Goal: Task Accomplishment & Management: Use online tool/utility

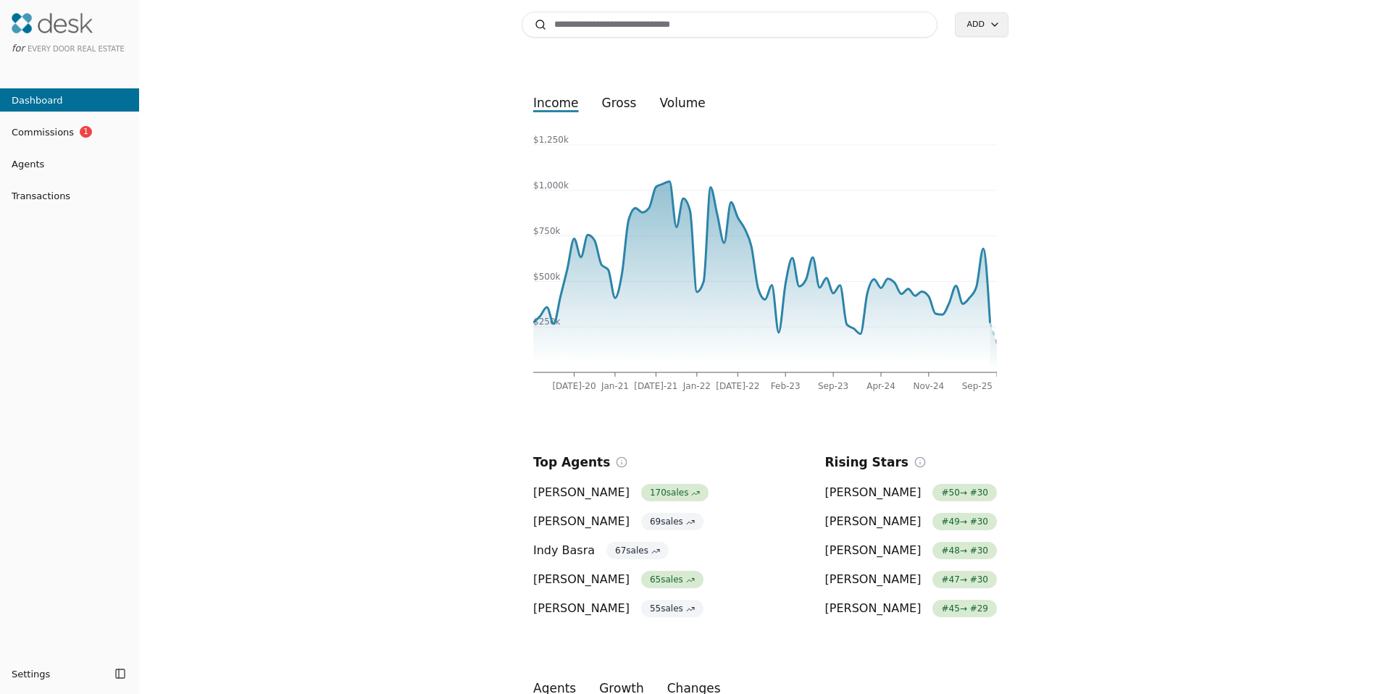
click at [582, 32] on input at bounding box center [730, 25] width 416 height 26
click at [580, 27] on input at bounding box center [730, 25] width 416 height 26
type input "*****"
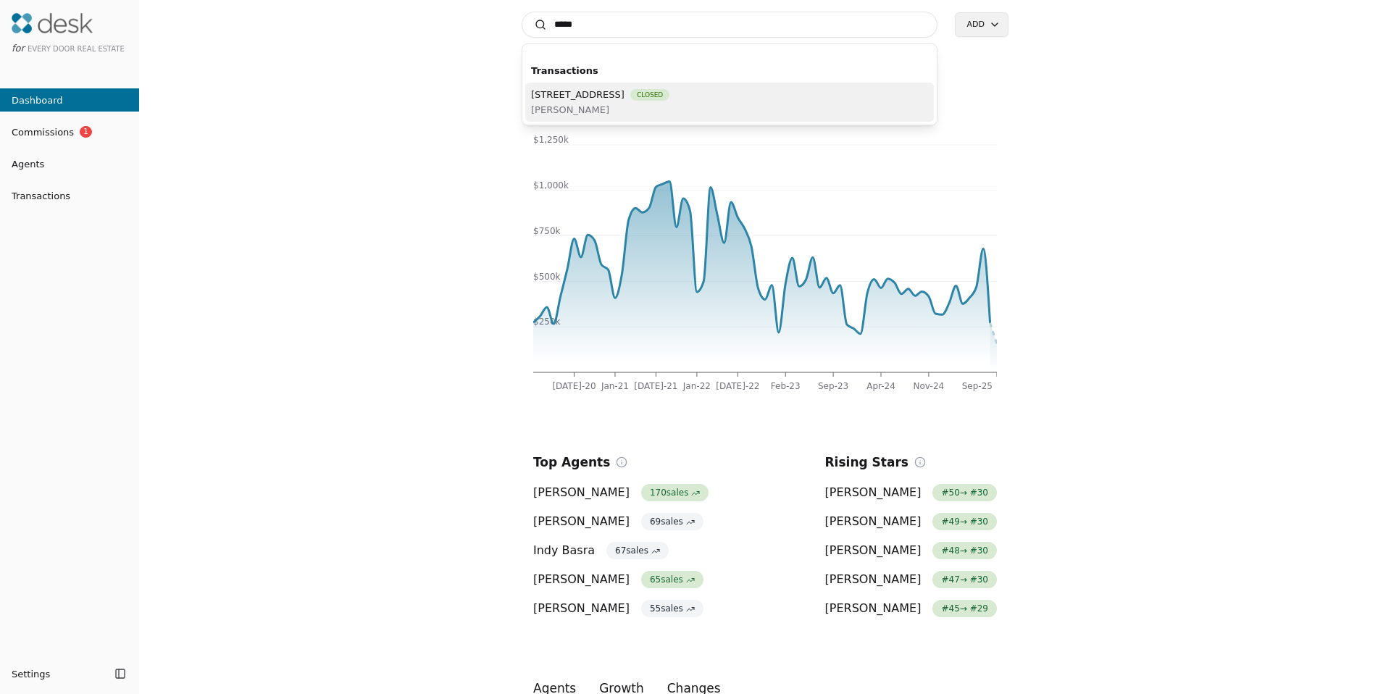
click at [596, 95] on span "[STREET_ADDRESS]" at bounding box center [577, 94] width 93 height 15
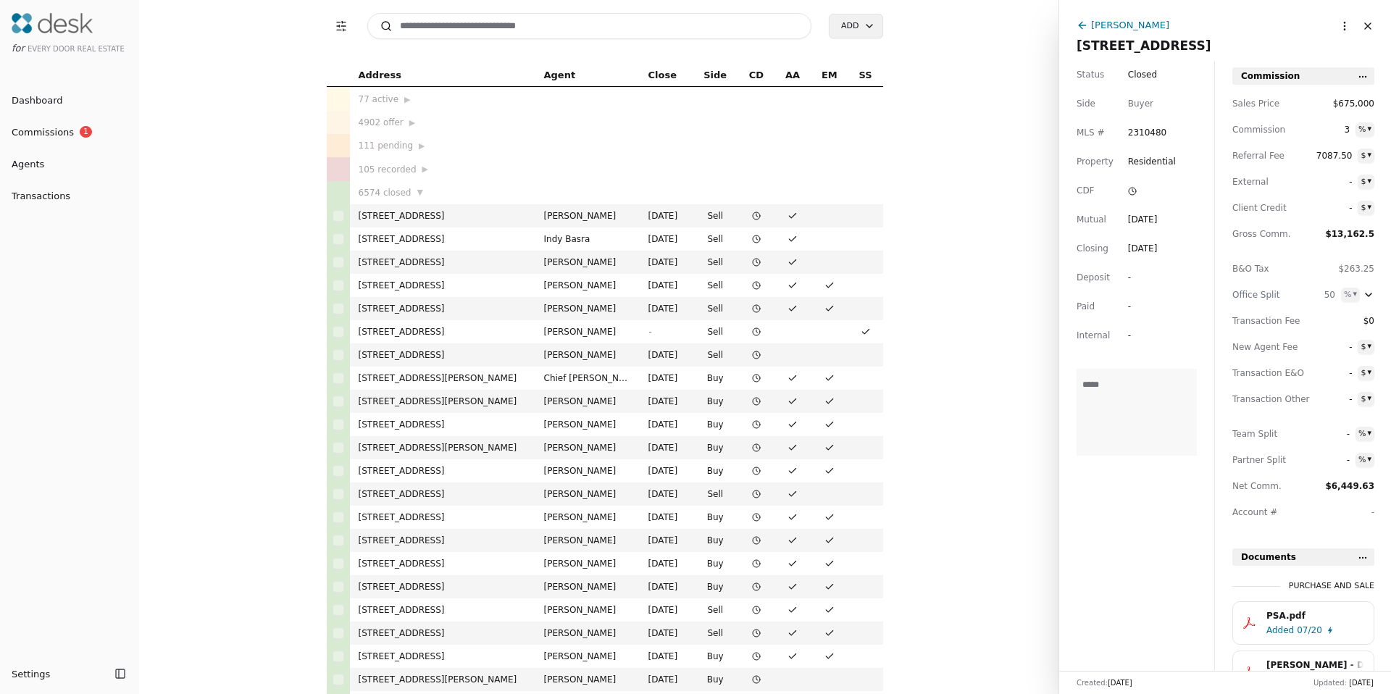
click at [1141, 24] on div "[PERSON_NAME]" at bounding box center [1130, 24] width 78 height 15
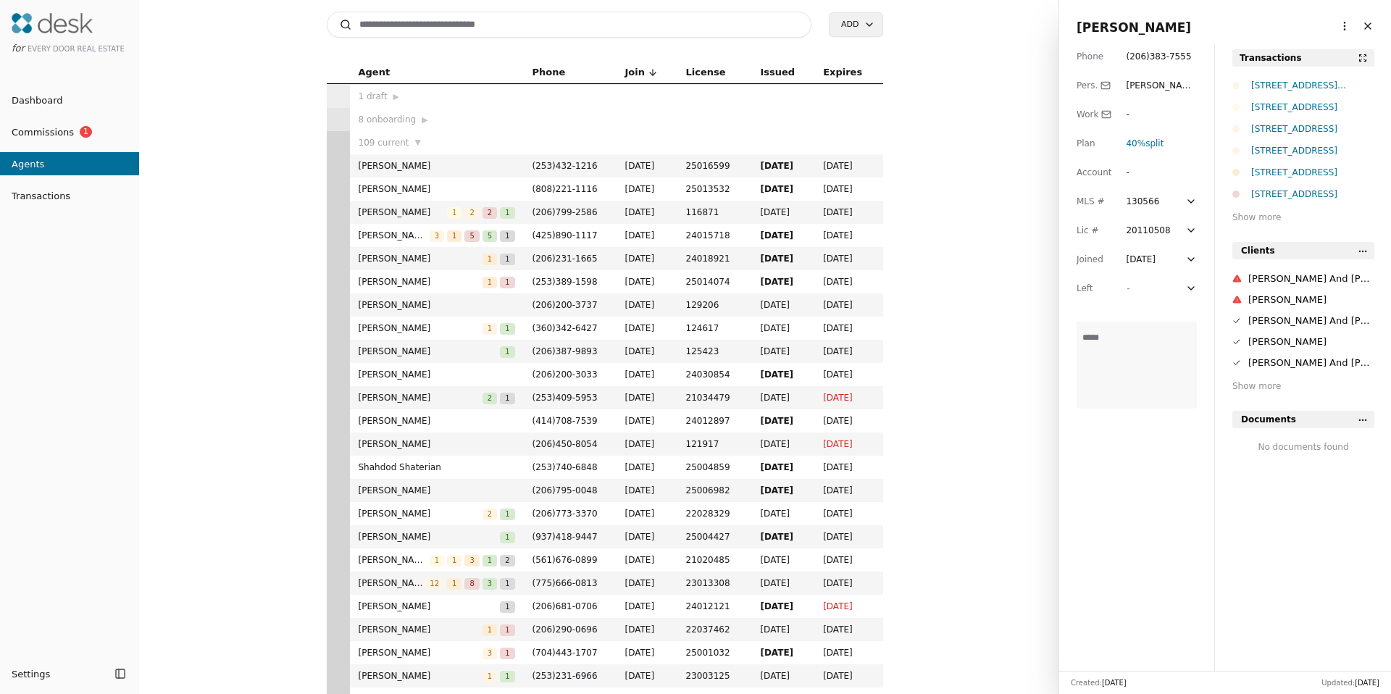
click at [1337, 25] on html "for Every Door Real Estate Dashboard Commissions 1 Agents Transactions Settings…" at bounding box center [695, 347] width 1391 height 694
click at [1306, 85] on link "Navigate as Agent" at bounding box center [1299, 79] width 87 height 15
click at [50, 130] on span "Commissions" at bounding box center [37, 132] width 74 height 15
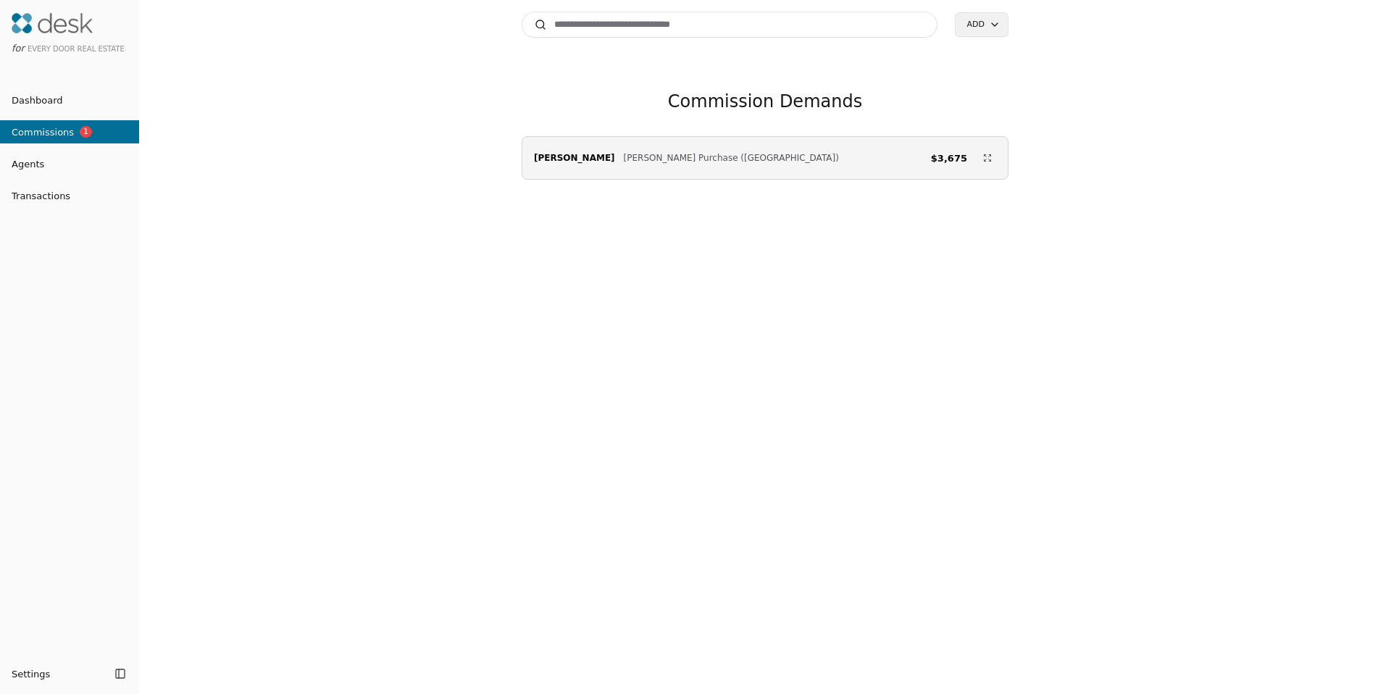
click at [62, 125] on span "Commissions" at bounding box center [37, 132] width 74 height 15
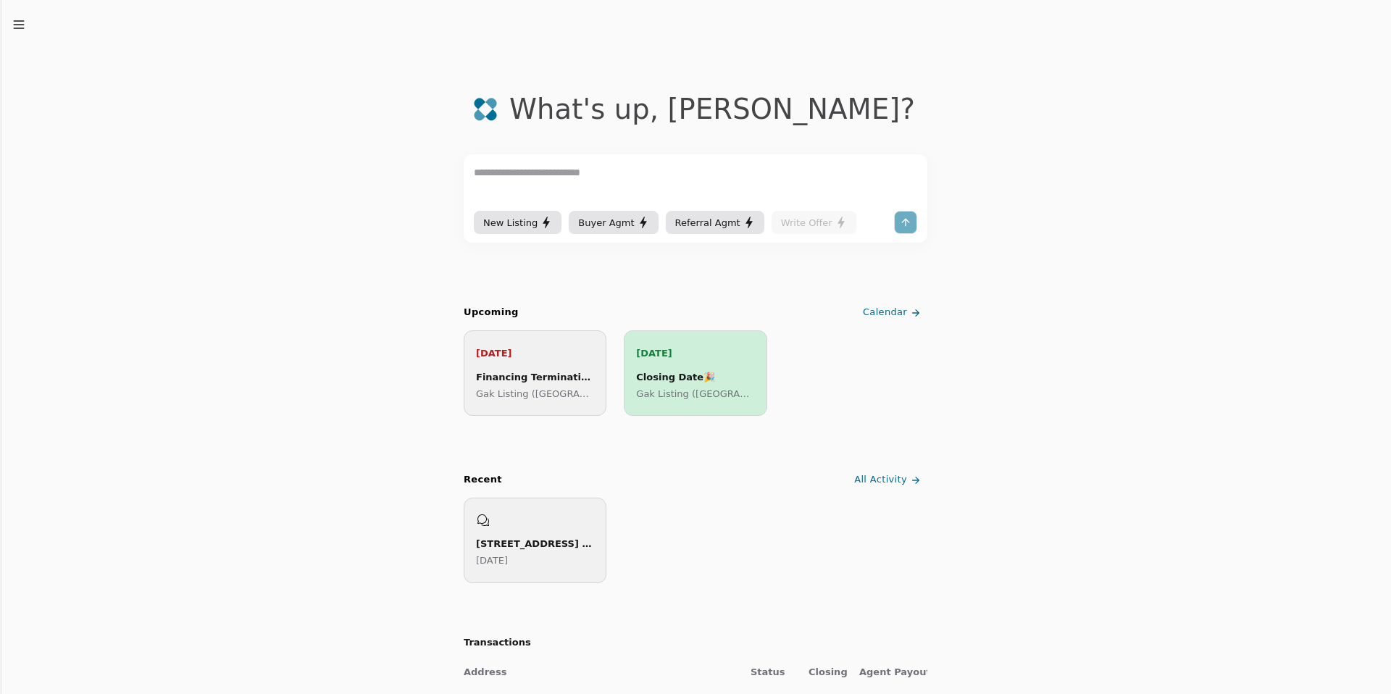
click at [22, 22] on icon "button" at bounding box center [19, 24] width 14 height 14
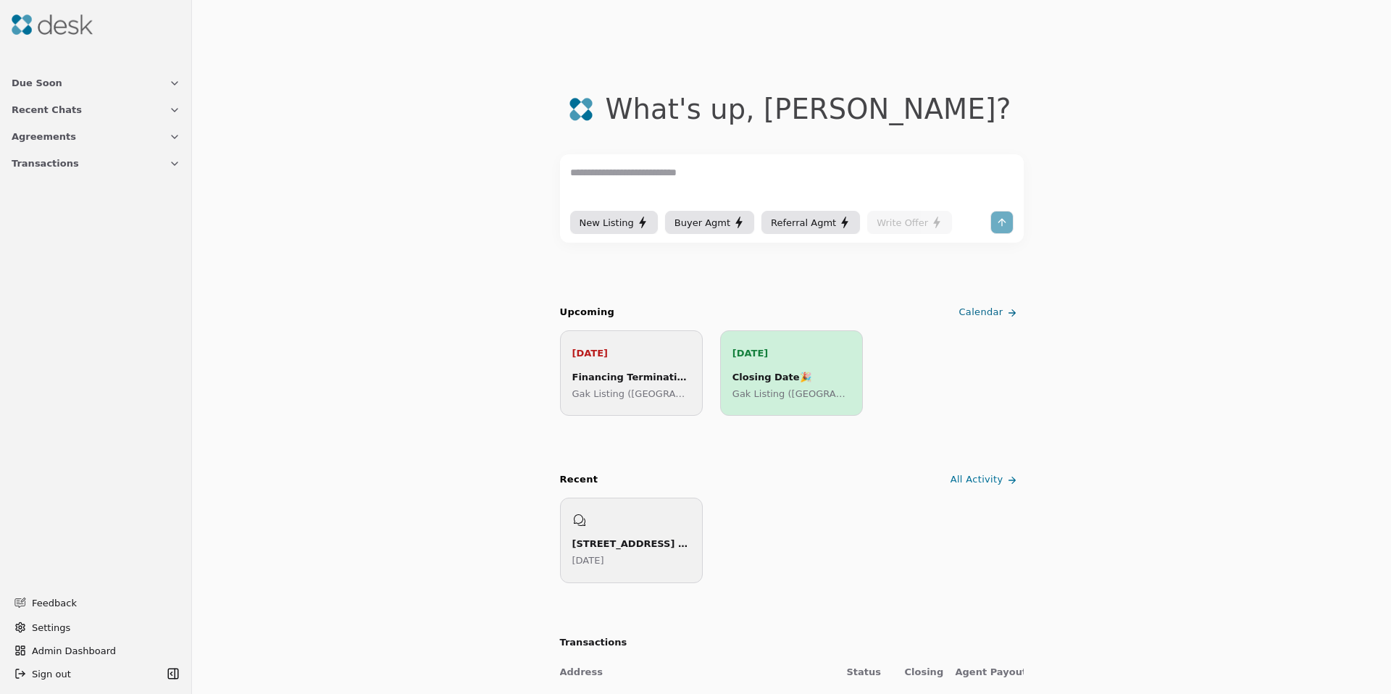
click at [64, 170] on span "Transactions" at bounding box center [45, 163] width 67 height 15
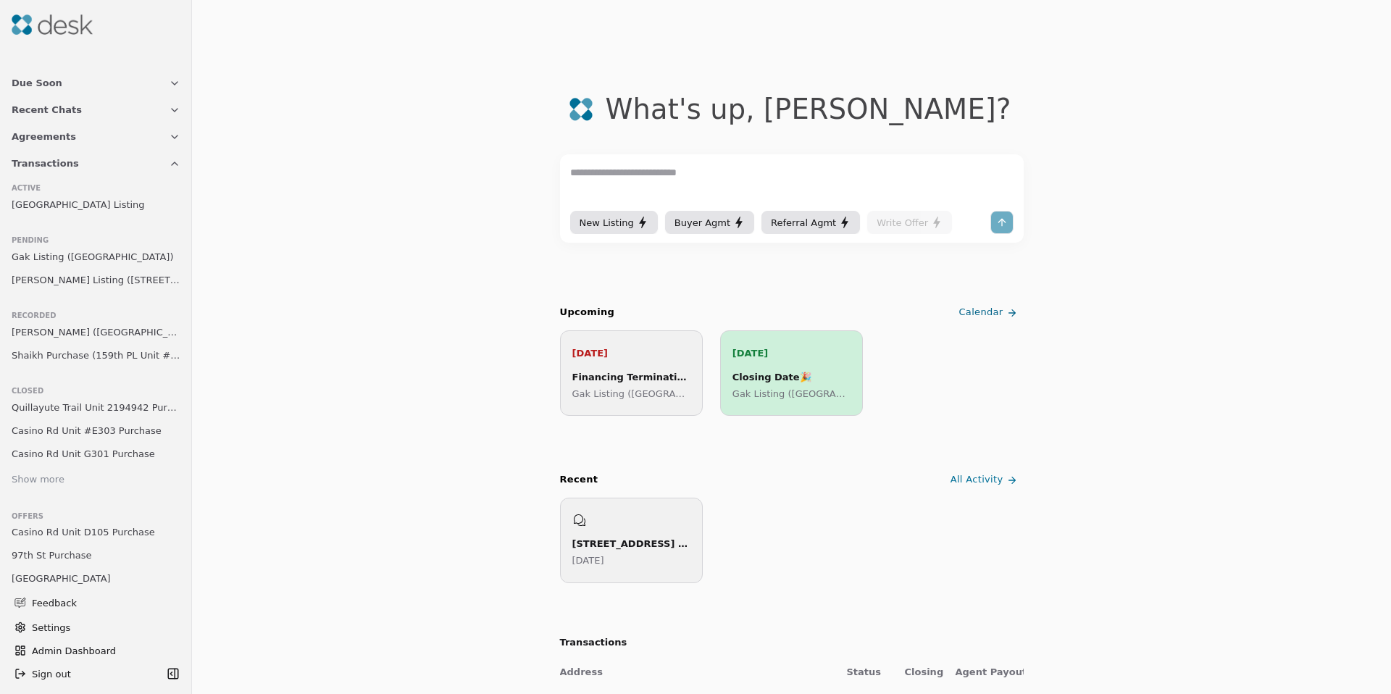
click at [41, 480] on div "Show more" at bounding box center [38, 479] width 53 height 15
click at [89, 519] on span "D Midvale Ave Purchase" at bounding box center [68, 523] width 113 height 15
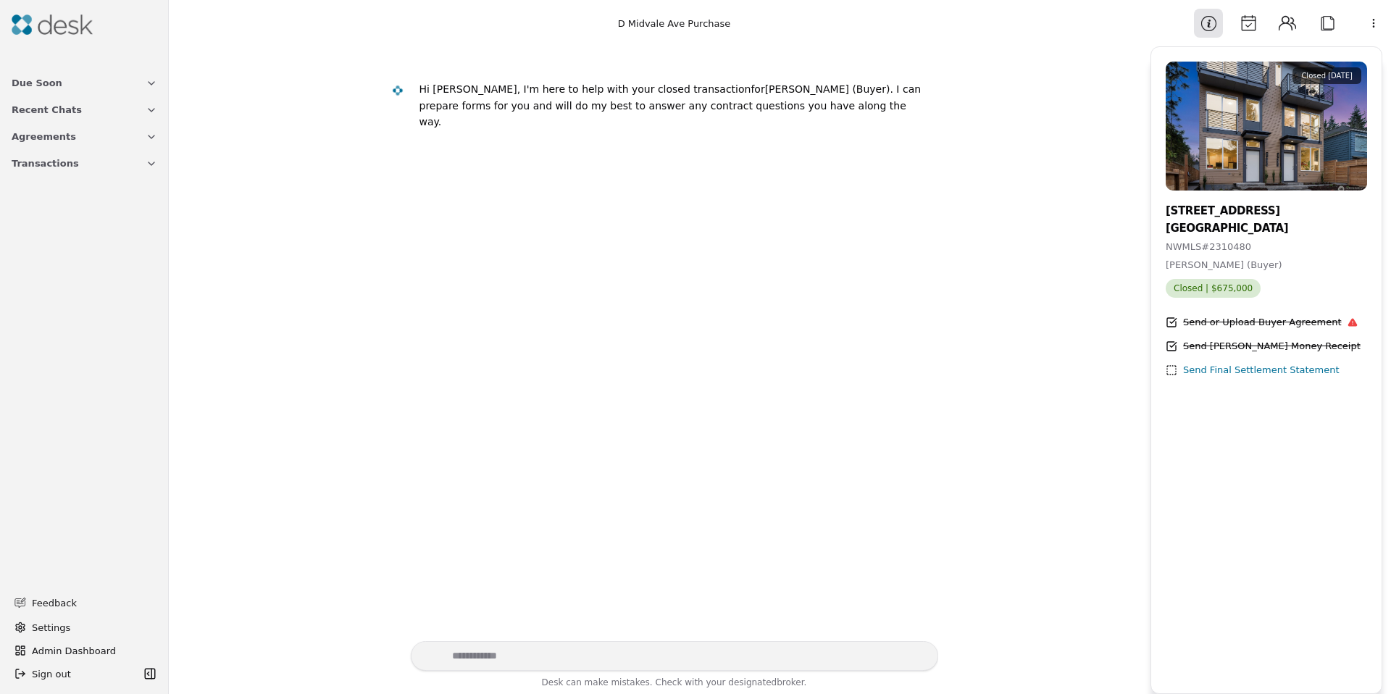
drag, startPoint x: 1250, startPoint y: 24, endPoint x: 1287, endPoint y: 23, distance: 36.2
click at [1250, 24] on button "Calendar" at bounding box center [1248, 23] width 29 height 29
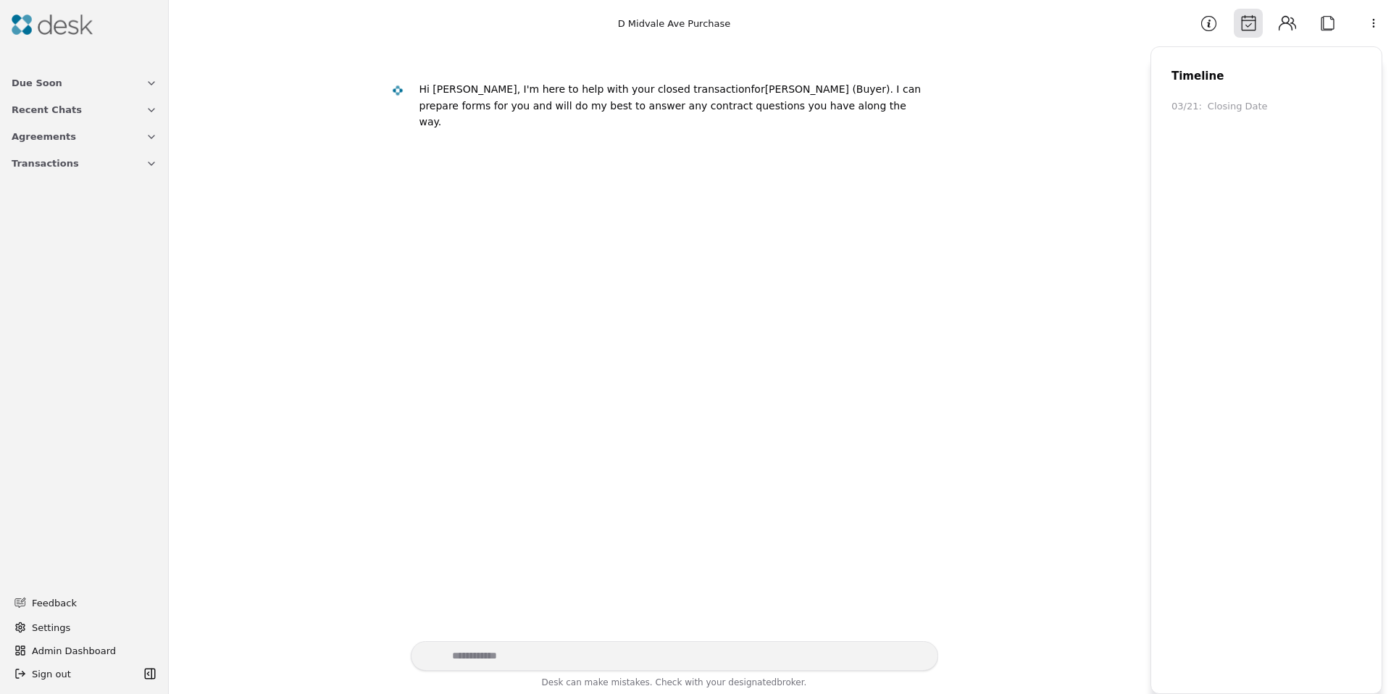
click at [1291, 23] on button "Contacts" at bounding box center [1287, 23] width 29 height 29
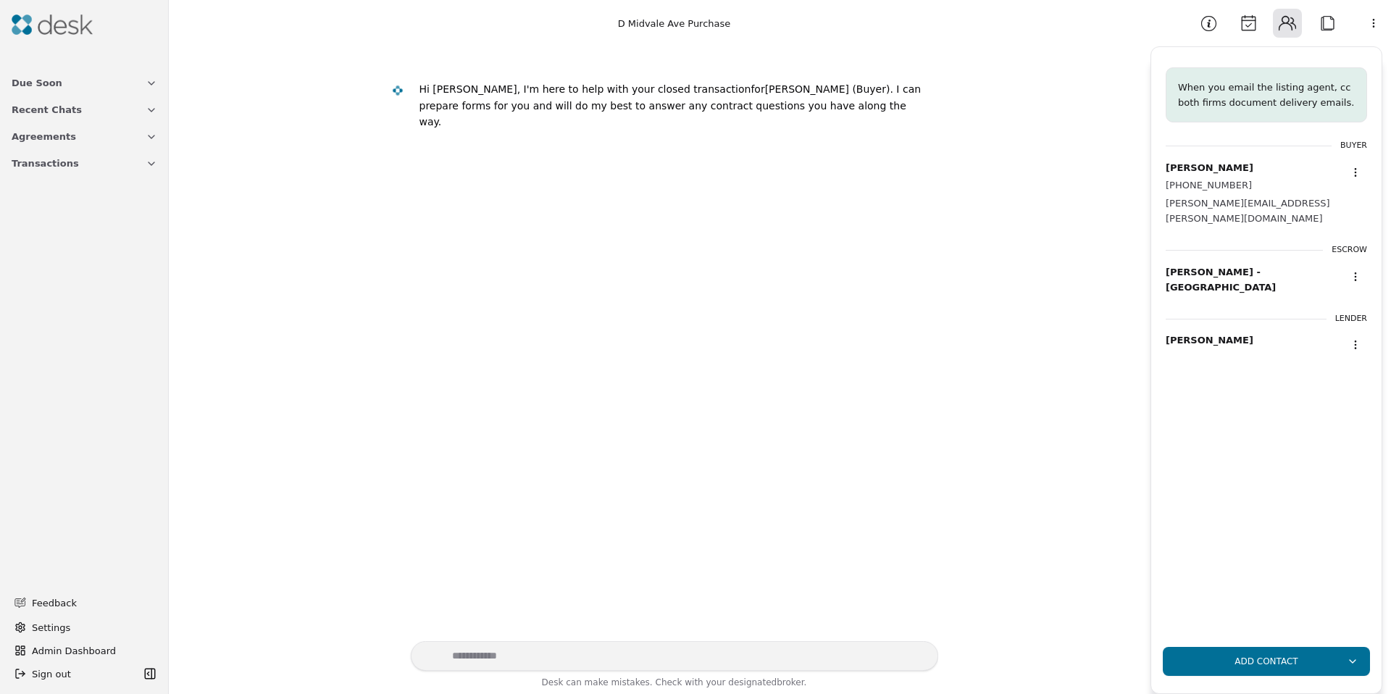
click at [1316, 24] on button "Attach" at bounding box center [1327, 23] width 29 height 29
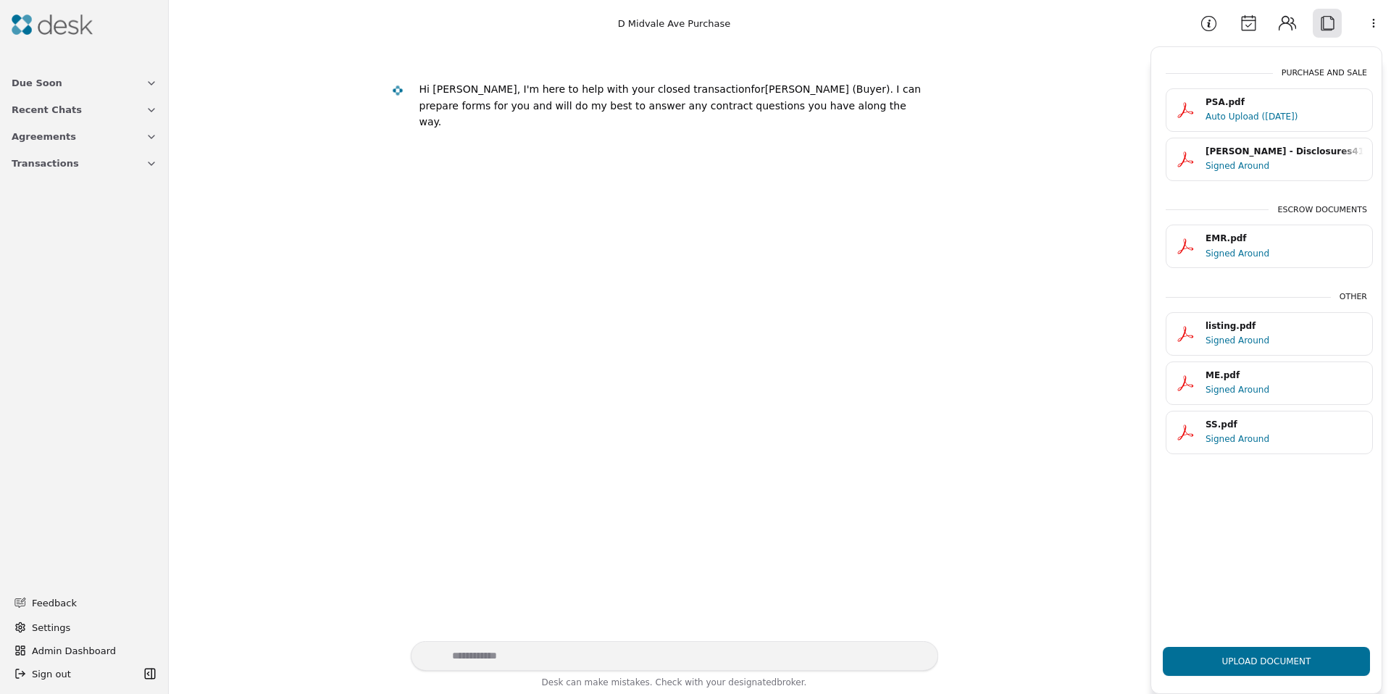
click at [1371, 20] on html "Due Soon Recent Chats Agreements Transactions Feedback Settings Admin Dashboard…" at bounding box center [695, 347] width 1391 height 694
click at [1348, 51] on div "Commission Demand" at bounding box center [1336, 56] width 112 height 24
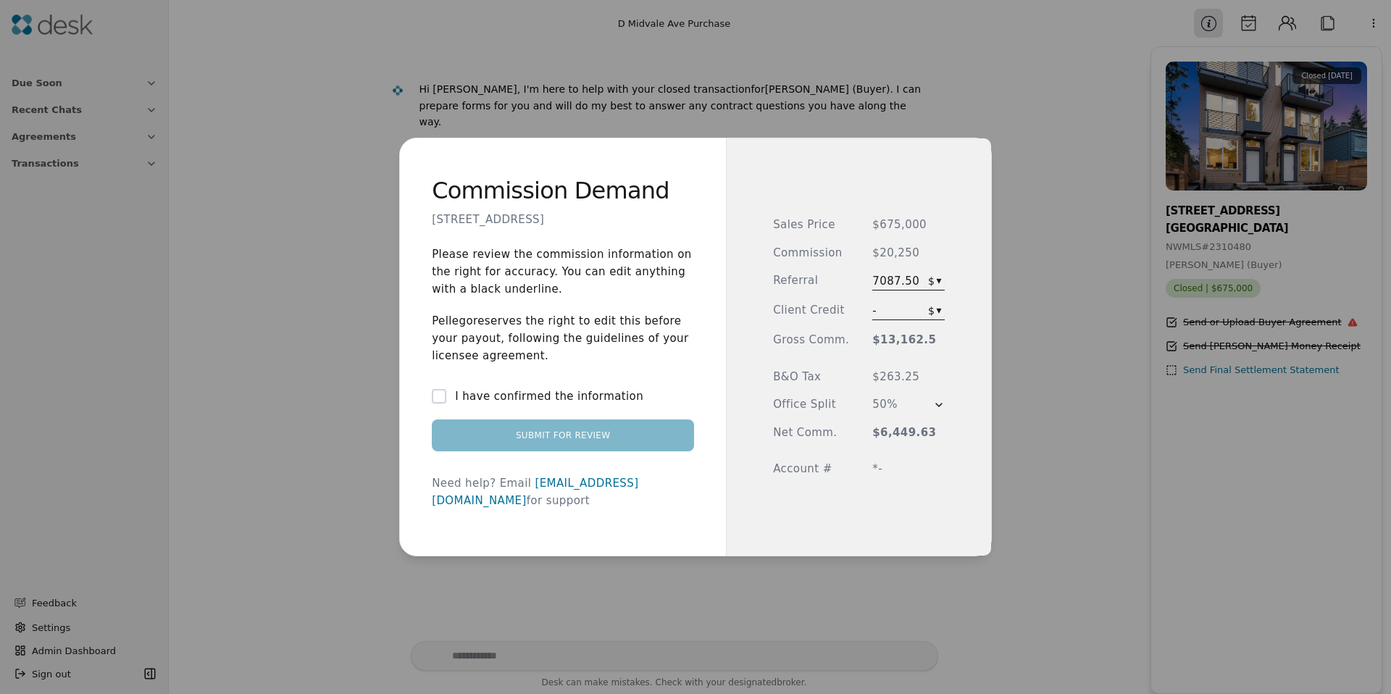
click at [521, 354] on p "Pellego reserves the right to edit this before your payout, following the guide…" at bounding box center [563, 338] width 262 height 52
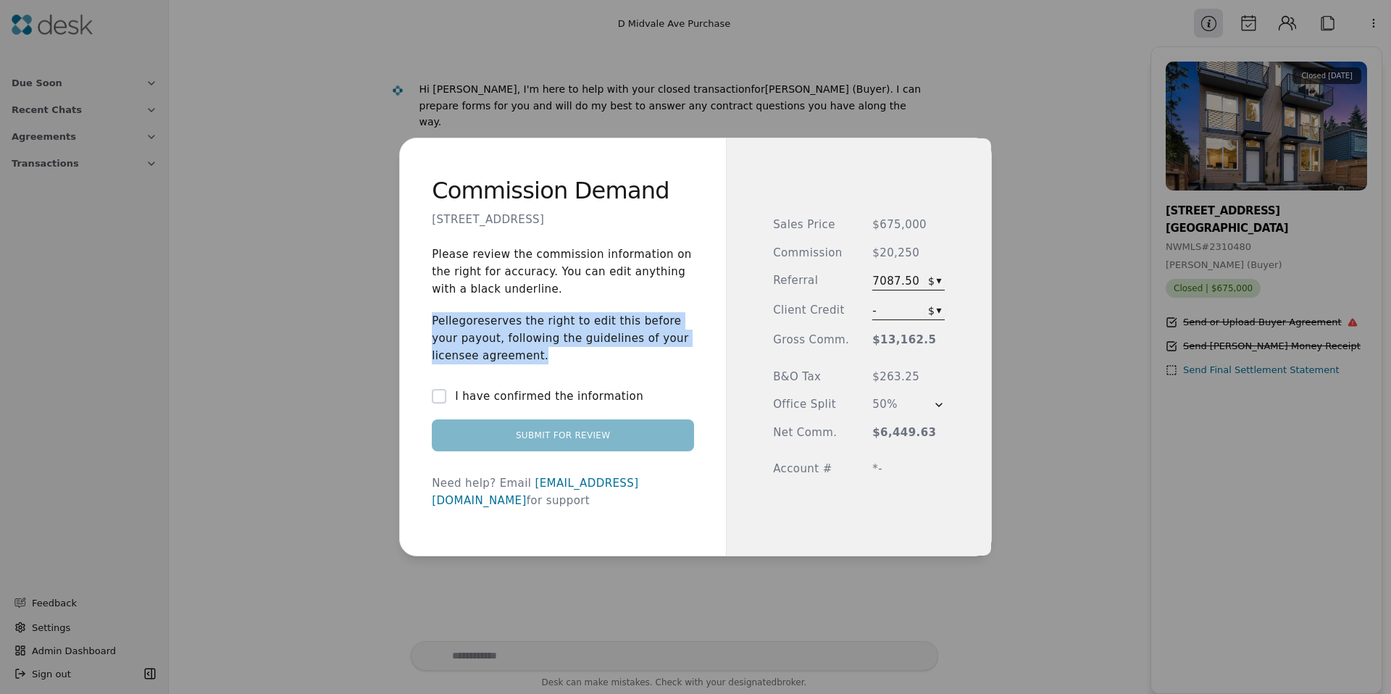
drag, startPoint x: 522, startPoint y: 354, endPoint x: 541, endPoint y: 353, distance: 19.6
click at [524, 354] on p "Pellego reserves the right to edit this before your payout, following the guide…" at bounding box center [563, 338] width 262 height 52
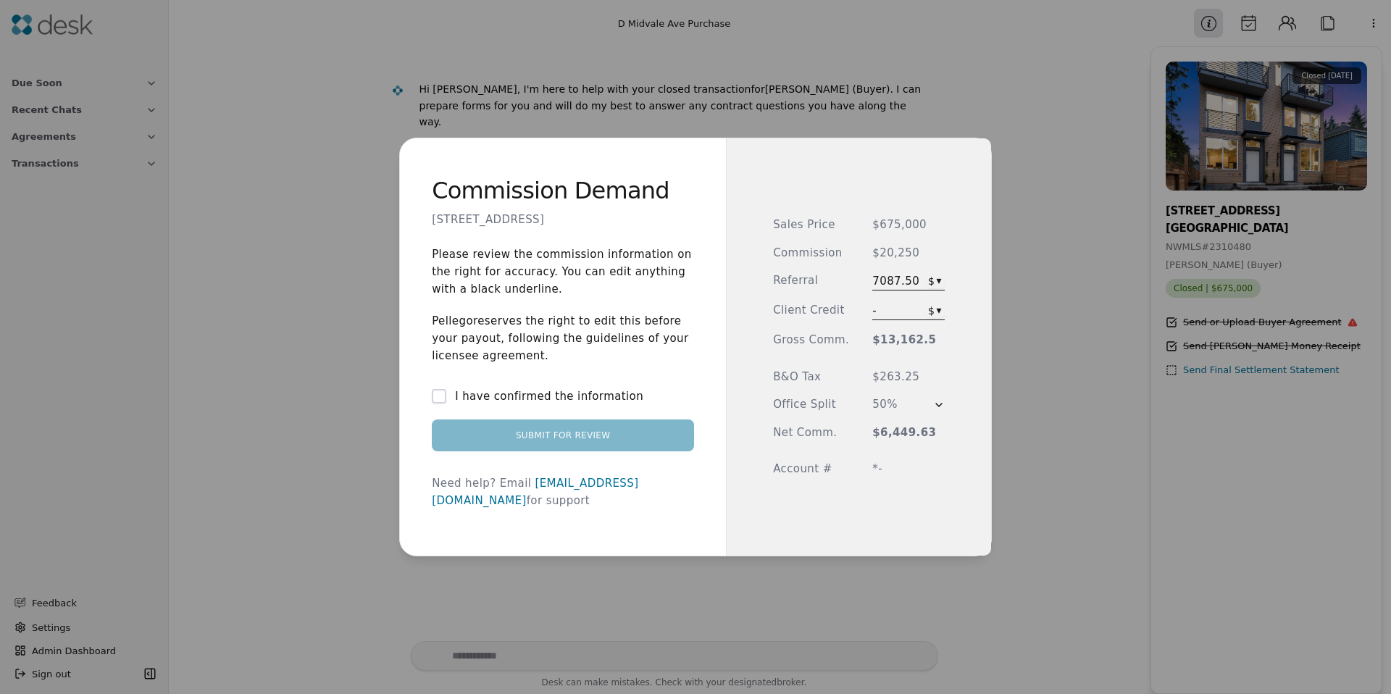
click at [585, 344] on p "Pellego reserves the right to edit this before your payout, following the guide…" at bounding box center [563, 338] width 262 height 52
click at [446, 403] on button "I have confirmed the information" at bounding box center [439, 396] width 14 height 14
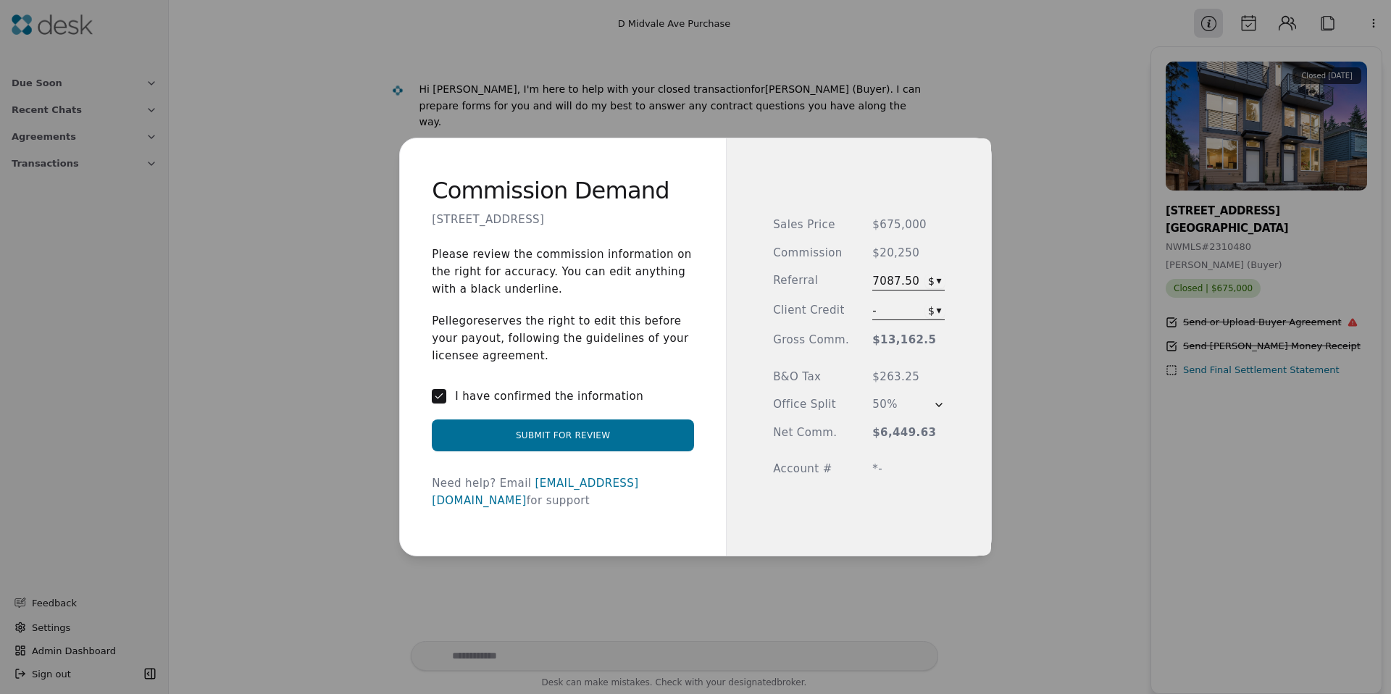
click at [446, 403] on button "I have confirmed the information" at bounding box center [439, 396] width 14 height 14
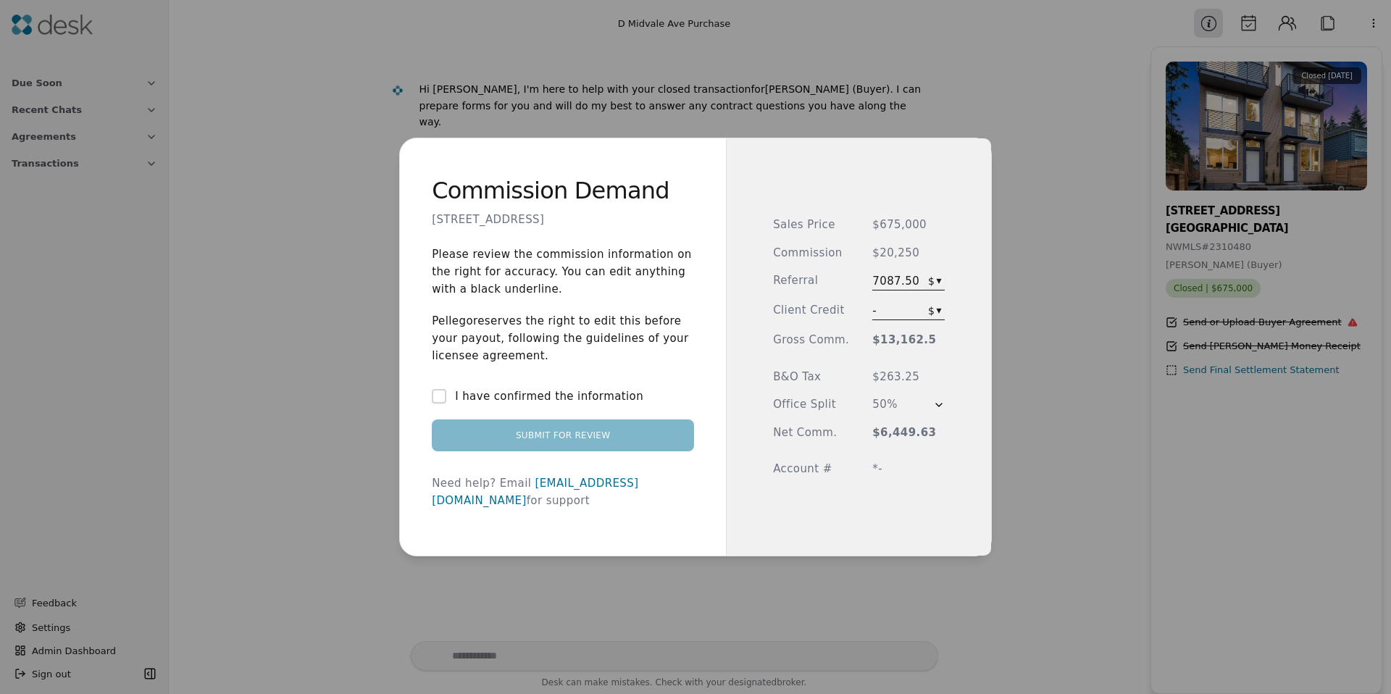
click at [543, 349] on p "Pellego reserves the right to edit this before your payout, following the guide…" at bounding box center [563, 338] width 262 height 52
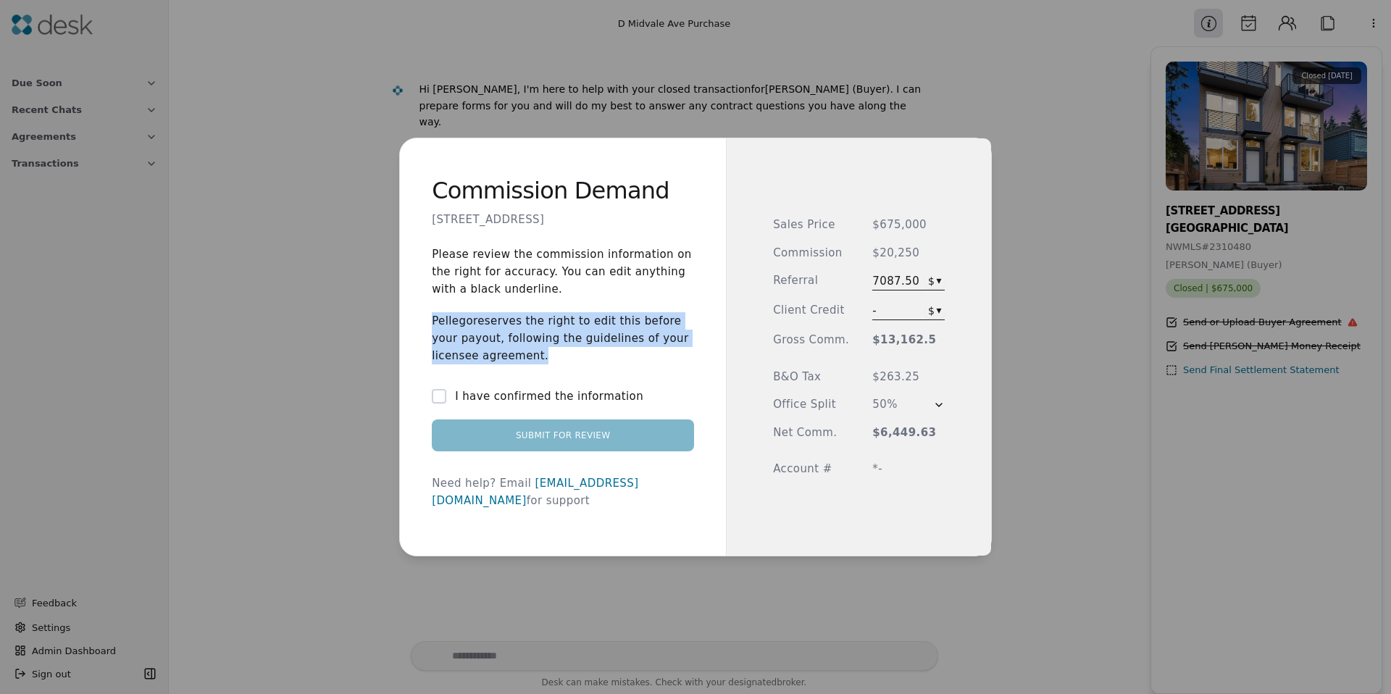
click at [543, 349] on p "Pellego reserves the right to edit this before your payout, following the guide…" at bounding box center [563, 338] width 262 height 52
click at [586, 338] on p "Pellego reserves the right to edit this before your payout, following the guide…" at bounding box center [563, 338] width 262 height 52
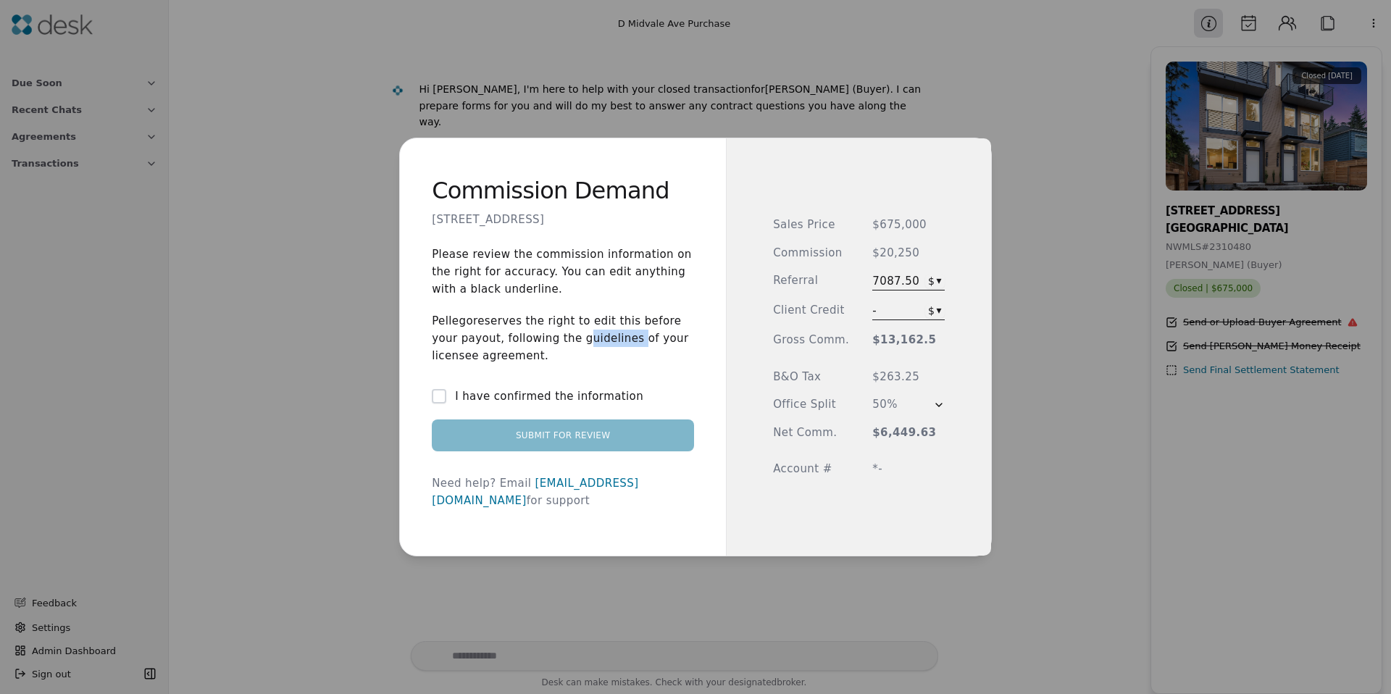
click at [586, 338] on p "Pellego reserves the right to edit this before your payout, following the guide…" at bounding box center [563, 338] width 262 height 52
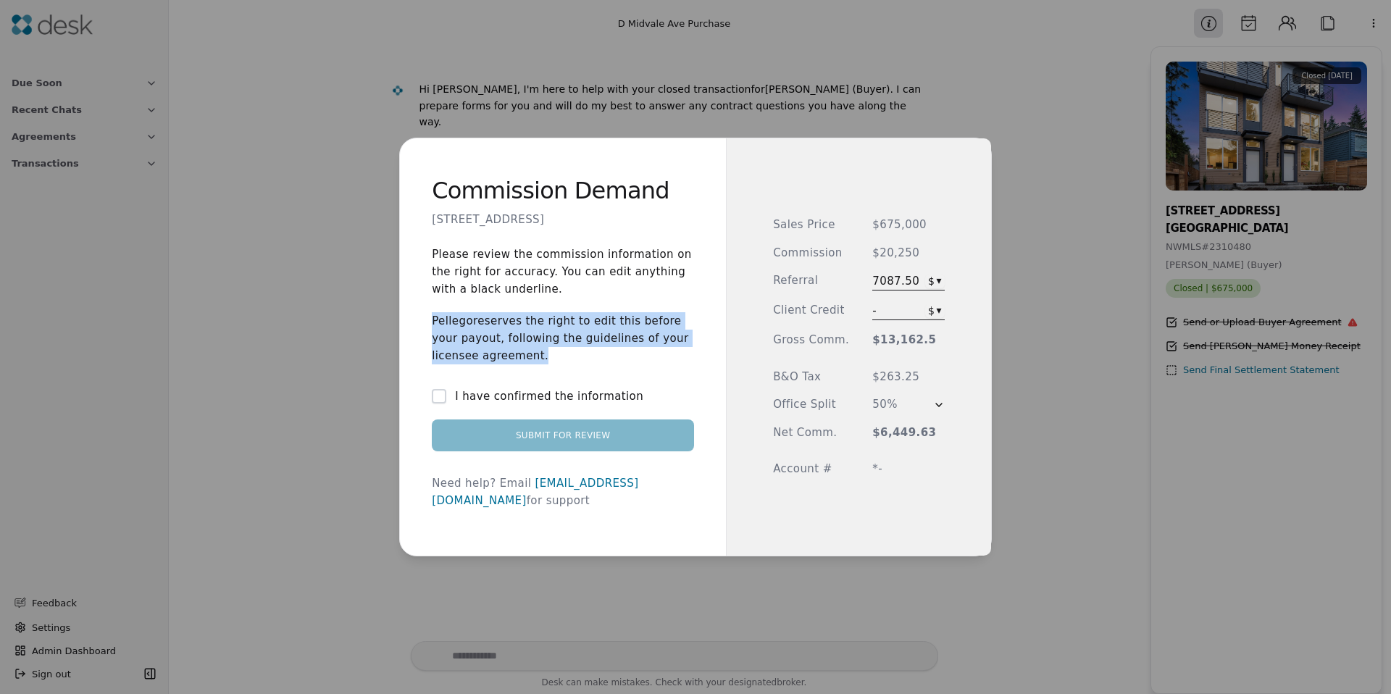
click at [587, 338] on p "Pellego reserves the right to edit this before your payout, following the guide…" at bounding box center [563, 338] width 262 height 52
click at [593, 340] on p "Pellego reserves the right to edit this before your payout, following the guide…" at bounding box center [563, 338] width 262 height 52
click at [594, 340] on p "Pellego reserves the right to edit this before your payout, following the guide…" at bounding box center [563, 338] width 262 height 52
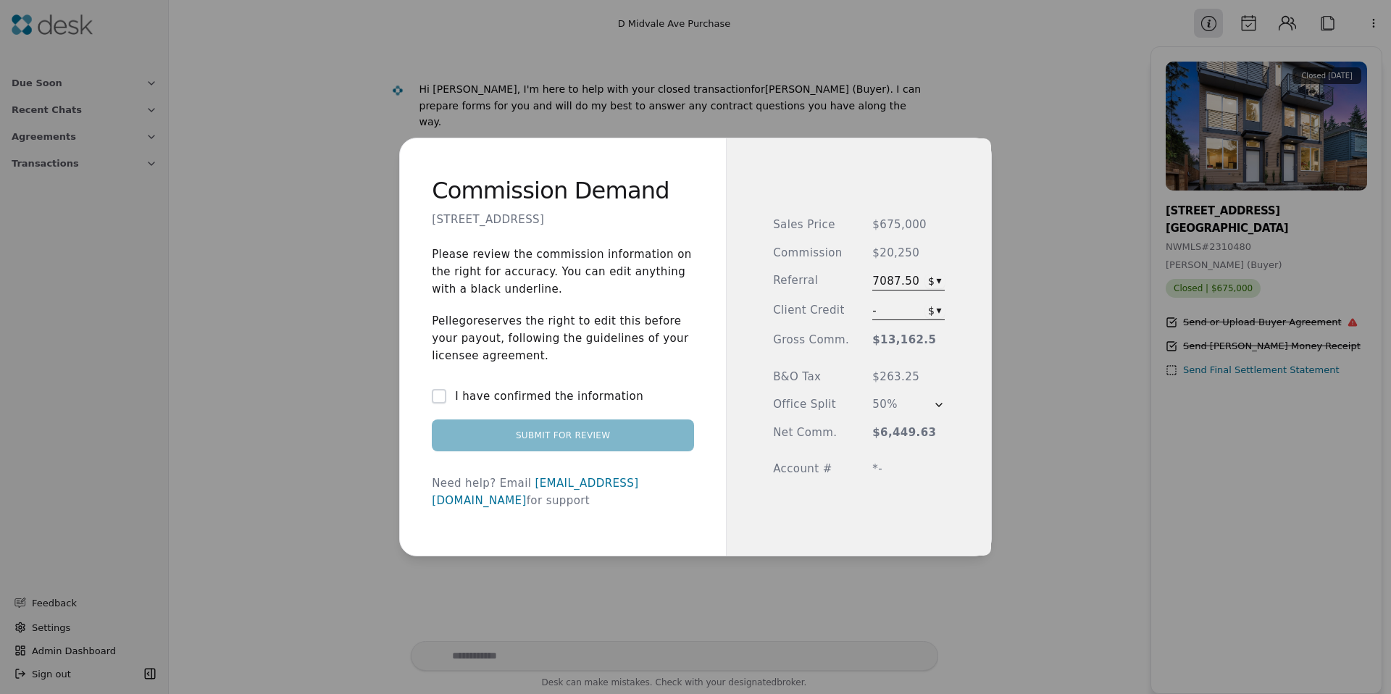
click at [588, 347] on p "Pellego reserves the right to edit this before your payout, following the guide…" at bounding box center [563, 338] width 262 height 52
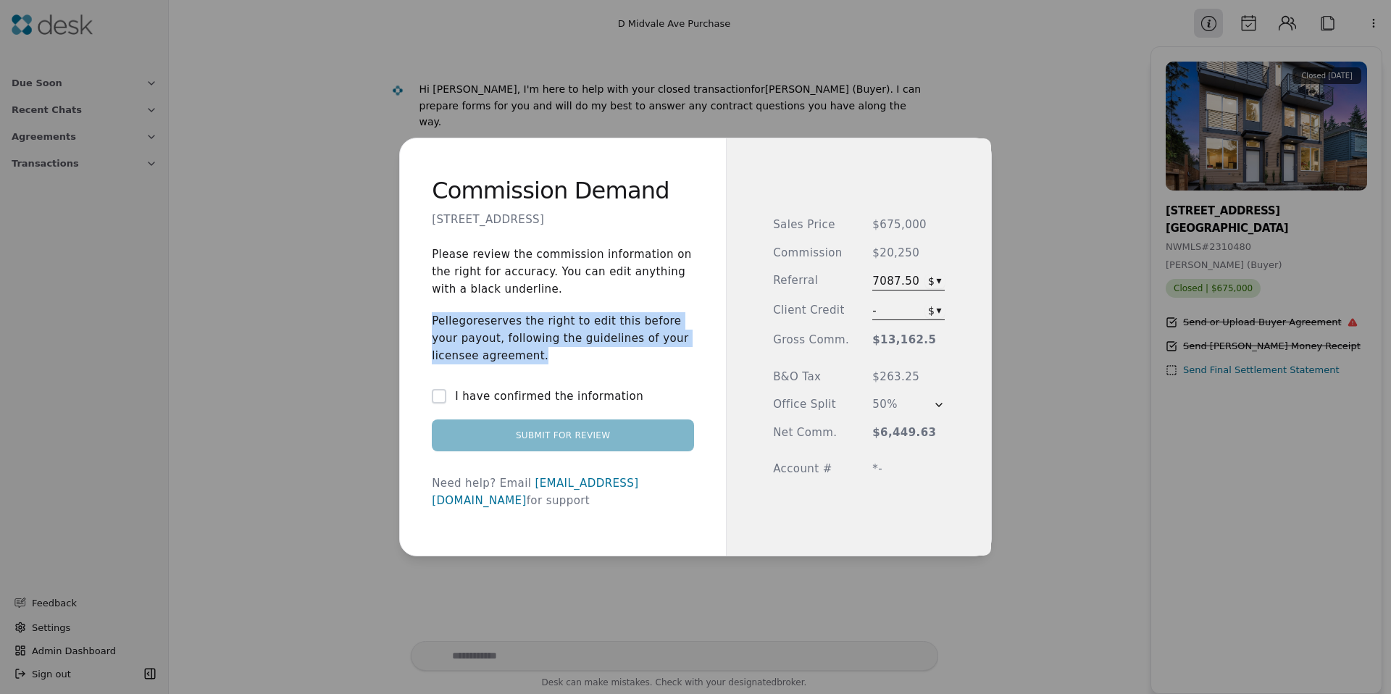
click at [588, 347] on p "Pellego reserves the right to edit this before your payout, following the guide…" at bounding box center [563, 338] width 262 height 52
drag, startPoint x: 587, startPoint y: 347, endPoint x: 575, endPoint y: 346, distance: 12.3
click at [587, 347] on p "Pellego reserves the right to edit this before your payout, following the guide…" at bounding box center [563, 338] width 262 height 52
click at [554, 344] on p "Pellego reserves the right to edit this before your payout, following the guide…" at bounding box center [563, 338] width 262 height 52
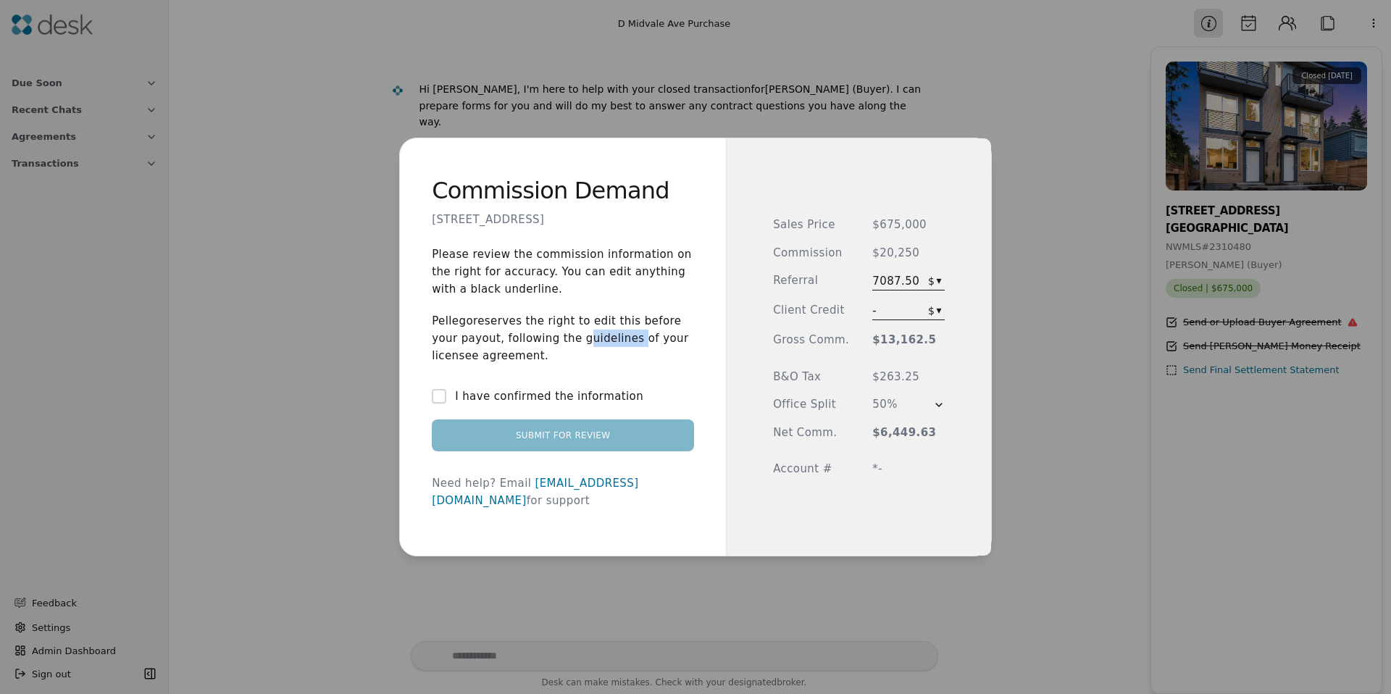
click at [554, 344] on p "Pellego reserves the right to edit this before your payout, following the guide…" at bounding box center [563, 338] width 262 height 52
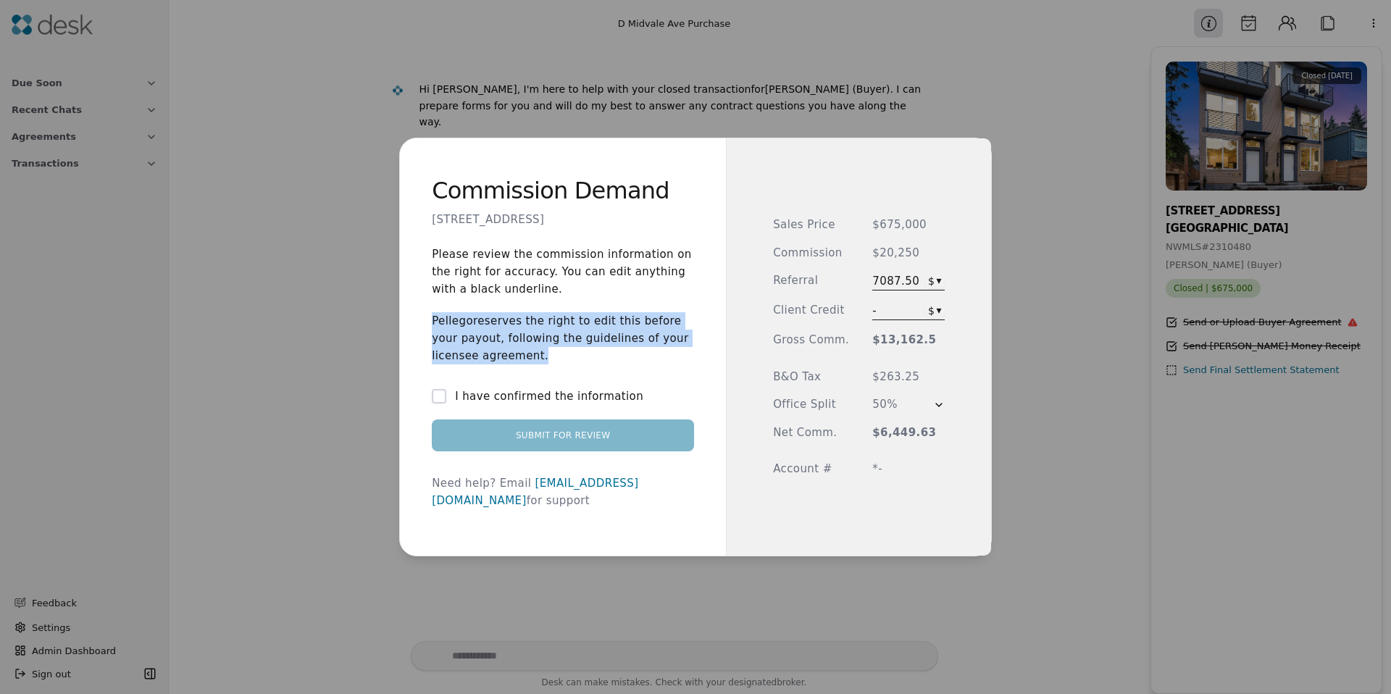
click at [554, 344] on p "Pellego reserves the right to edit this before your payout, following the guide…" at bounding box center [563, 338] width 262 height 52
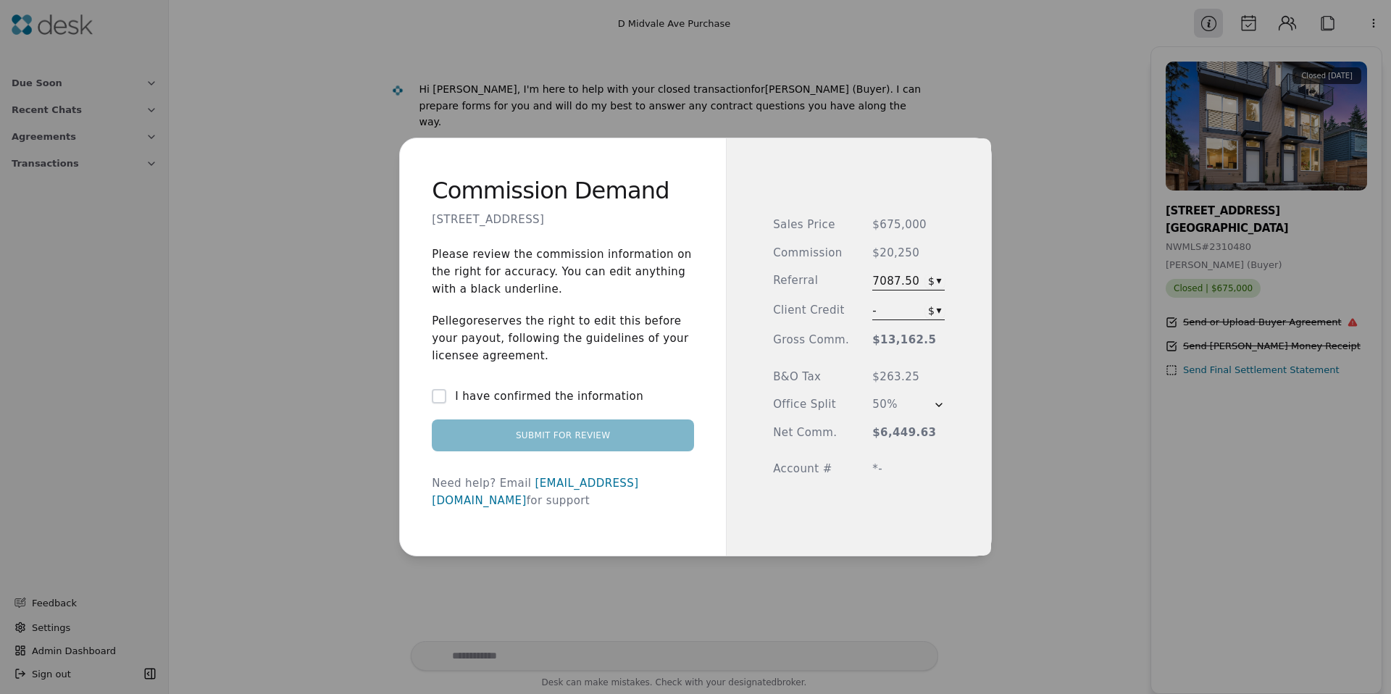
drag, startPoint x: 558, startPoint y: 343, endPoint x: 566, endPoint y: 343, distance: 8.0
click at [558, 343] on p "Pellego reserves the right to edit this before your payout, following the guide…" at bounding box center [563, 338] width 262 height 52
click at [926, 285] on div "Commission Demand 10306 D Midvale Ave N, Seattle, WA 98133 Please review the co…" at bounding box center [695, 347] width 1391 height 694
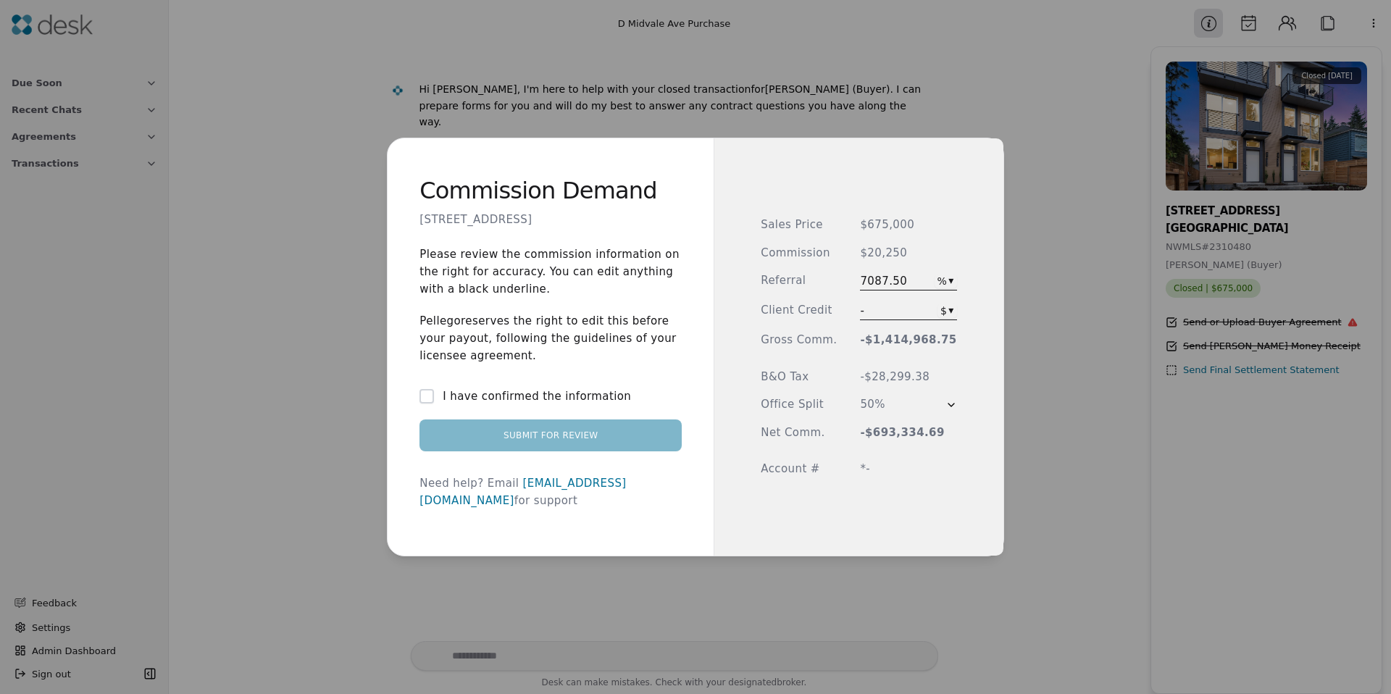
click at [913, 281] on div "7087.50 % ▾" at bounding box center [908, 281] width 96 height 18
click at [884, 282] on span "7087.50" at bounding box center [883, 280] width 47 height 17
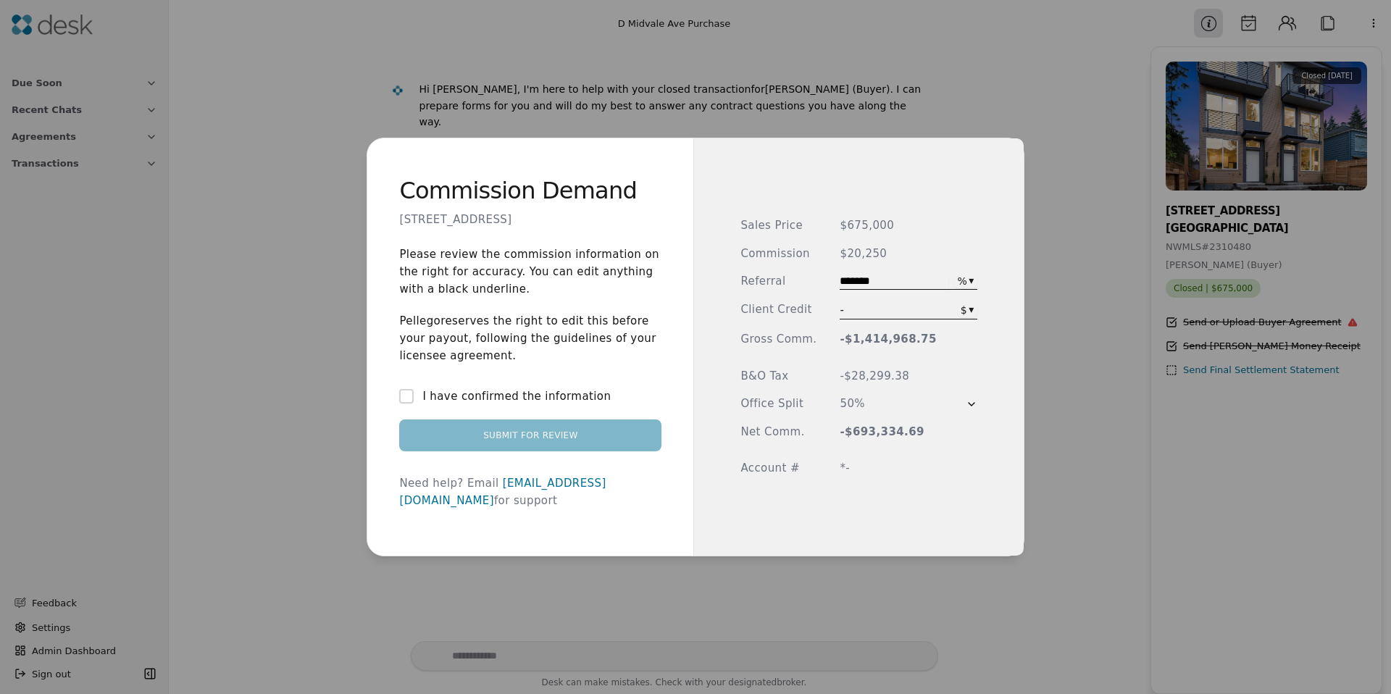
click at [884, 282] on input "*******" at bounding box center [894, 282] width 109 height 14
type input "**"
click at [533, 338] on p "Pellego reserves the right to edit this before your payout, following the guide…" at bounding box center [530, 338] width 262 height 52
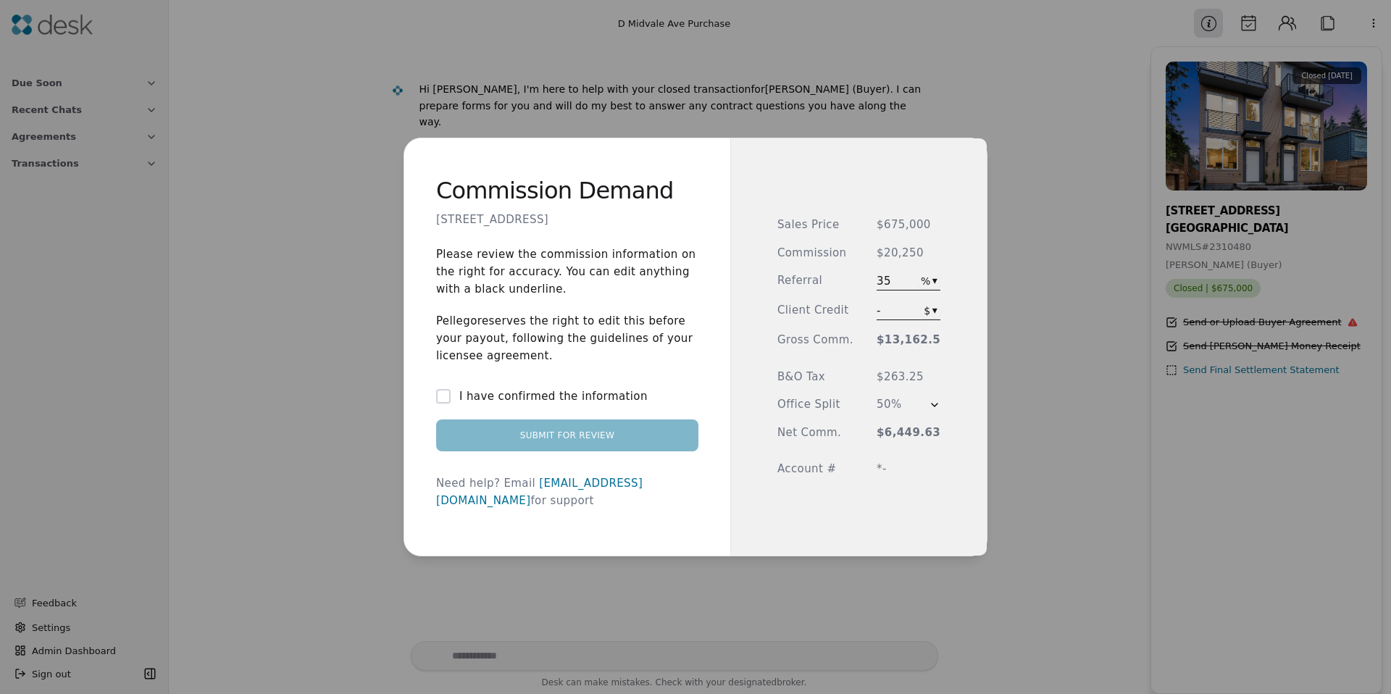
click at [595, 339] on p "Pellego reserves the right to edit this before your payout, following the guide…" at bounding box center [567, 338] width 262 height 52
click at [476, 405] on label "I have confirmed the information" at bounding box center [553, 396] width 188 height 17
click at [451, 403] on button "I have confirmed the information" at bounding box center [443, 396] width 14 height 14
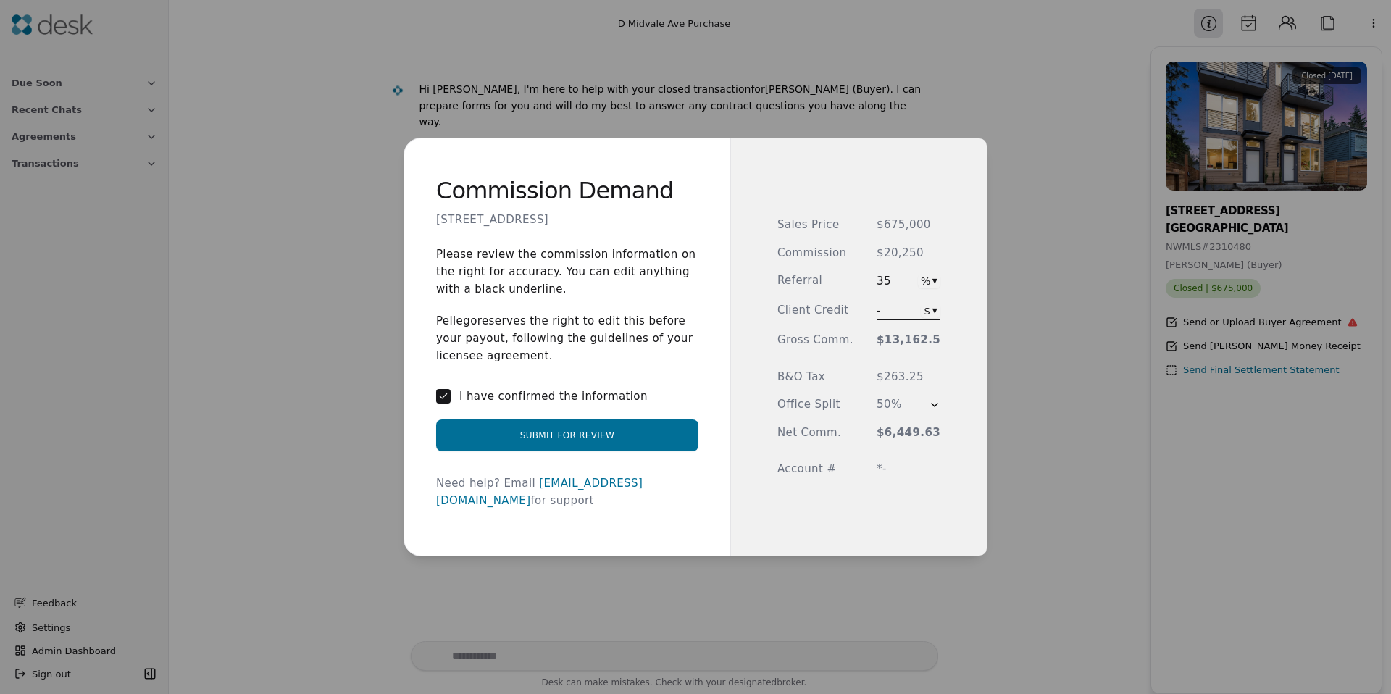
click at [488, 445] on button "Submit for Review" at bounding box center [567, 435] width 262 height 32
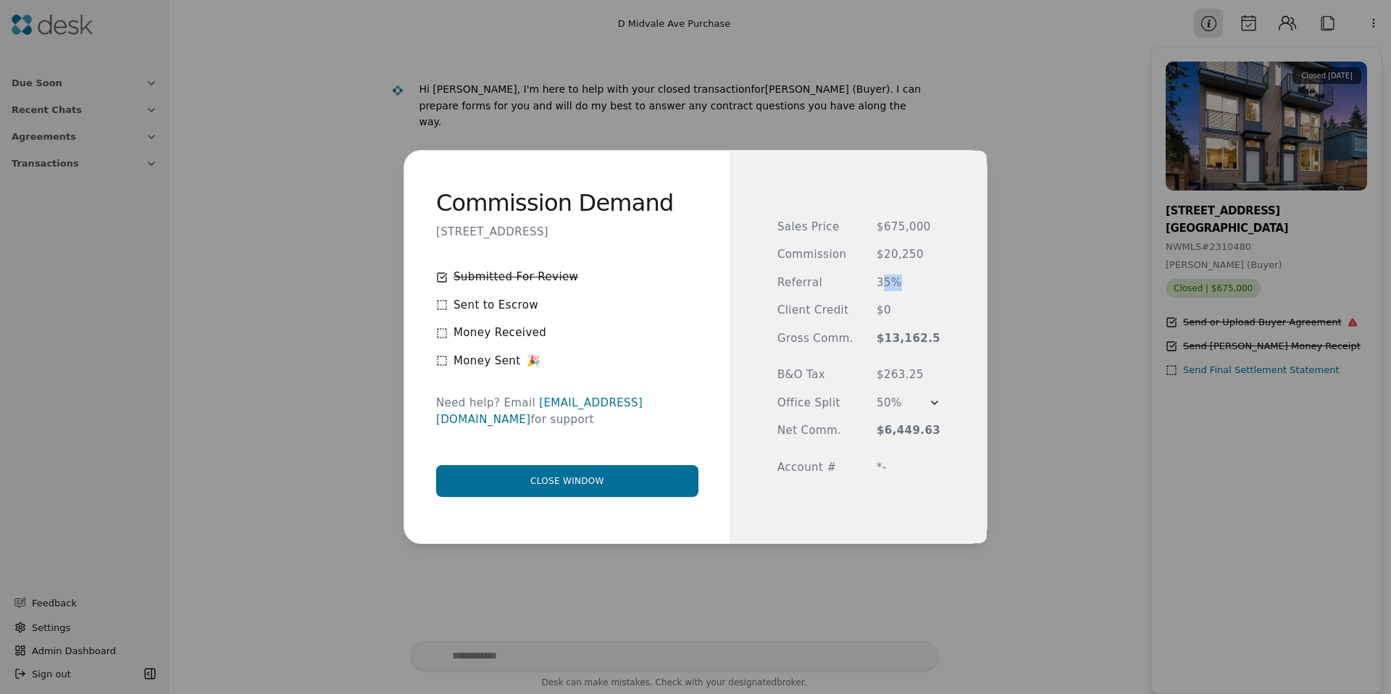
drag, startPoint x: 883, startPoint y: 280, endPoint x: 910, endPoint y: 277, distance: 26.9
click at [910, 277] on span "35%" at bounding box center [909, 283] width 64 height 17
drag, startPoint x: 882, startPoint y: 433, endPoint x: 941, endPoint y: 433, distance: 59.4
click at [944, 430] on div "Sales Price $675,000 Commission $20,250 Referral 35% Client Credit $0 Gross Com…" at bounding box center [858, 347] width 256 height 393
drag, startPoint x: 1048, startPoint y: 275, endPoint x: 1080, endPoint y: 296, distance: 38.2
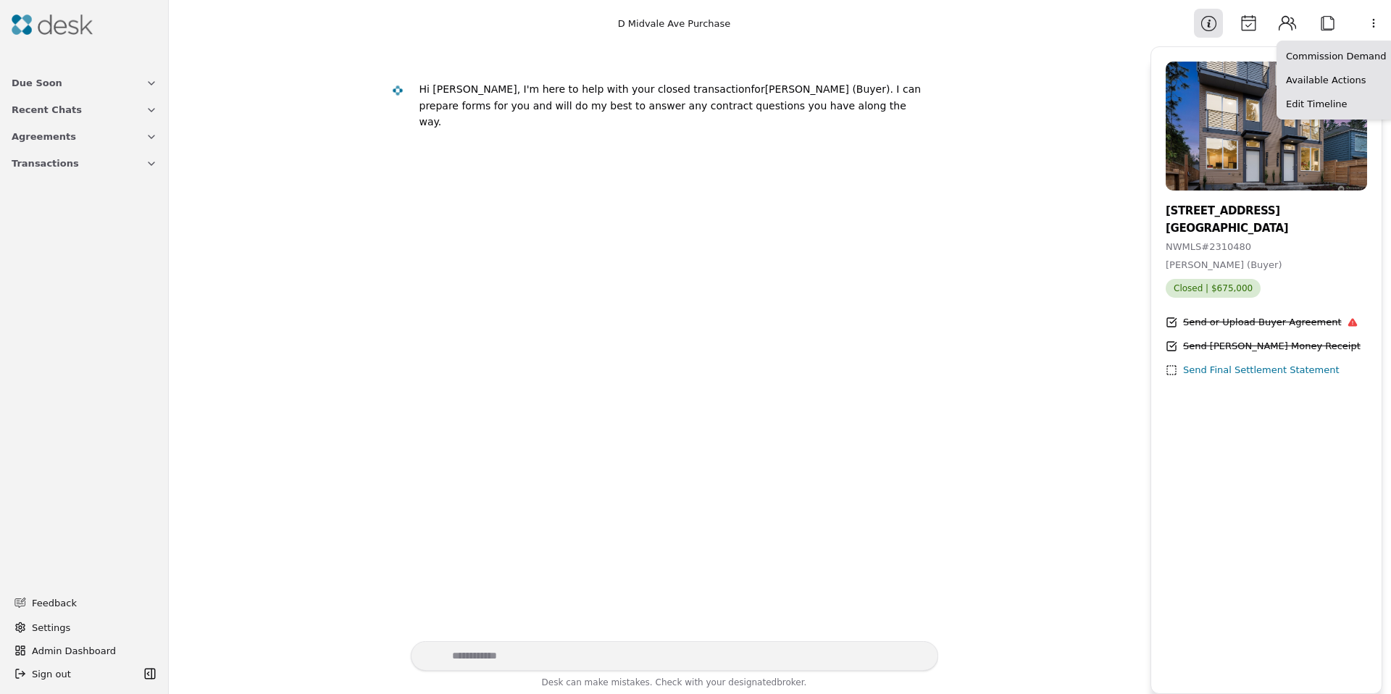
click at [1359, 22] on html "Due Soon Recent Chats Agreements Transactions Feedback Settings Admin Dashboard…" at bounding box center [695, 347] width 1391 height 694
click at [888, 206] on html "Due Soon Recent Chats Agreements Transactions Feedback Settings Admin Dashboard…" at bounding box center [695, 347] width 1391 height 694
click at [1255, 29] on button "Calendar" at bounding box center [1248, 23] width 29 height 29
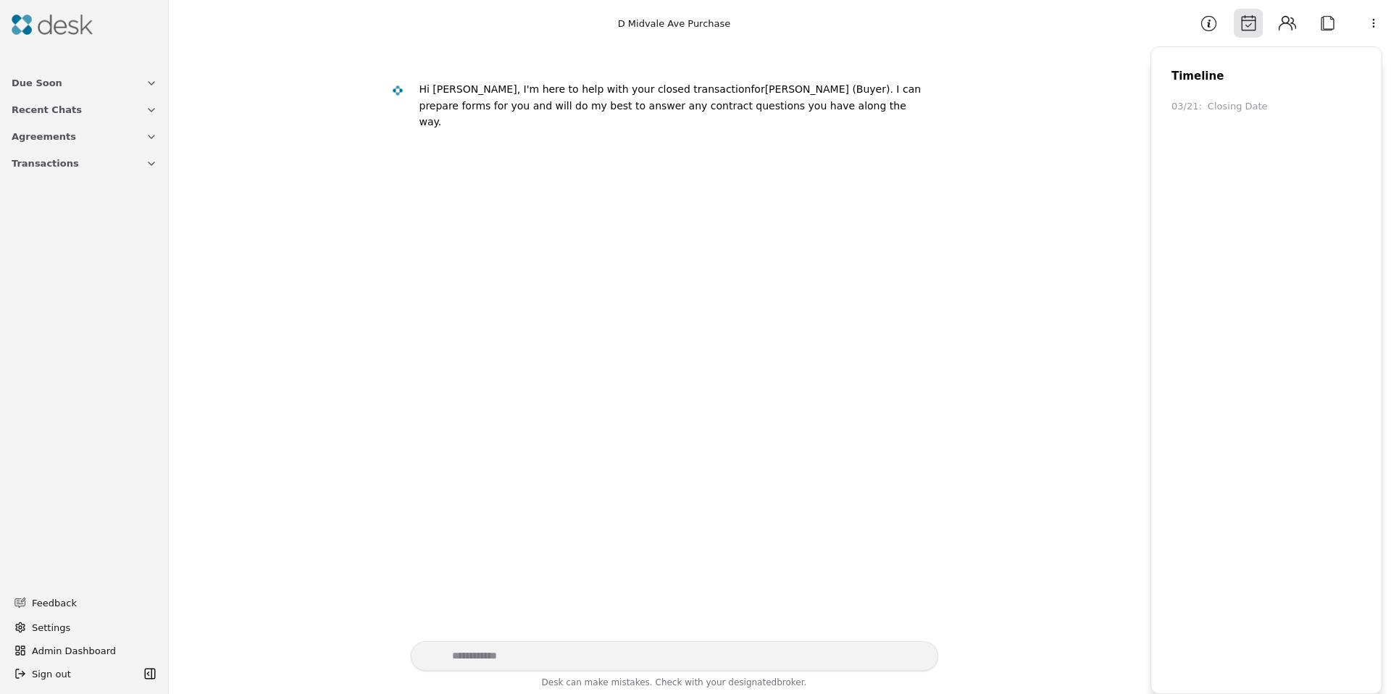
drag, startPoint x: 1288, startPoint y: 25, endPoint x: 1307, endPoint y: 22, distance: 19.1
click at [1289, 25] on button "Contacts" at bounding box center [1287, 23] width 29 height 29
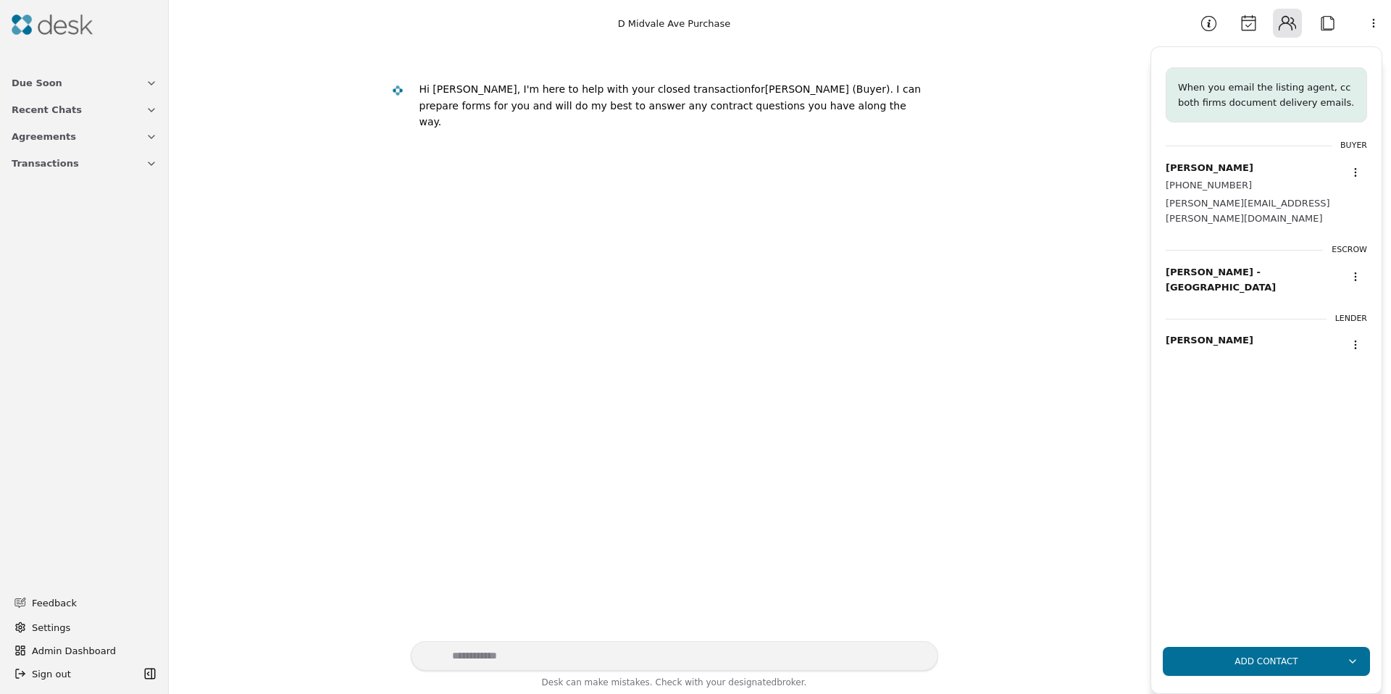
click at [1321, 23] on button "Attach" at bounding box center [1327, 23] width 29 height 29
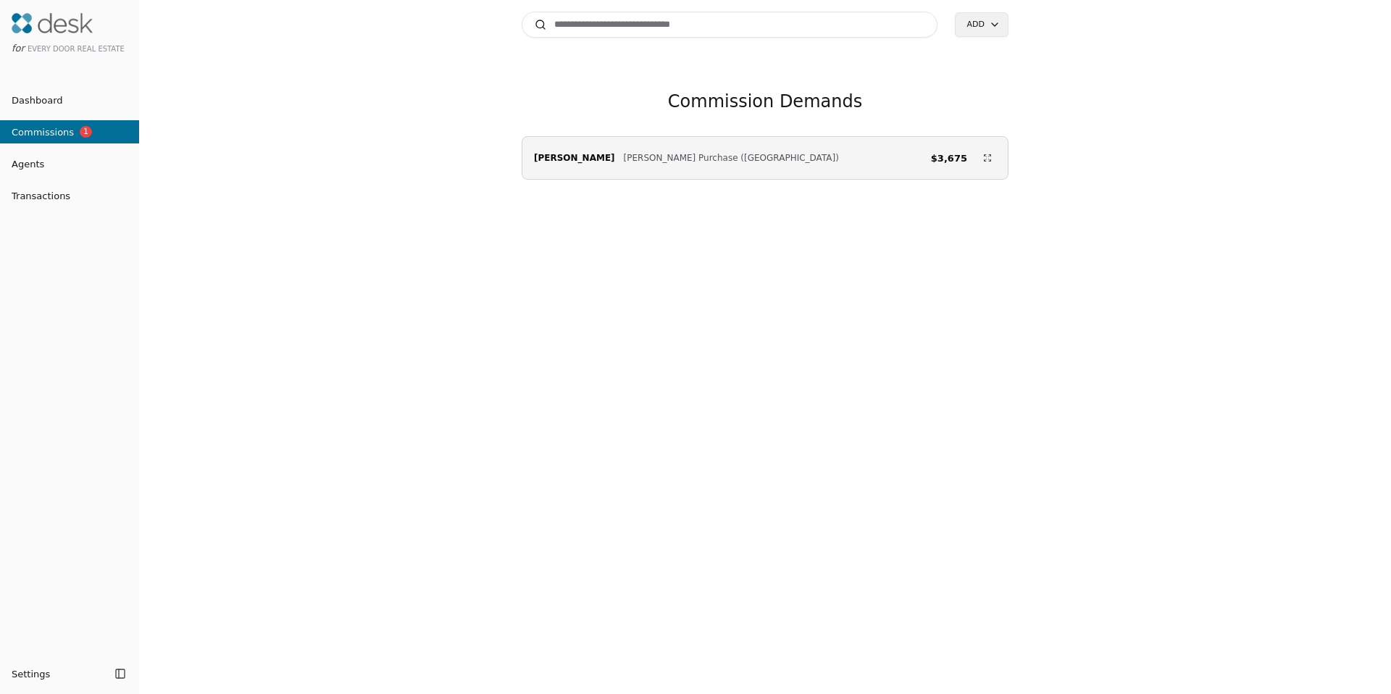
click at [70, 135] on span "Commissions" at bounding box center [37, 132] width 74 height 15
click at [41, 107] on link "Dashboard" at bounding box center [69, 99] width 139 height 23
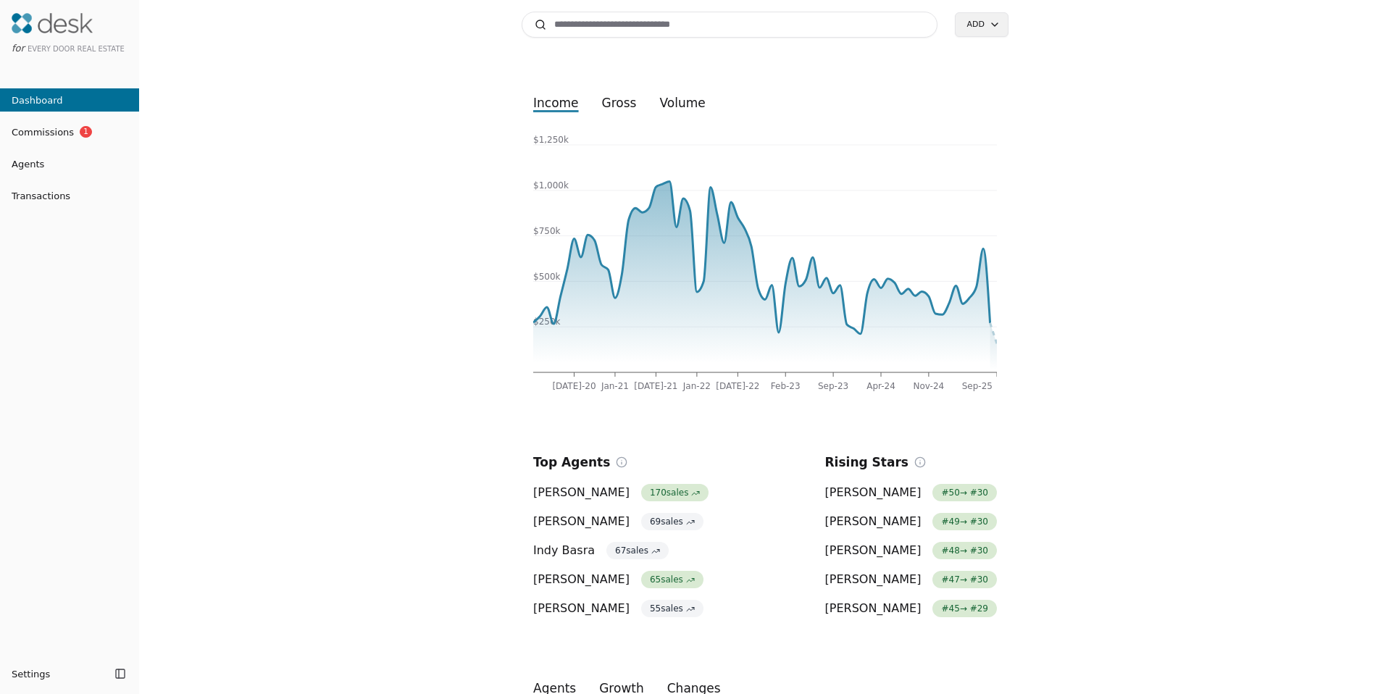
click at [41, 135] on span "Commissions" at bounding box center [37, 132] width 74 height 15
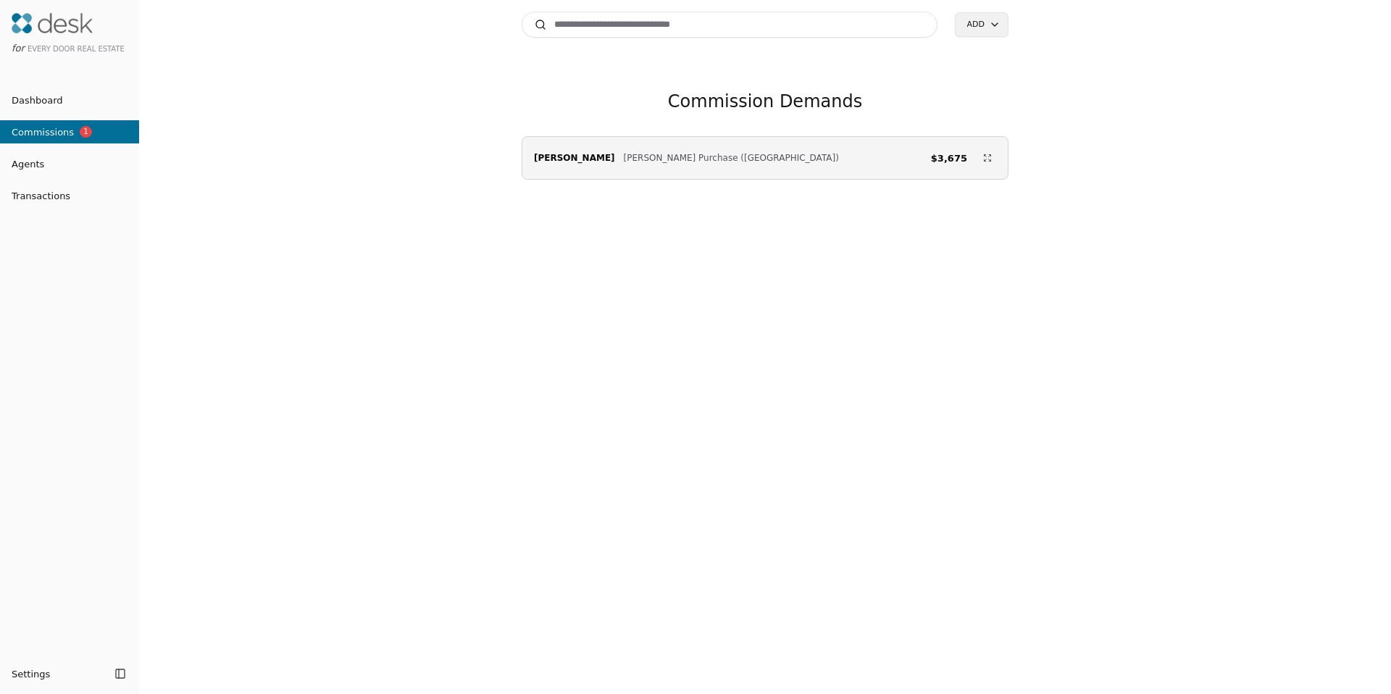
click at [446, 266] on div "Search Add Commission Demands Emily Anderson Schade Purchase (59th Street) $3,6…" at bounding box center [765, 347] width 1252 height 694
drag, startPoint x: 610, startPoint y: 28, endPoint x: 617, endPoint y: 57, distance: 29.9
click at [609, 27] on input at bounding box center [730, 25] width 416 height 26
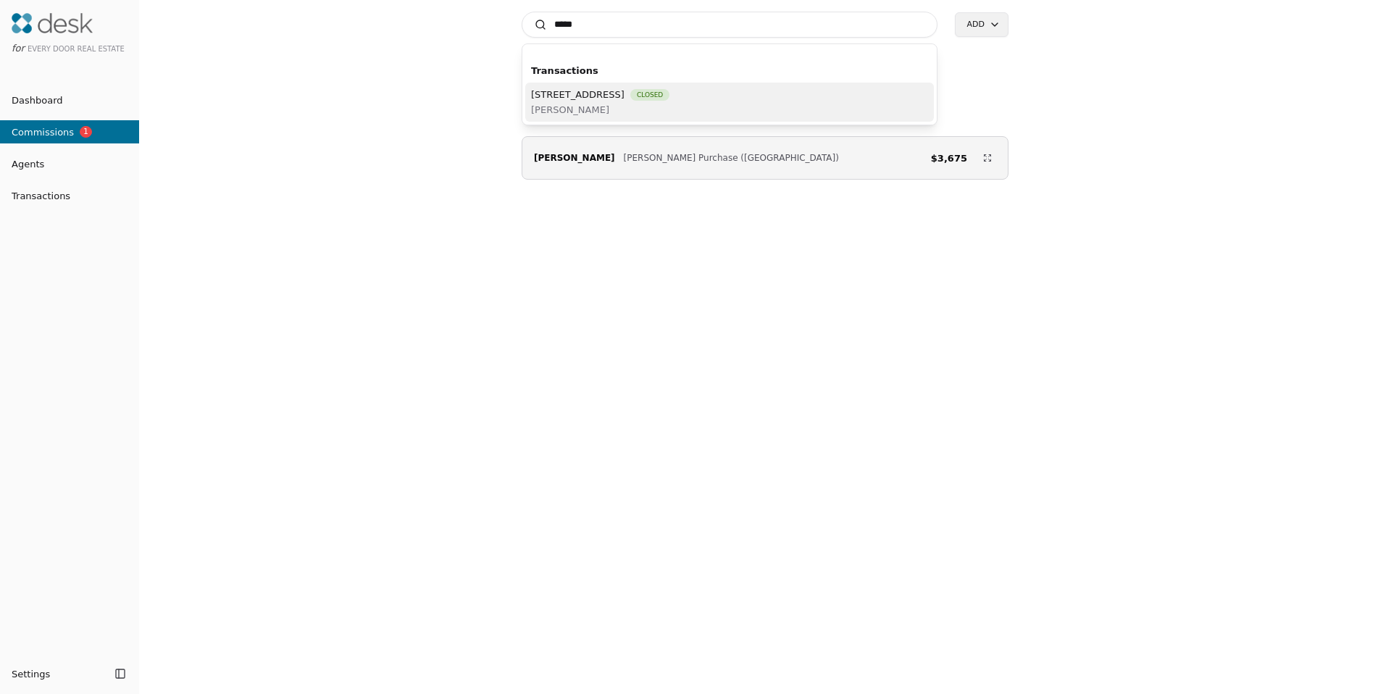
type input "*****"
click at [624, 91] on span "10306 D Midvale Ave N, Seattle, WA 98133" at bounding box center [577, 94] width 93 height 15
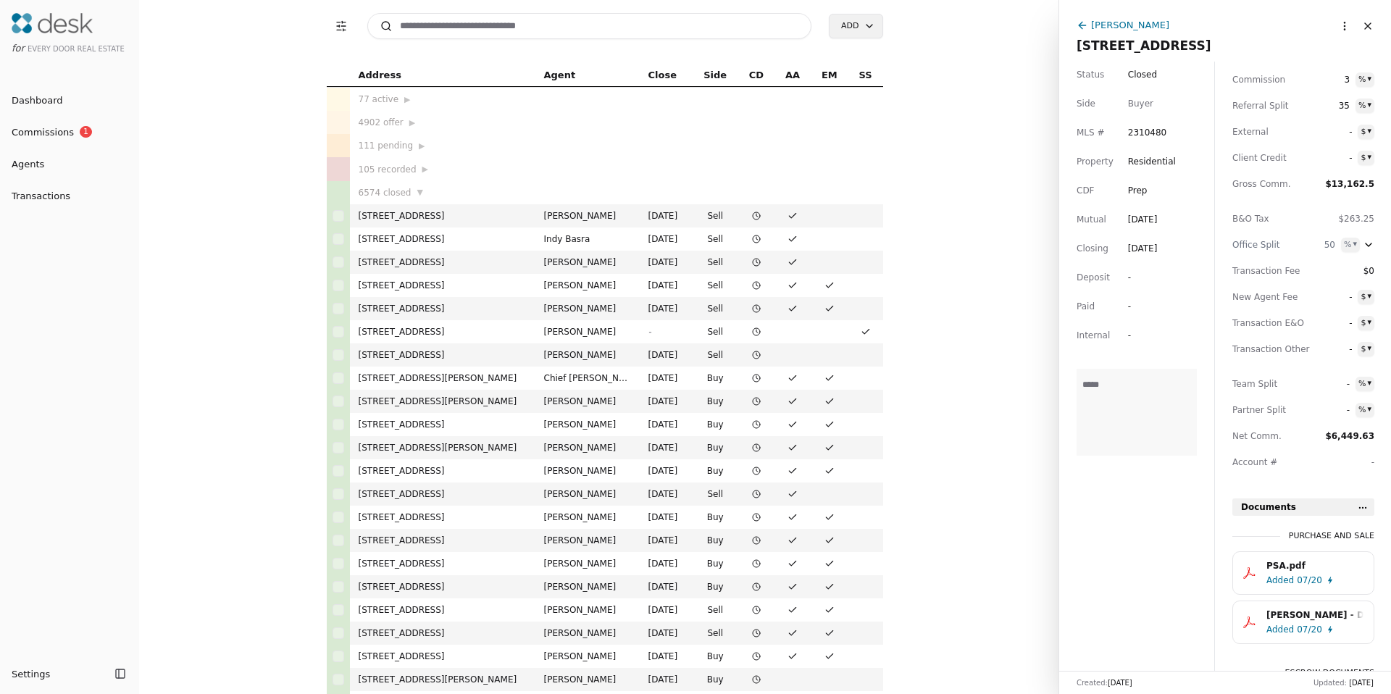
scroll to position [49, 0]
click at [1344, 385] on span "-" at bounding box center [1336, 384] width 26 height 14
type input "**"
click at [1260, 384] on span "Team Split" at bounding box center [1264, 387] width 65 height 14
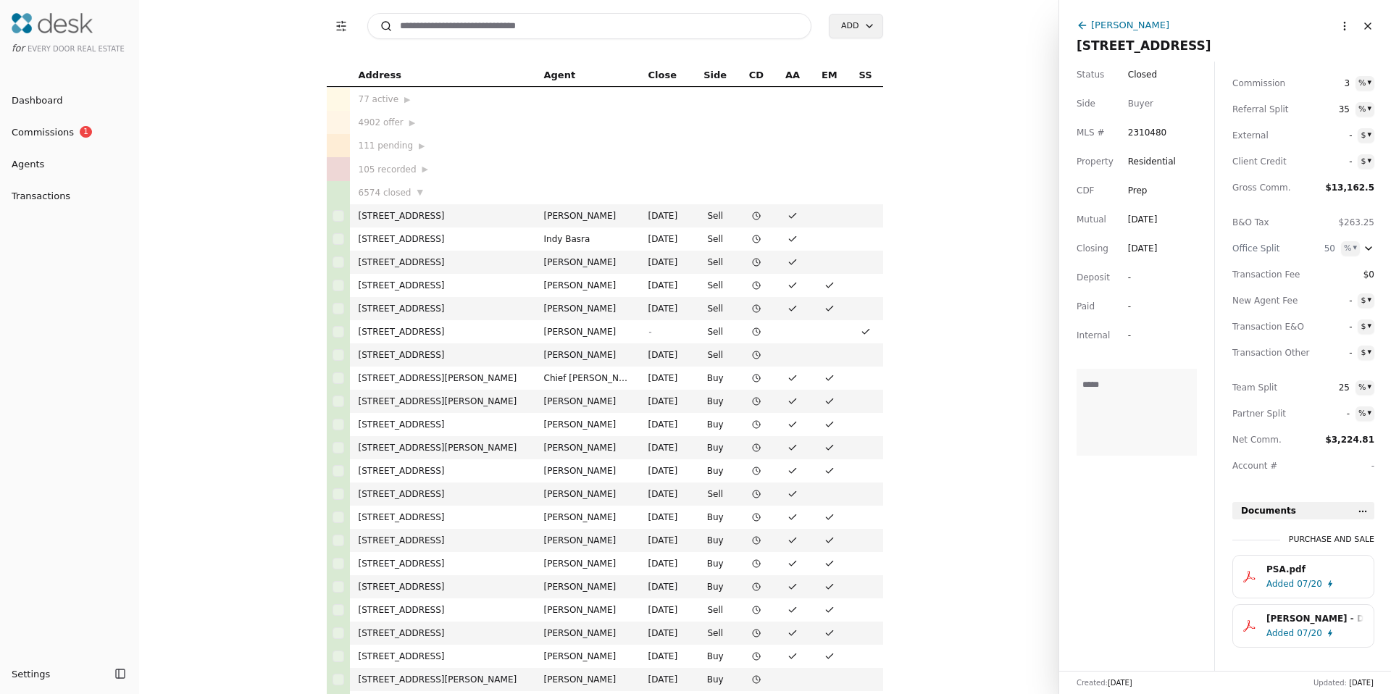
click at [1339, 390] on span "25" at bounding box center [1336, 387] width 26 height 14
type input "*"
click at [1263, 393] on span "Team Split" at bounding box center [1264, 387] width 65 height 14
click at [1344, 390] on span "-" at bounding box center [1336, 387] width 26 height 14
click at [1344, 390] on input "text" at bounding box center [1326, 386] width 46 height 12
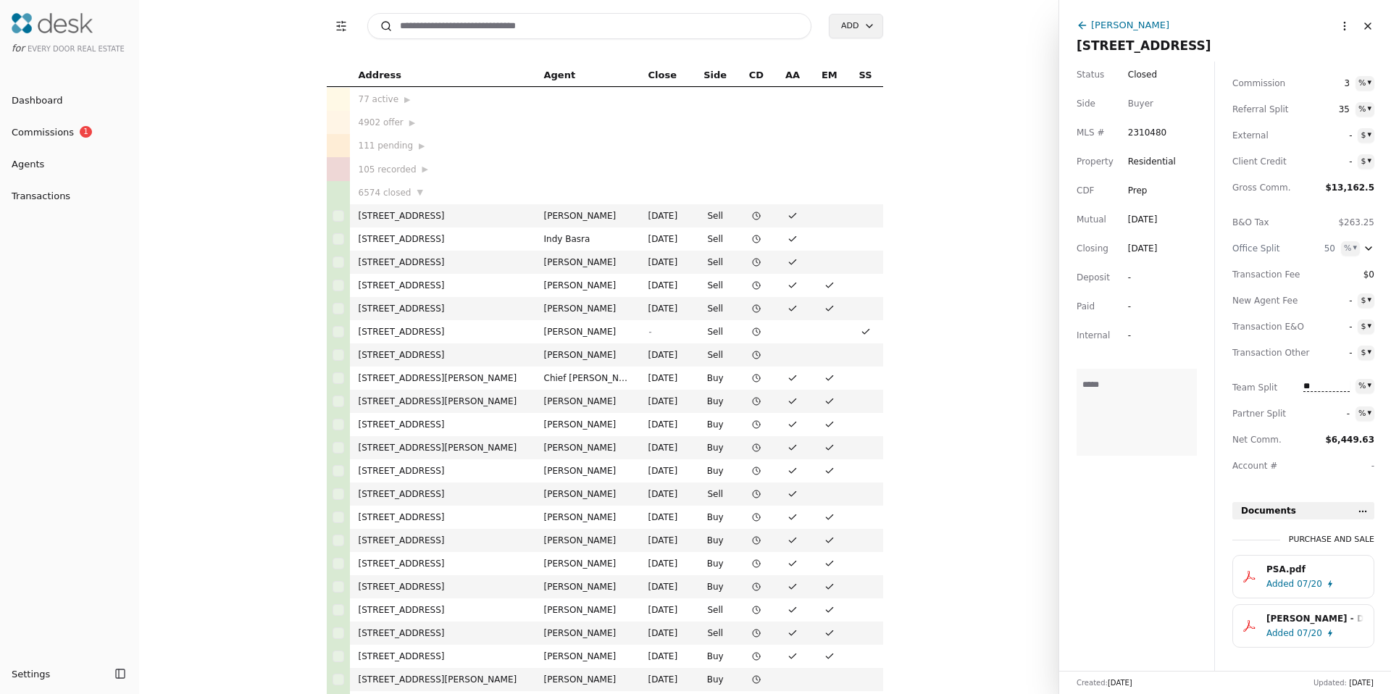
type input "**"
click at [1257, 390] on span "Team Split" at bounding box center [1264, 387] width 65 height 14
click at [1344, 391] on span "25" at bounding box center [1336, 387] width 26 height 14
click at [1344, 391] on input "**" at bounding box center [1326, 386] width 46 height 12
click at [1342, 272] on div "$0" at bounding box center [1341, 274] width 65 height 14
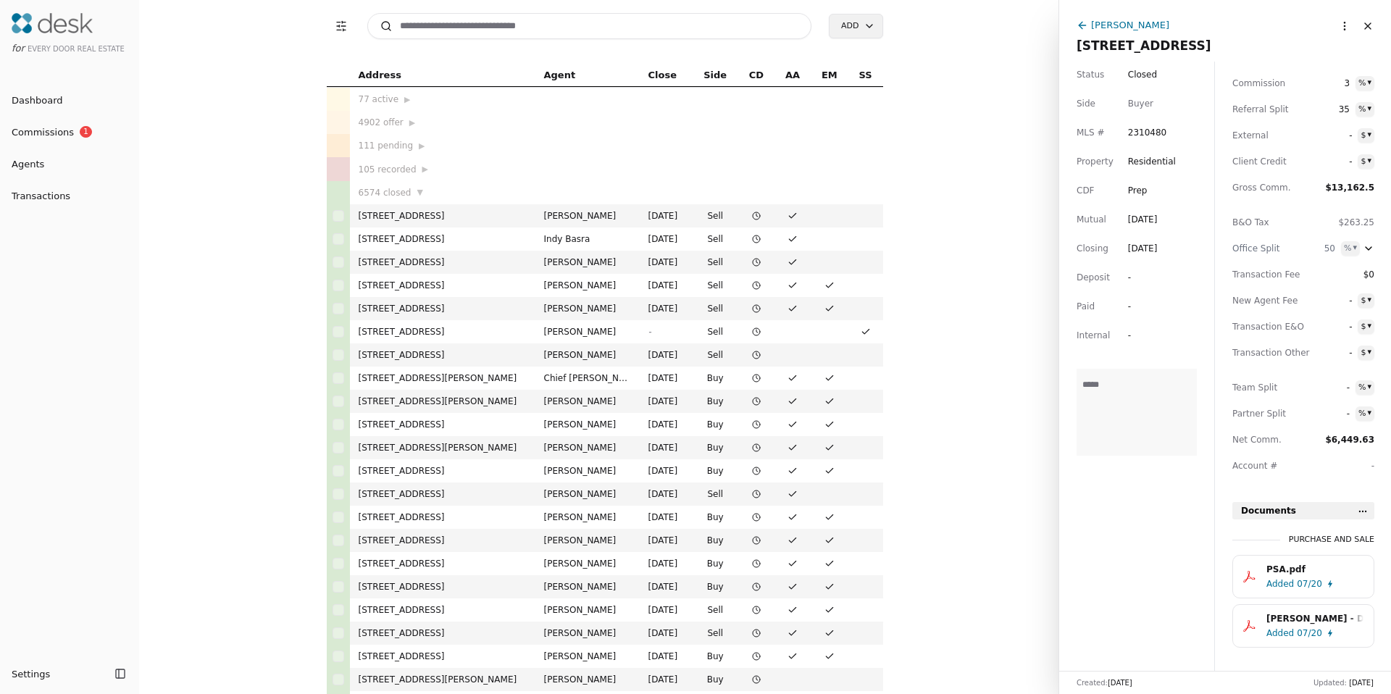
click at [1365, 272] on span "$0" at bounding box center [1361, 274] width 26 height 14
click at [1363, 356] on html "for Every Door Real Estate Dashboard Commissions 1 Agents Transactions Settings…" at bounding box center [695, 347] width 1391 height 694
click at [1344, 354] on span "-" at bounding box center [1336, 353] width 26 height 14
type input "**"
click at [1249, 354] on span "Transaction Other" at bounding box center [1264, 353] width 65 height 14
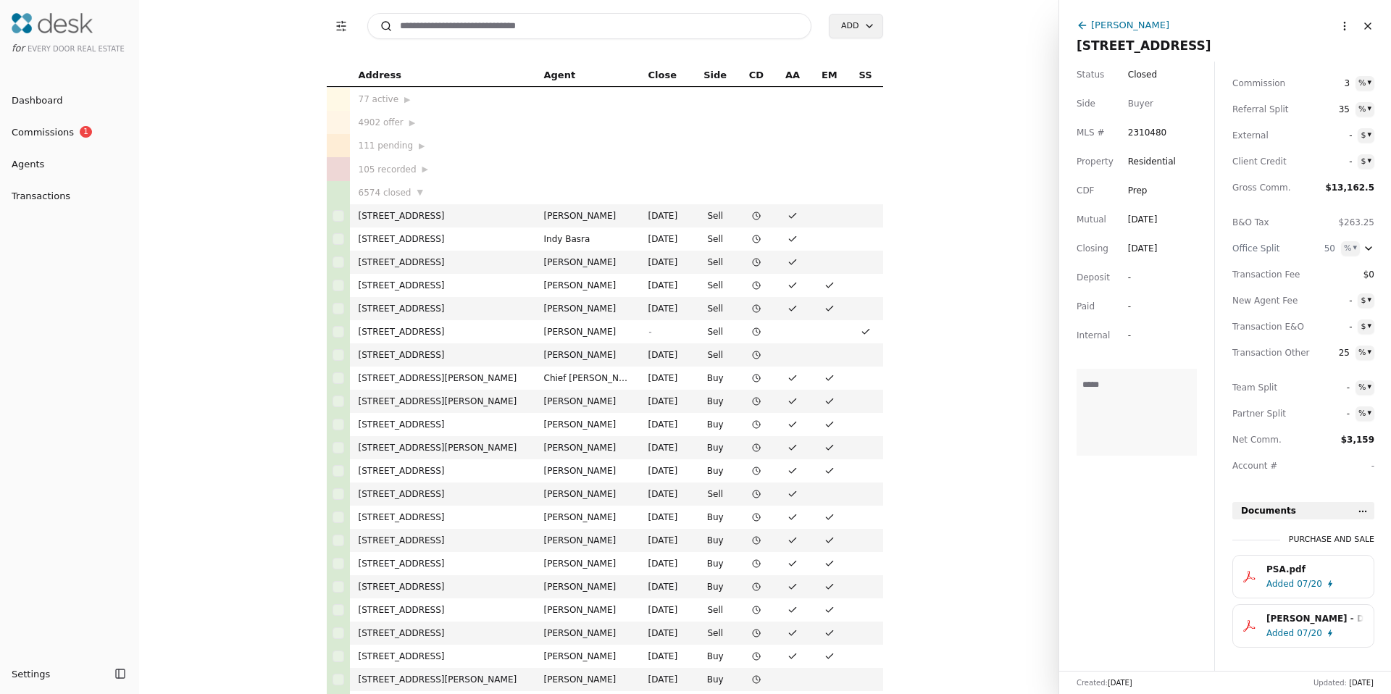
click at [1344, 357] on span "25" at bounding box center [1336, 353] width 26 height 14
click at [1344, 357] on span "** % ▾" at bounding box center [1341, 353] width 65 height 14
click at [1342, 355] on span "25" at bounding box center [1336, 353] width 26 height 14
type input "*"
click at [1260, 450] on div "Sales Price $675,000 Commission 3 % ▾ Referral Split 35 % ▾ External - $ ▾ Clie…" at bounding box center [1303, 267] width 142 height 435
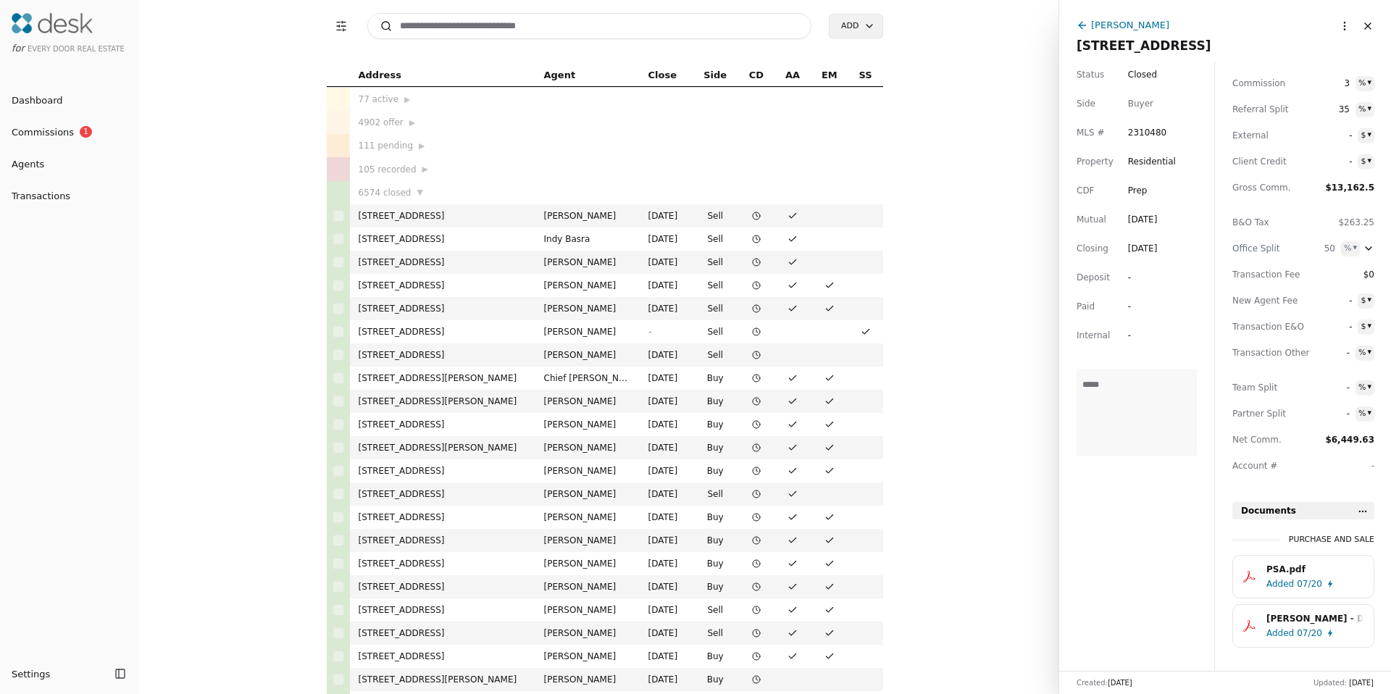
click at [1345, 387] on span "-" at bounding box center [1336, 387] width 26 height 14
type input "**"
click at [1220, 437] on div "Commission Sales Price $675,000 Commission 3 % ▾ Referral Split 35 % ▾ External…" at bounding box center [1303, 491] width 177 height 940
click at [57, 141] on link "Commissions 1" at bounding box center [69, 131] width 139 height 23
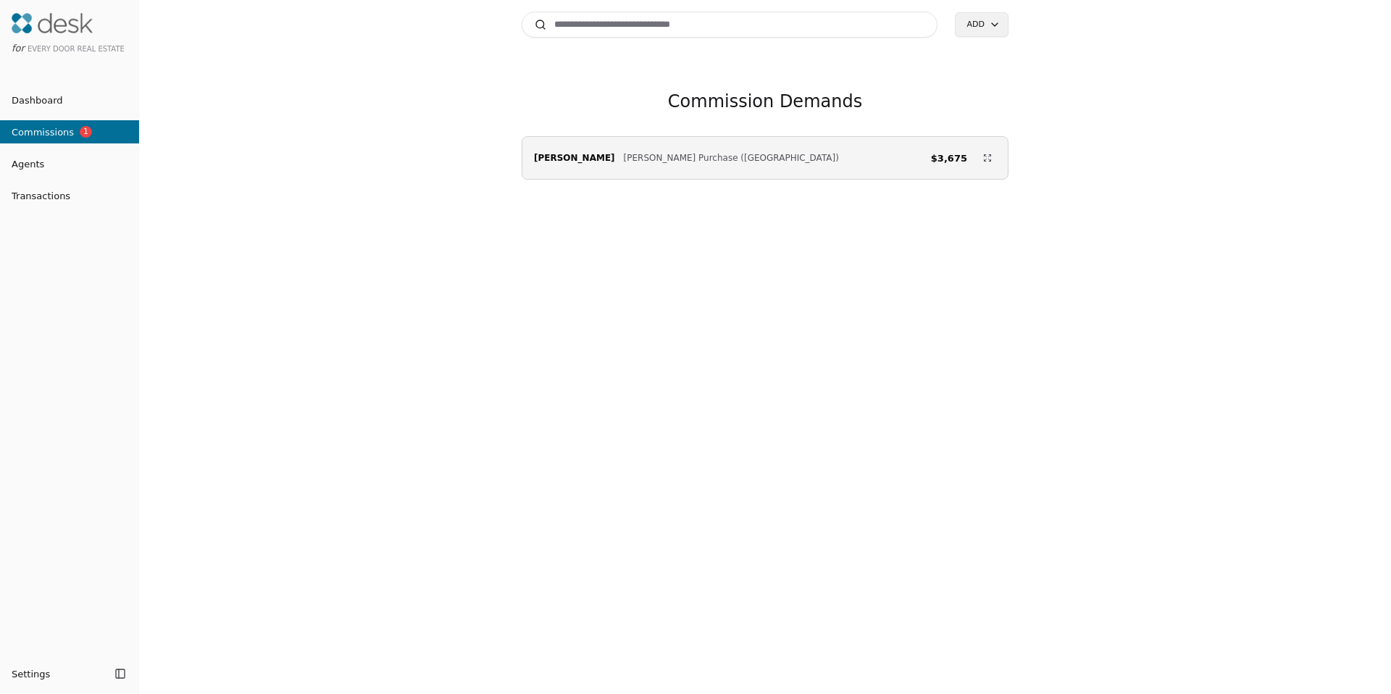
click at [54, 133] on span "Commissions" at bounding box center [37, 132] width 74 height 15
click at [652, 161] on span "Schade Purchase (59th Street)" at bounding box center [731, 158] width 215 height 14
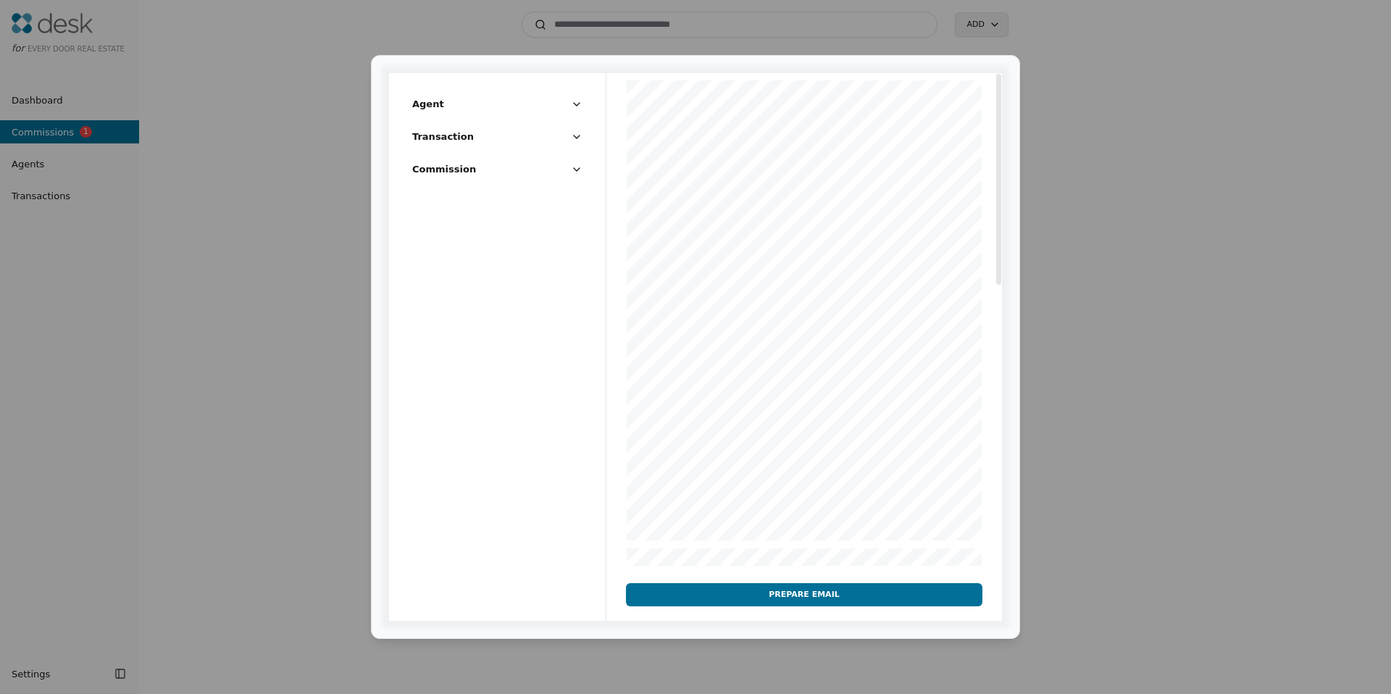
click at [455, 113] on button "Agent" at bounding box center [497, 109] width 170 height 27
click at [445, 106] on button "Agent" at bounding box center [497, 109] width 170 height 27
click at [458, 248] on span "Transaction" at bounding box center [443, 250] width 62 height 15
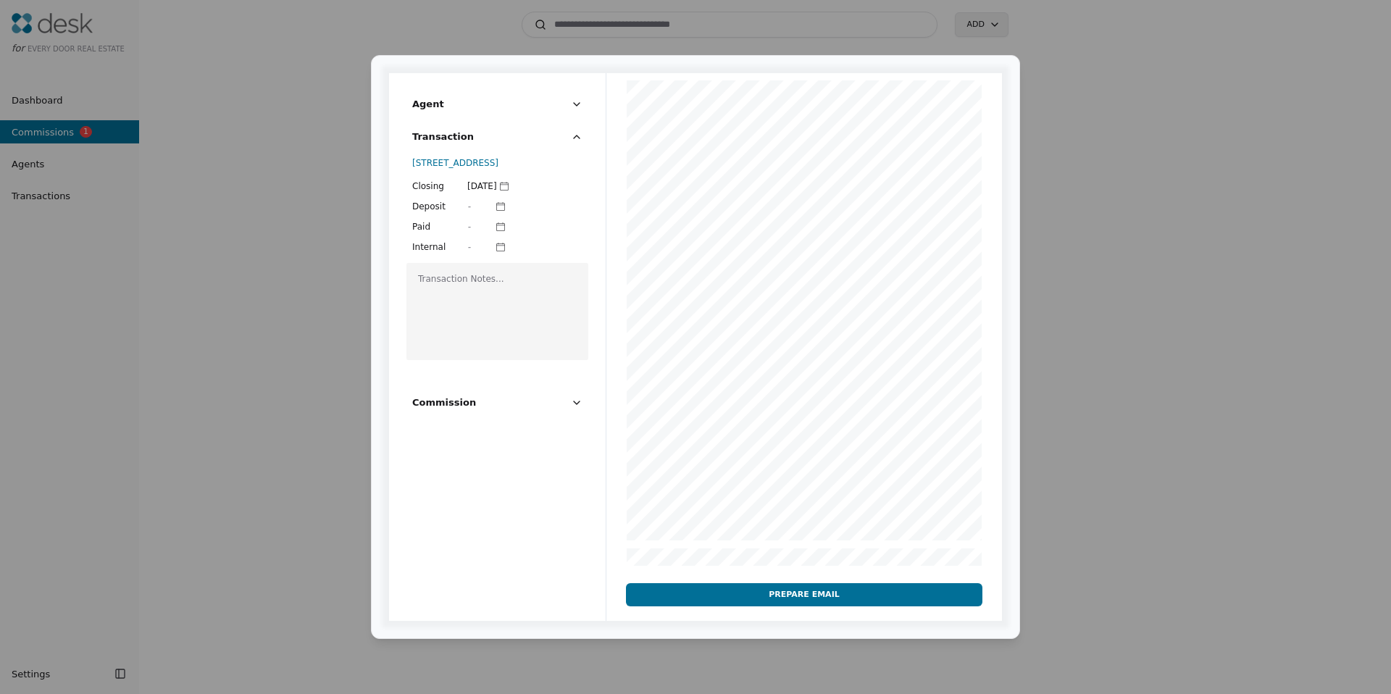
click at [452, 408] on span "Commission" at bounding box center [444, 402] width 64 height 15
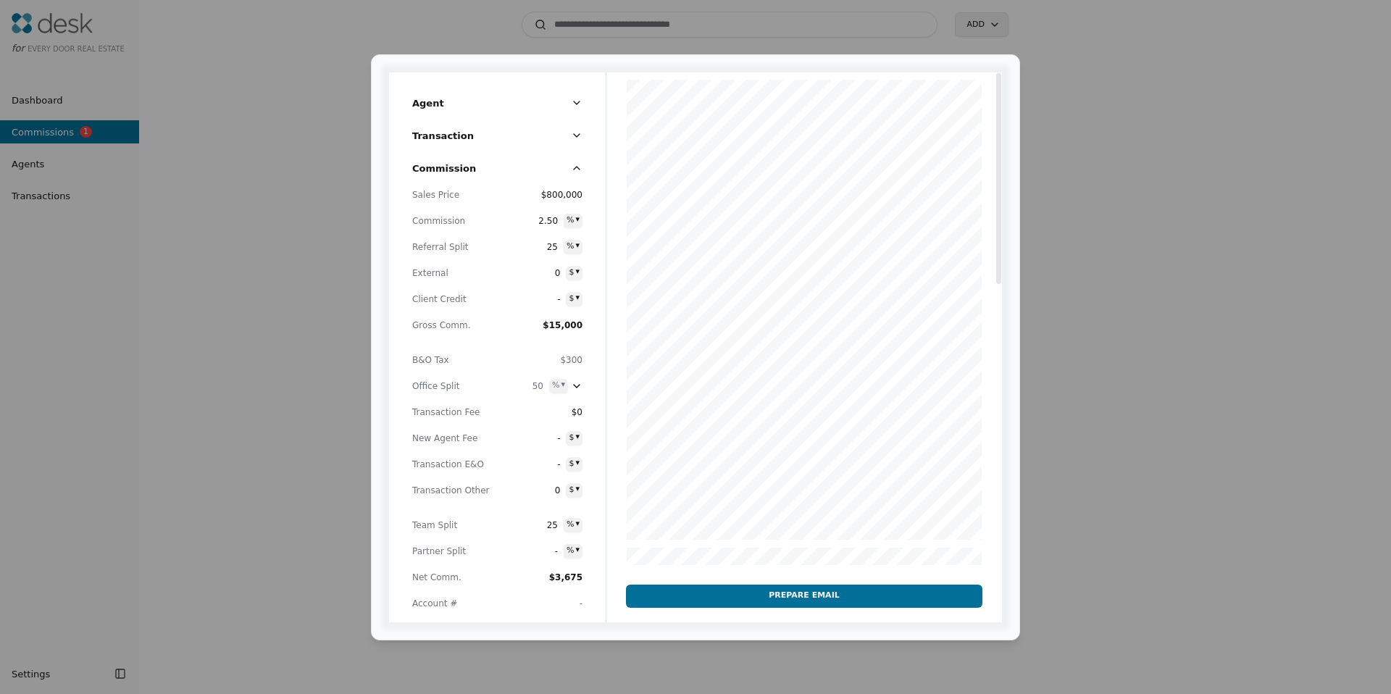
click at [559, 195] on span "$800,000" at bounding box center [561, 195] width 41 height 14
click at [559, 195] on input "********" at bounding box center [543, 195] width 80 height 14
type input "********"
click at [553, 218] on span "2.50" at bounding box center [545, 221] width 26 height 14
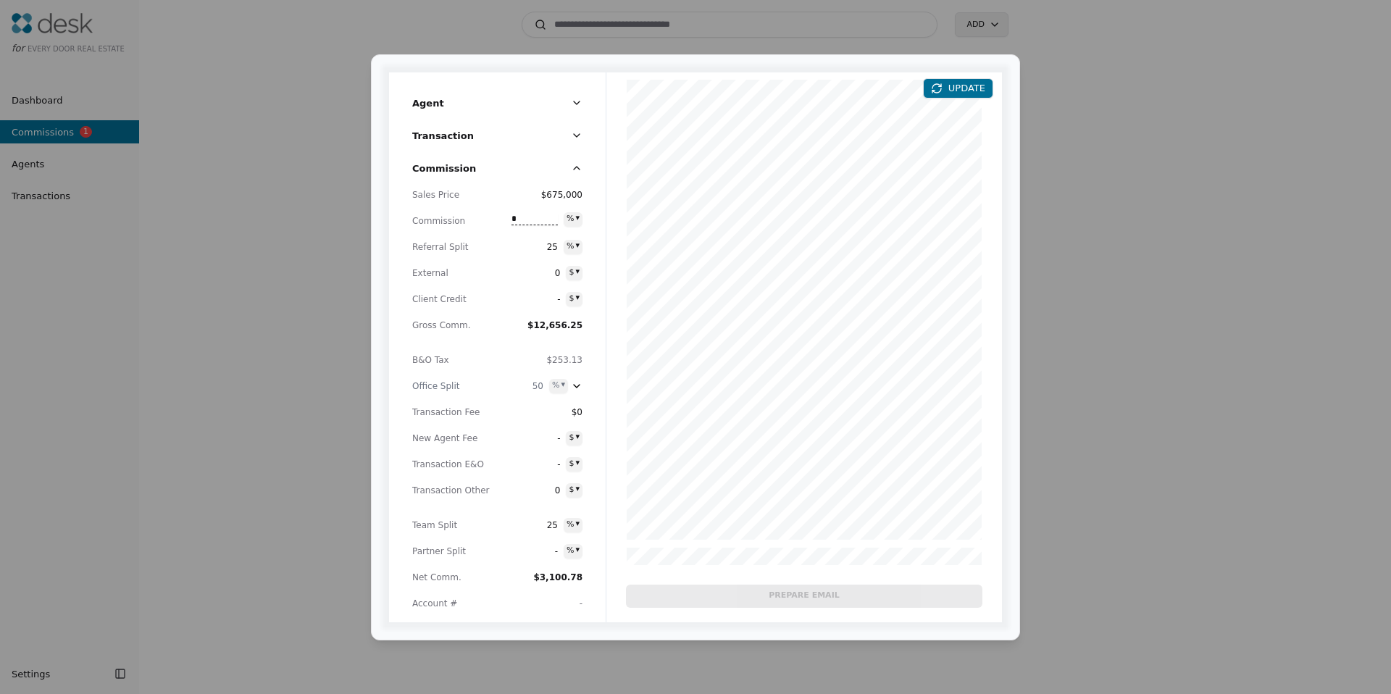
type input "*"
click at [547, 246] on span "25" at bounding box center [545, 247] width 26 height 14
type input "**"
click at [434, 247] on span "Referral Split" at bounding box center [452, 247] width 80 height 14
click at [549, 525] on span "25" at bounding box center [545, 525] width 26 height 14
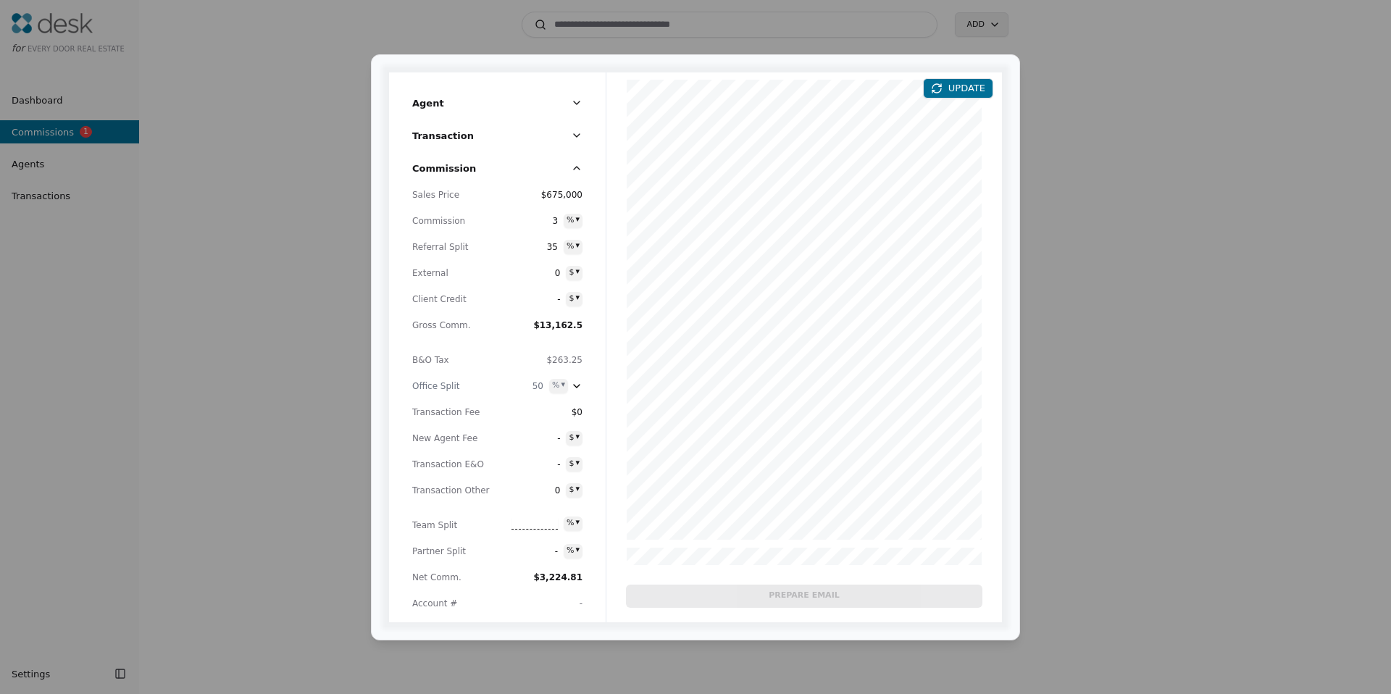
click at [429, 523] on span "Team Split" at bounding box center [452, 525] width 80 height 14
click at [944, 87] on button "UPDATE" at bounding box center [958, 88] width 70 height 20
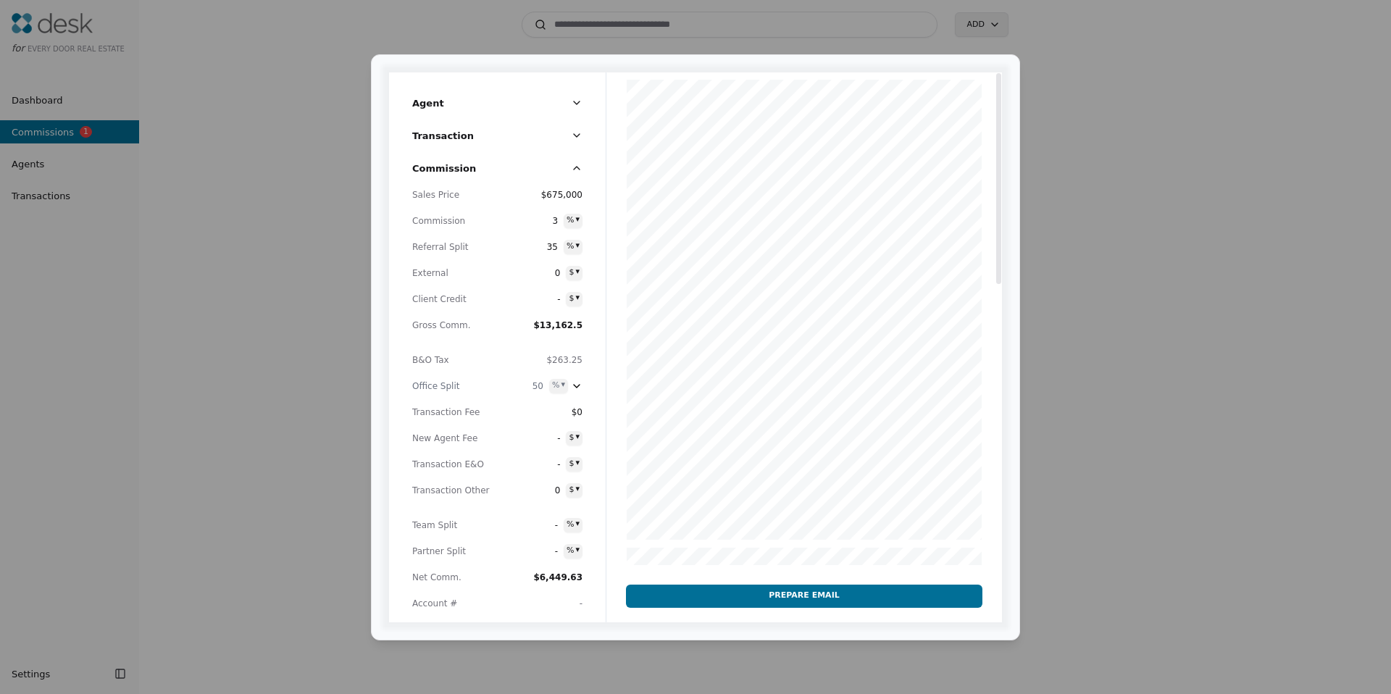
click at [721, 391] on div at bounding box center [804, 645] width 396 height 1147
click at [787, 257] on div at bounding box center [804, 645] width 396 height 1147
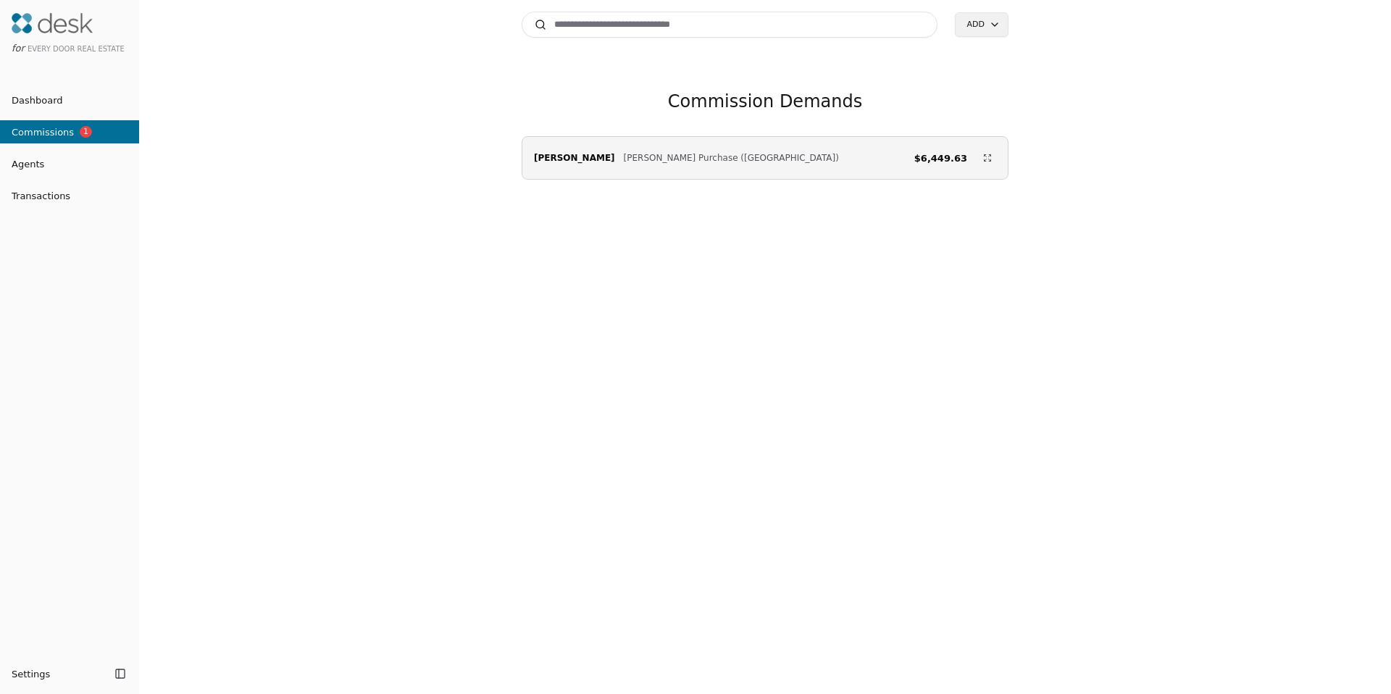
drag, startPoint x: 117, startPoint y: 145, endPoint x: 38, endPoint y: 135, distance: 79.6
click at [41, 99] on span "Dashboard" at bounding box center [31, 100] width 63 height 15
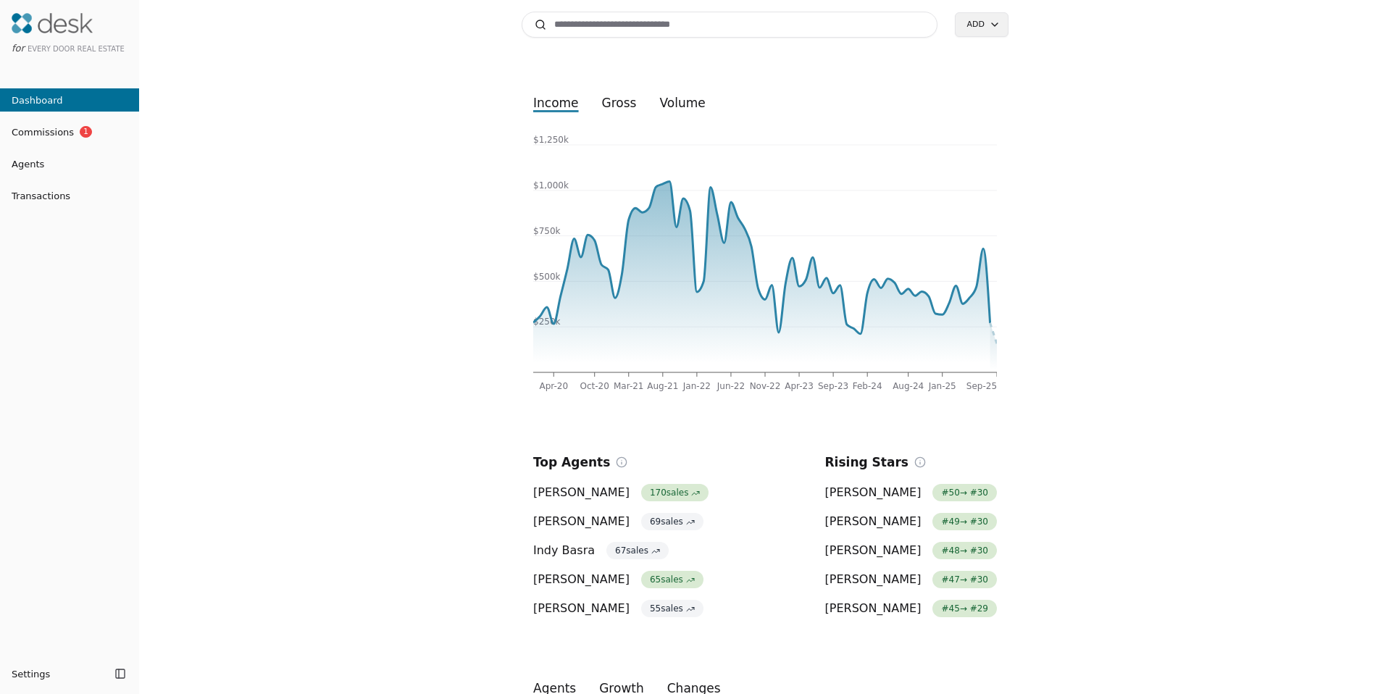
click at [38, 191] on span "Transactions" at bounding box center [35, 195] width 70 height 15
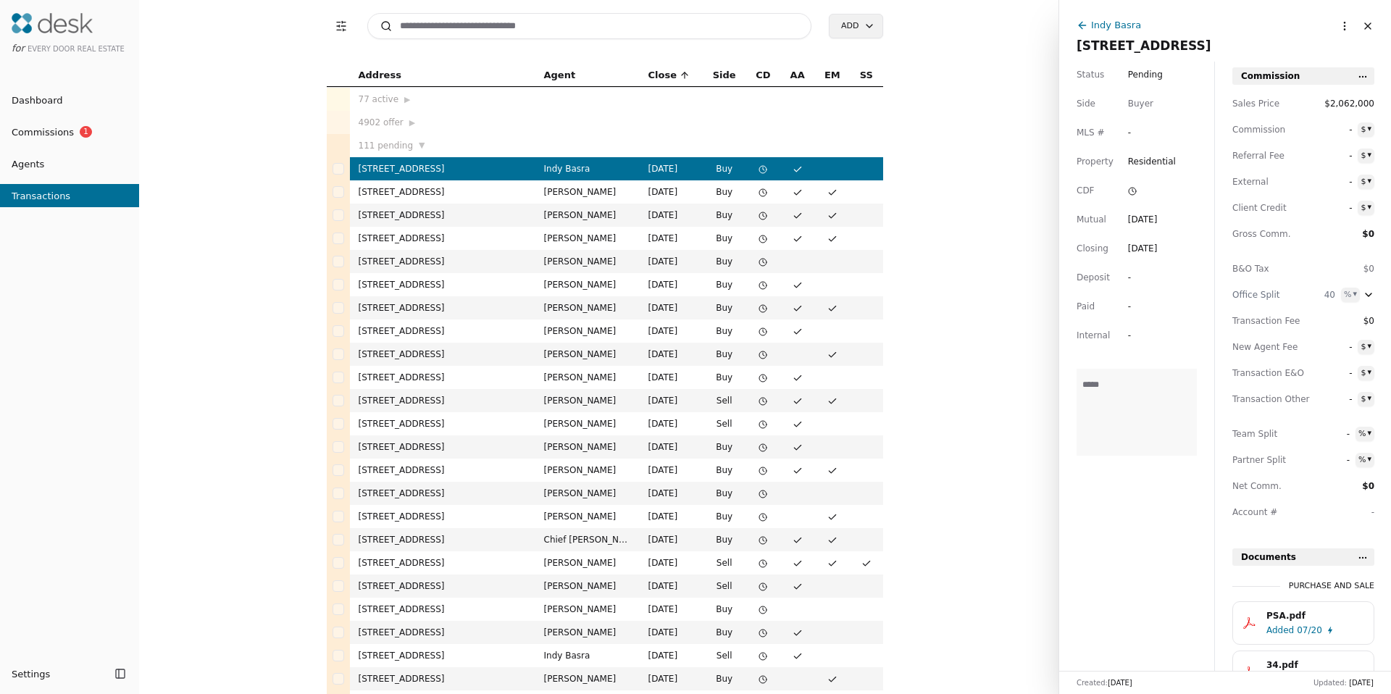
drag, startPoint x: 296, startPoint y: 158, endPoint x: 246, endPoint y: 157, distance: 50.7
click at [233, 156] on div "Address Agent Close Side CD AA EM SS 77 active ▶ 4902 offer ▶ 111 pending ▼ 400…" at bounding box center [605, 379] width 908 height 630
drag, startPoint x: 232, startPoint y: 155, endPoint x: 220, endPoint y: 148, distance: 13.7
click at [220, 147] on div "Address Agent Close Side CD AA EM SS 77 active ▶ 4902 offer ▶ 111 pending ▼ 400…" at bounding box center [605, 379] width 908 height 630
click at [421, 349] on td "19511 129th Avenue NE, Bothell, WA 98011" at bounding box center [442, 354] width 185 height 23
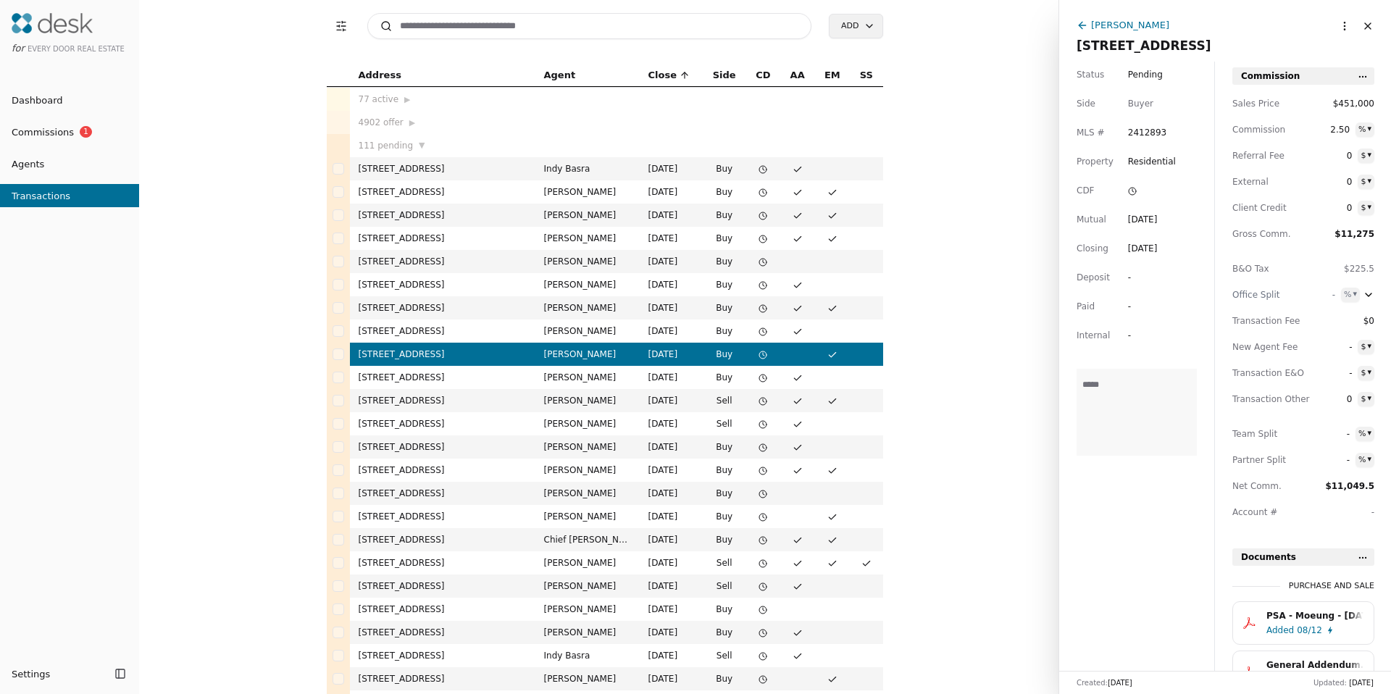
click at [435, 544] on td "31500 33rd Pl SW Unit #U101, Federal Way, WA 98023" at bounding box center [442, 539] width 185 height 23
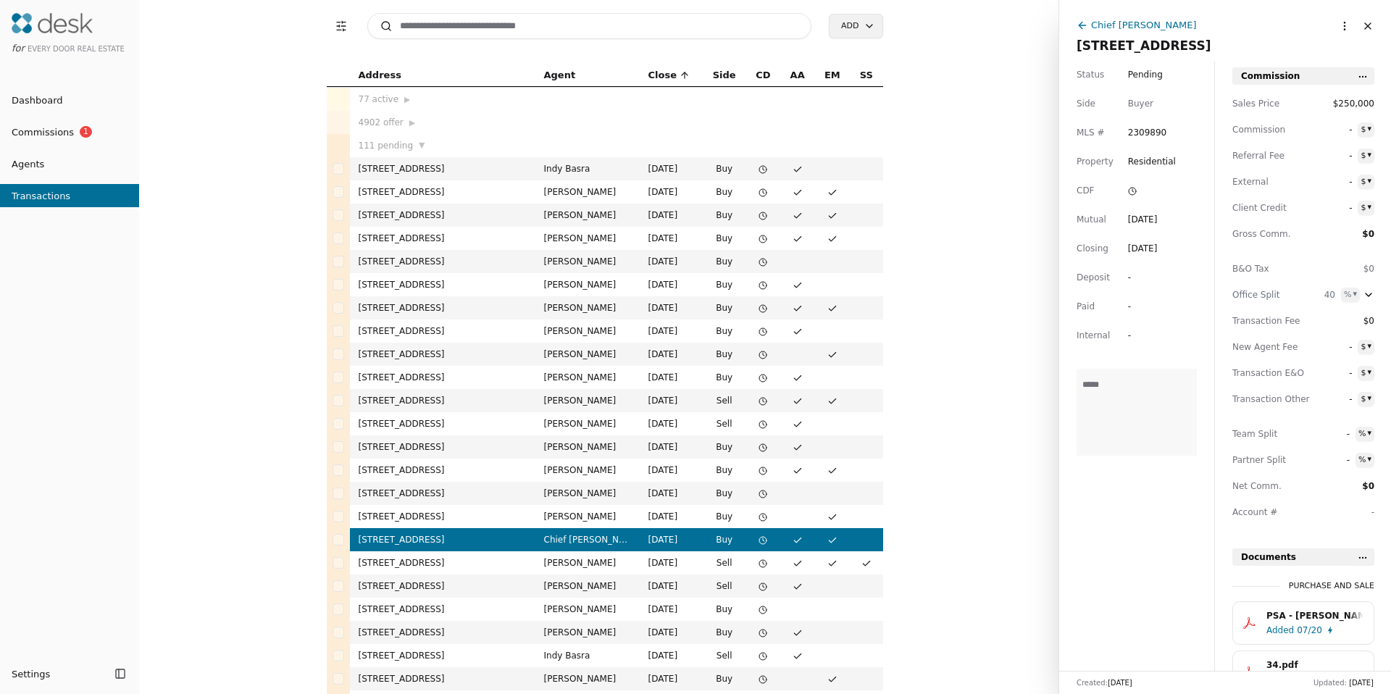
scroll to position [331, 0]
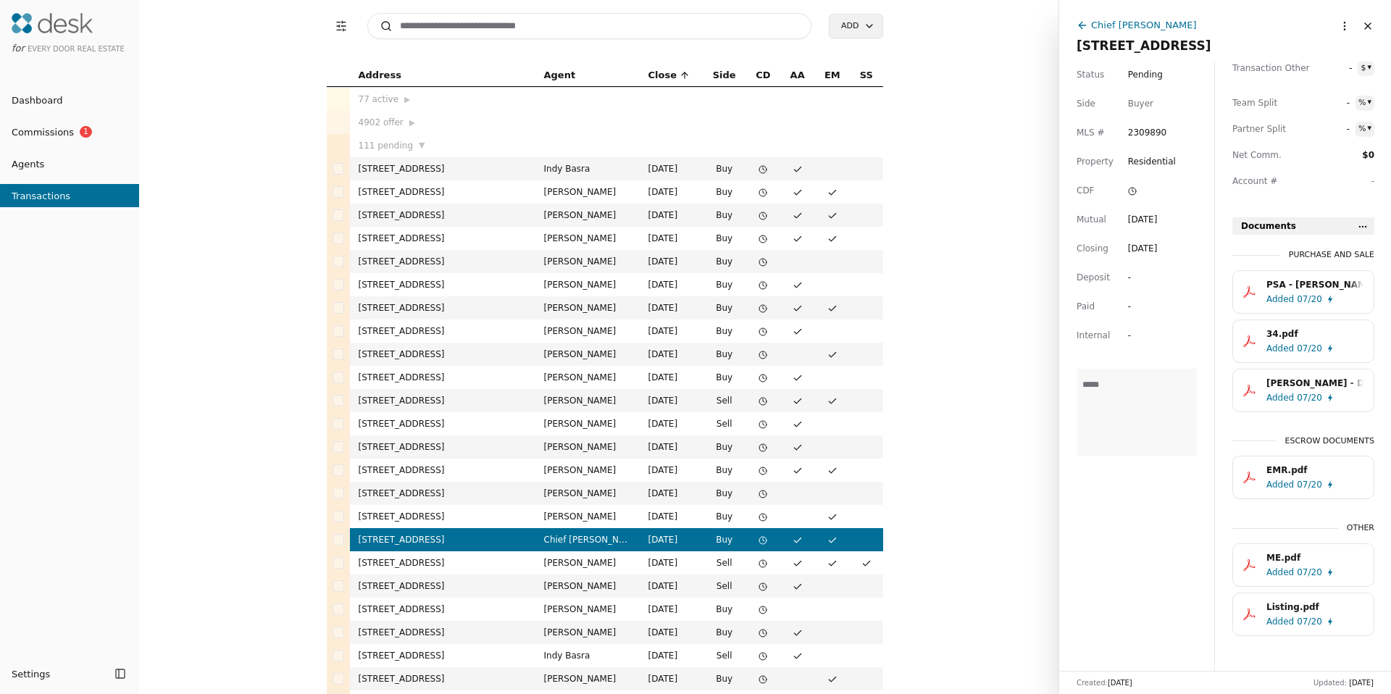
click at [451, 518] on td "0 NW Early Bird, Silverdale, WA 98383" at bounding box center [442, 516] width 185 height 23
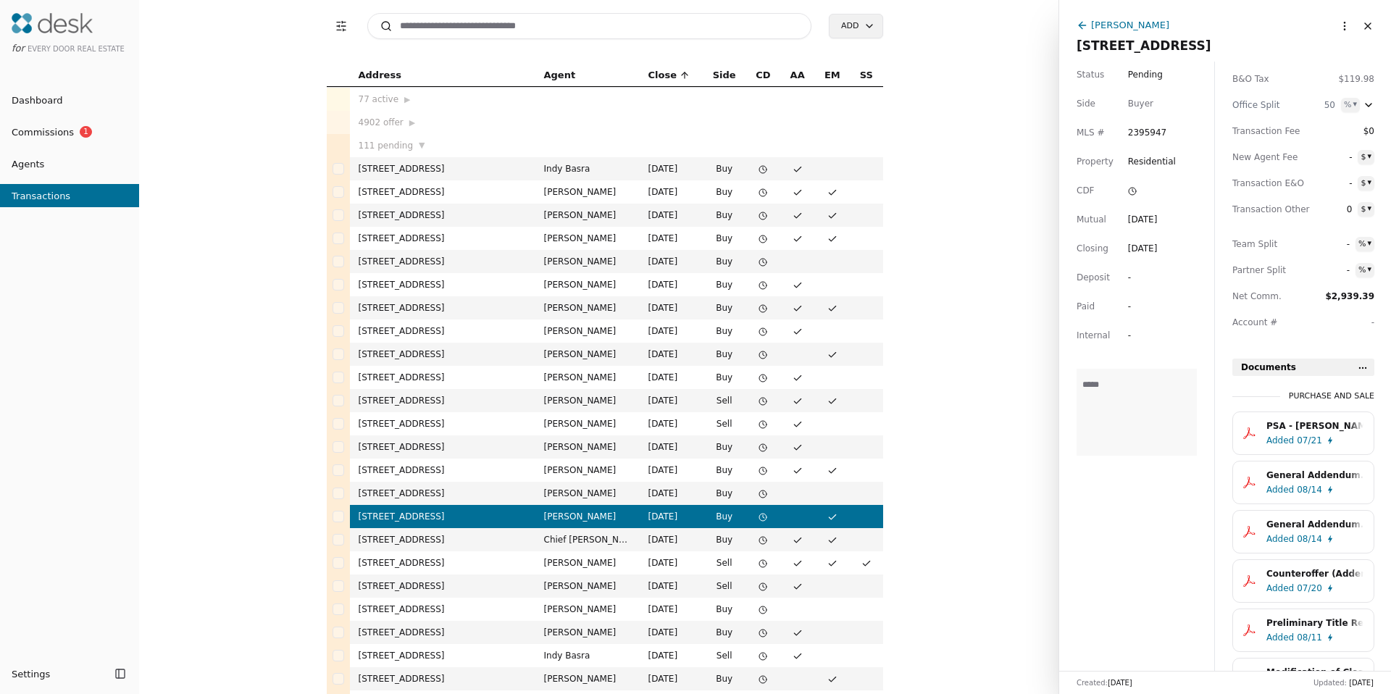
scroll to position [763, 0]
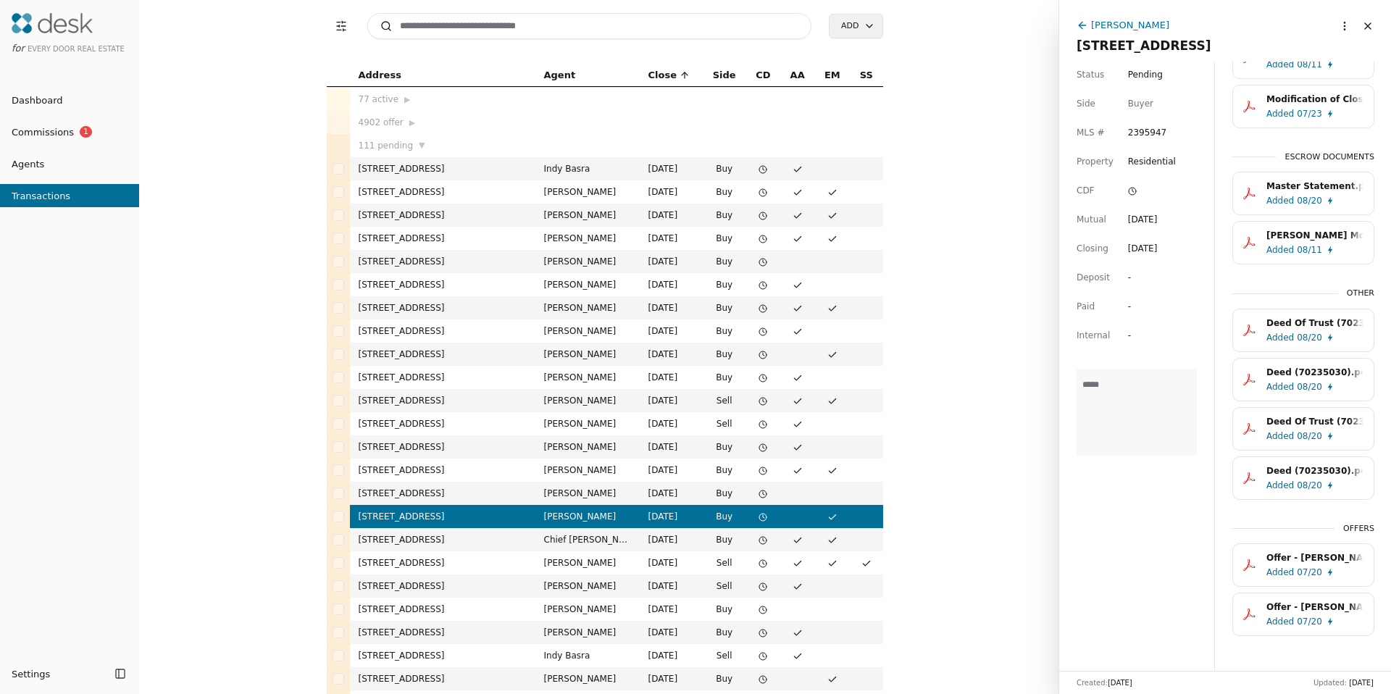
click at [446, 498] on td "15503 SE 27th St, Bellevue, WA 98007" at bounding box center [442, 493] width 185 height 23
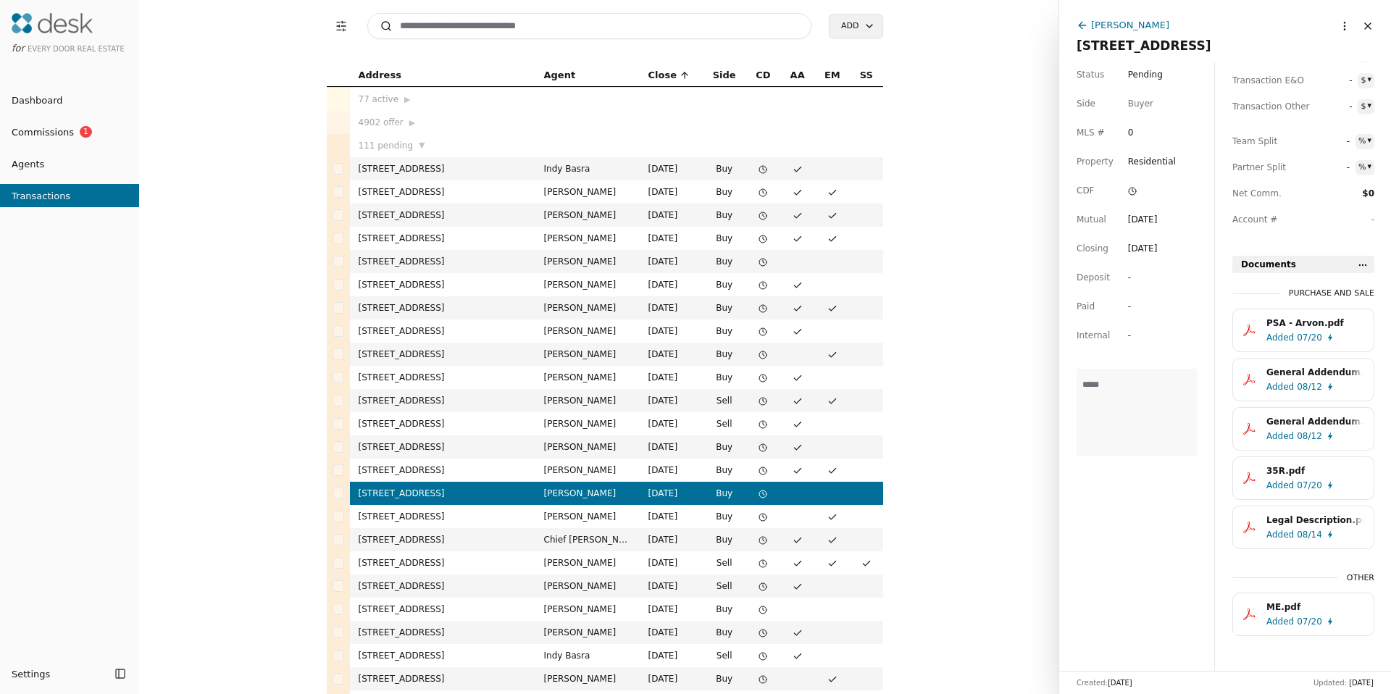
click at [459, 466] on td "903C NW 56th St, Seattle, WA 98107" at bounding box center [442, 470] width 185 height 23
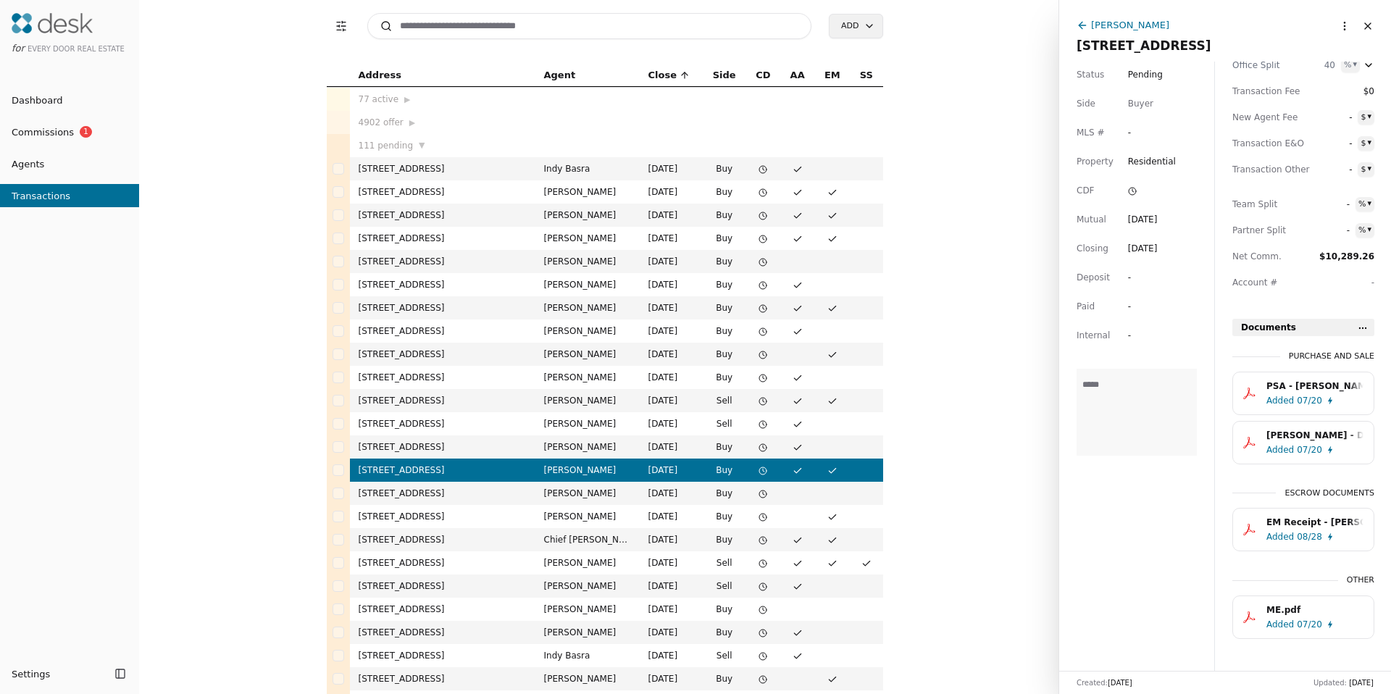
scroll to position [233, 0]
click at [464, 448] on td "806 101st Ave SE, Bellevue, WA 98004" at bounding box center [442, 446] width 185 height 23
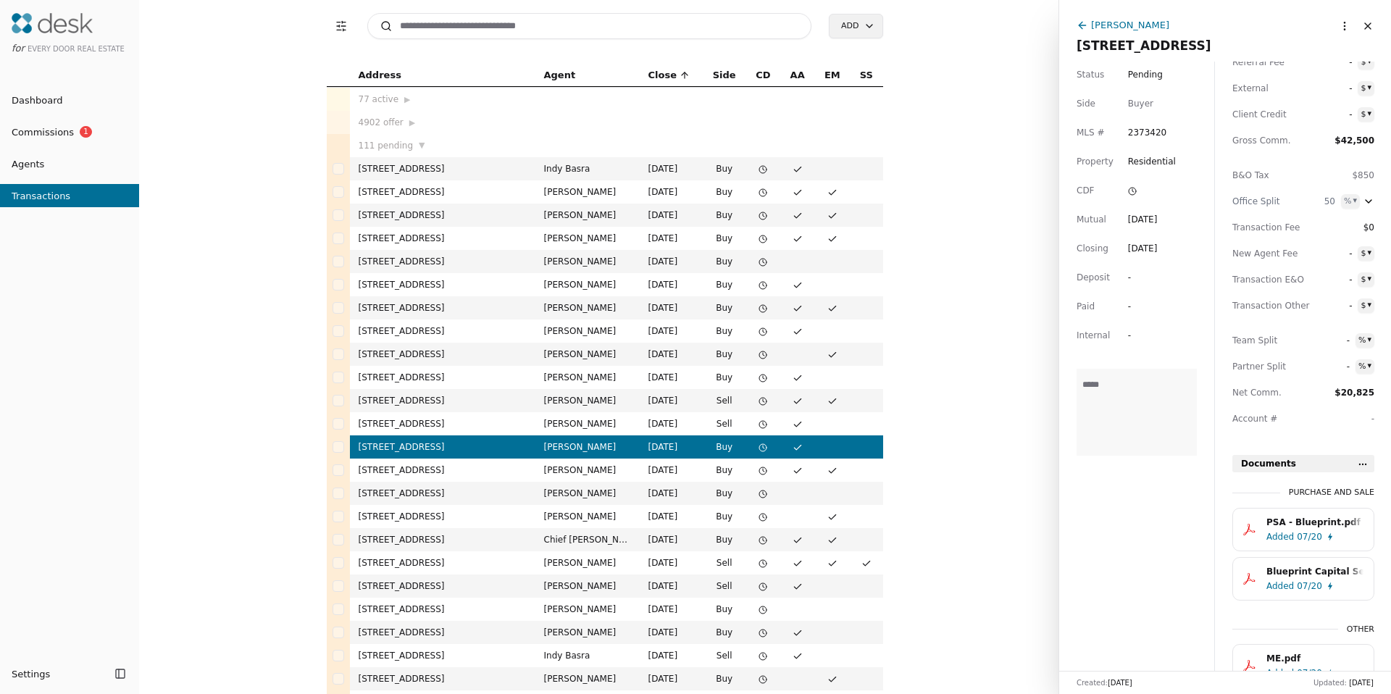
scroll to position [145, 0]
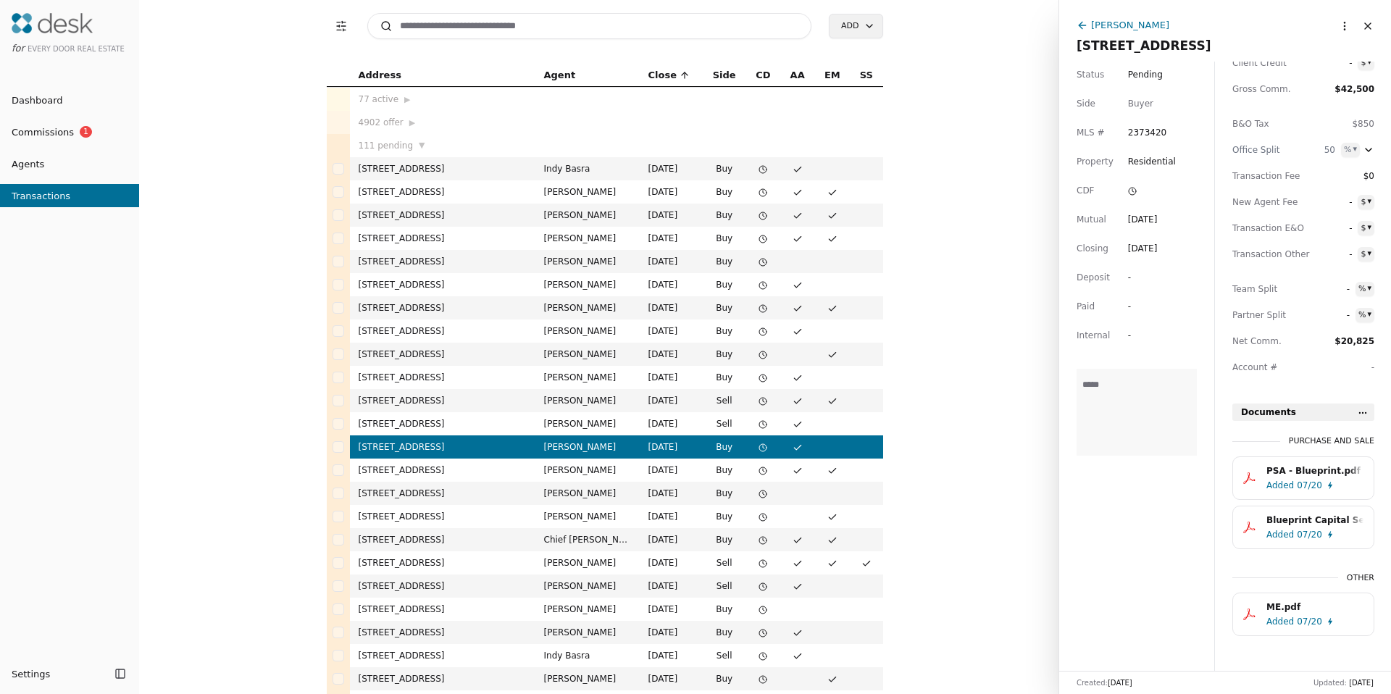
drag, startPoint x: 458, startPoint y: 417, endPoint x: 662, endPoint y: 403, distance: 204.8
click at [457, 417] on td "24022 SE 384th St, Enumclaw, WA 98022" at bounding box center [442, 423] width 185 height 23
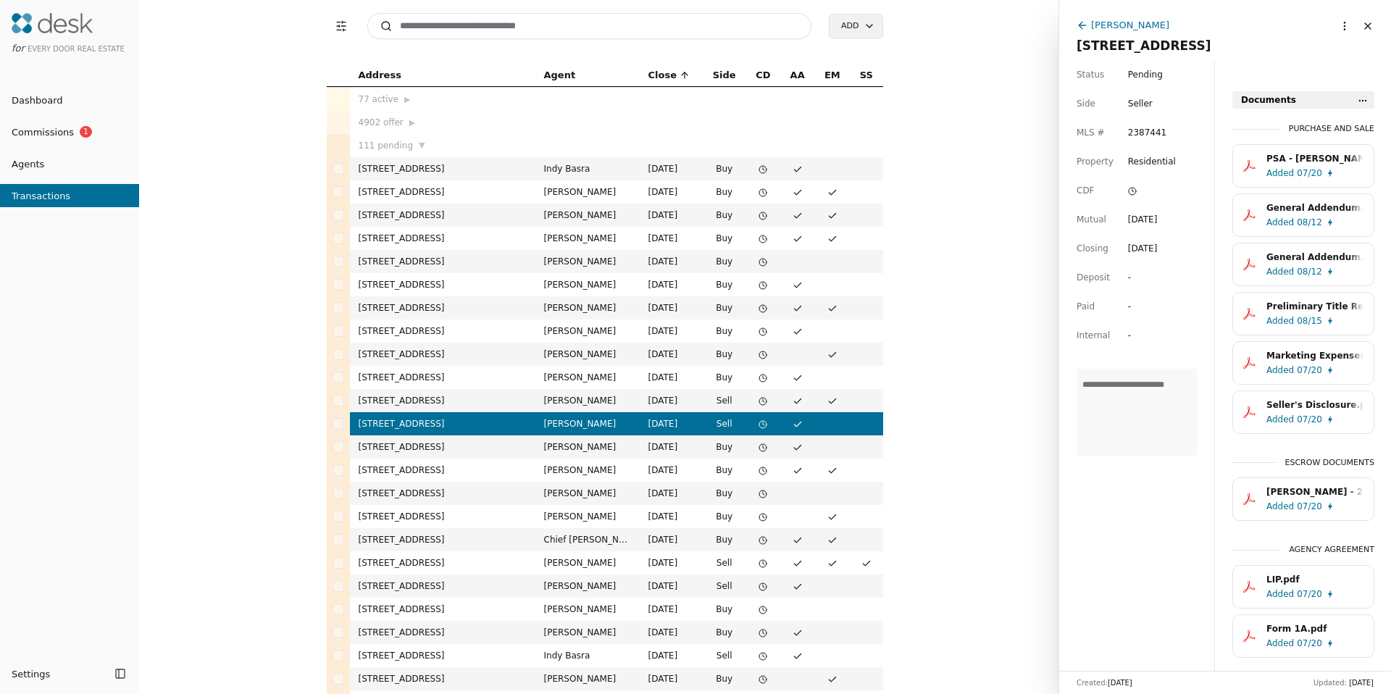
scroll to position [664, 0]
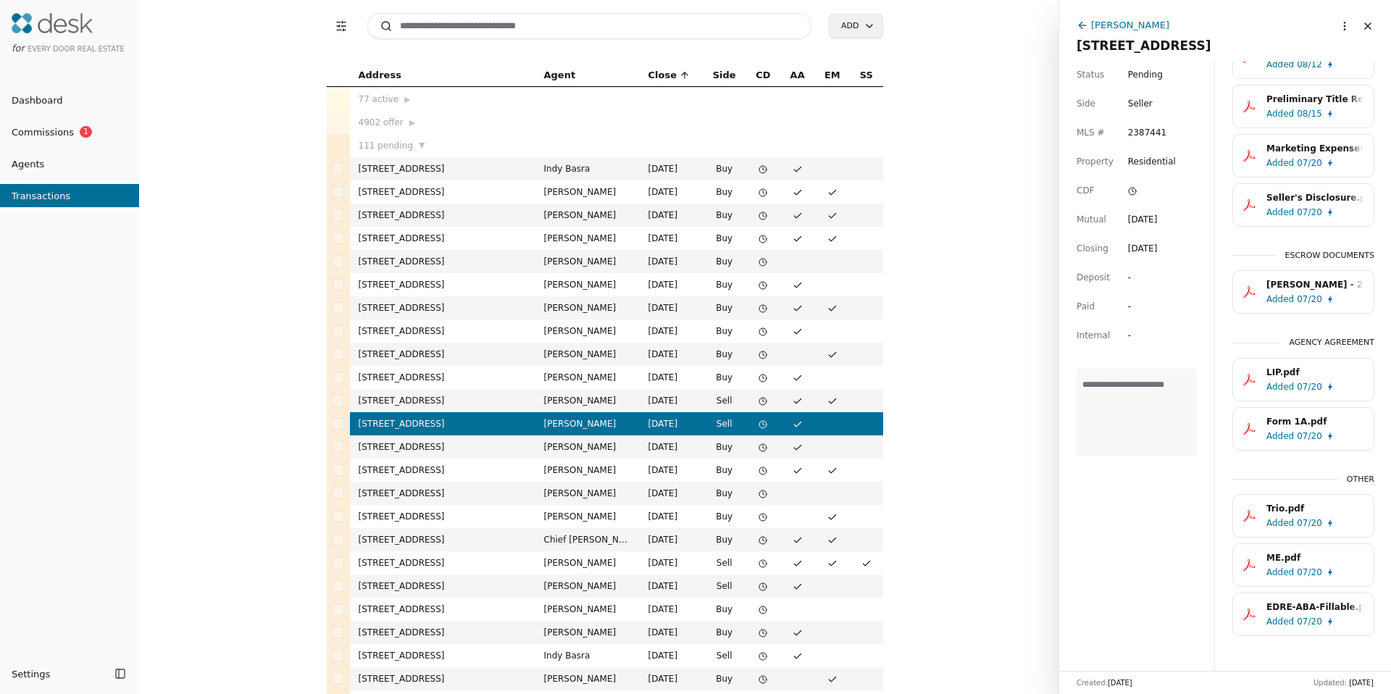
click at [484, 368] on td "655 Main Street Unit 304, Edmonds, WA 98020" at bounding box center [442, 377] width 185 height 23
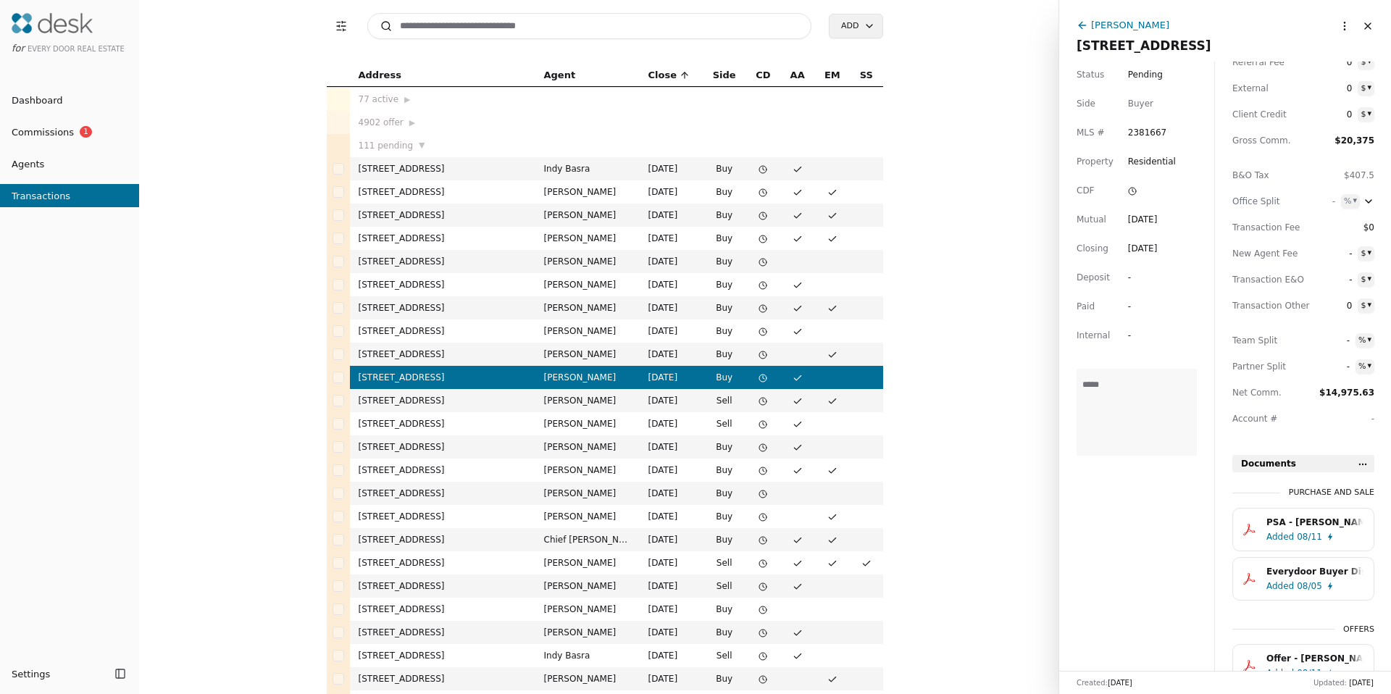
scroll to position [145, 0]
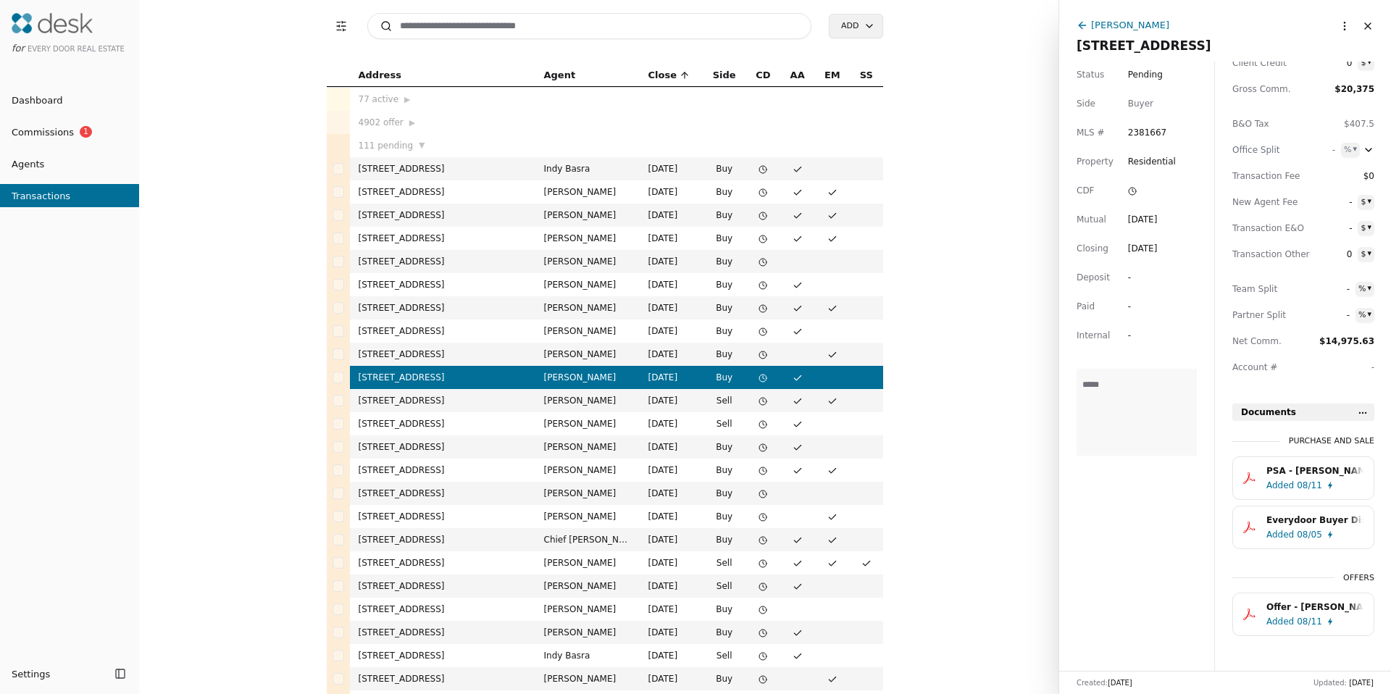
click at [482, 364] on td "19511 129th Avenue NE, Bothell, WA 98011" at bounding box center [442, 354] width 185 height 23
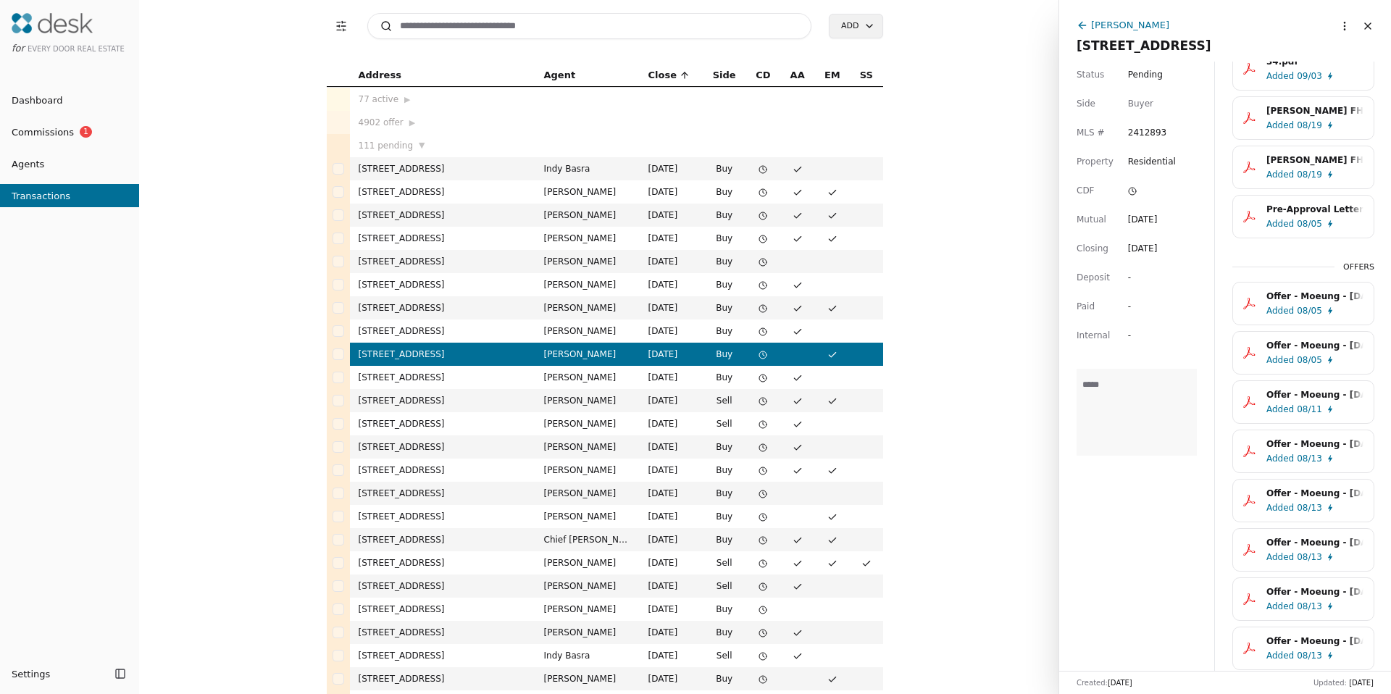
scroll to position [1600, 0]
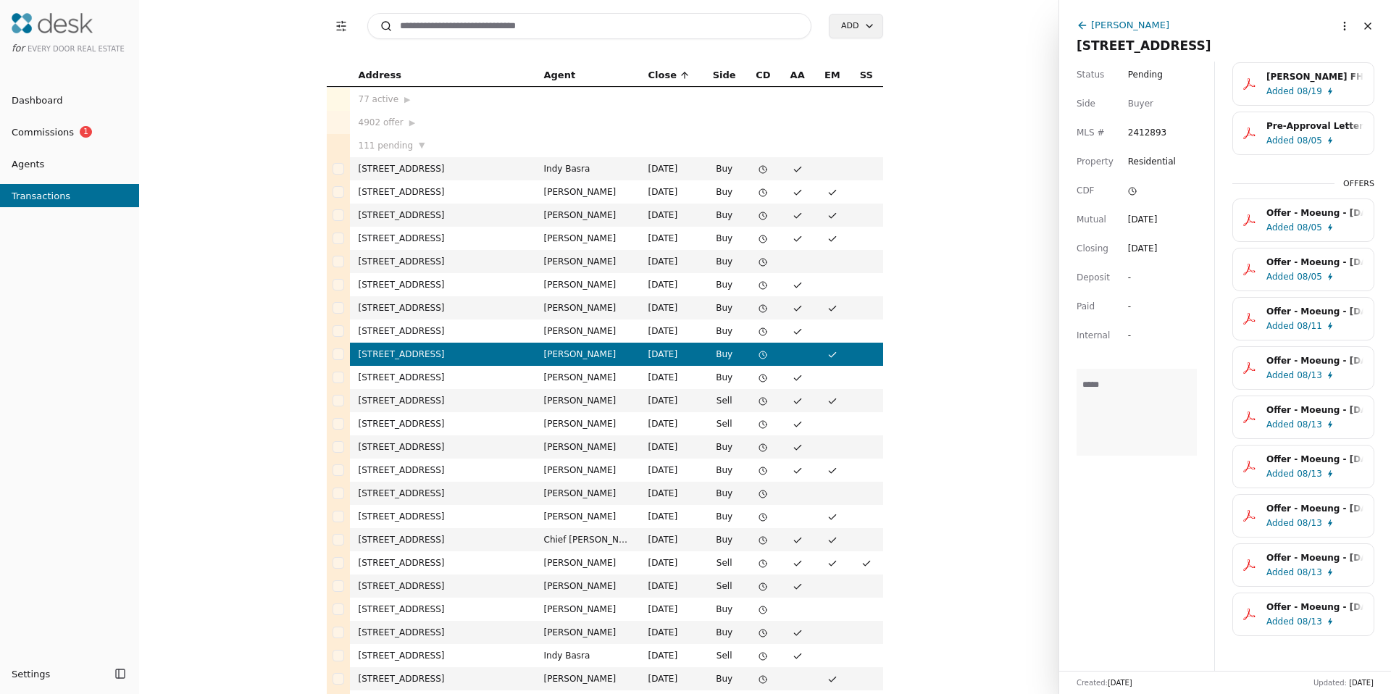
click at [477, 322] on td "1322 194th St SE Unit H5, Bothell, WA 98012" at bounding box center [442, 330] width 185 height 23
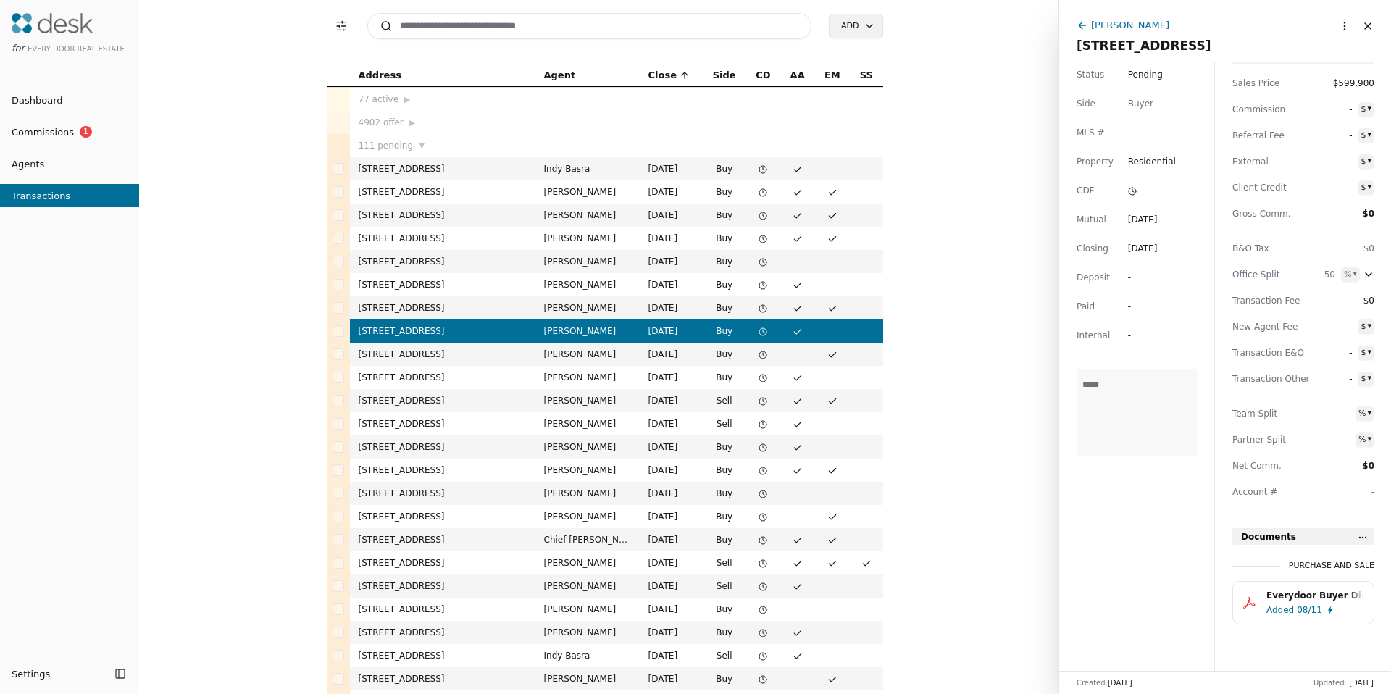
scroll to position [23, 0]
click at [458, 307] on td "6537 30th Pl SW, Seattle, WA 98126" at bounding box center [442, 307] width 185 height 23
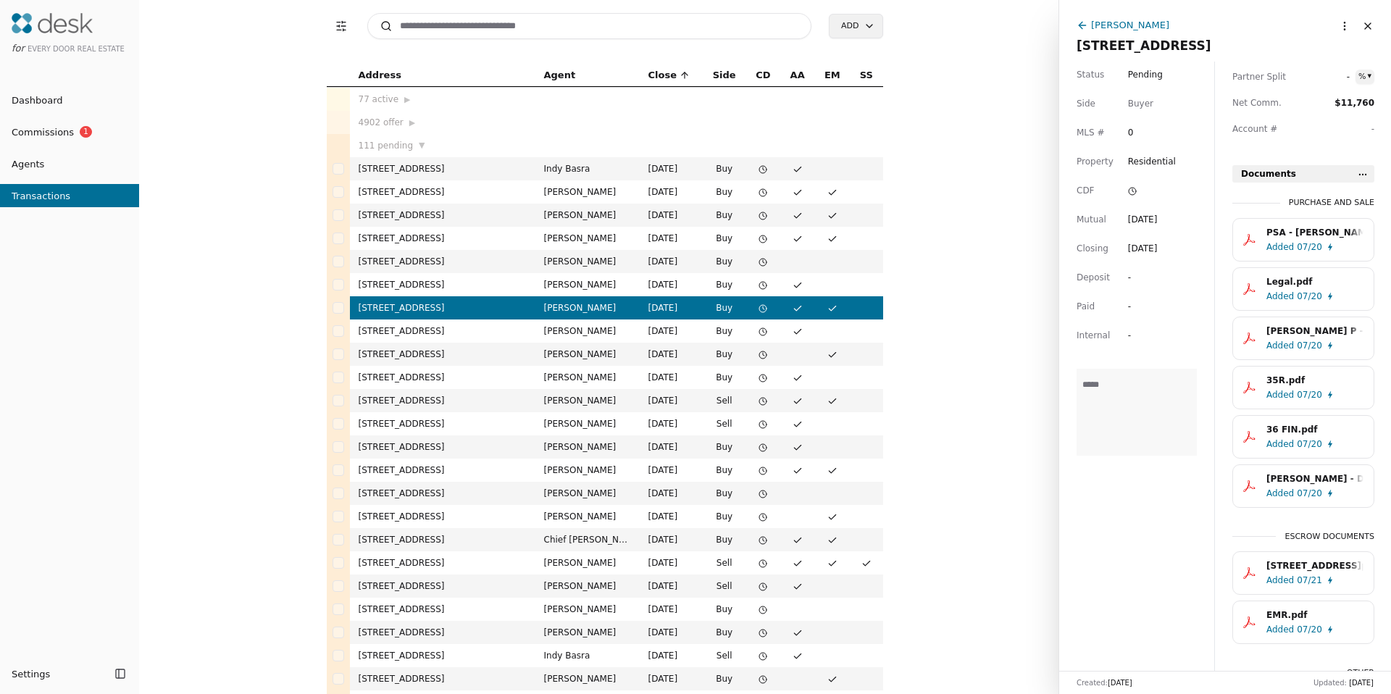
scroll to position [479, 0]
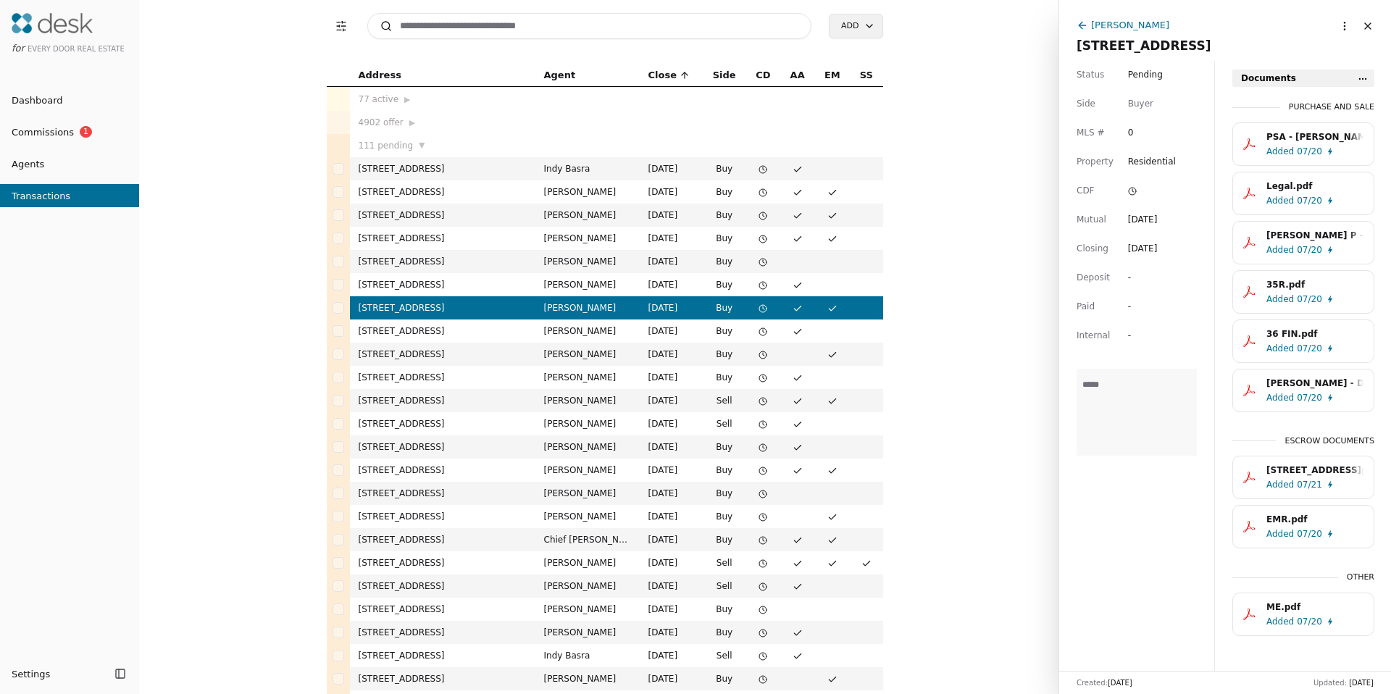
click at [457, 256] on td "3843 169th Ave SE, Bellevue, WA 98008" at bounding box center [442, 261] width 185 height 23
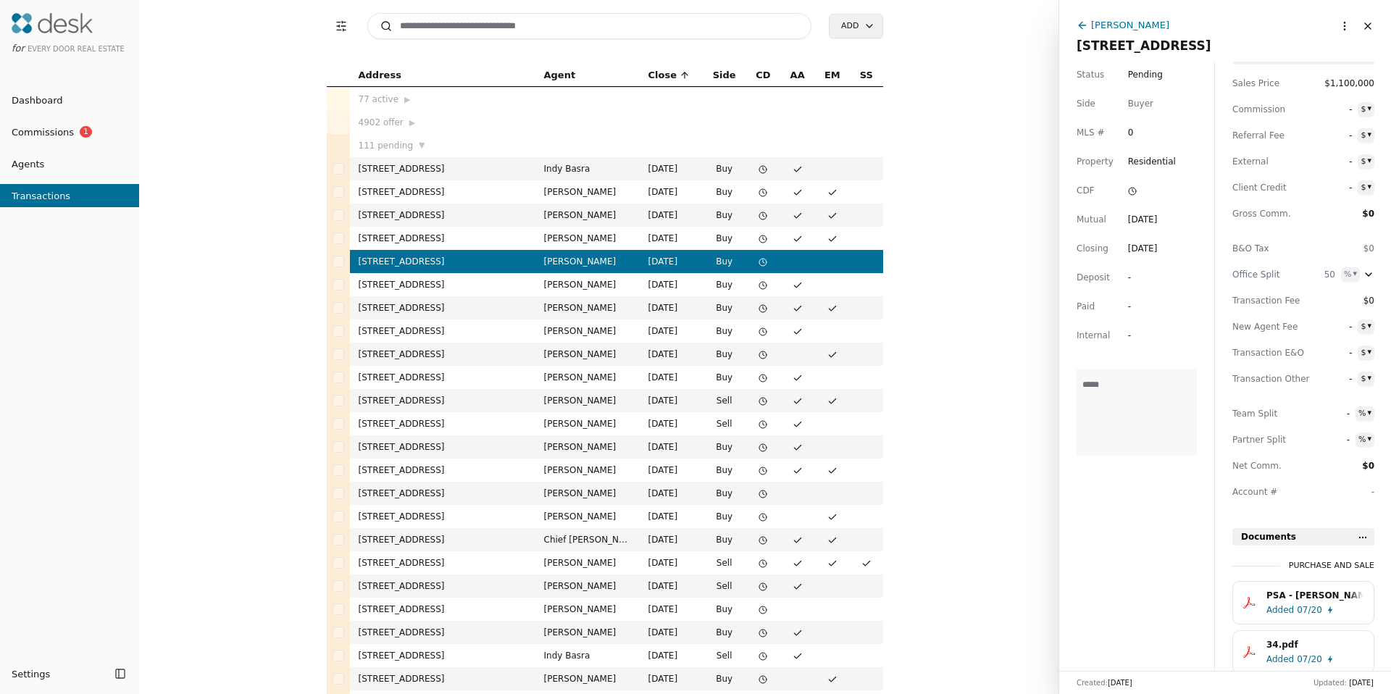
click at [448, 200] on td "621 SW 297th St, Federal Way, WA 98023" at bounding box center [442, 191] width 185 height 23
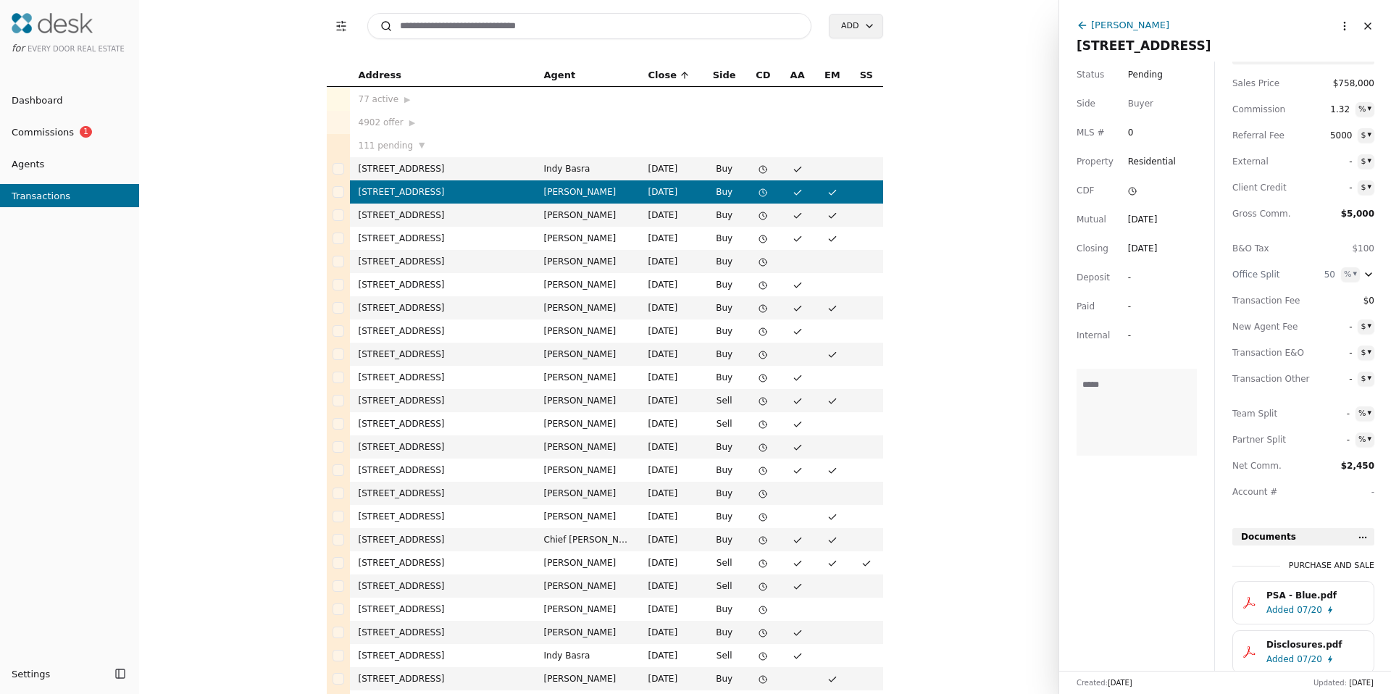
click at [453, 215] on td "5596 Farmstead Pl, Ferndale, WA 98248" at bounding box center [442, 215] width 185 height 23
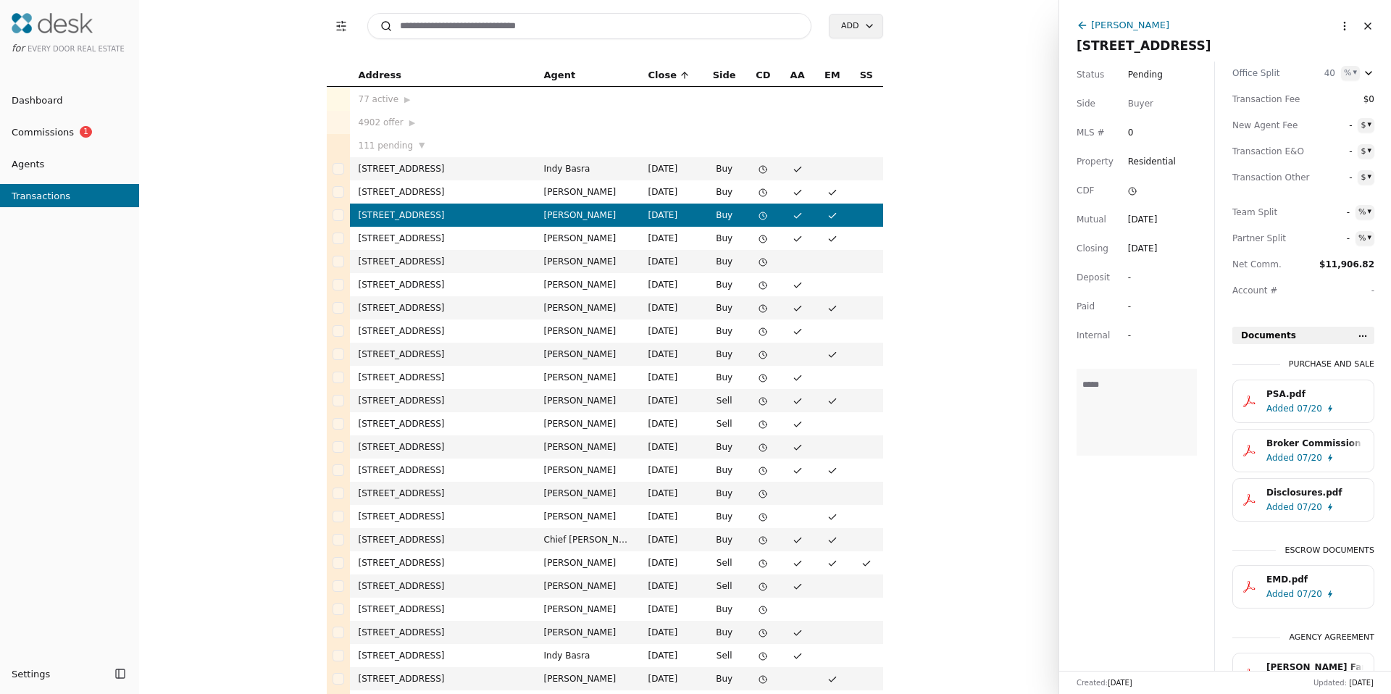
scroll to position [282, 0]
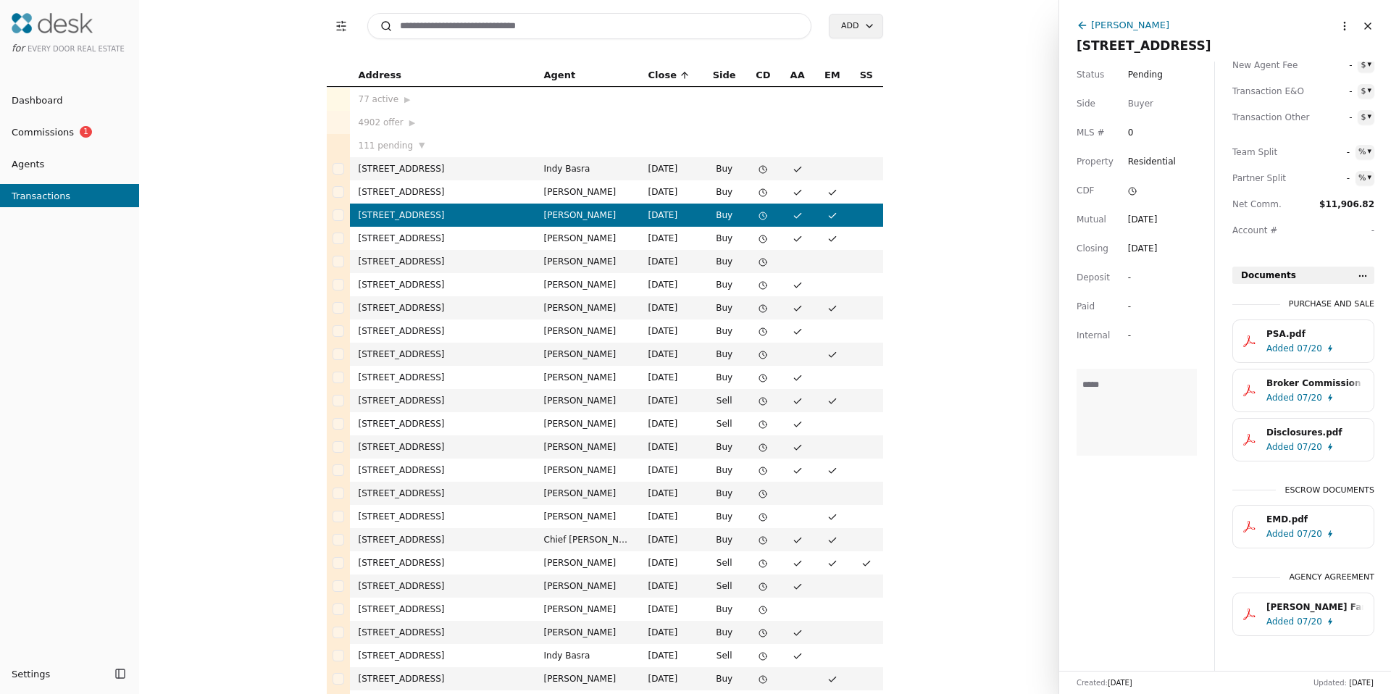
click at [497, 517] on td "0 NW Early Bird, Silverdale, WA 98383" at bounding box center [442, 516] width 185 height 23
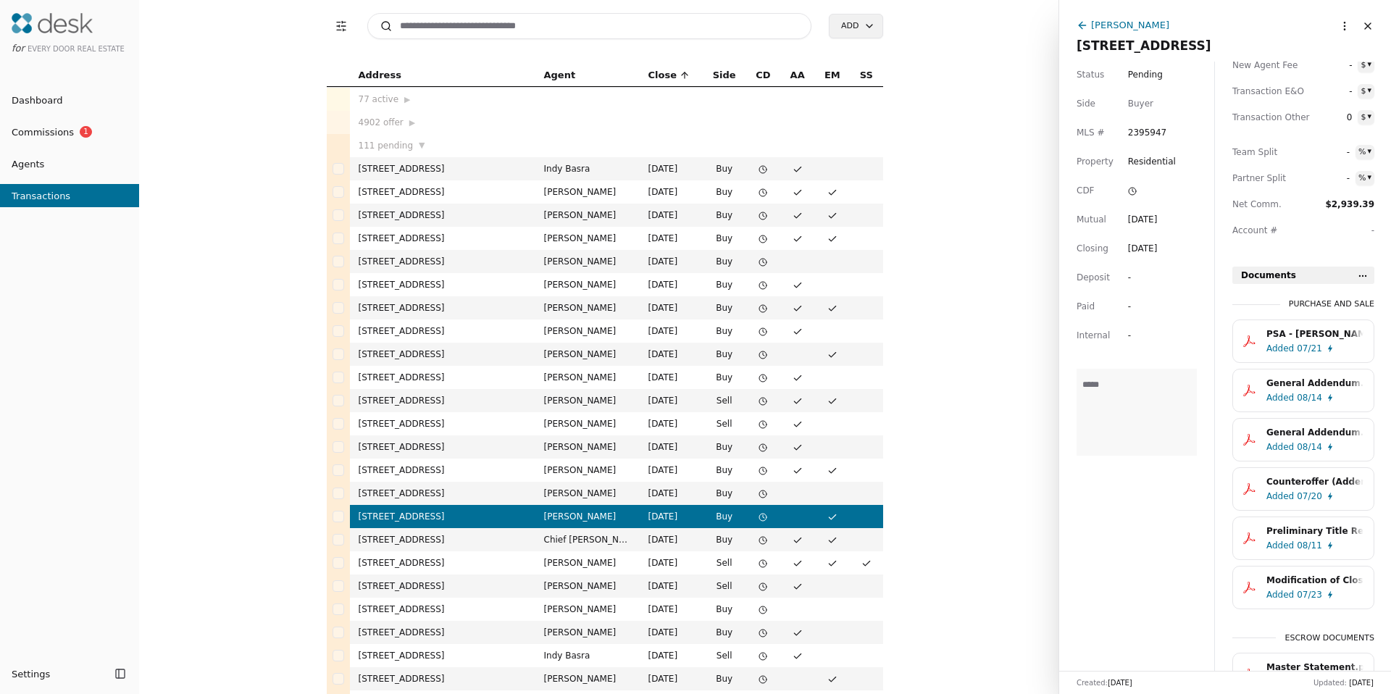
click at [480, 585] on td "13731 2nd Avenue NW, Seattle, WA 98177" at bounding box center [442, 585] width 185 height 23
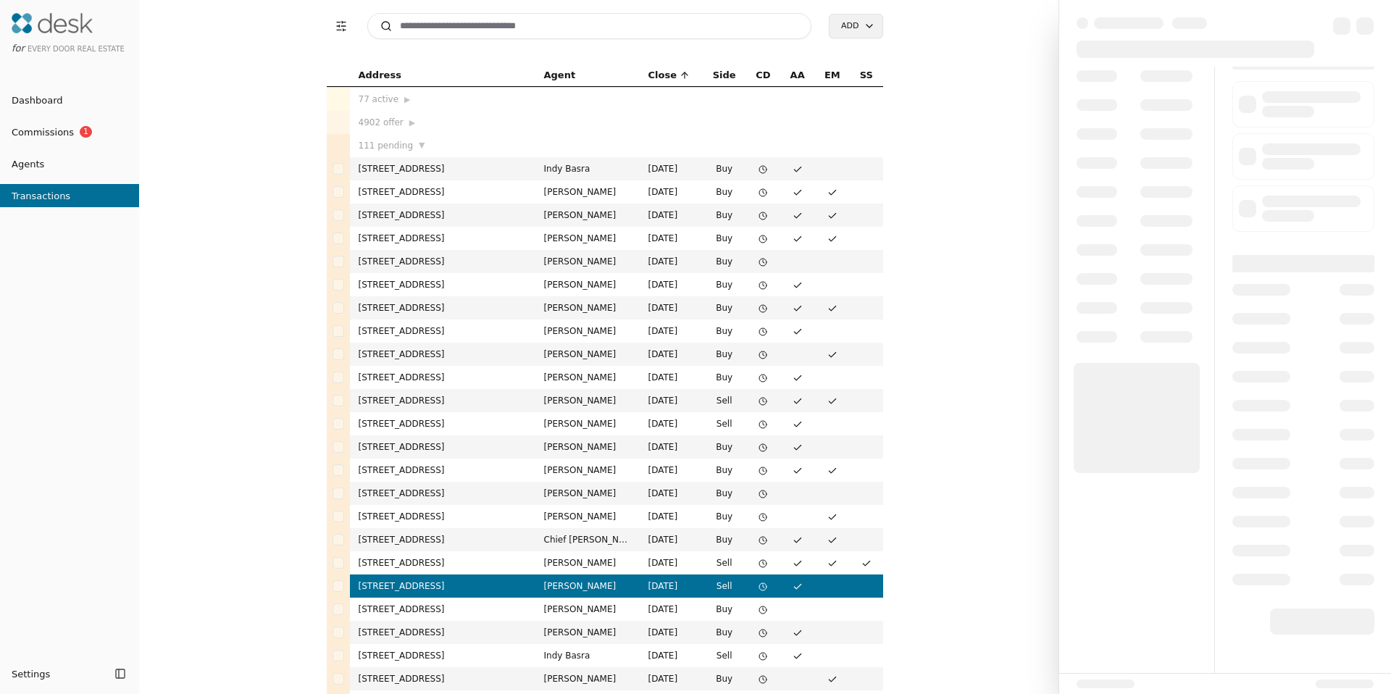
scroll to position [20, 0]
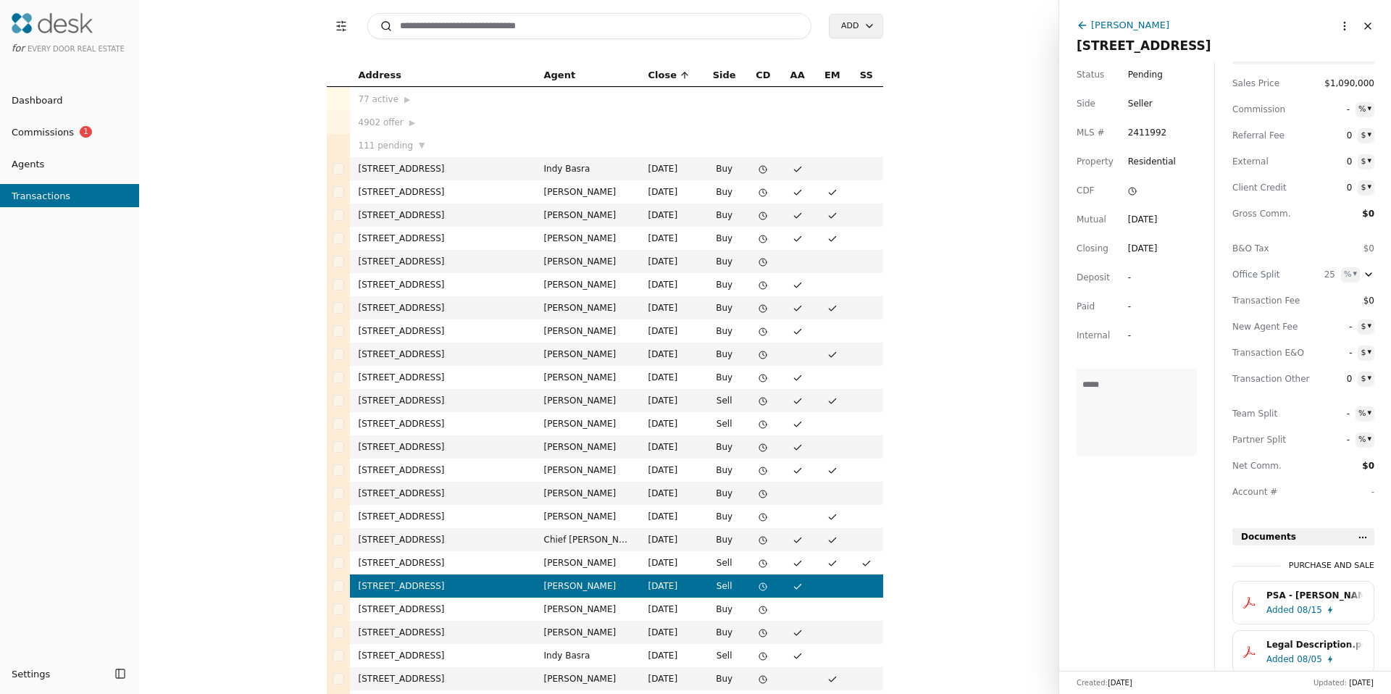
click at [477, 643] on td "37358 30th Pl S Unit Lot 43, Federal Way, WA 98003" at bounding box center [442, 632] width 185 height 23
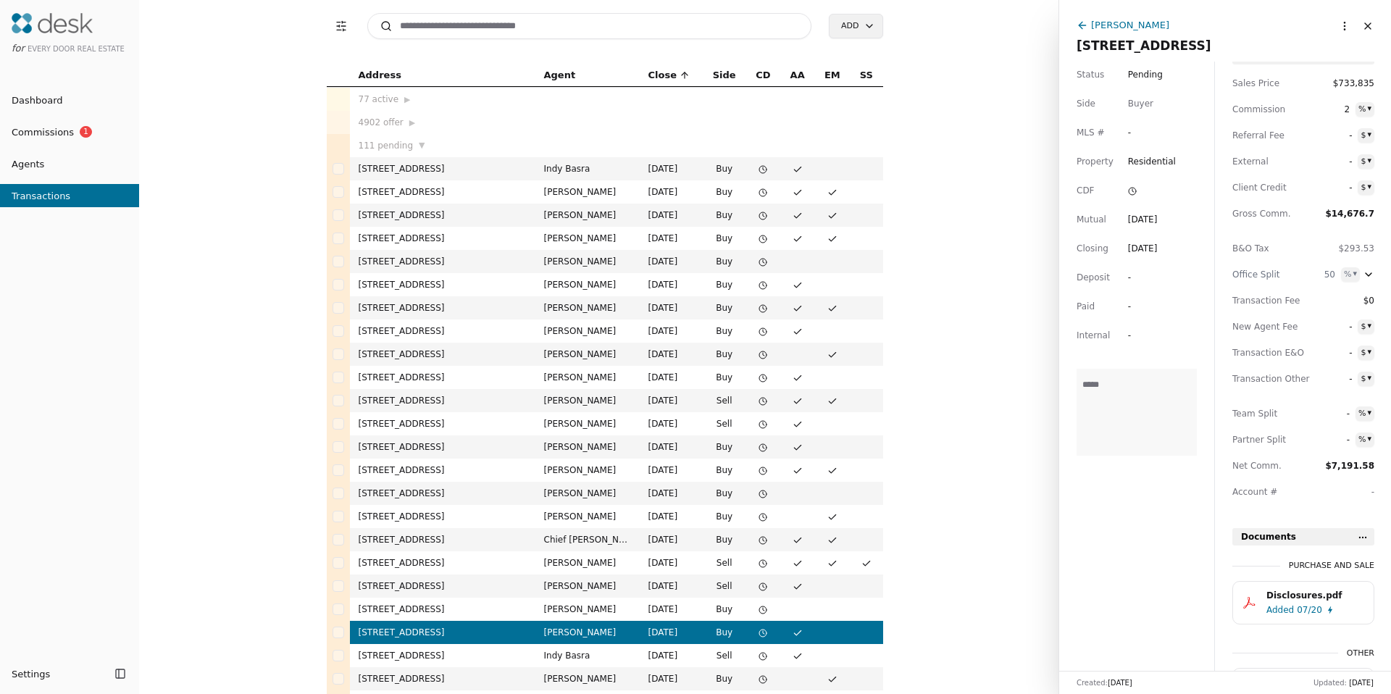
click at [481, 667] on td "11522 5th Ave NE, Seattle, WA 98125" at bounding box center [442, 678] width 185 height 23
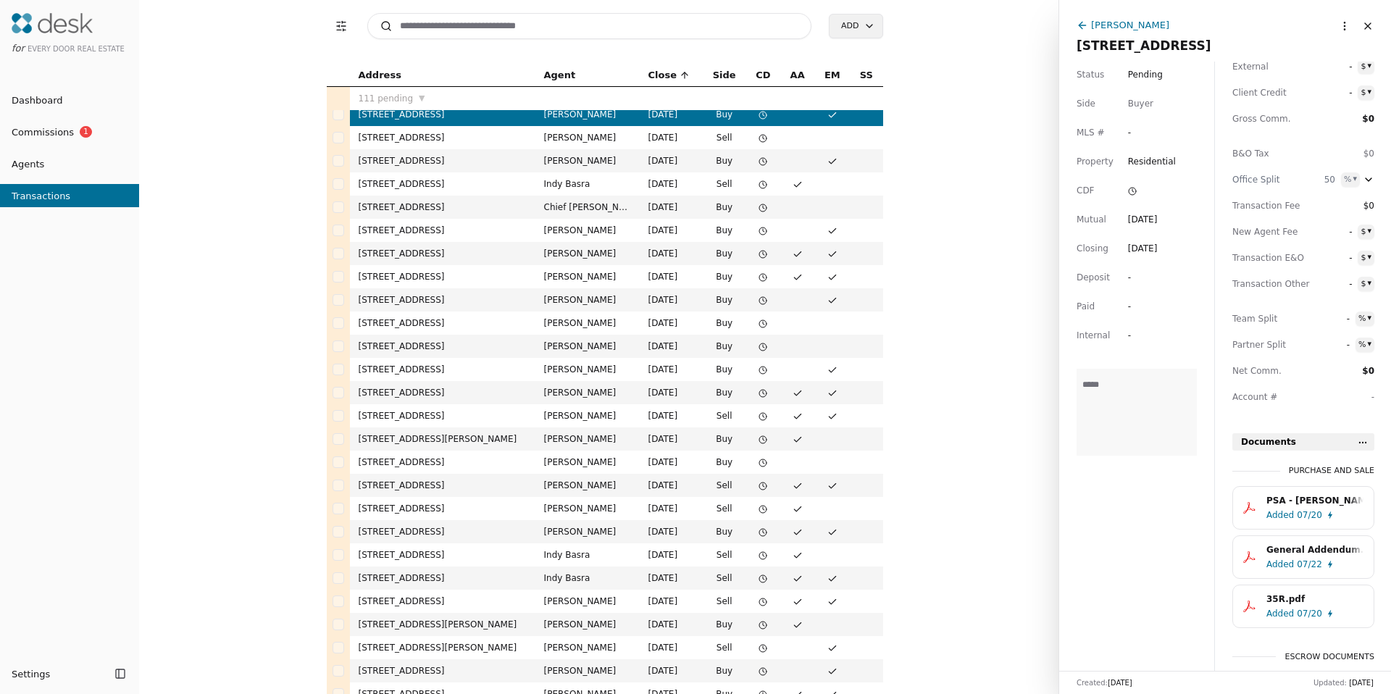
scroll to position [331, 0]
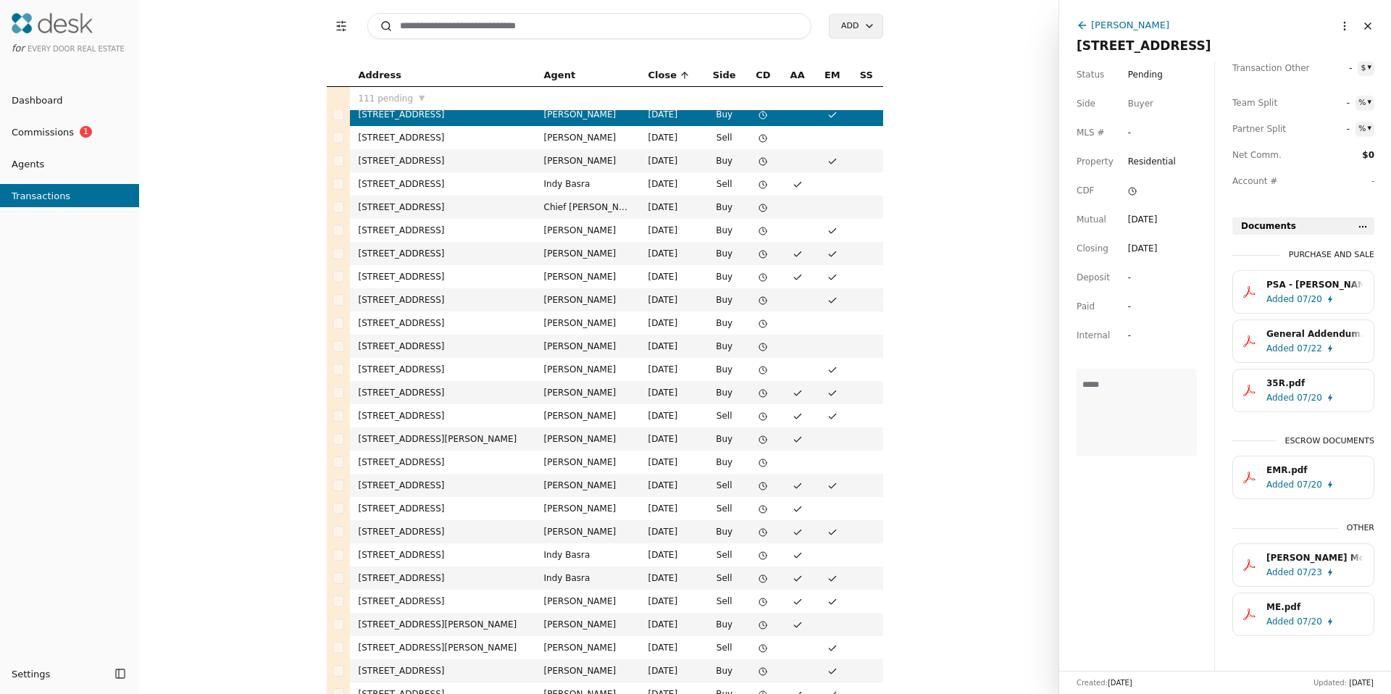
click at [566, 151] on td "John Dozier" at bounding box center [587, 160] width 104 height 23
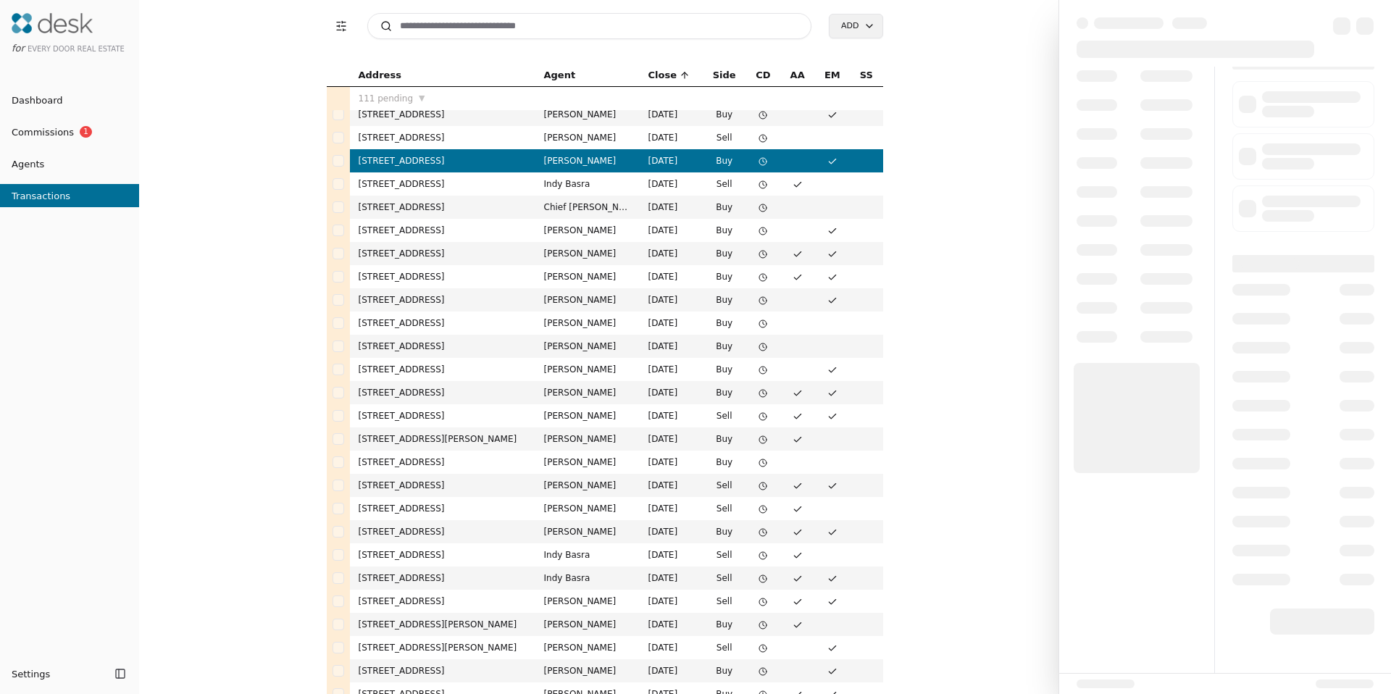
scroll to position [20, 0]
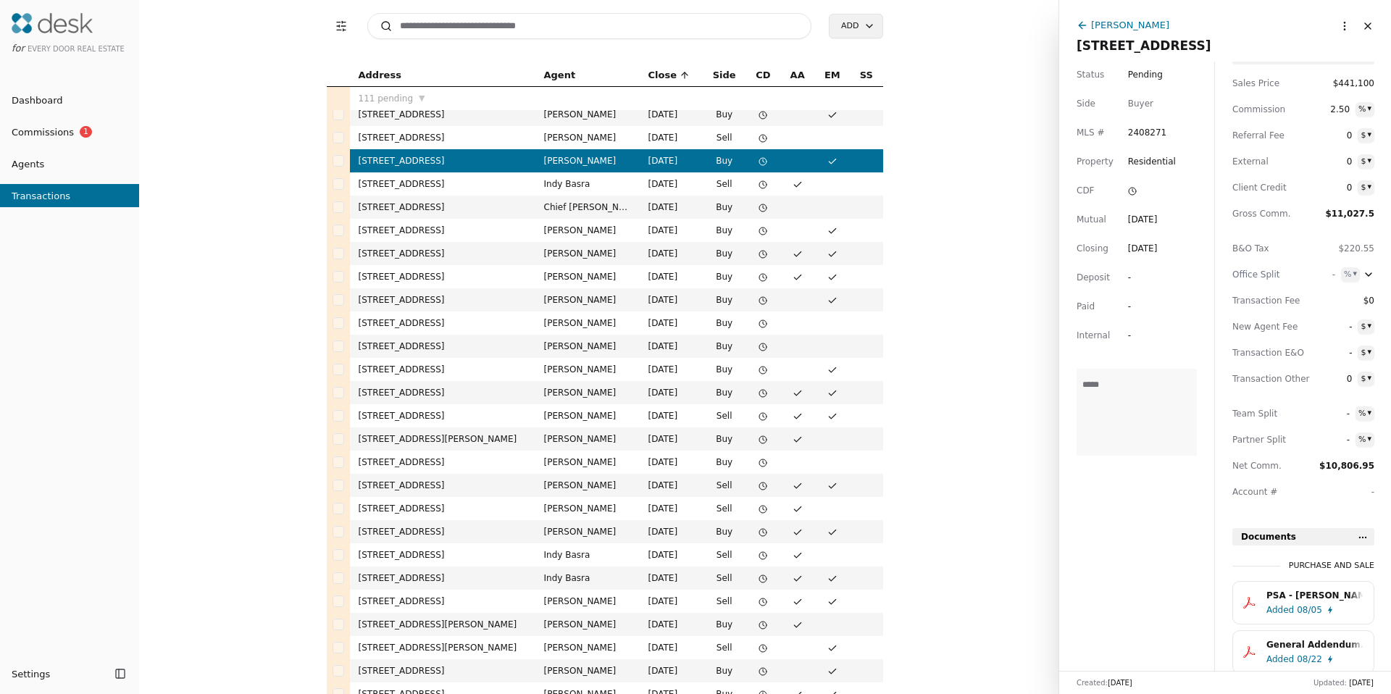
click at [559, 180] on td "Indy Basra" at bounding box center [587, 183] width 104 height 23
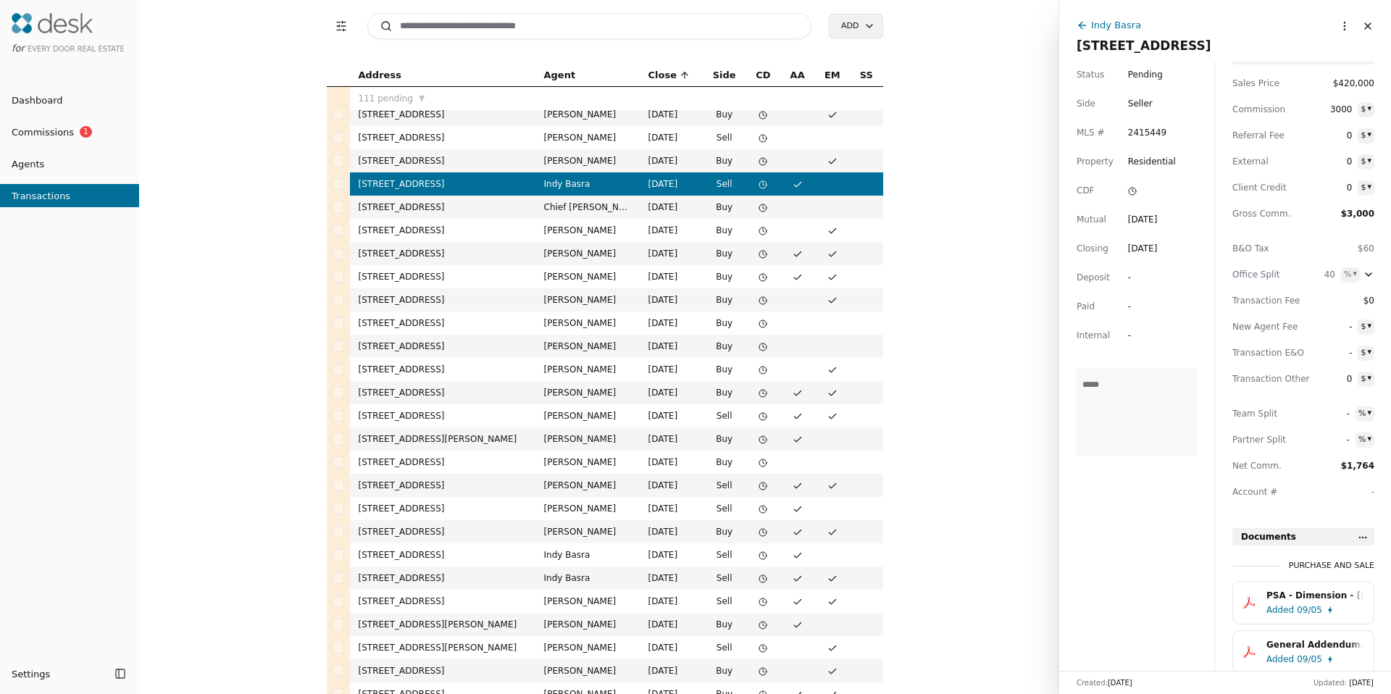
click at [564, 202] on td "Chief Odood" at bounding box center [587, 207] width 104 height 23
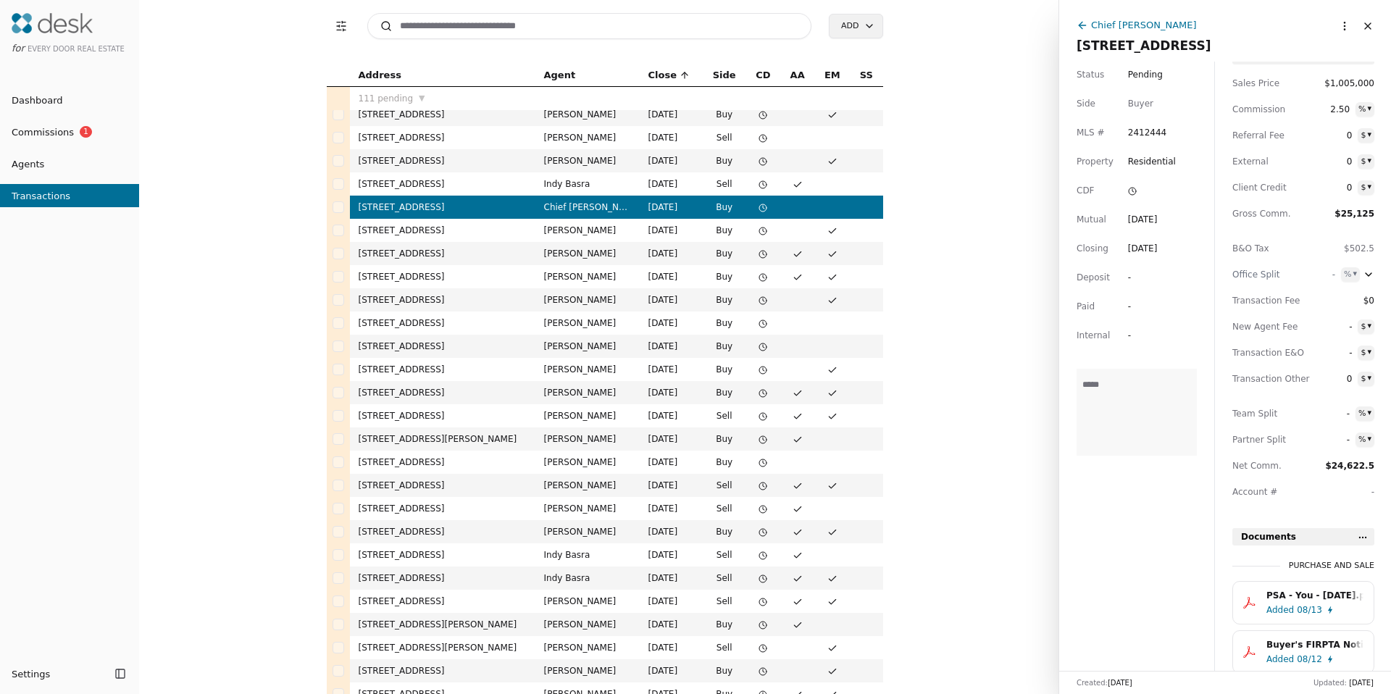
click at [556, 230] on td "Ron Gates" at bounding box center [587, 230] width 104 height 23
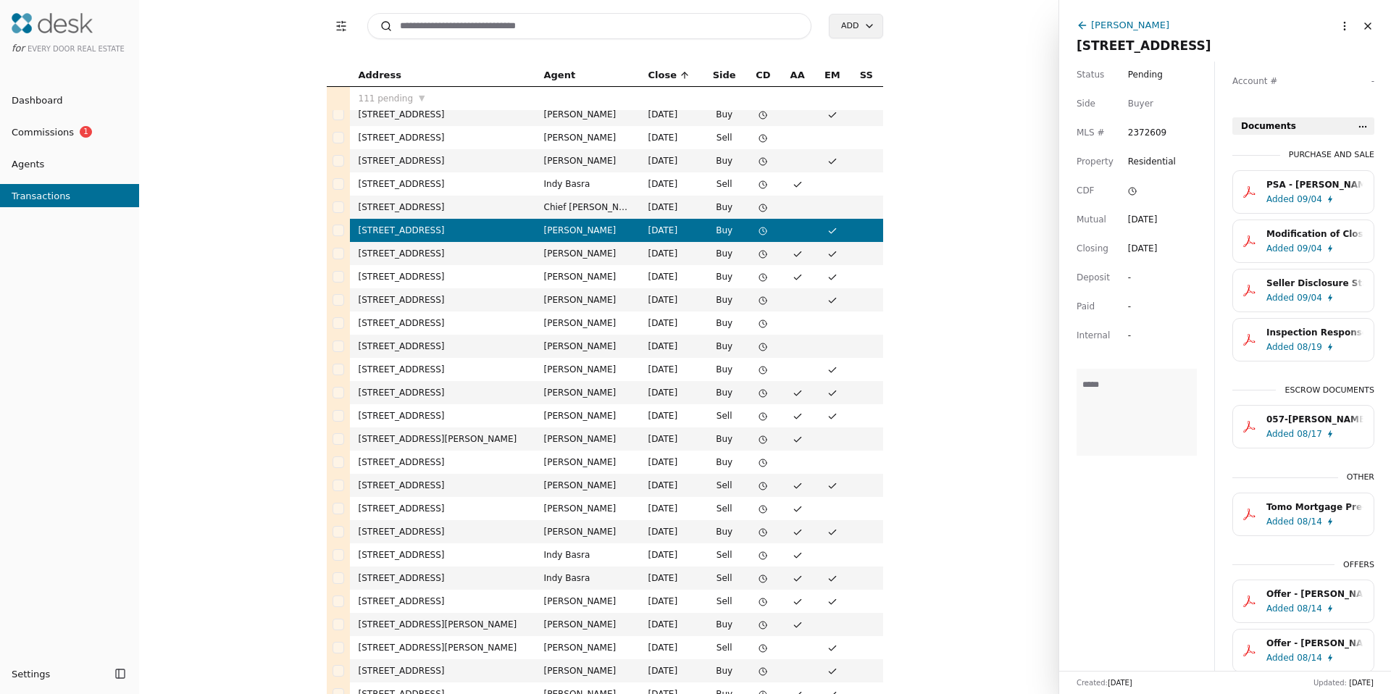
scroll to position [467, 0]
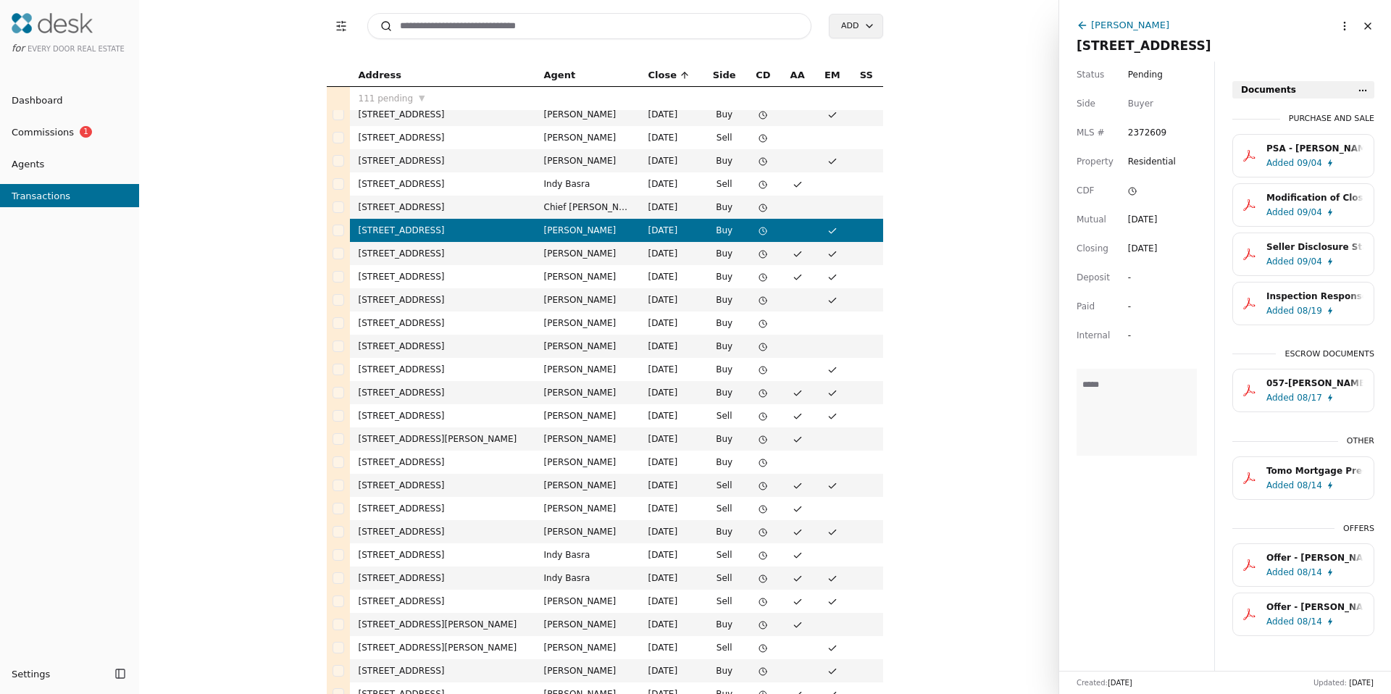
click at [506, 252] on td "19612 17th St SW, Lakebay, WA 98349" at bounding box center [442, 253] width 185 height 23
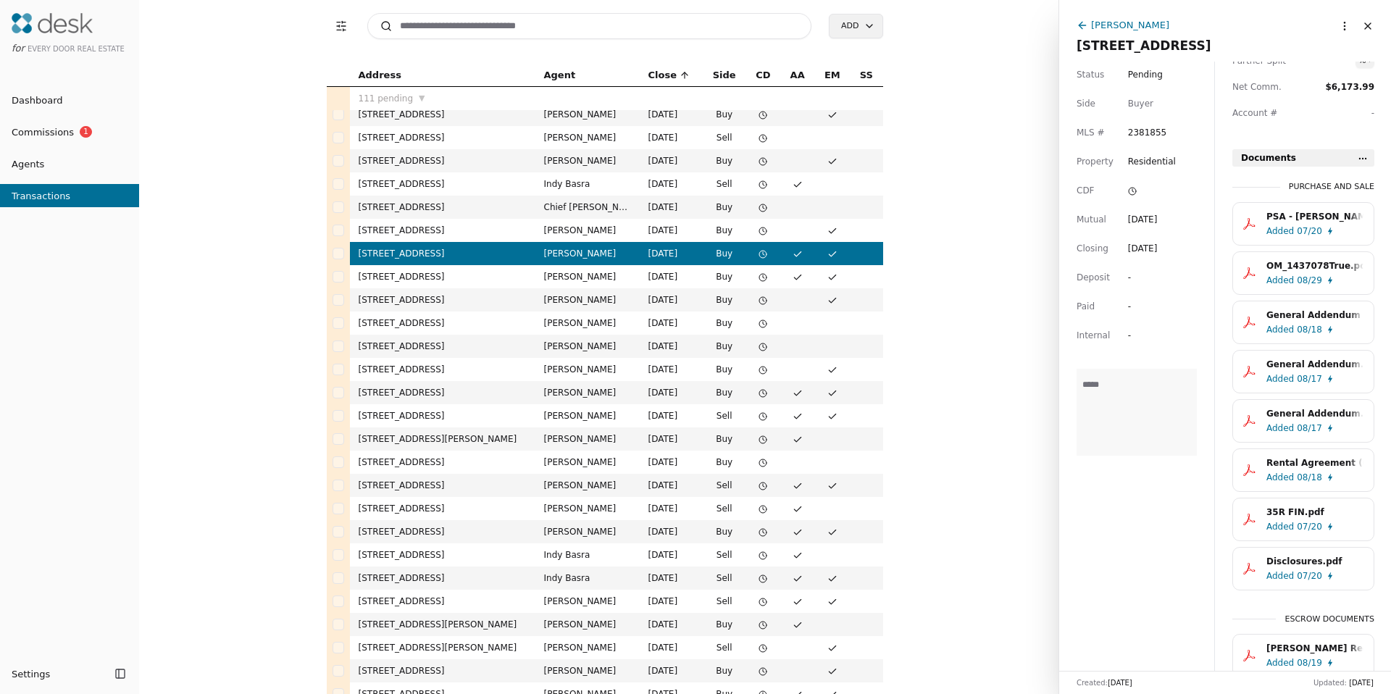
scroll to position [528, 0]
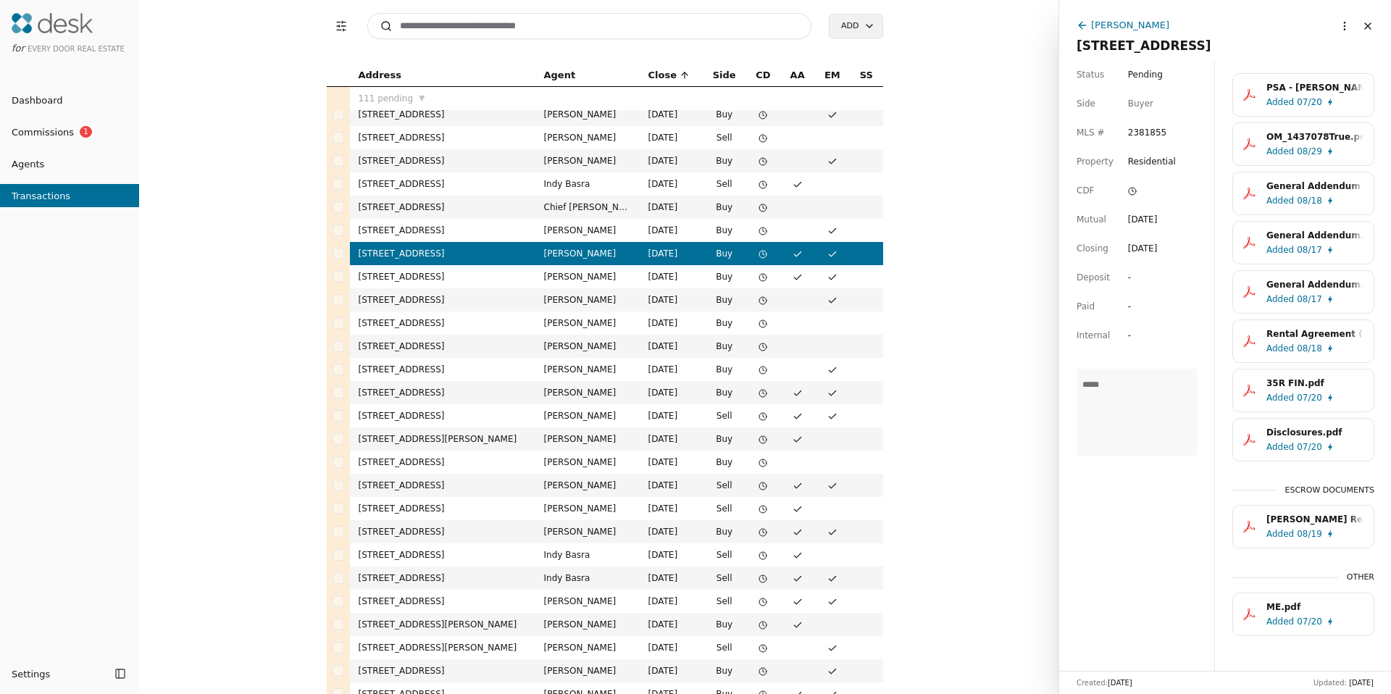
click at [1278, 201] on span "Added" at bounding box center [1280, 200] width 28 height 14
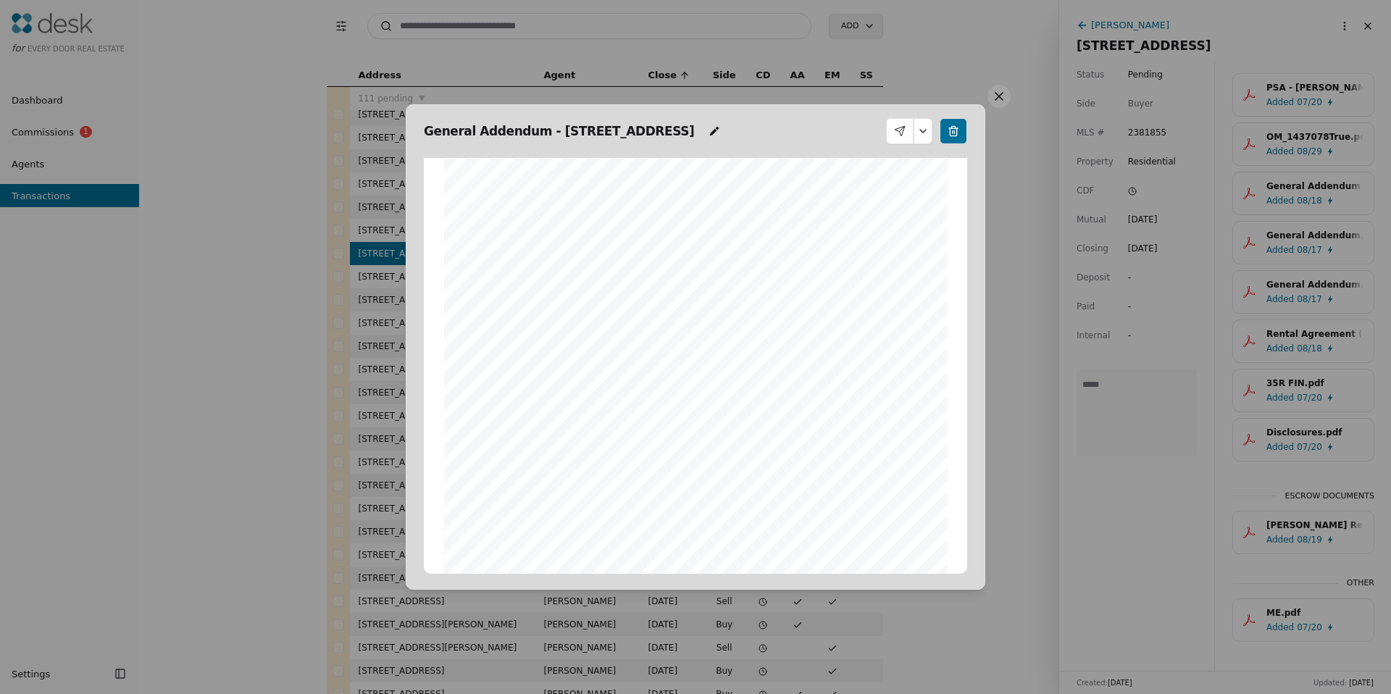
scroll to position [248, 0]
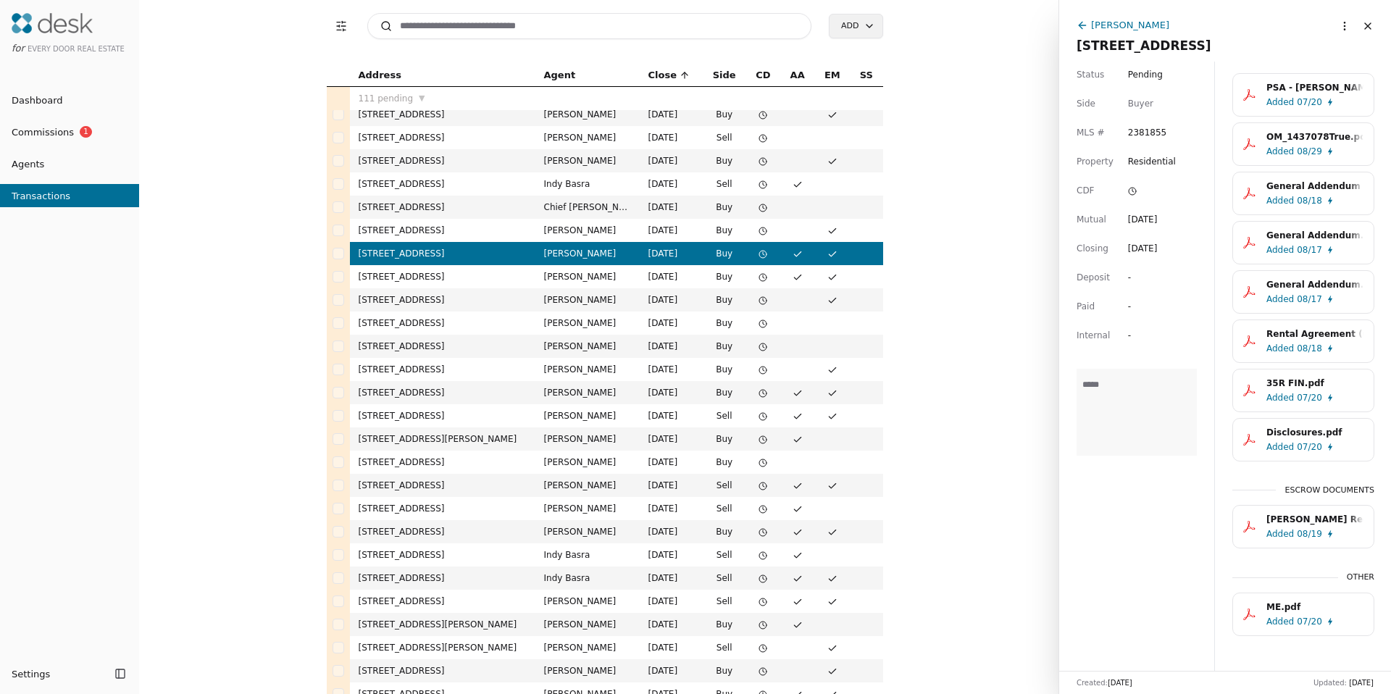
click at [1284, 287] on div "General Addendum.pdf" at bounding box center [1314, 284] width 97 height 14
click at [1291, 348] on span "Added" at bounding box center [1280, 348] width 28 height 14
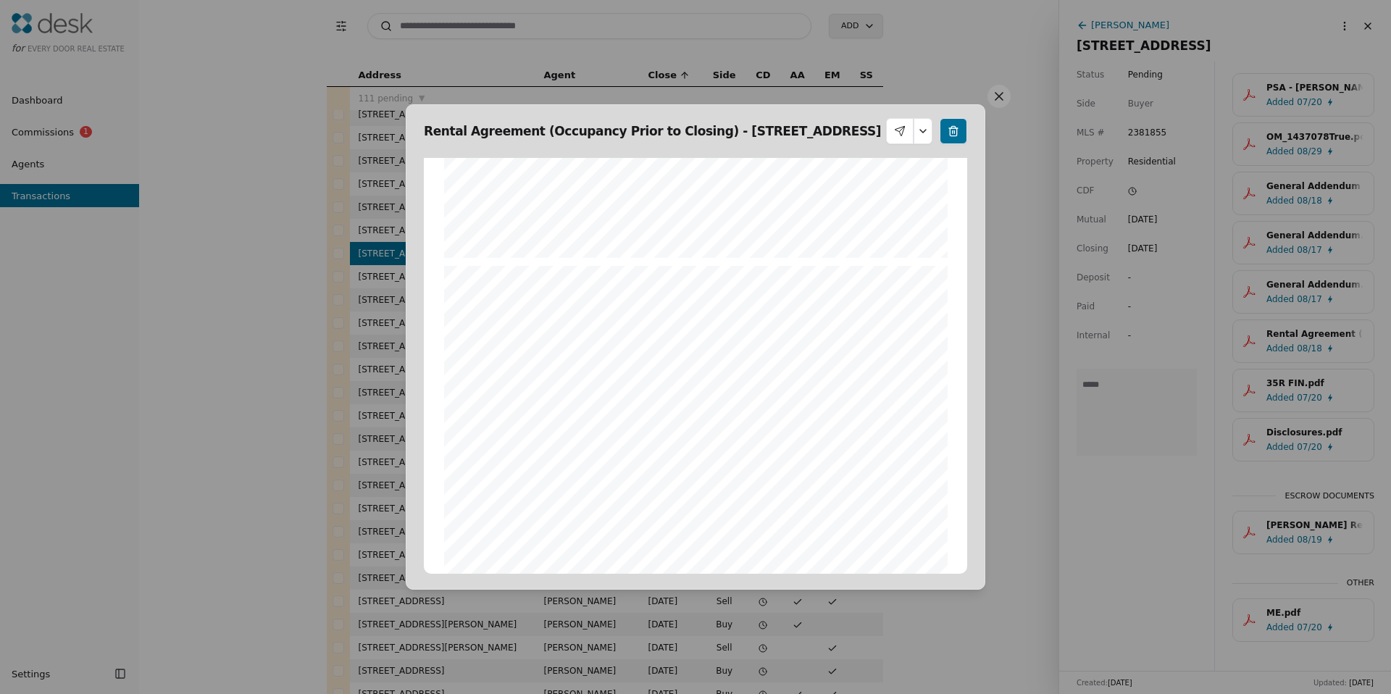
scroll to position [503, 0]
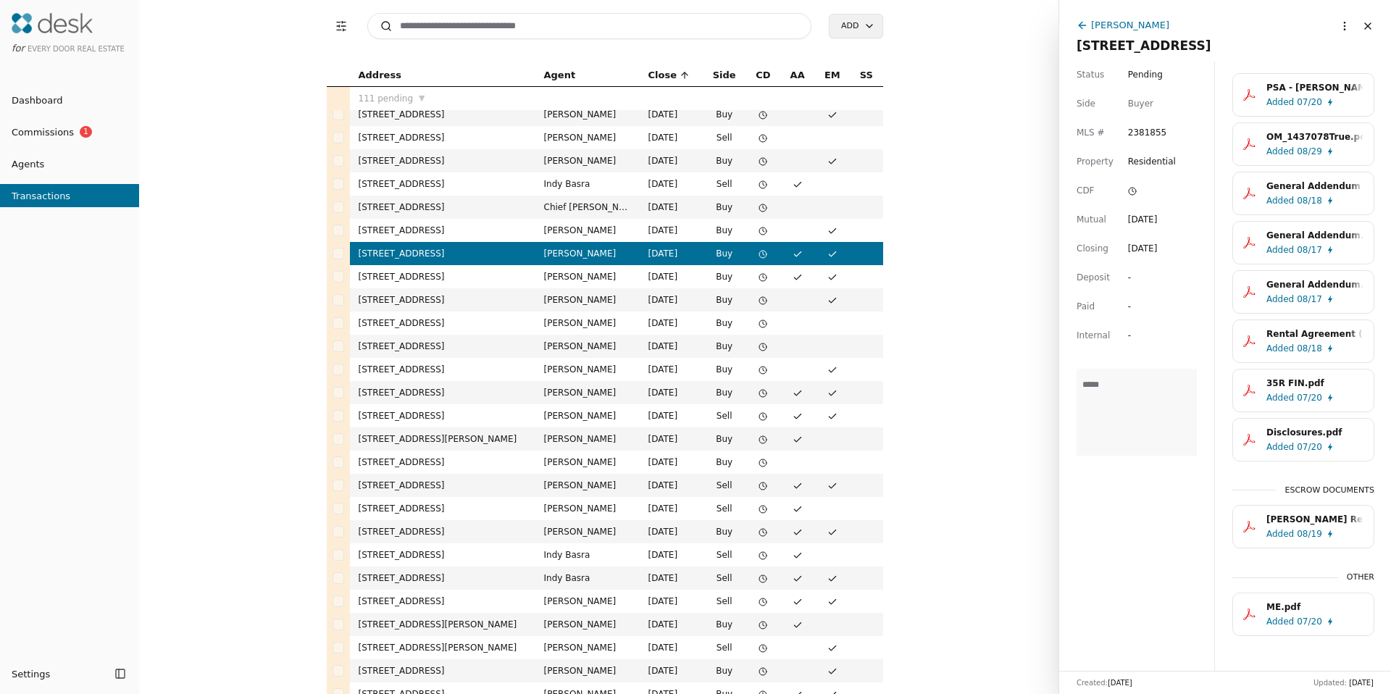
drag, startPoint x: 1292, startPoint y: 386, endPoint x: 1257, endPoint y: 384, distance: 35.6
click at [1292, 387] on div "35R FIN.pdf" at bounding box center [1314, 383] width 97 height 14
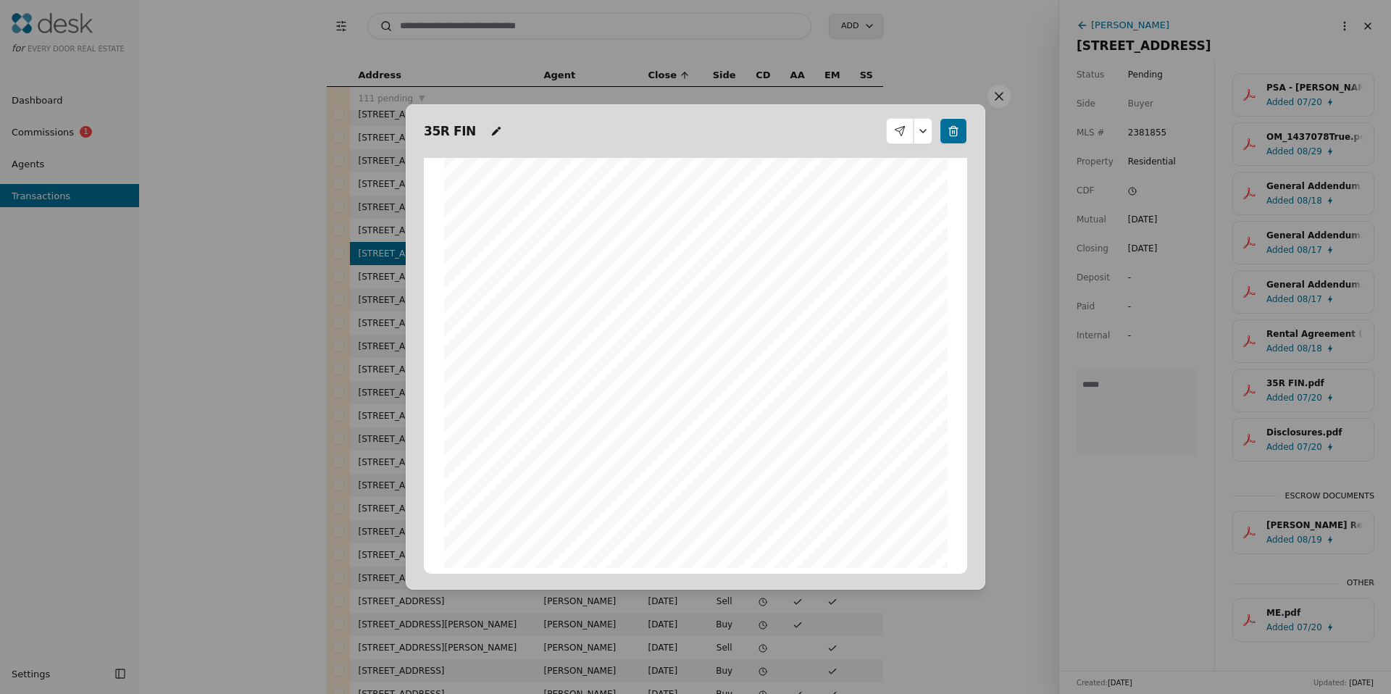
scroll to position [0, 0]
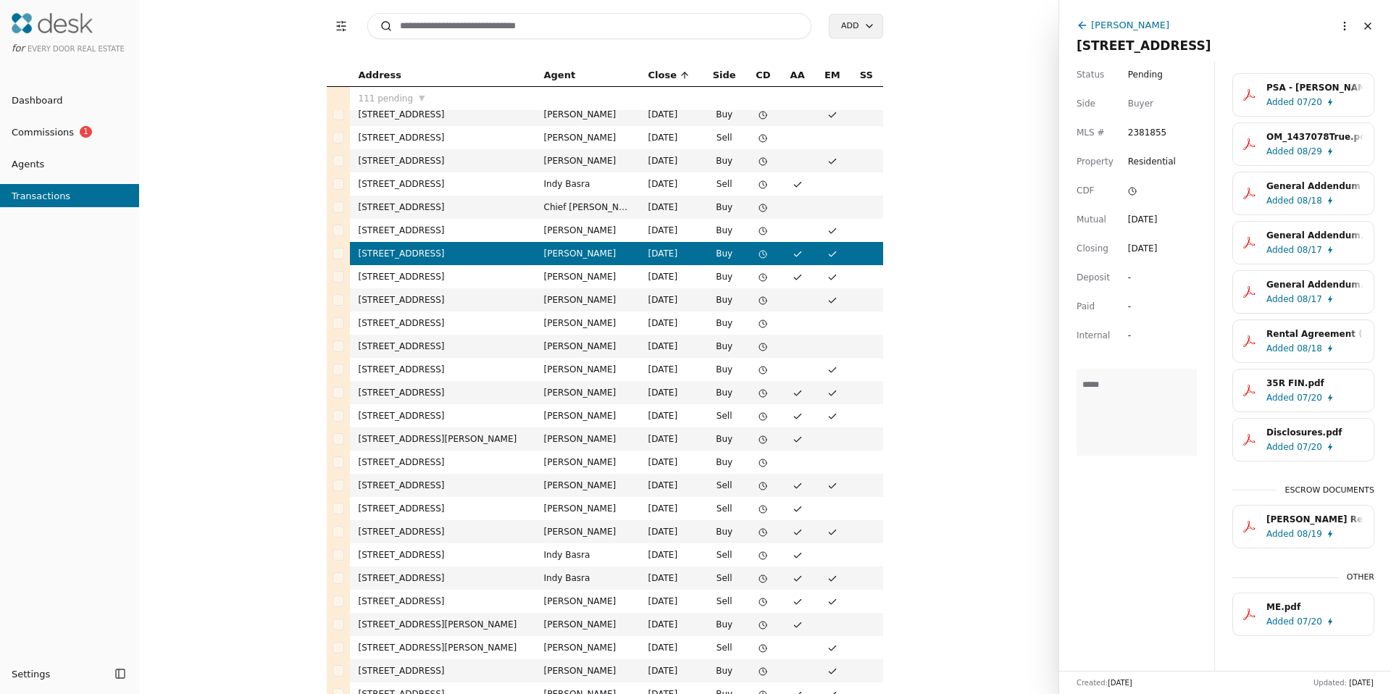
click at [1287, 435] on div "Disclosures.pdf" at bounding box center [1314, 432] width 97 height 14
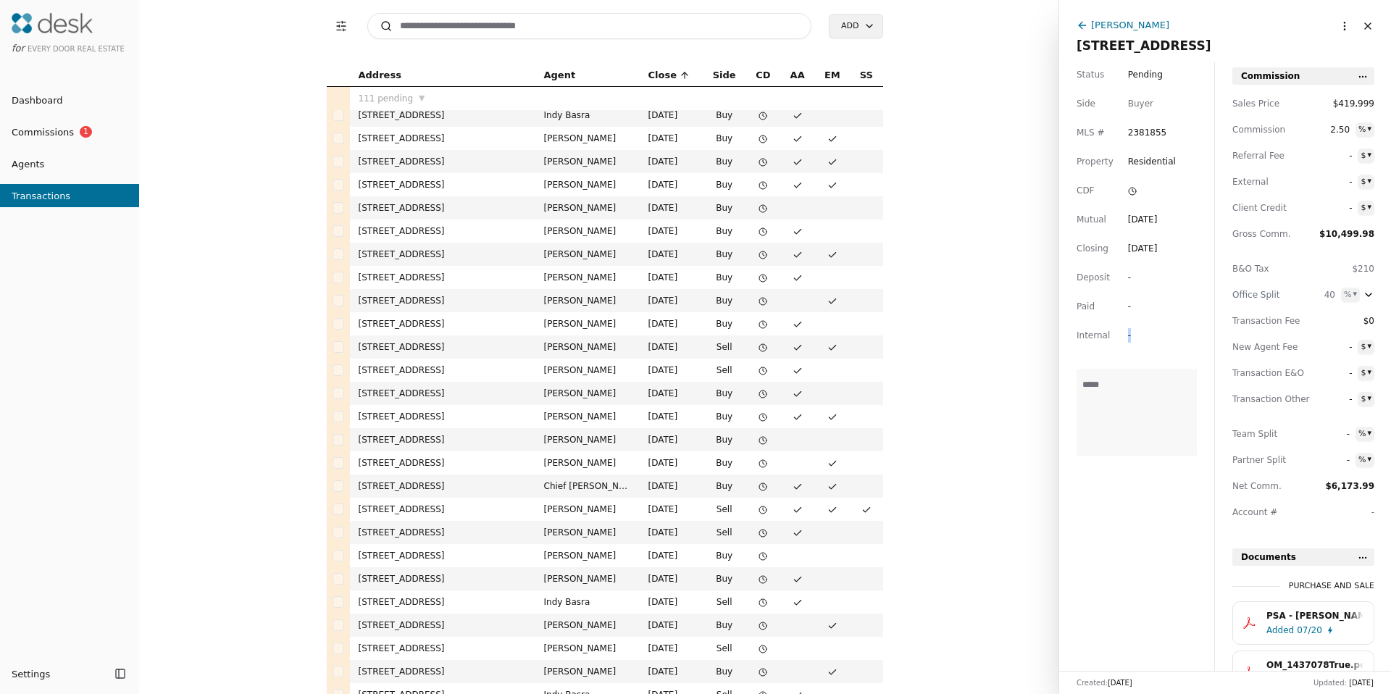
click at [1078, 503] on div "Status Pending Side Buyer MLS # 2381855 Property Residential CDF Mutual Jul 05,…" at bounding box center [1136, 366] width 155 height 609
click at [1076, 502] on div "Status Pending Side Buyer MLS # 2381855 Property Residential CDF Mutual Jul 05,…" at bounding box center [1136, 366] width 155 height 609
click at [1075, 498] on div "Status Pending Side Buyer MLS # 2381855 Property Residential CDF Mutual Jul 05,…" at bounding box center [1136, 366] width 155 height 609
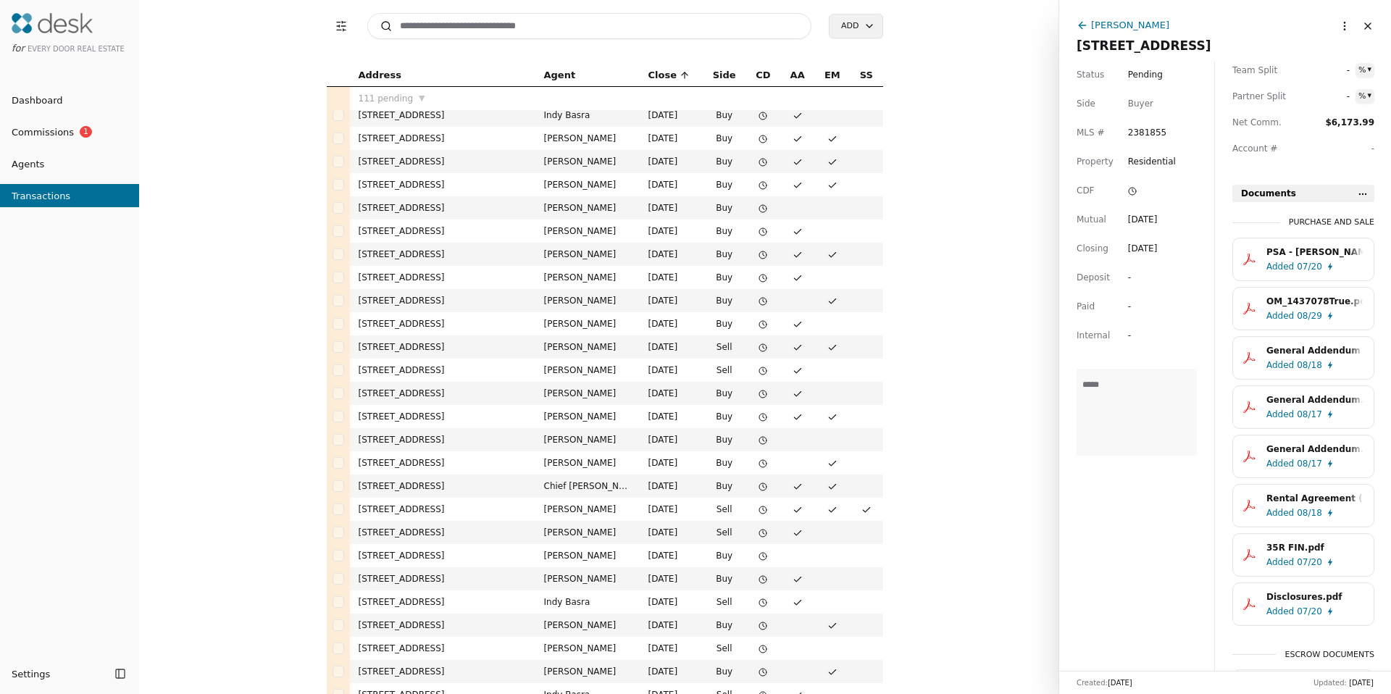
scroll to position [473, 0]
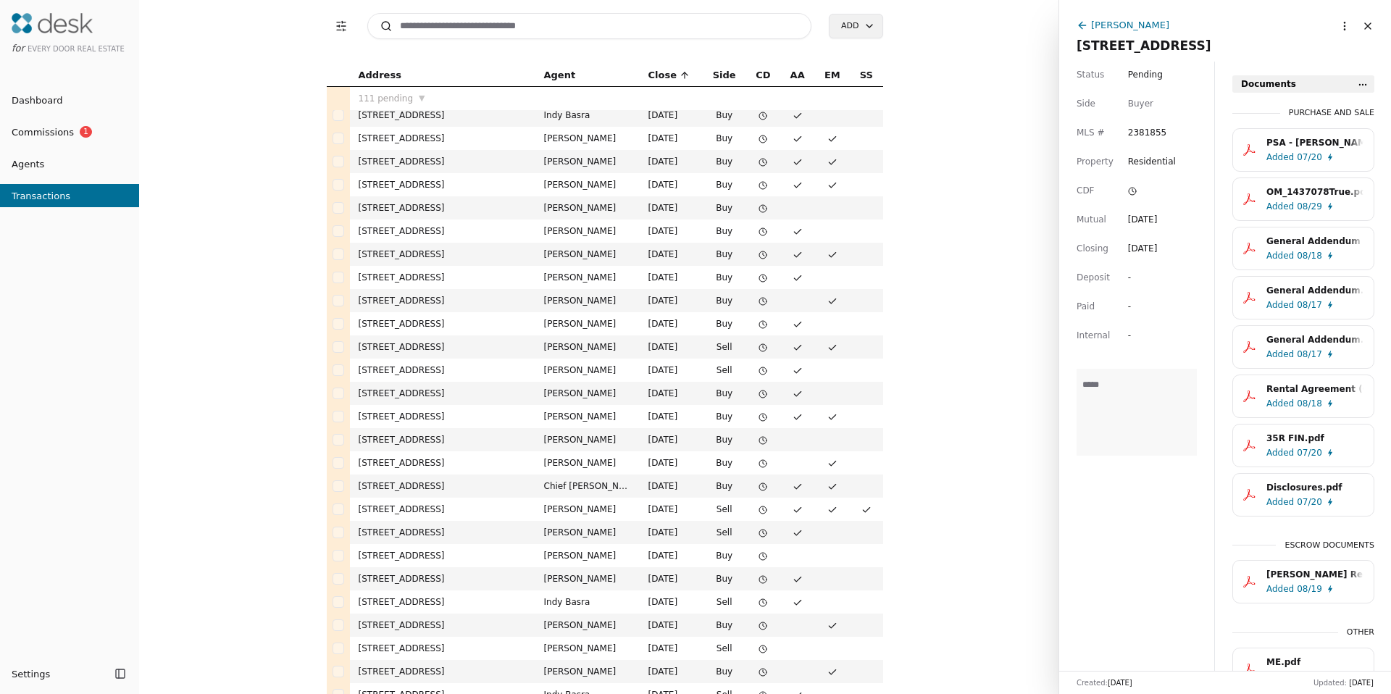
click at [1309, 250] on span "08/18" at bounding box center [1309, 255] width 25 height 14
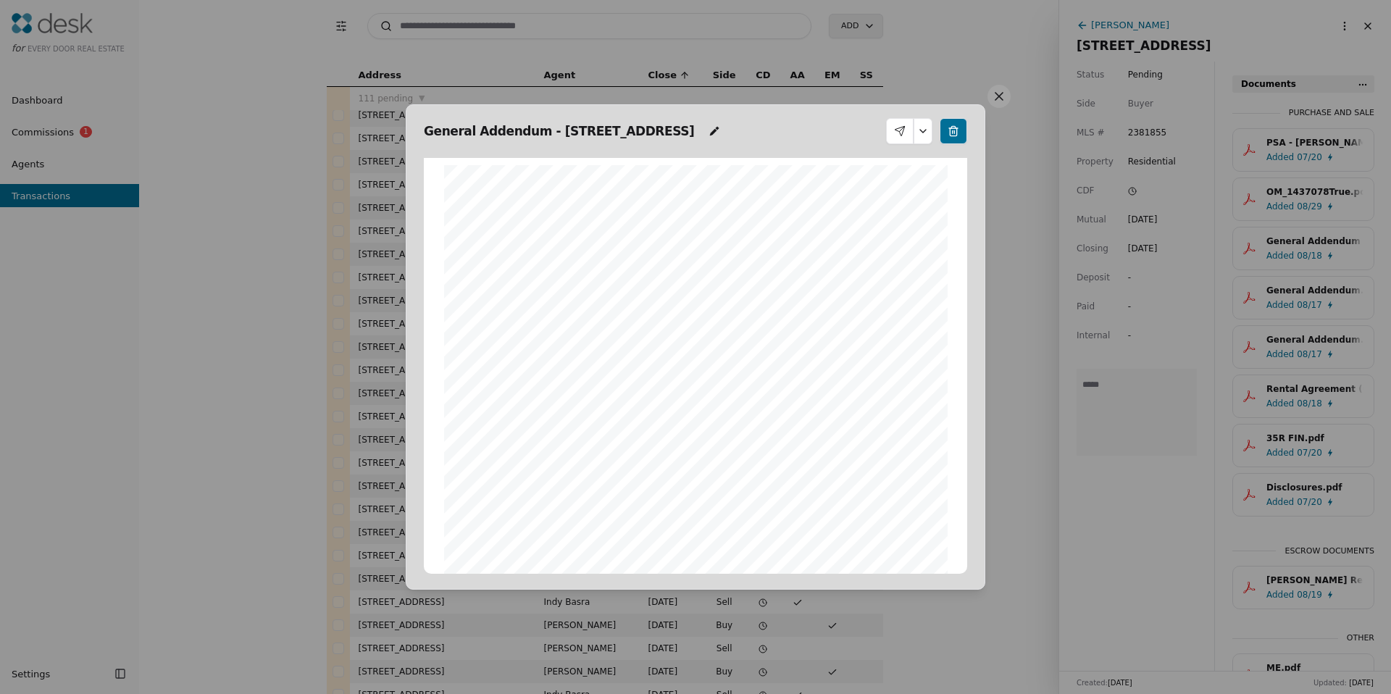
scroll to position [7, 0]
click at [995, 98] on button at bounding box center [998, 96] width 23 height 23
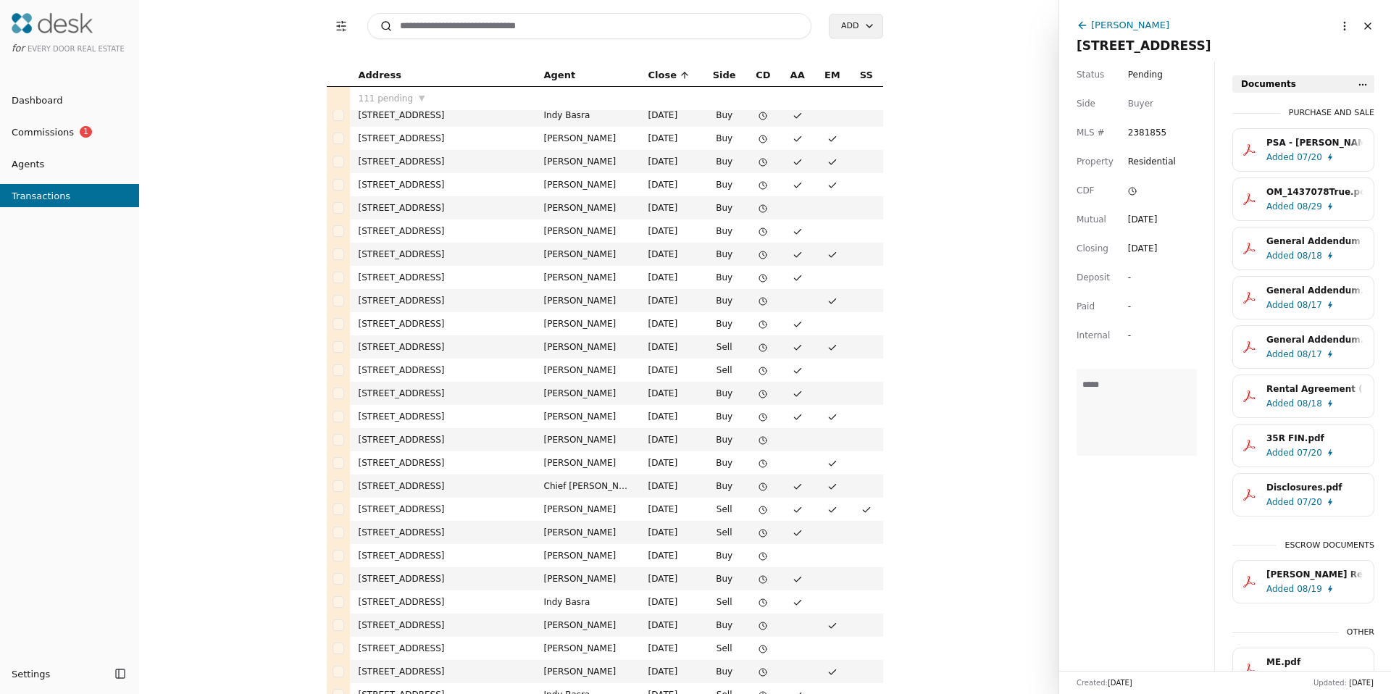
scroll to position [476, 0]
click at [1279, 338] on div "General Addendum.pdf" at bounding box center [1314, 337] width 97 height 14
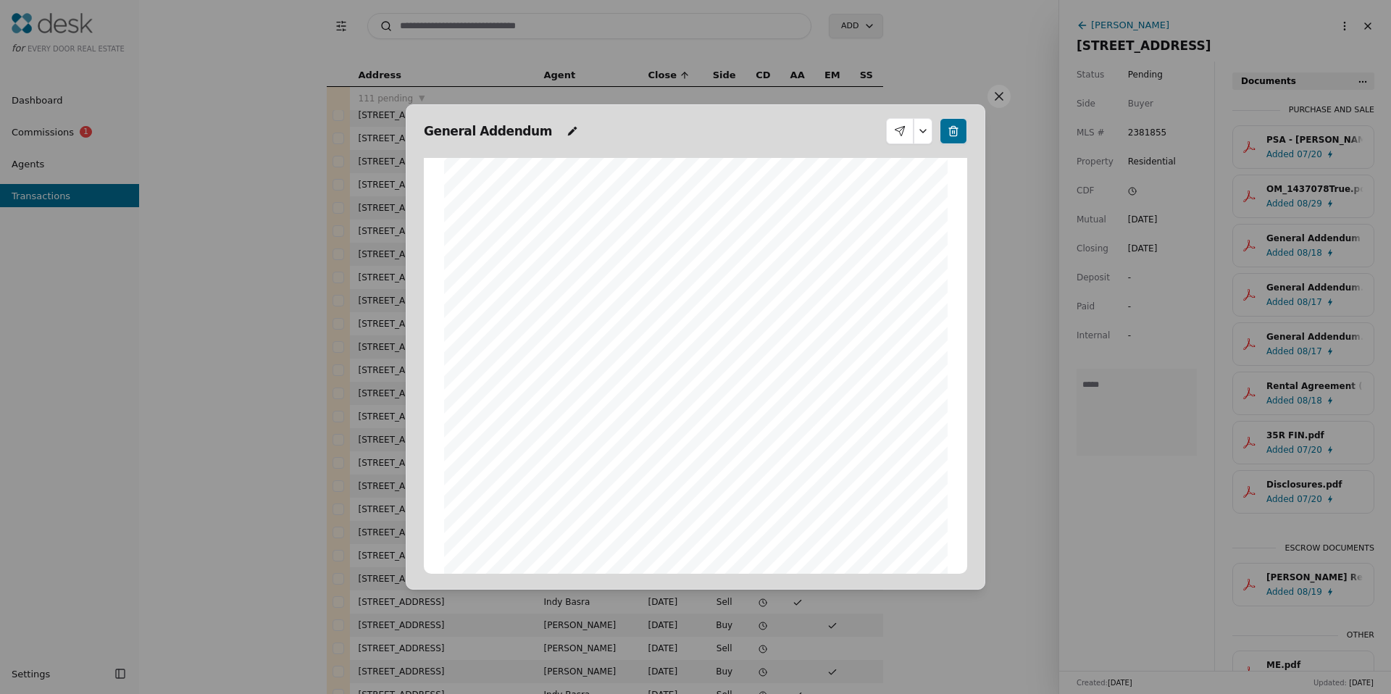
scroll to position [0, 0]
click at [999, 101] on button at bounding box center [998, 96] width 23 height 23
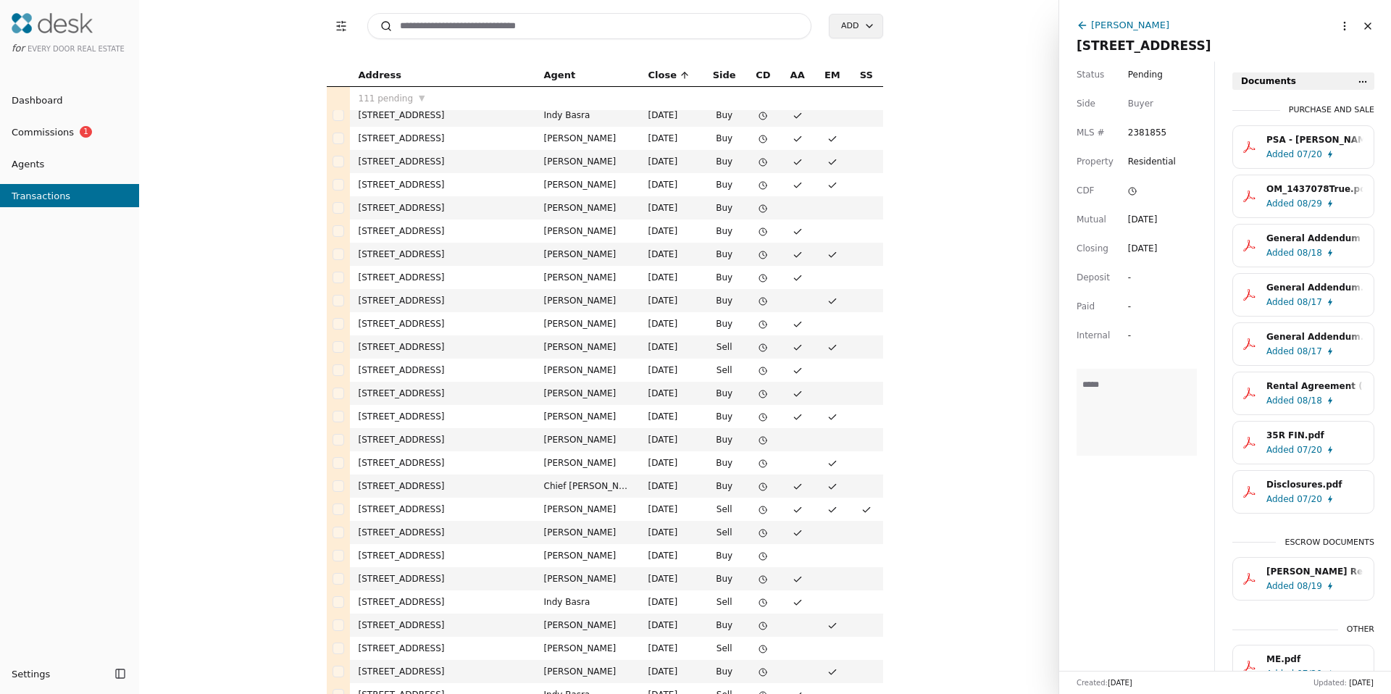
click at [1287, 248] on span "Added" at bounding box center [1280, 253] width 28 height 14
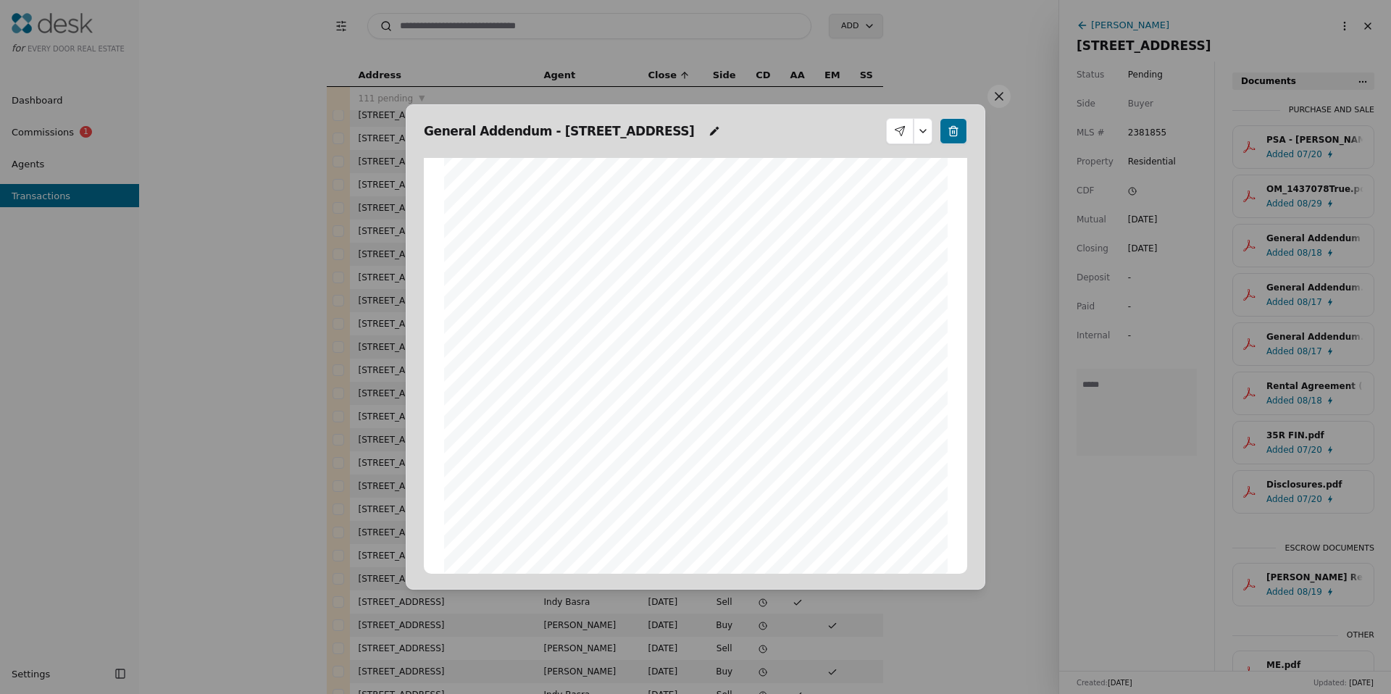
scroll to position [243, 0]
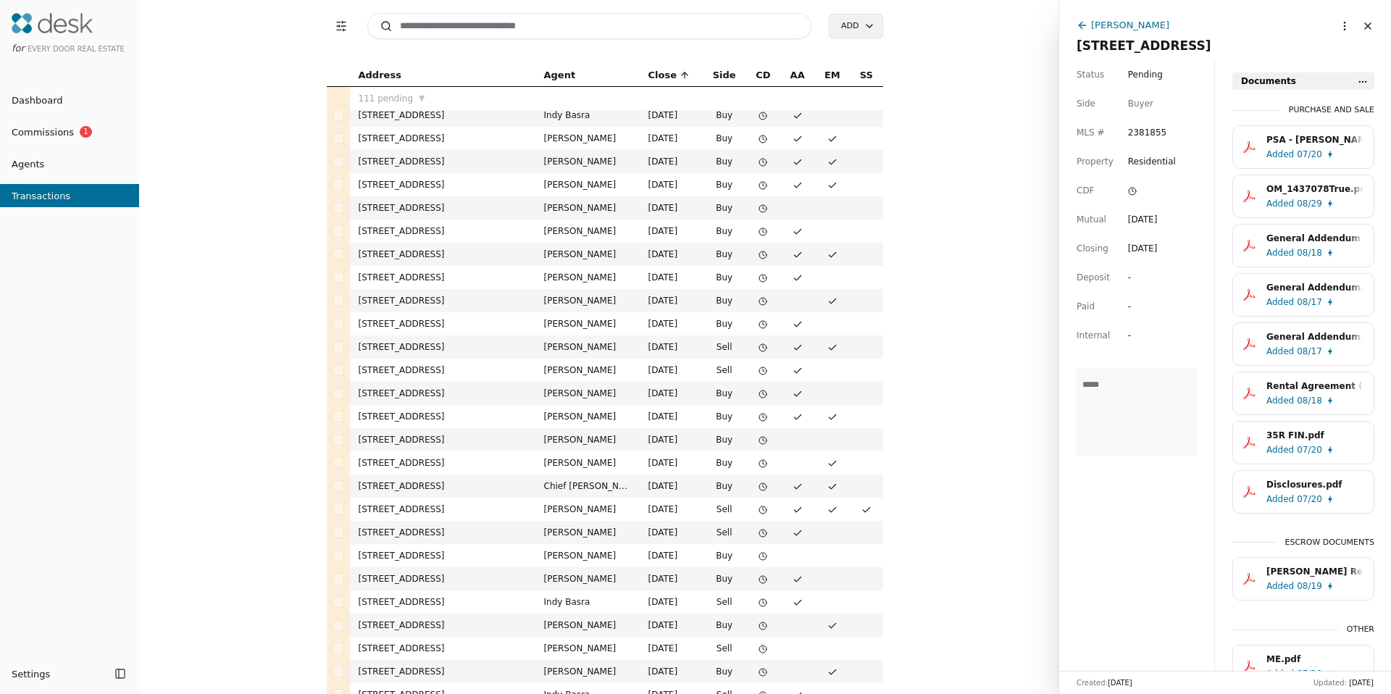
drag, startPoint x: 1291, startPoint y: 344, endPoint x: 1294, endPoint y: 295, distance: 49.3
click at [1294, 295] on div "PSA - James.pdf Added 07/20 OM_1437078True.pdf Added 08/29 General Addendum - 1…" at bounding box center [1303, 319] width 142 height 388
click at [1291, 295] on span "Added" at bounding box center [1280, 302] width 28 height 14
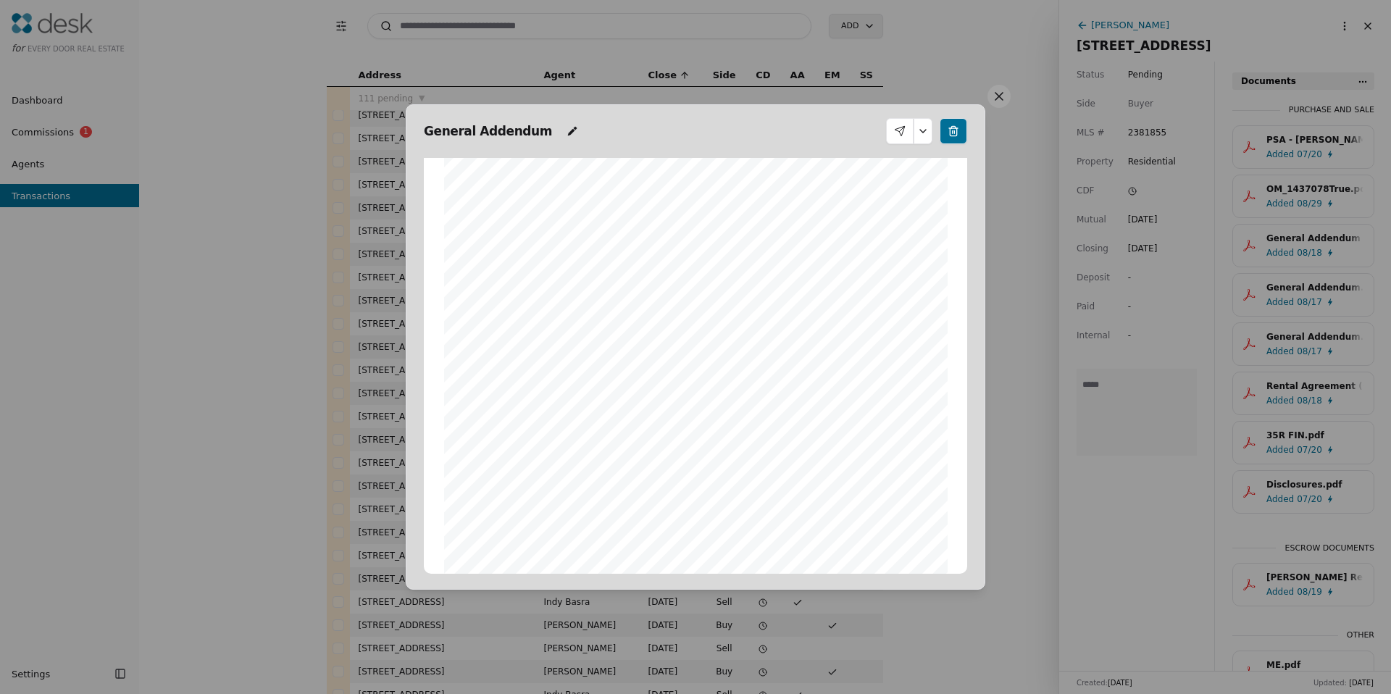
scroll to position [248, 0]
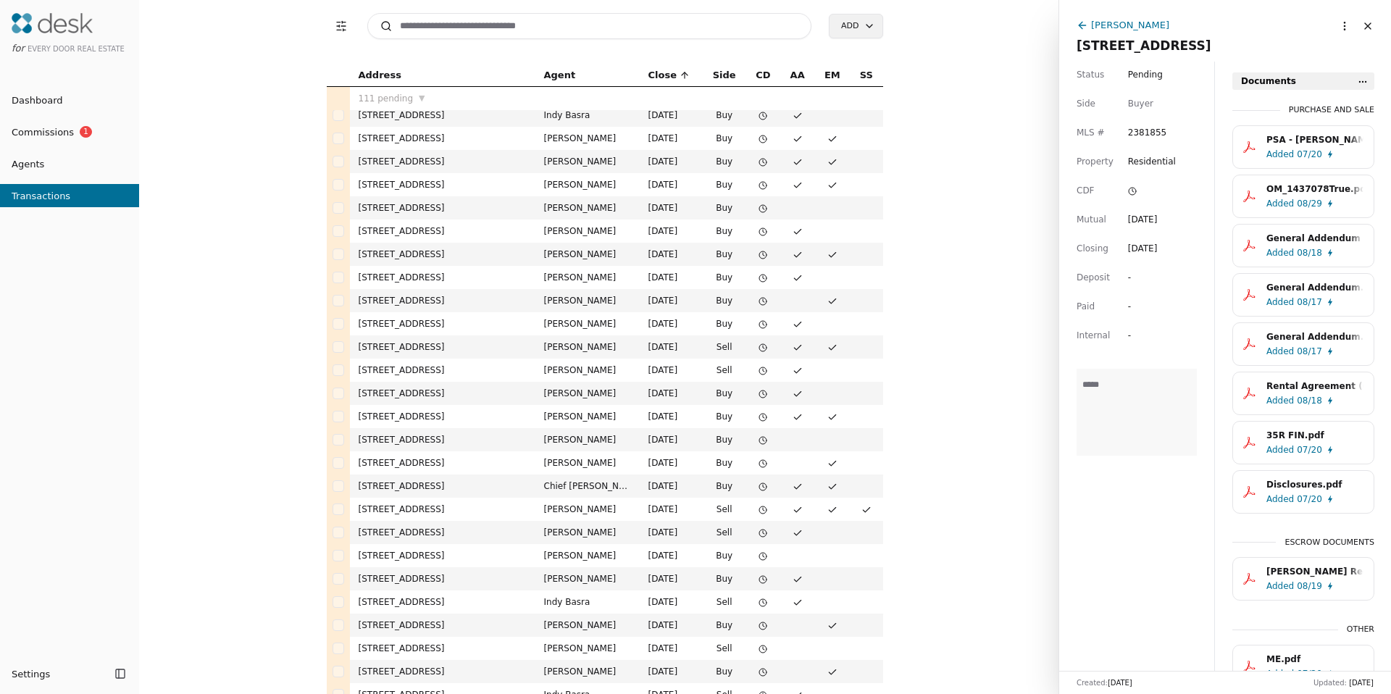
click at [1318, 340] on div "General Addendum.pdf" at bounding box center [1314, 337] width 97 height 14
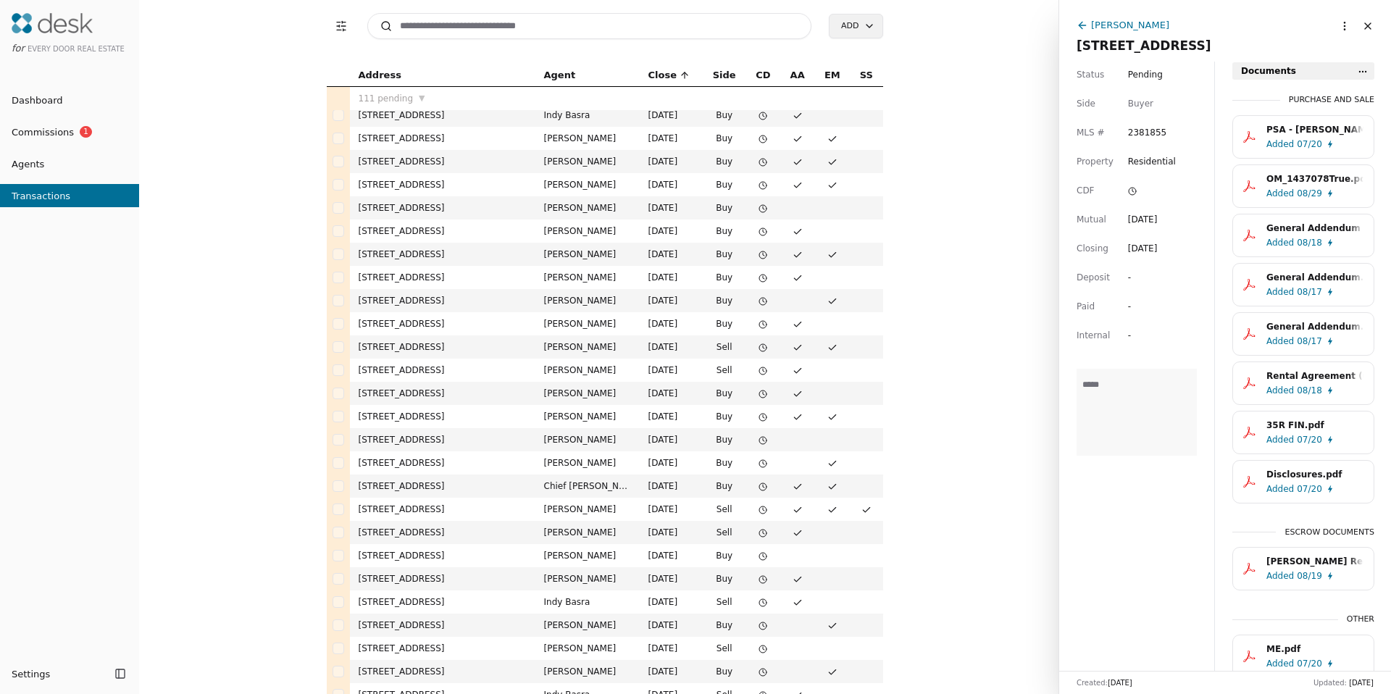
scroll to position [406, 0]
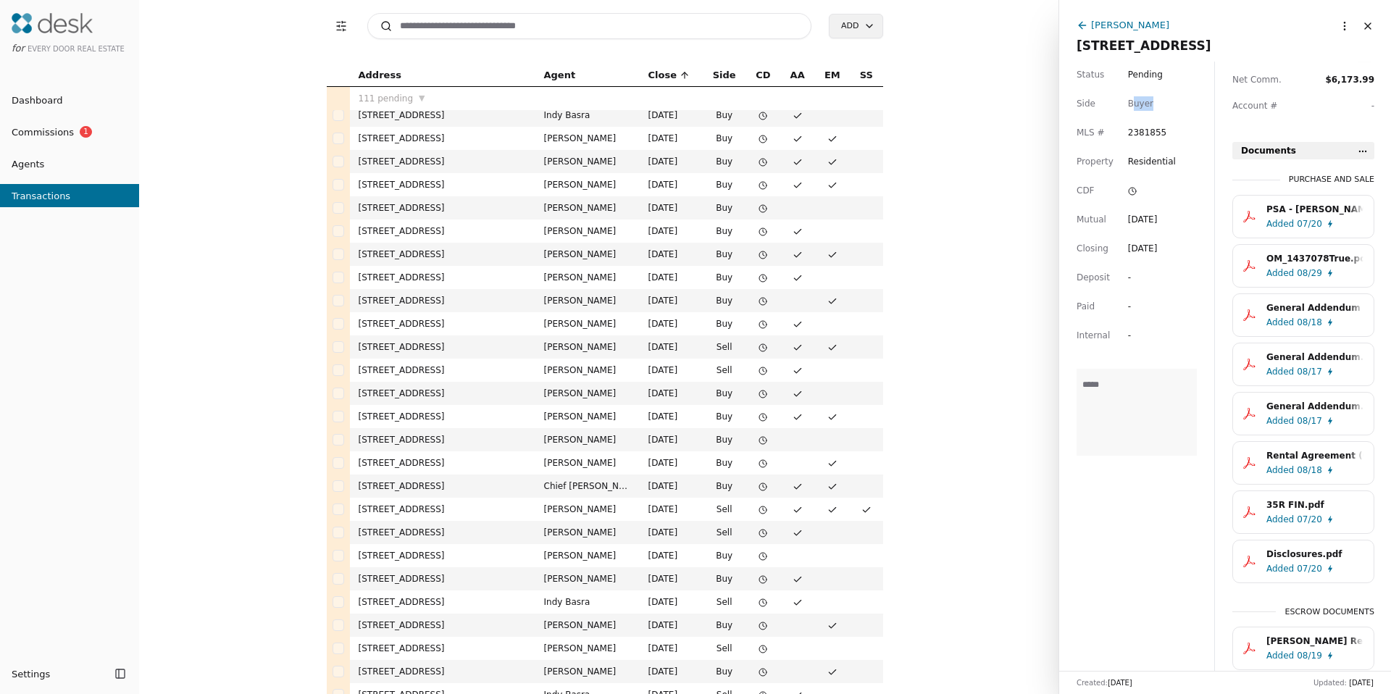
drag, startPoint x: 1130, startPoint y: 102, endPoint x: 1149, endPoint y: 102, distance: 18.8
click at [1149, 102] on div "Buyer" at bounding box center [1140, 103] width 25 height 14
click at [1309, 321] on span "08/18" at bounding box center [1309, 322] width 25 height 14
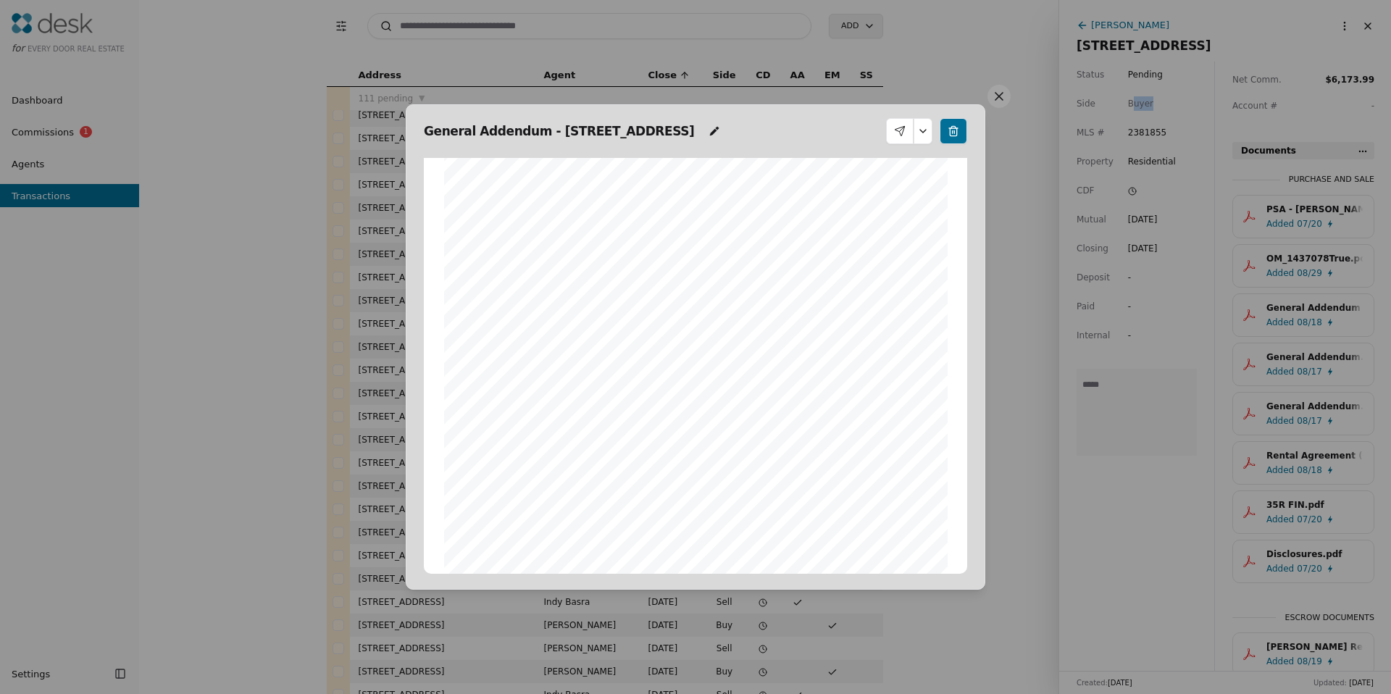
scroll to position [217, 0]
drag, startPoint x: 991, startPoint y: 105, endPoint x: 1022, endPoint y: 99, distance: 31.8
click at [992, 104] on button at bounding box center [998, 96] width 23 height 23
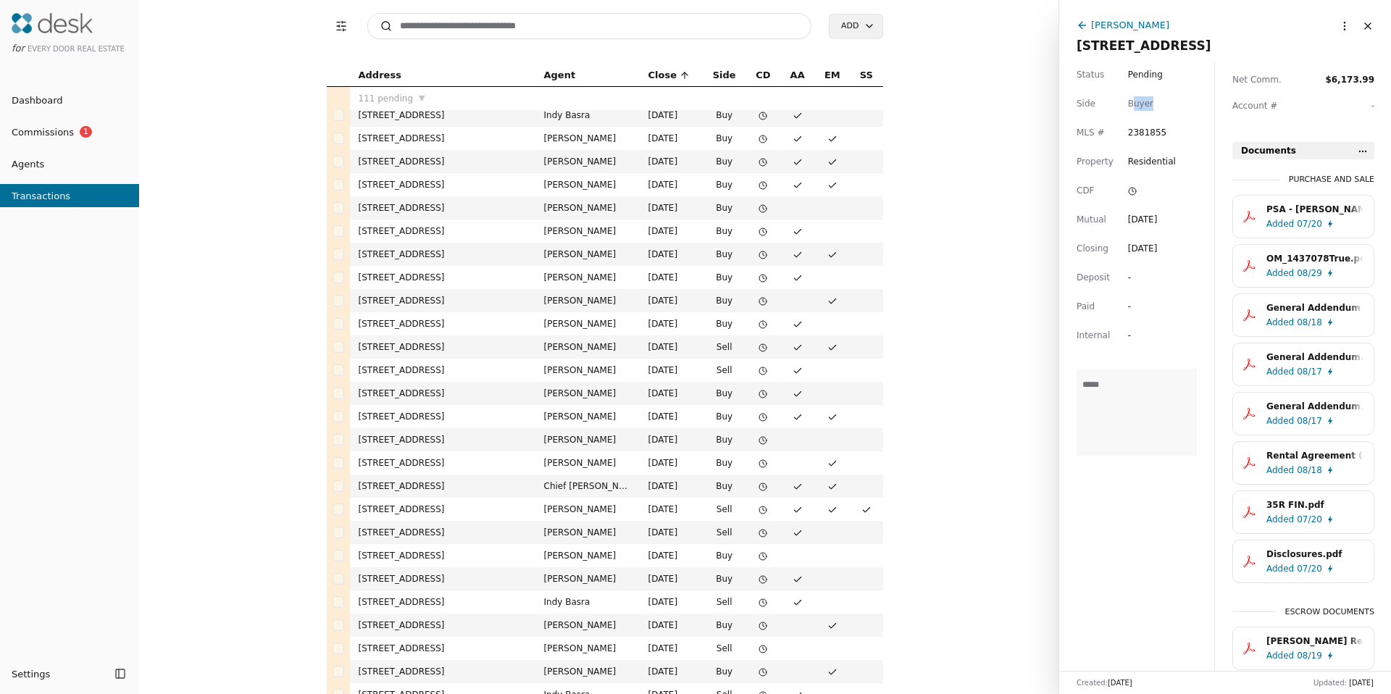
click at [1273, 366] on span "Added" at bounding box center [1280, 371] width 28 height 14
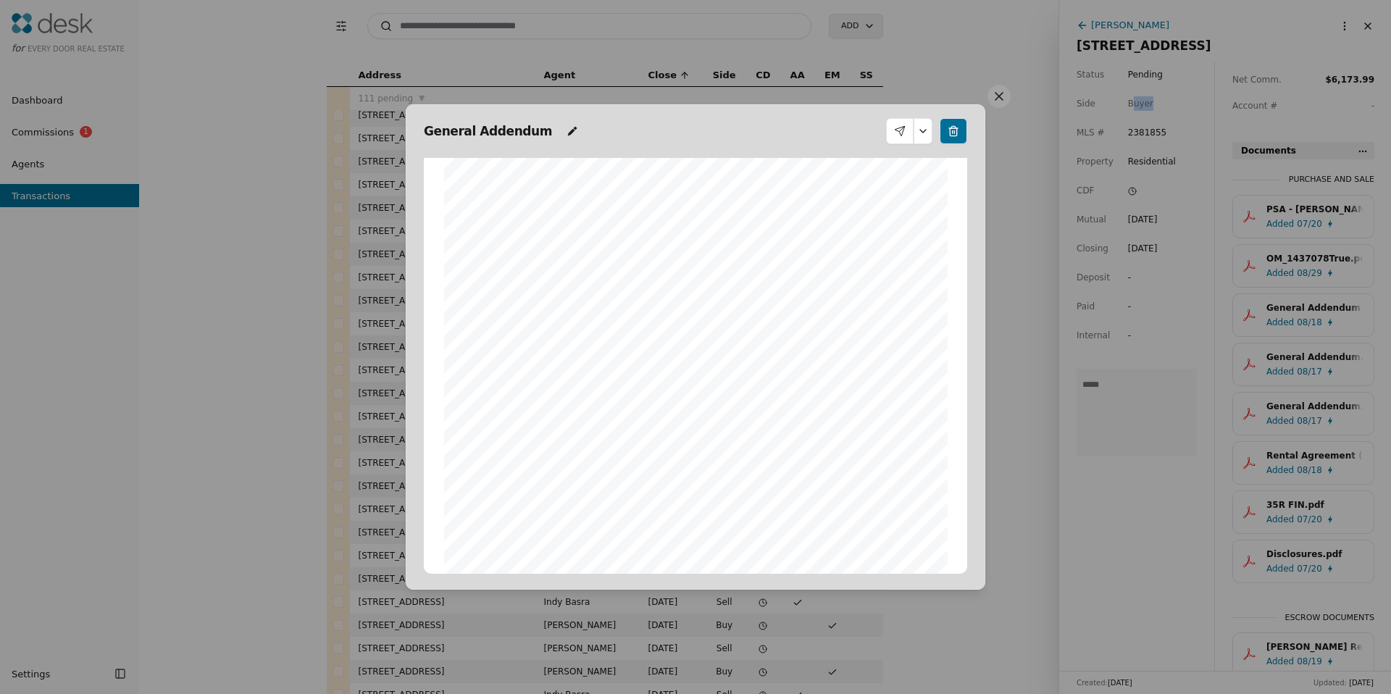
scroll to position [248, 0]
click at [1007, 93] on button at bounding box center [998, 96] width 23 height 23
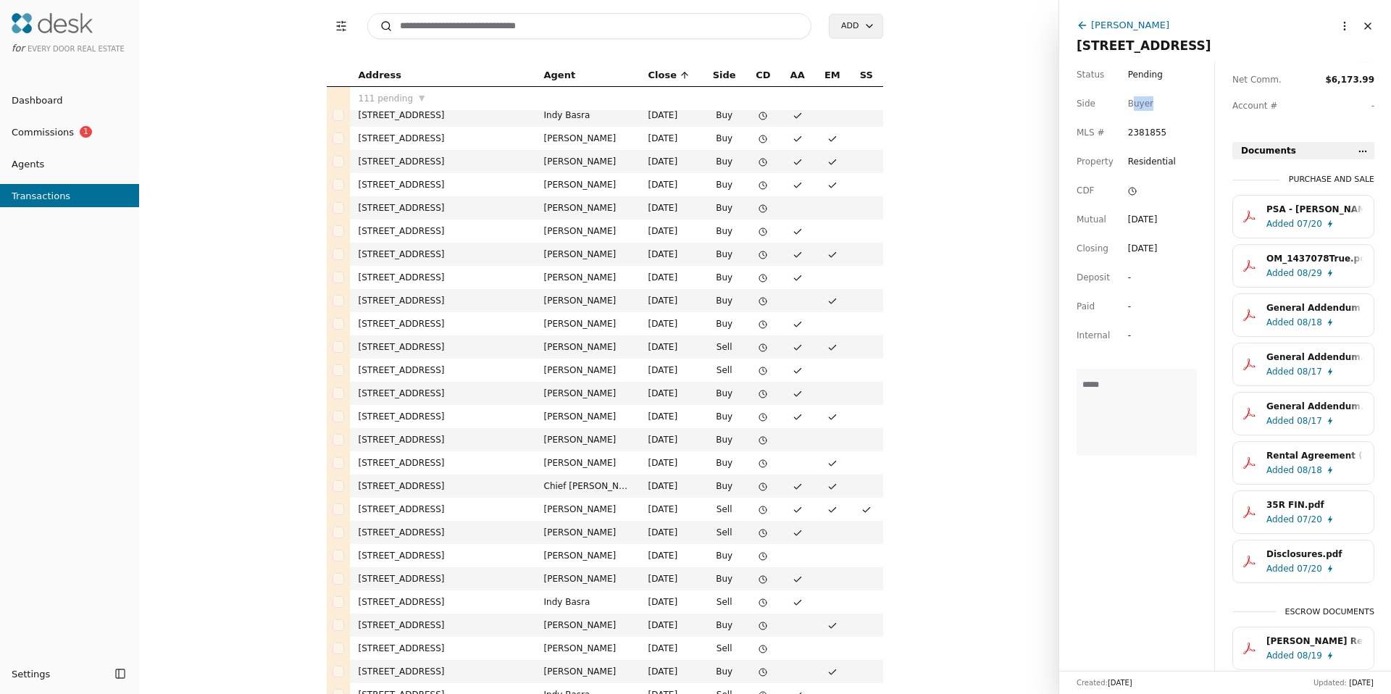
click at [1292, 364] on div "Added 08/17" at bounding box center [1317, 371] width 103 height 14
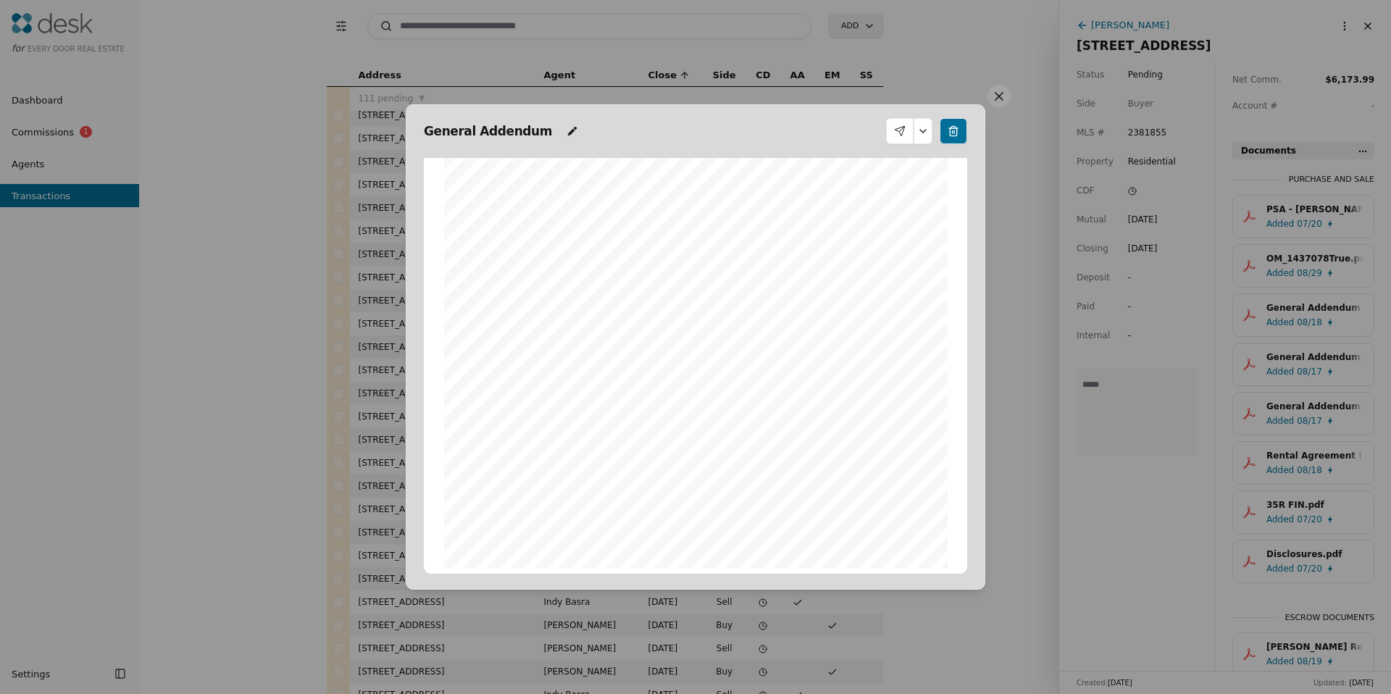
drag, startPoint x: 688, startPoint y: 520, endPoint x: 835, endPoint y: 523, distance: 147.1
click at [835, 523] on div "Form 34 ©Copyright 2010 Addendum/Amendment to P&S Northwest Multiple Listing Se…" at bounding box center [695, 242] width 503 height 651
click at [925, 138] on button at bounding box center [922, 131] width 19 height 26
click at [865, 267] on div "Form 34 ©Copyright 2010 Addendum/Amendment to P&S Northwest Multiple Listing Se…" at bounding box center [695, 242] width 503 height 651
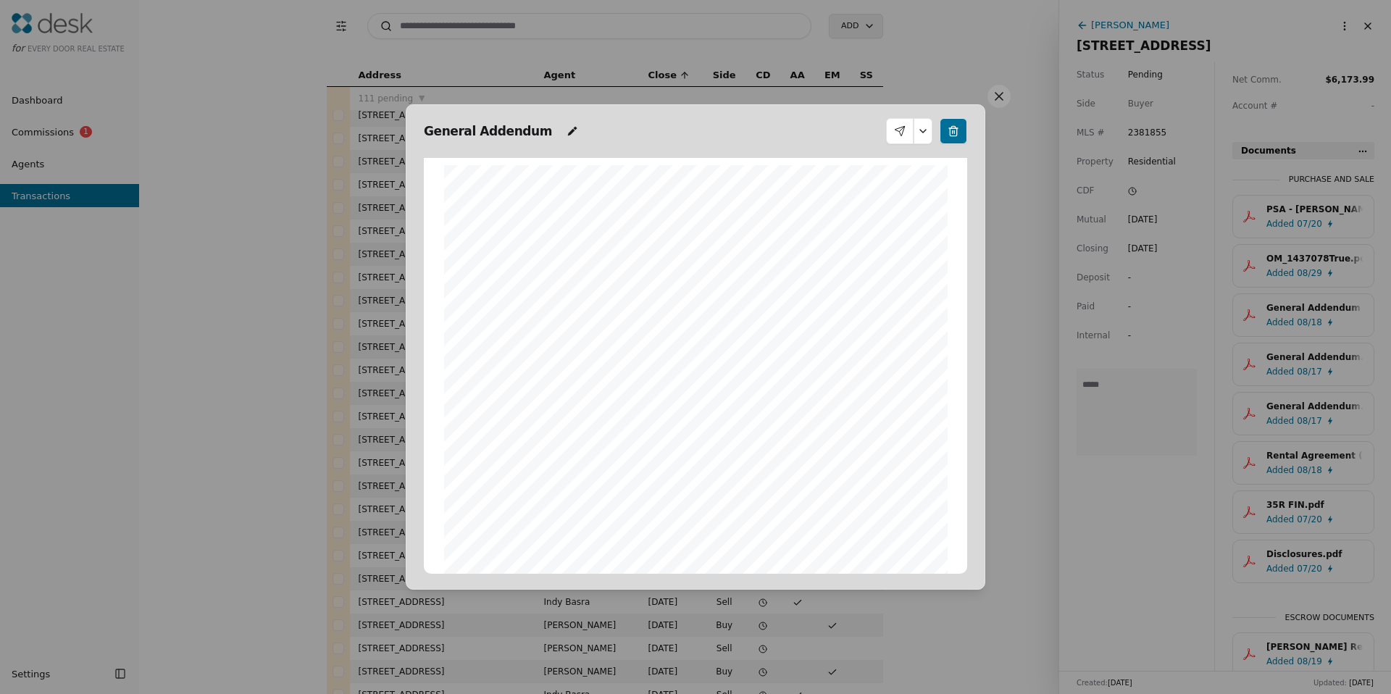
click at [924, 131] on button at bounding box center [922, 131] width 19 height 26
click at [865, 253] on span "The following is part of the Purchase and Sale Agreement dated ________________…" at bounding box center [687, 252] width 428 height 8
click at [926, 131] on button at bounding box center [922, 131] width 19 height 26
click at [1001, 102] on button at bounding box center [998, 96] width 23 height 23
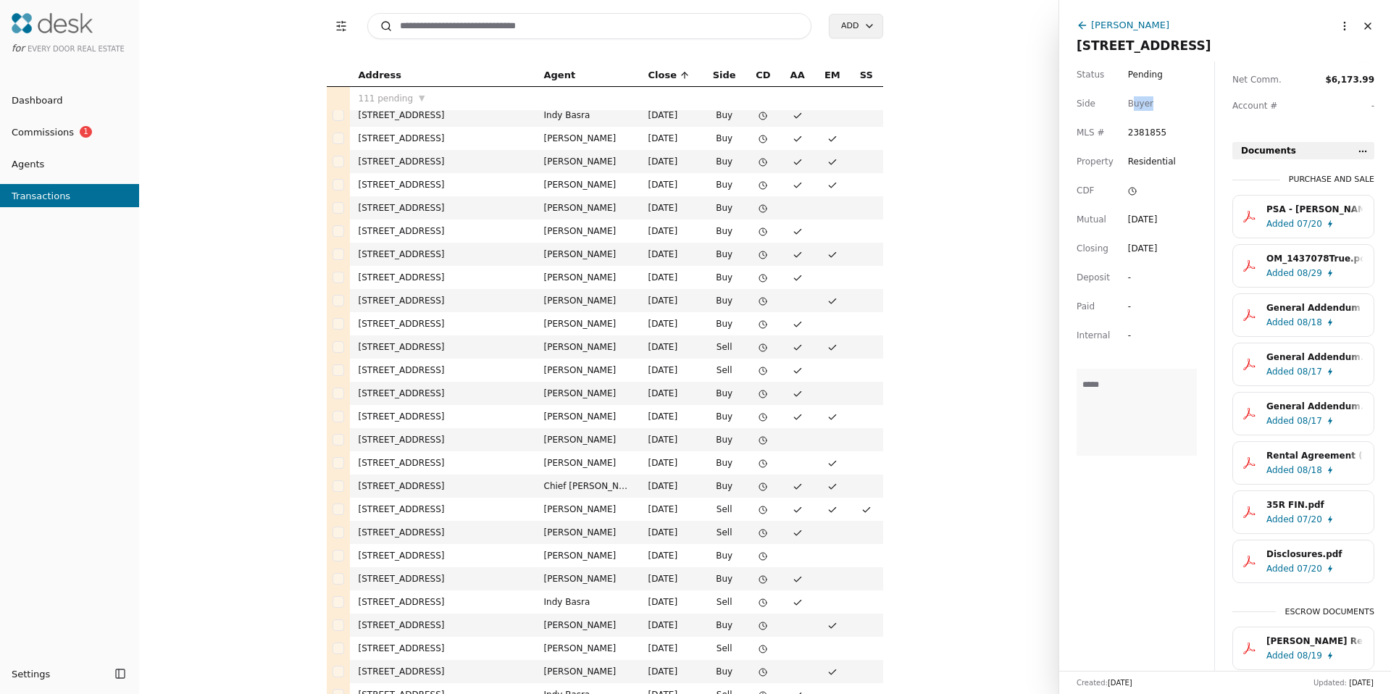
drag, startPoint x: 1134, startPoint y: 101, endPoint x: 1174, endPoint y: 99, distance: 40.6
click at [1174, 99] on div "Buyer" at bounding box center [1162, 103] width 69 height 14
drag, startPoint x: 1129, startPoint y: 107, endPoint x: 1155, endPoint y: 104, distance: 26.3
click at [1156, 104] on div "Buyer" at bounding box center [1162, 103] width 69 height 14
click at [1145, 343] on div "Status Pending Side Buyer MLS # 2381855 Property Residential CDF Mutual Jul 05,…" at bounding box center [1136, 366] width 155 height 609
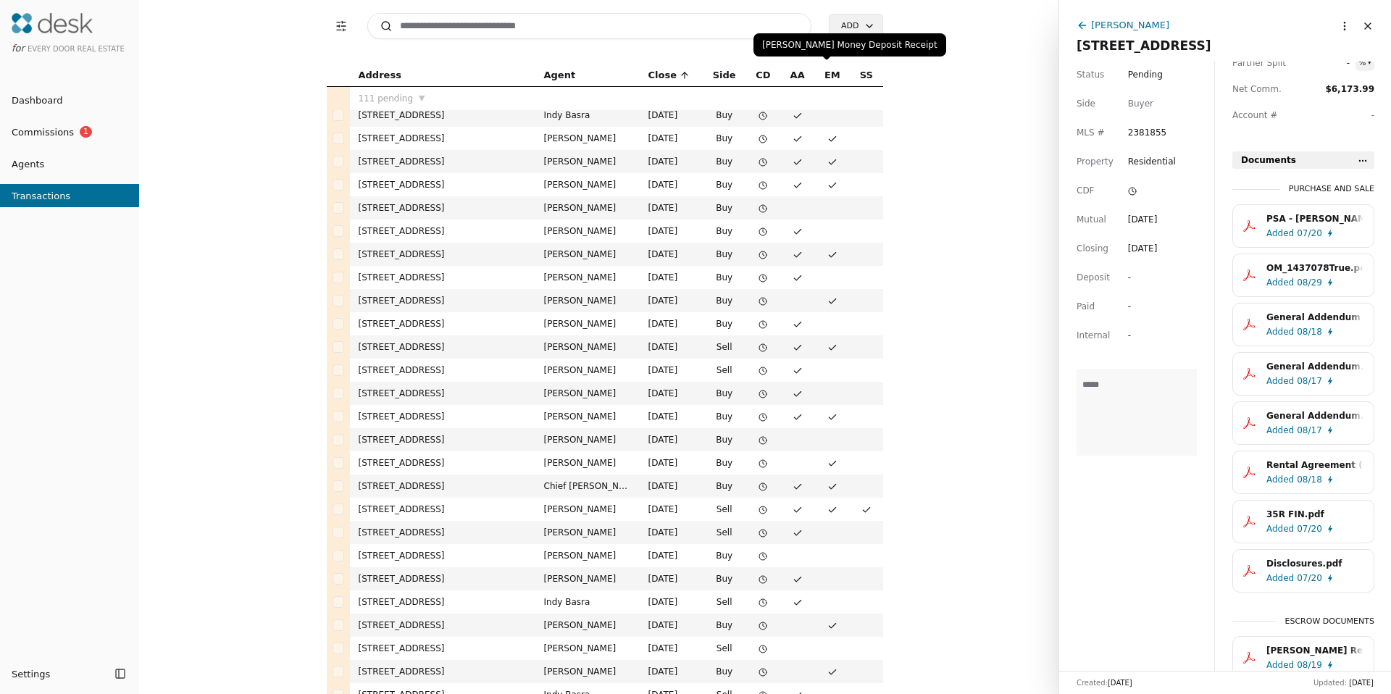
scroll to position [380, 0]
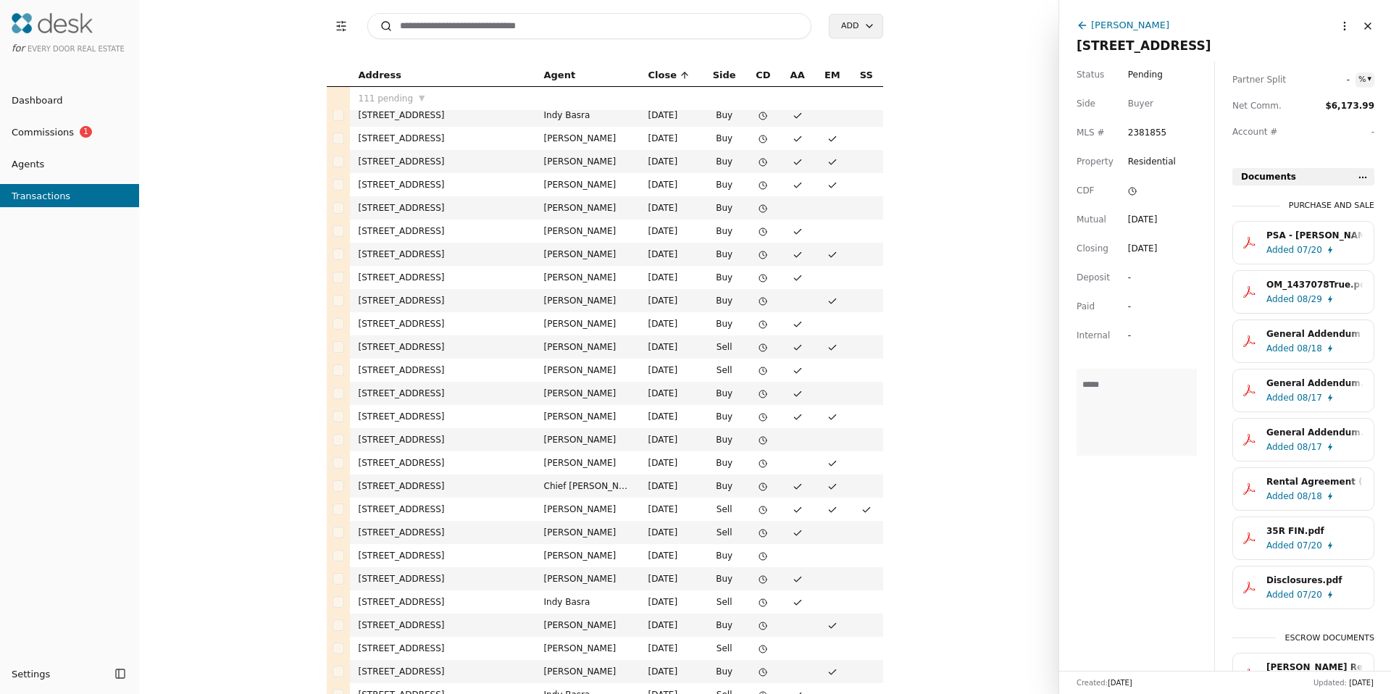
click at [1136, 76] on span "Pending" at bounding box center [1145, 74] width 35 height 14
click at [1139, 78] on html "for Every Door Real Estate Dashboard Commissions 1 Agents Transactions Settings…" at bounding box center [695, 347] width 1391 height 694
click at [1149, 221] on div "Jul 05, 2025" at bounding box center [1143, 219] width 30 height 14
click at [1148, 248] on div "Sep 04, 2025" at bounding box center [1143, 248] width 30 height 14
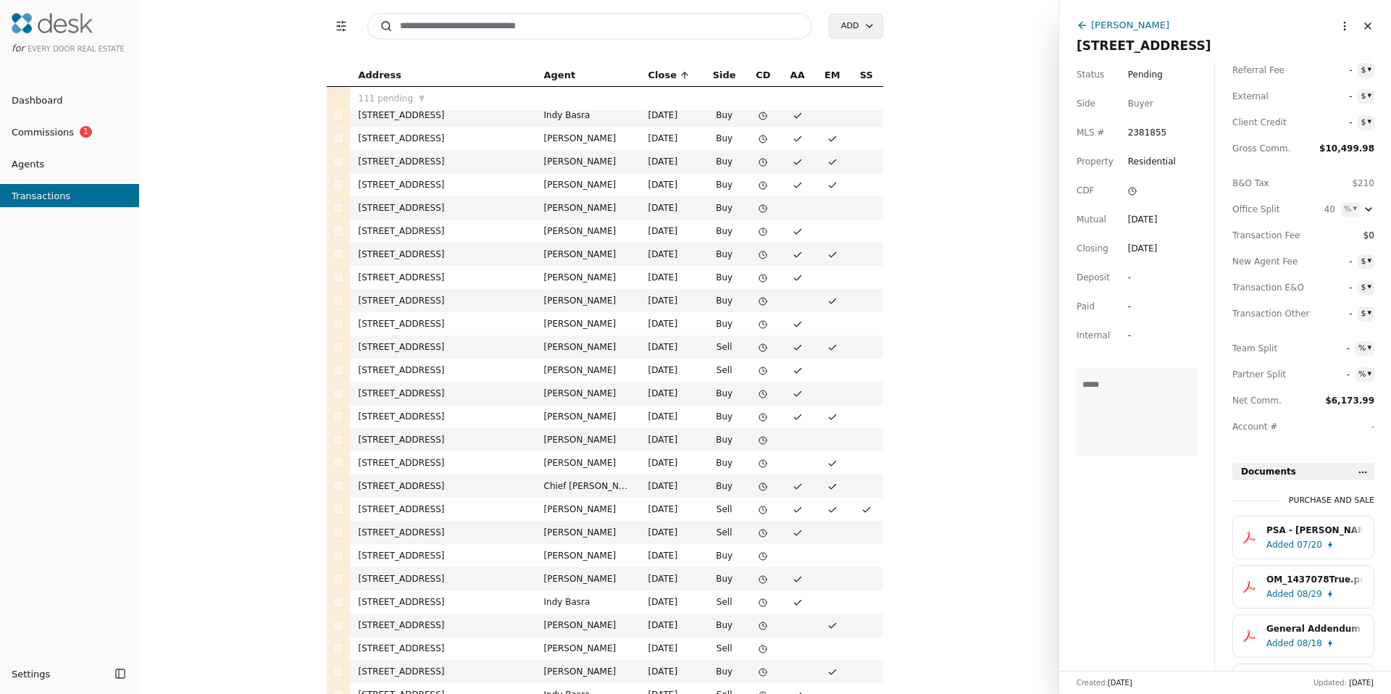
scroll to position [0, 0]
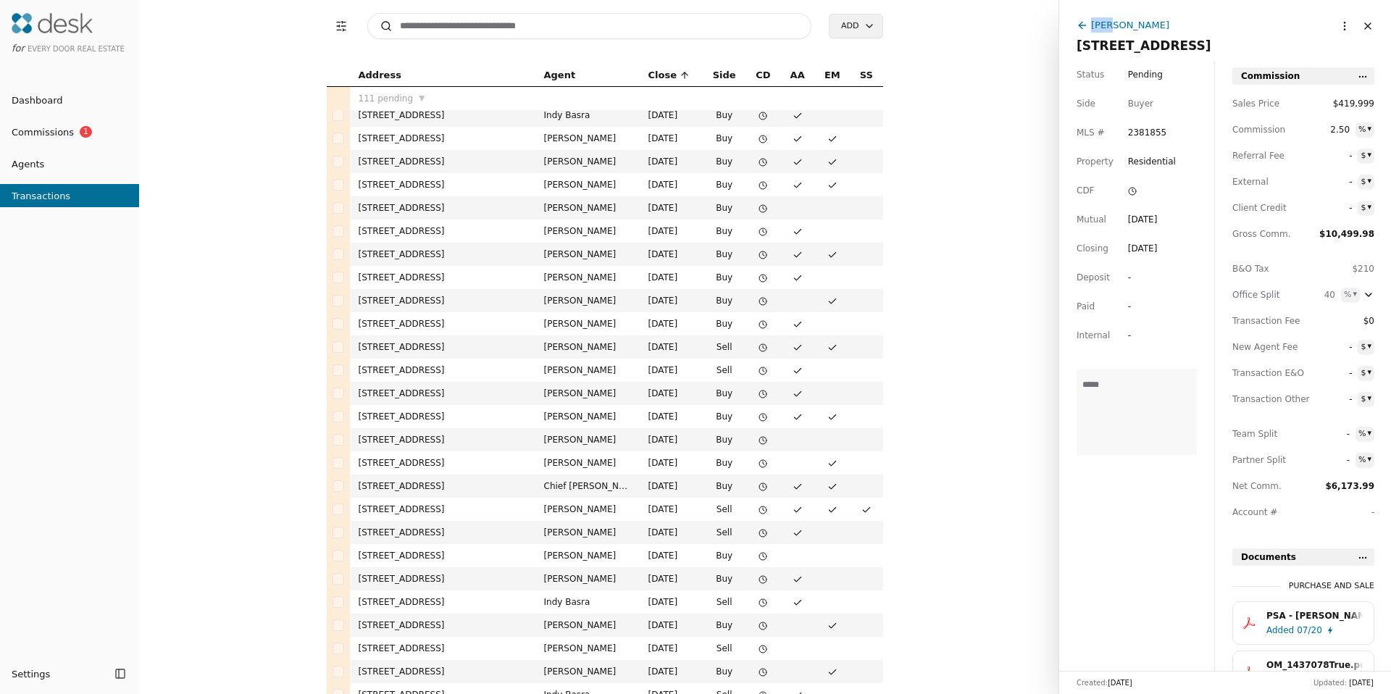
drag, startPoint x: 1108, startPoint y: 28, endPoint x: 1154, endPoint y: 495, distance: 470.2
click at [1157, 473] on div "Bree Brower 19612 17th St SW, Lakebay, WA 98349 More options Close Status Pendi…" at bounding box center [1224, 347] width 332 height 694
click at [1158, 538] on div "Status Pending Side Buyer MLS # 2381855 Property Residential CDF Mutual Jul 05,…" at bounding box center [1136, 366] width 155 height 609
click at [1126, 24] on div "Bree Brower" at bounding box center [1130, 24] width 78 height 15
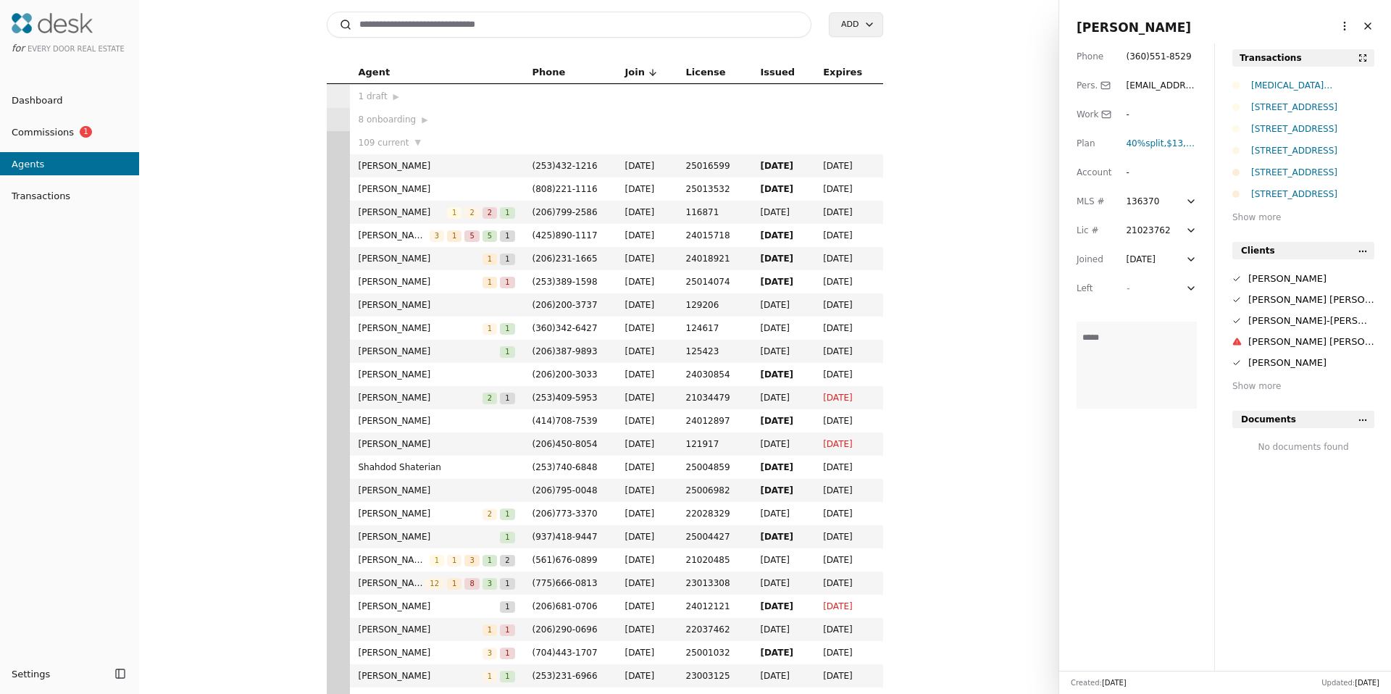
click at [1339, 21] on html "for Every Door Real Estate Dashboard Commissions 1 Agents Transactions Settings…" at bounding box center [695, 347] width 1391 height 694
click at [1294, 81] on link "Navigate as Agent" at bounding box center [1299, 79] width 87 height 15
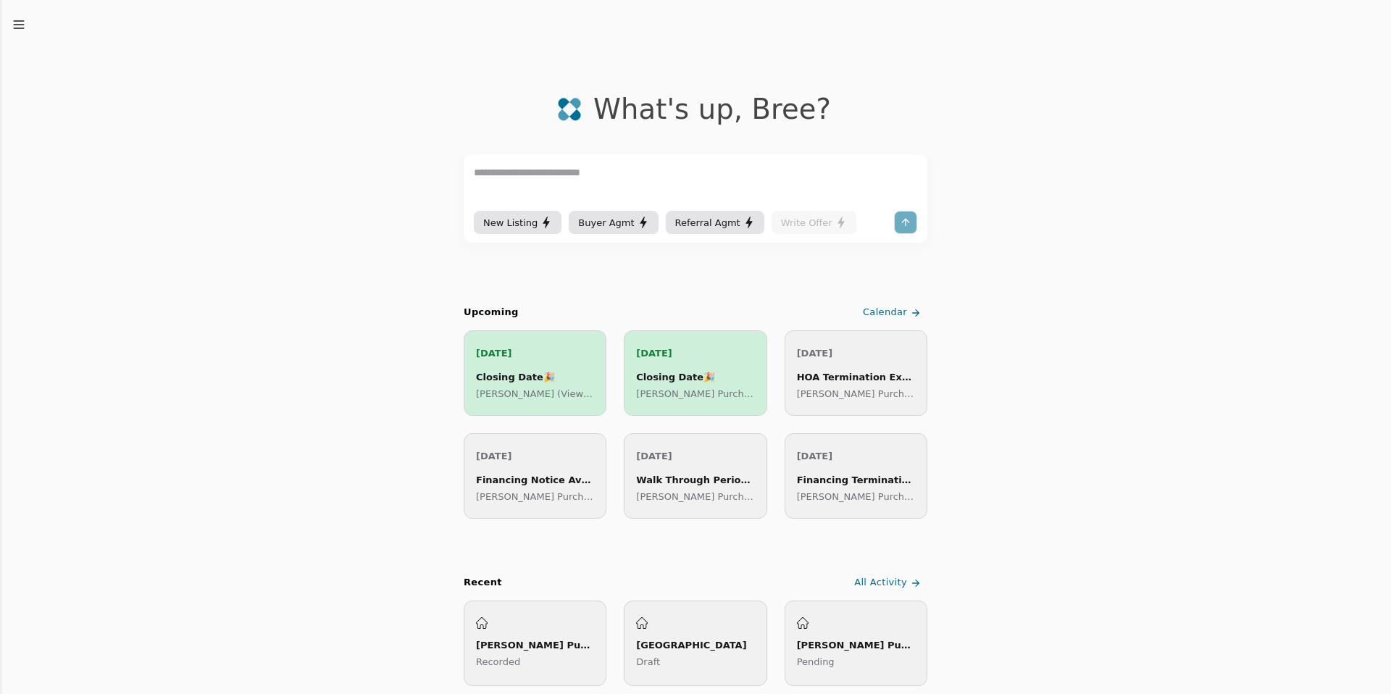
click at [23, 26] on icon "button" at bounding box center [19, 24] width 14 height 14
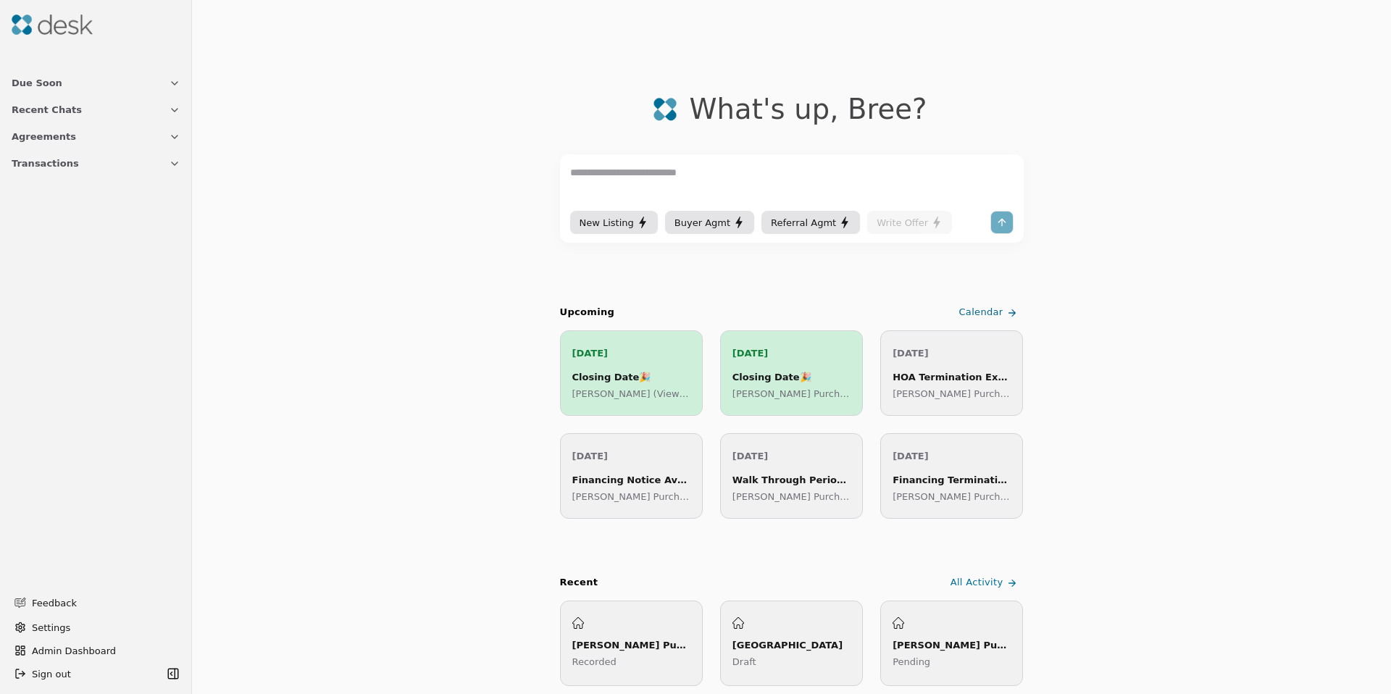
click at [49, 170] on span "Transactions" at bounding box center [45, 163] width 67 height 15
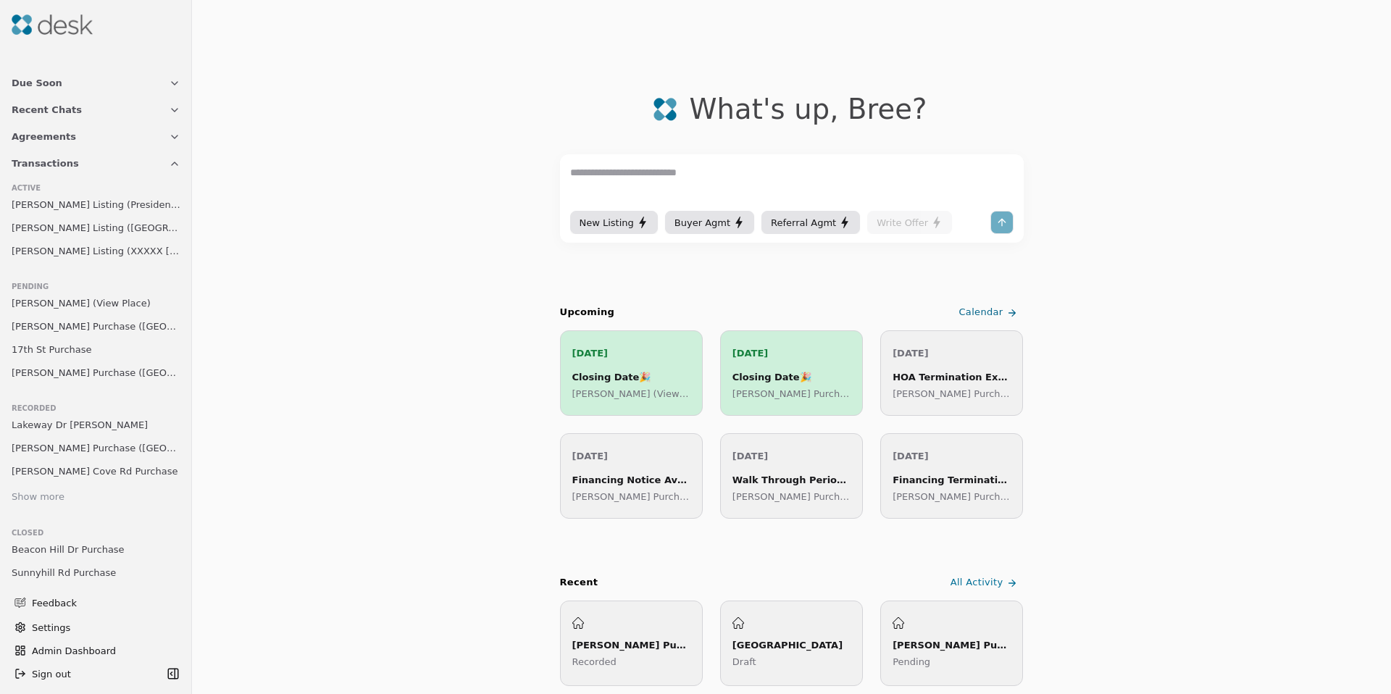
click at [71, 326] on span "Garcia Purchase (Lake Drive)" at bounding box center [96, 326] width 169 height 15
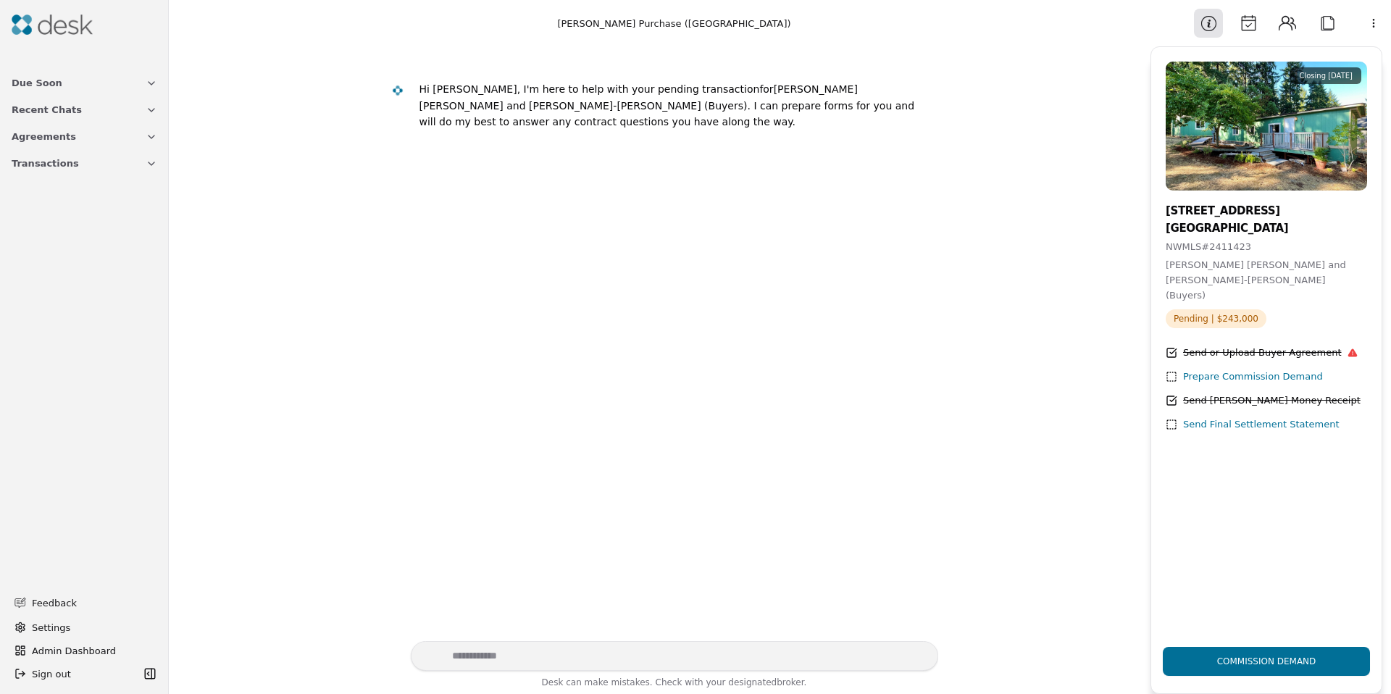
click at [1252, 25] on button "Calendar" at bounding box center [1248, 23] width 29 height 29
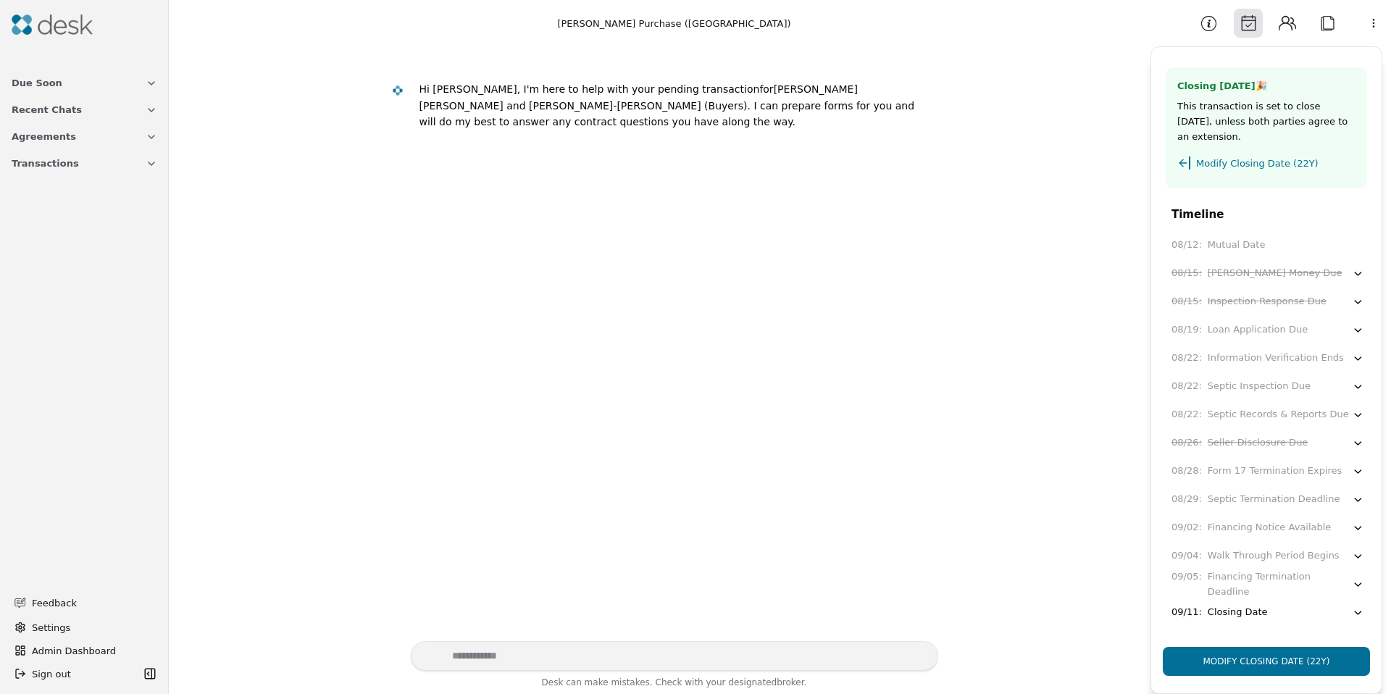
click at [1371, 25] on html "Due Soon Recent Chats Agreements Transactions Feedback Settings Admin Dashboard…" at bounding box center [695, 347] width 1391 height 694
click at [1322, 122] on div "Edit Timeline" at bounding box center [1336, 128] width 112 height 24
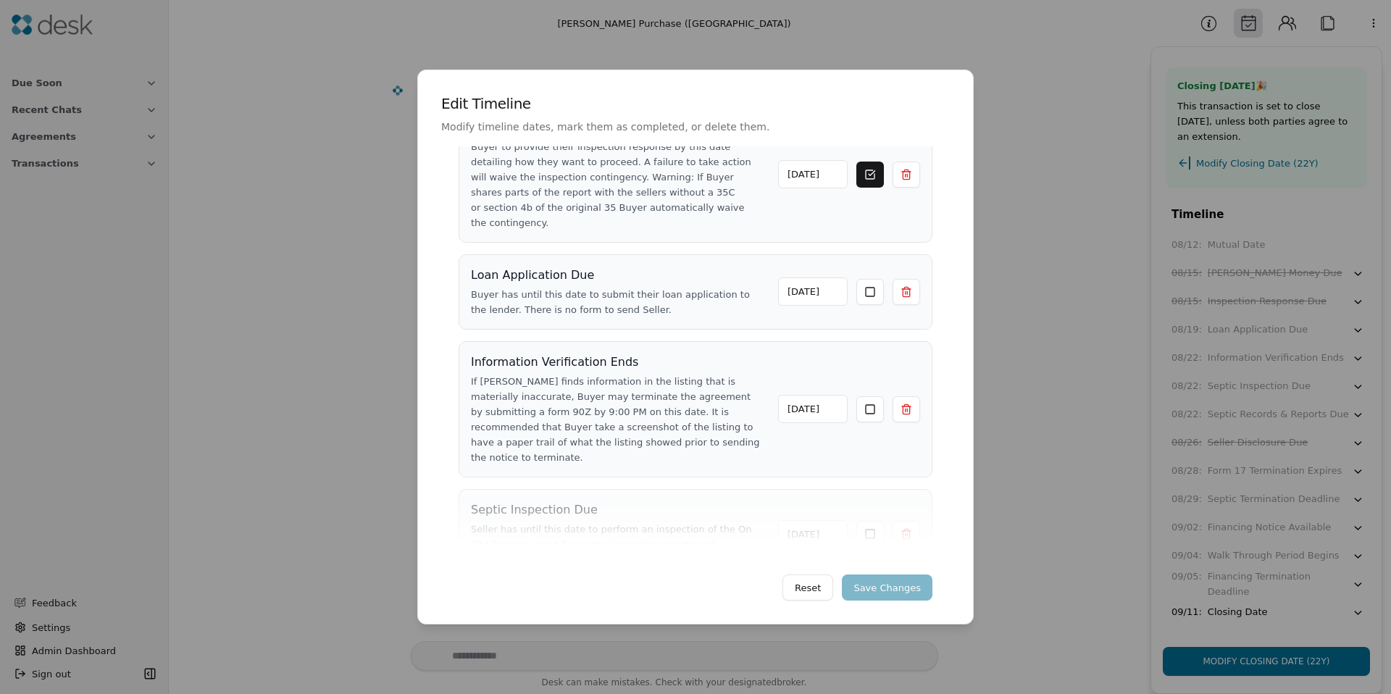
scroll to position [242, 0]
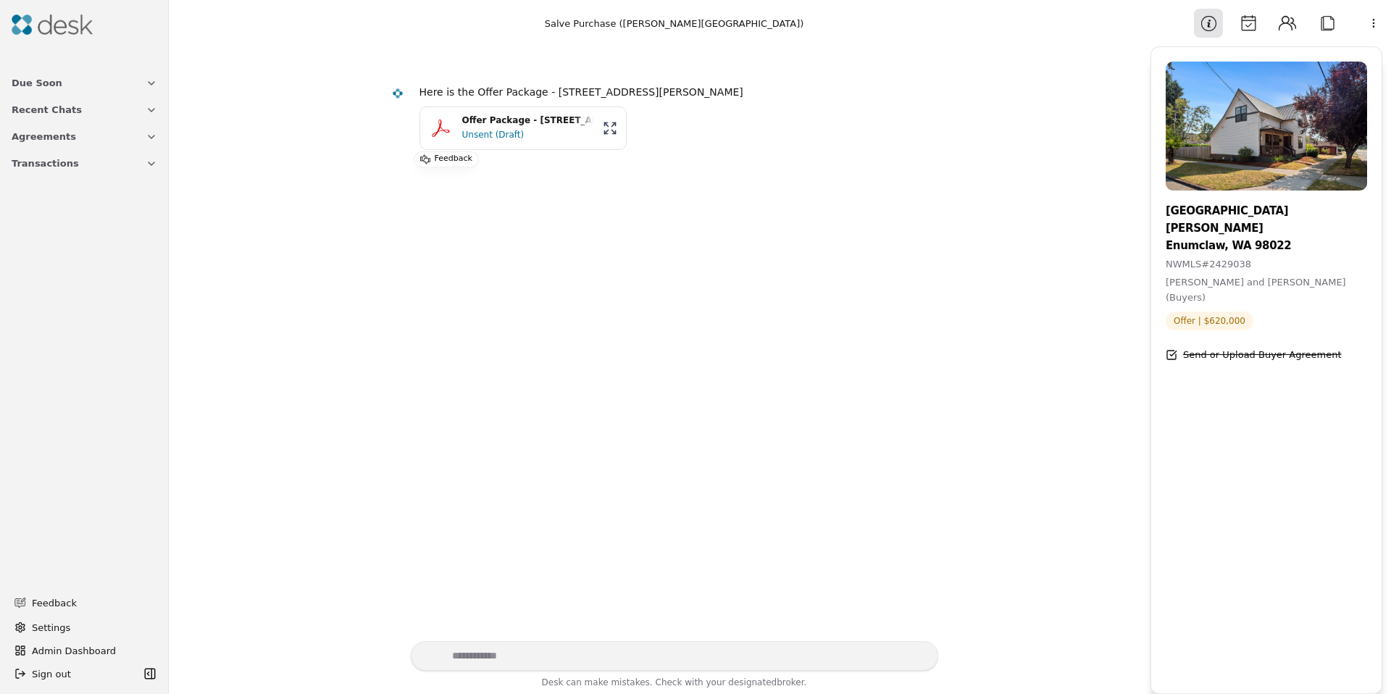
click at [500, 125] on div "Offer Package - [STREET_ADDRESS][PERSON_NAME]" at bounding box center [528, 121] width 132 height 14
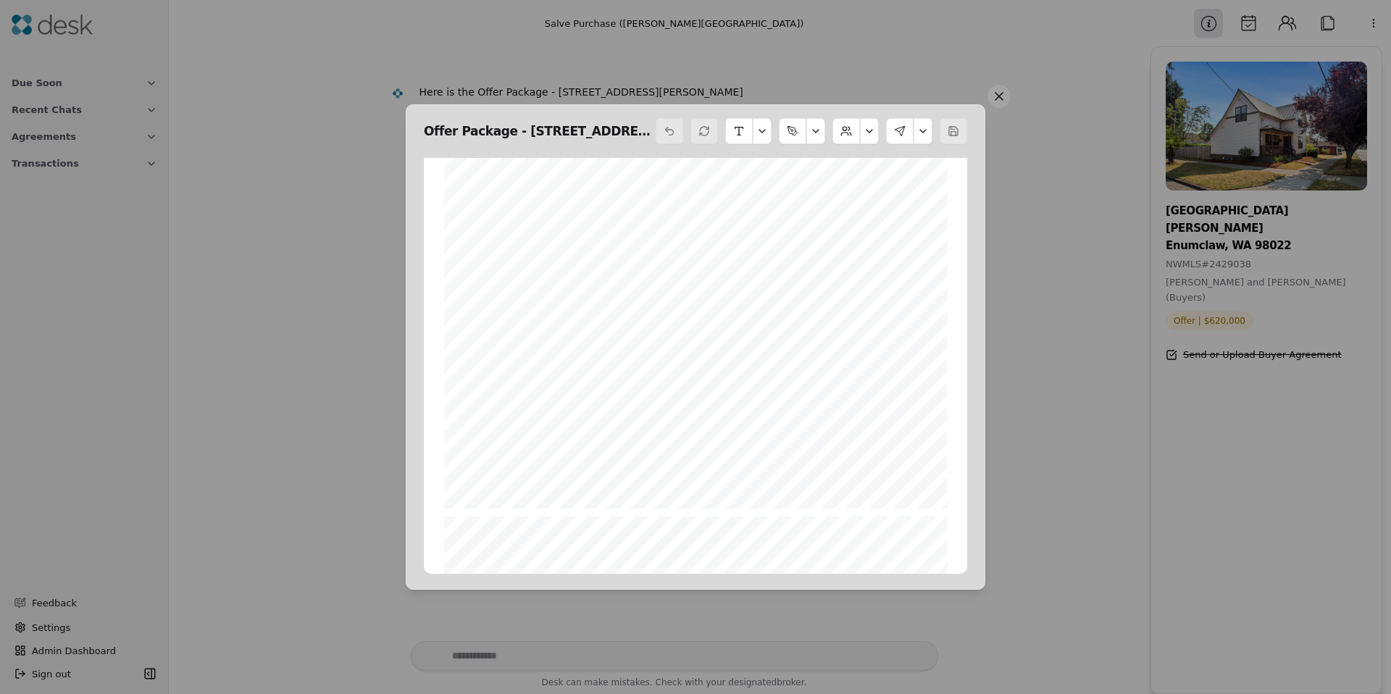
scroll to position [3655, 0]
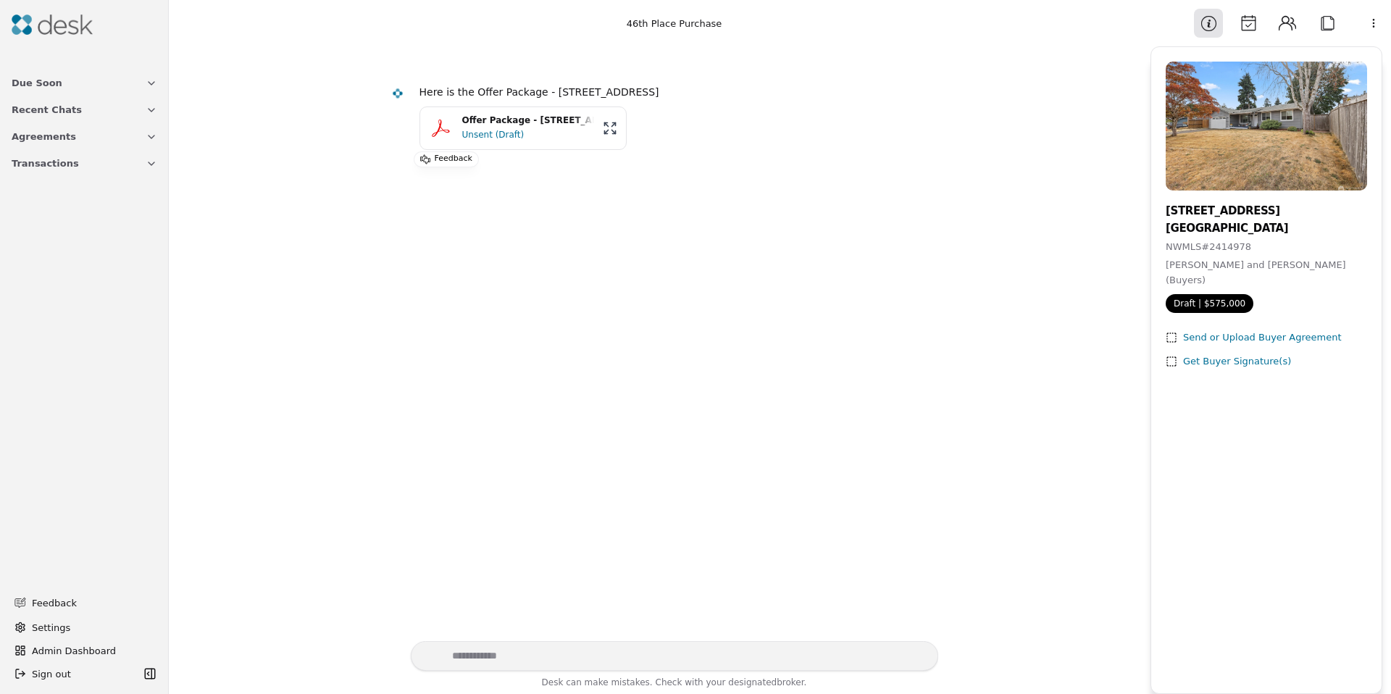
click at [392, 136] on div "Here is the Offer Package - [STREET_ADDRESS] Offer Package - [STREET_ADDRESS] U…" at bounding box center [660, 121] width 556 height 92
click at [480, 136] on div "Unsent (Draft)" at bounding box center [528, 134] width 132 height 14
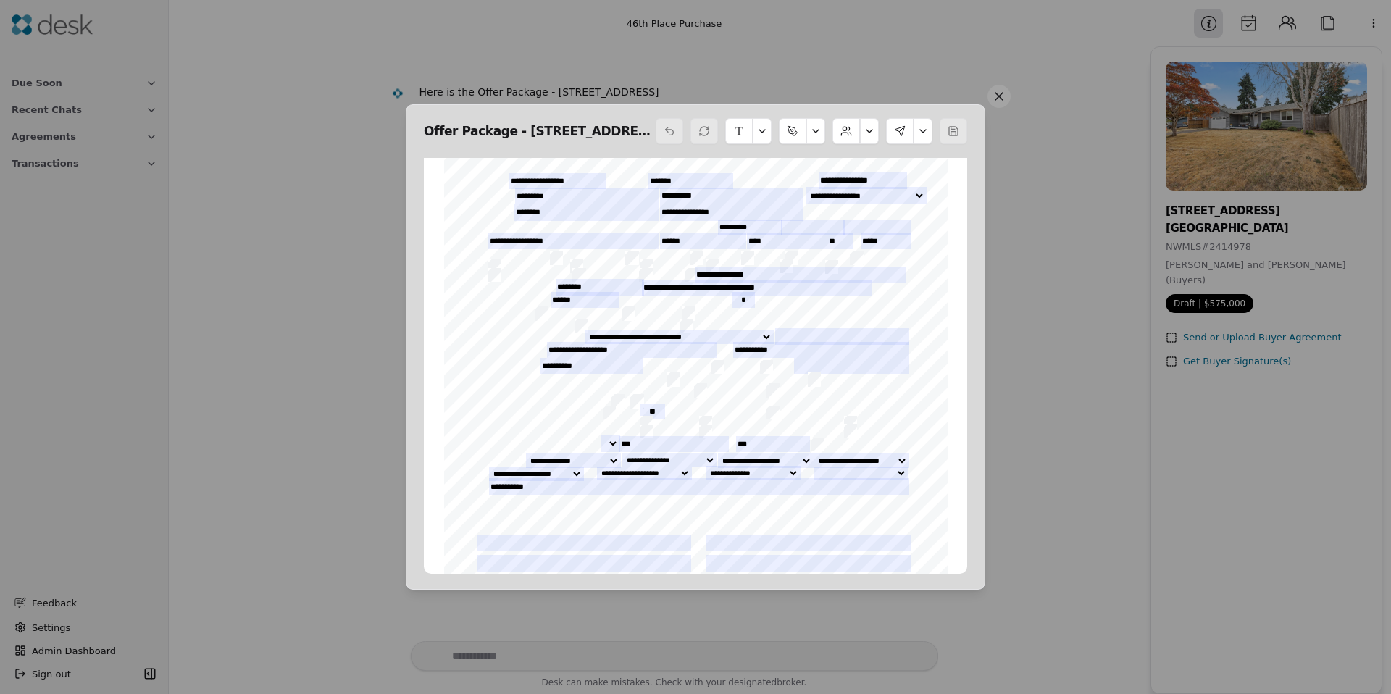
scroll to position [67, 0]
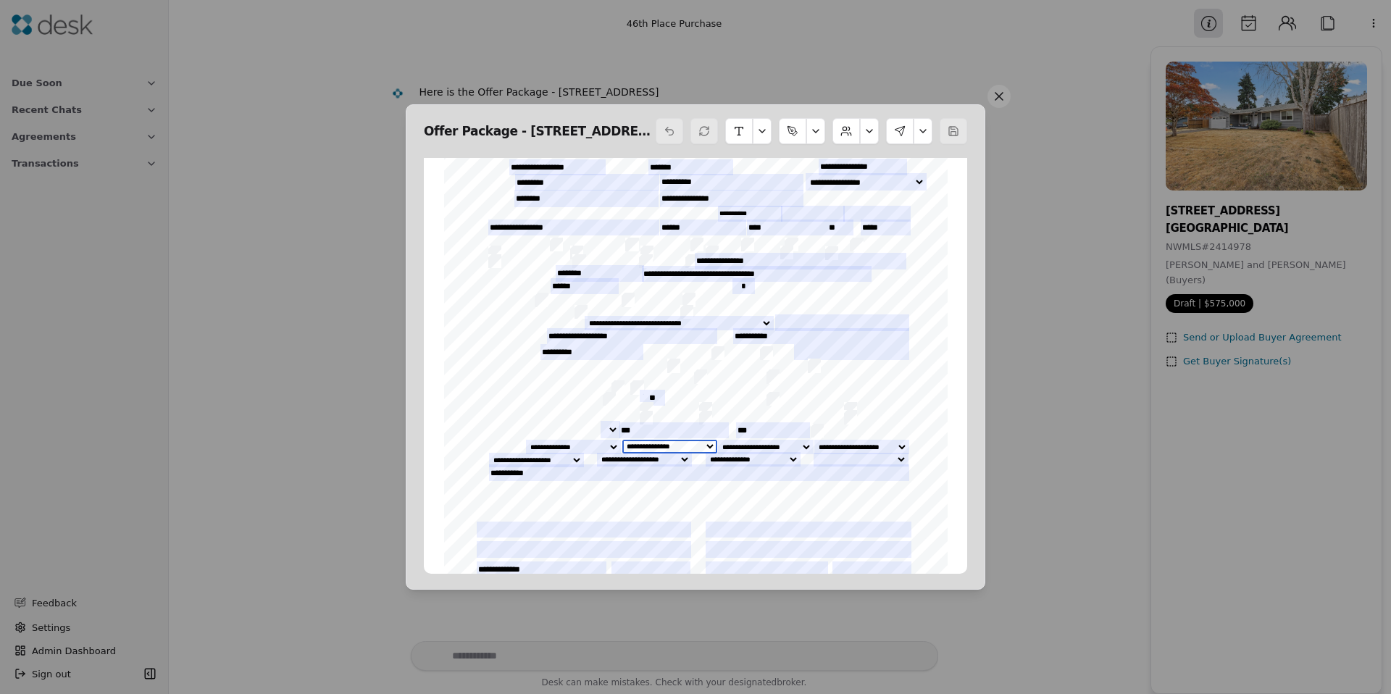
click at [704, 445] on select "**********" at bounding box center [669, 447] width 95 height 14
click at [622, 440] on select "**********" at bounding box center [669, 447] width 95 height 14
click at [896, 460] on select "**********" at bounding box center [860, 460] width 95 height 14
click at [704, 444] on select "**********" at bounding box center [669, 447] width 95 height 14
select select "**********"
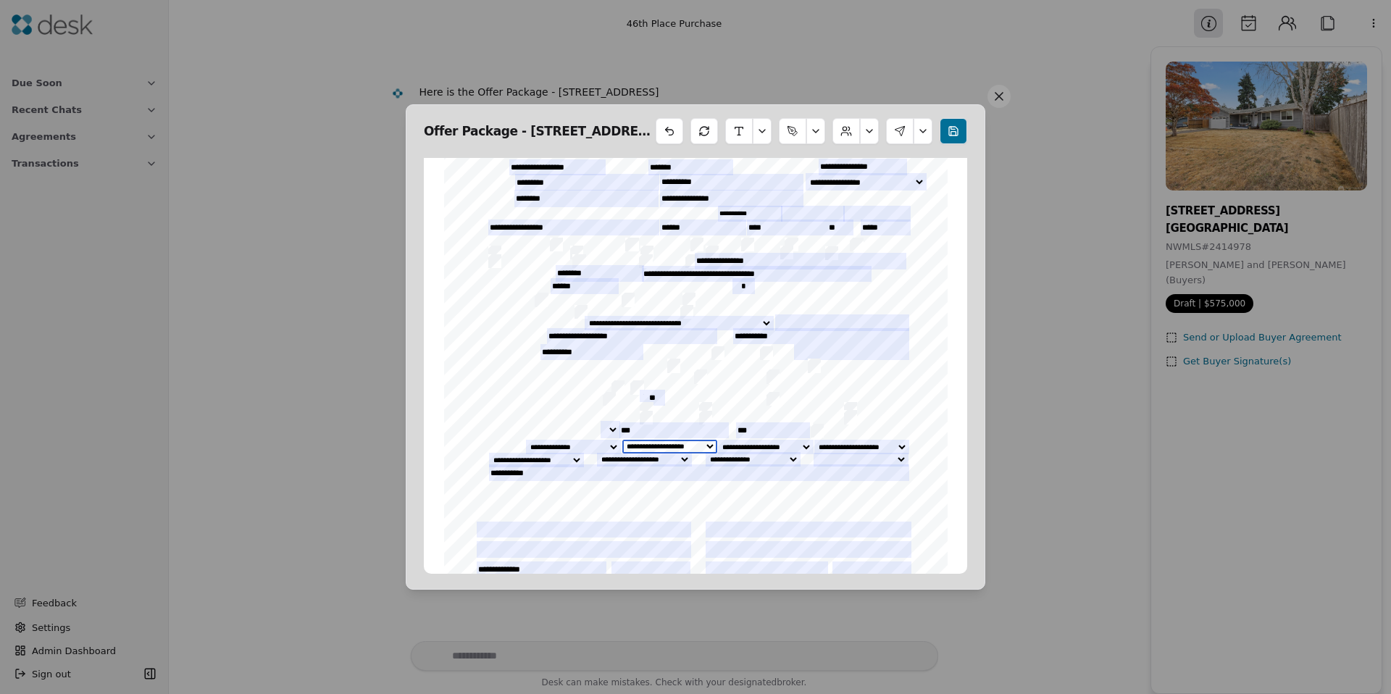
click at [622, 440] on select "**********" at bounding box center [669, 447] width 95 height 14
click at [802, 444] on select "**********" at bounding box center [765, 447] width 95 height 14
select select "**********"
click at [718, 440] on select "**********" at bounding box center [765, 447] width 95 height 14
click at [898, 446] on select "**********" at bounding box center [861, 447] width 95 height 14
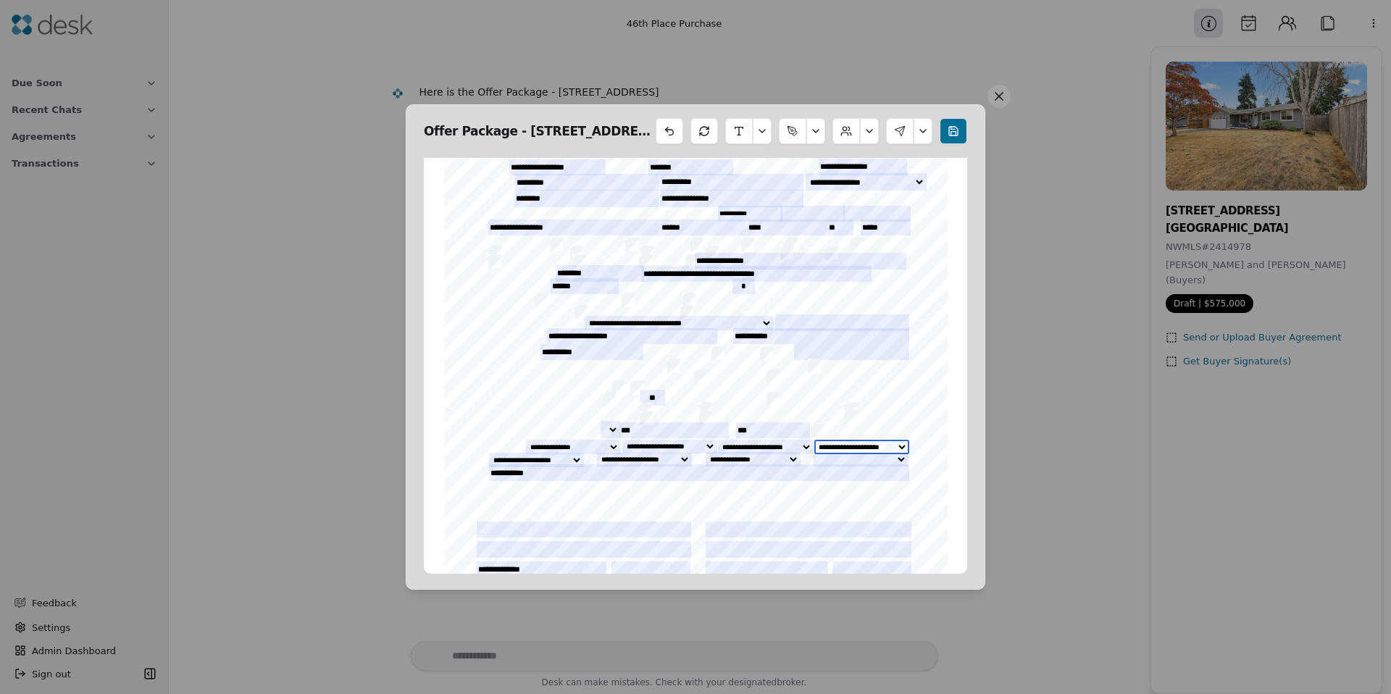
select select "**********"
click at [814, 440] on select "**********" at bounding box center [861, 447] width 95 height 14
click at [572, 457] on select "**********" at bounding box center [536, 460] width 95 height 14
select select "**********"
click at [489, 453] on select "**********" at bounding box center [536, 460] width 95 height 14
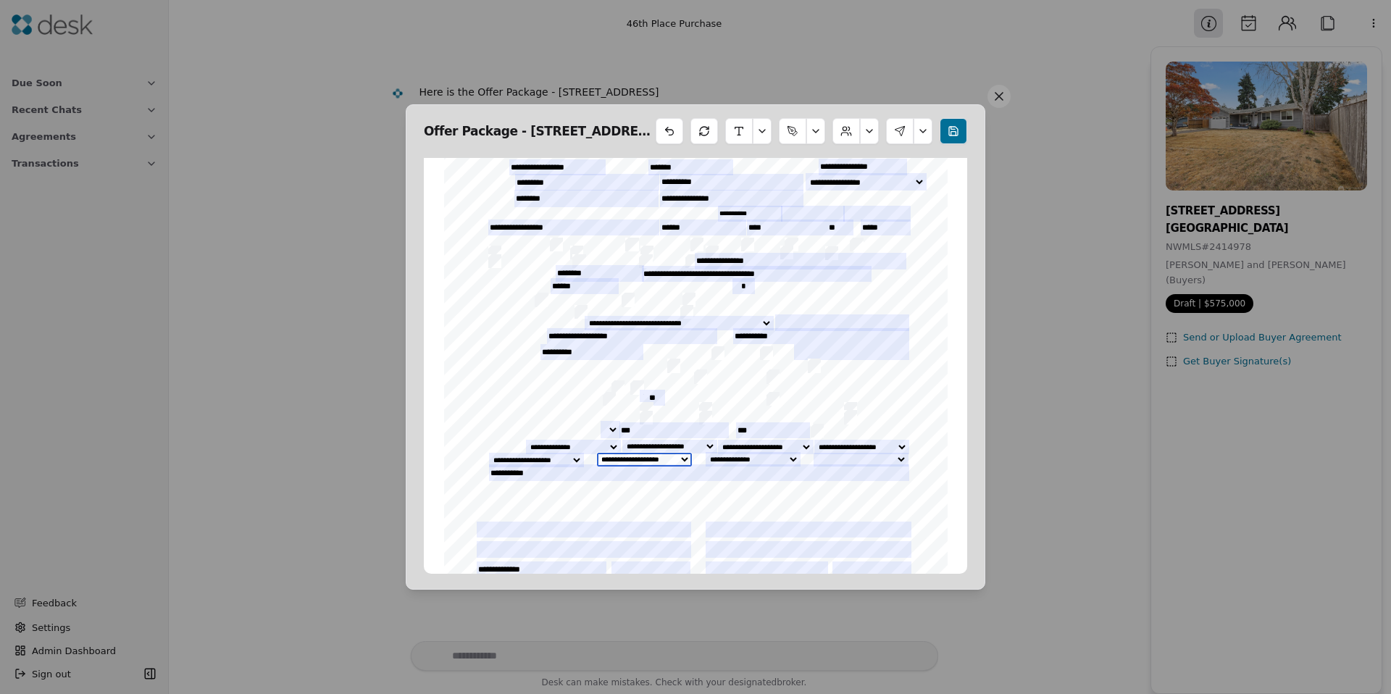
click at [679, 456] on select "**********" at bounding box center [644, 460] width 95 height 14
select select "**********"
click at [597, 453] on select "**********" at bounding box center [644, 460] width 95 height 14
click at [787, 458] on select "**********" at bounding box center [753, 459] width 95 height 14
select select "**********"
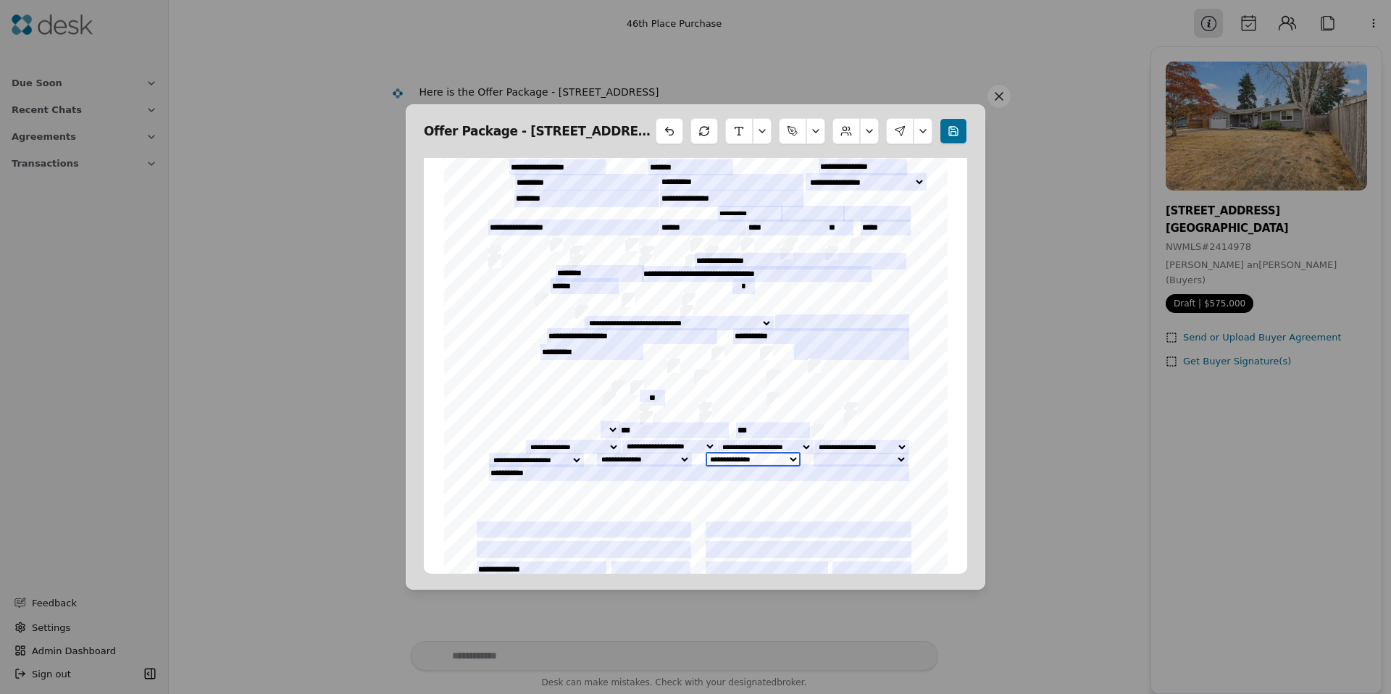
click at [706, 452] on select "**********" at bounding box center [753, 459] width 95 height 14
click at [898, 458] on select "**********" at bounding box center [860, 460] width 95 height 14
select select "**********"
click at [813, 453] on select "**********" at bounding box center [860, 460] width 95 height 14
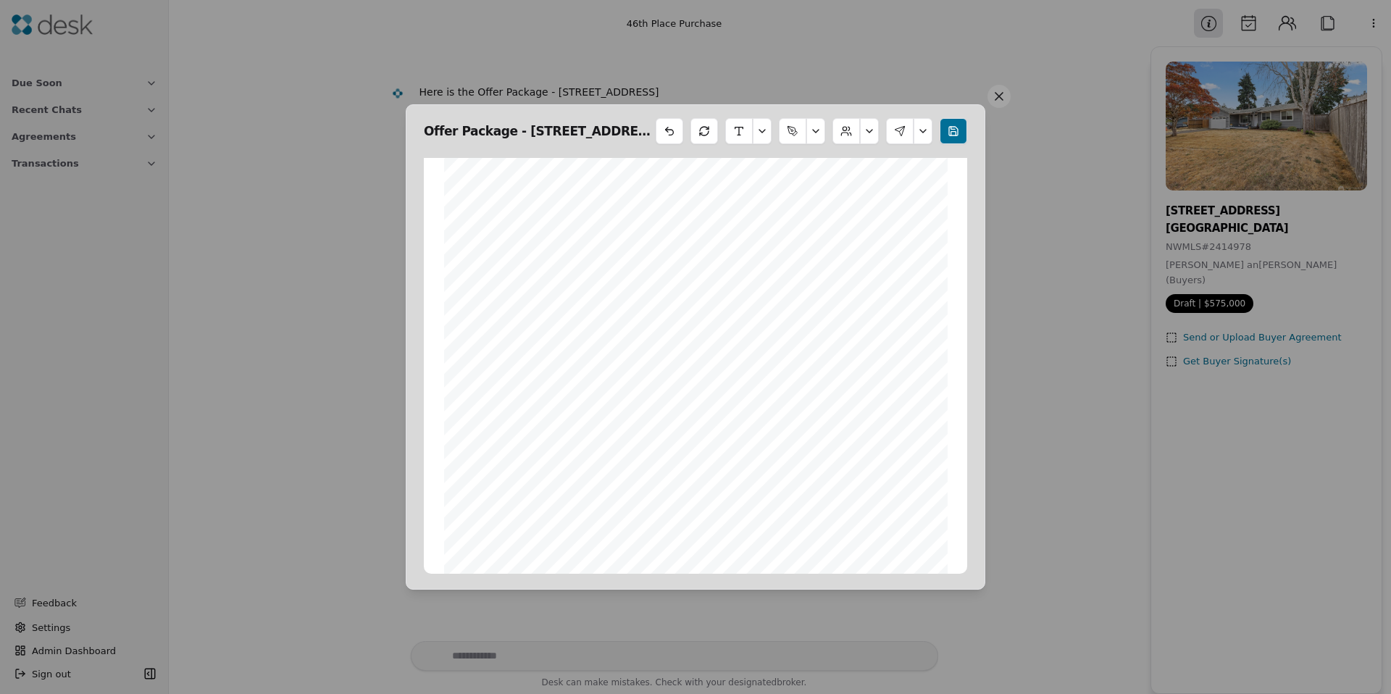
scroll to position [10570, 0]
drag, startPoint x: 496, startPoint y: 290, endPoint x: 464, endPoint y: 298, distance: 33.4
click at [464, 298] on div "Form 22J ©Copyright 2023 Lead Based Paint Disclosure Northwest Multiple Listing…" at bounding box center [695, 468] width 503 height 651
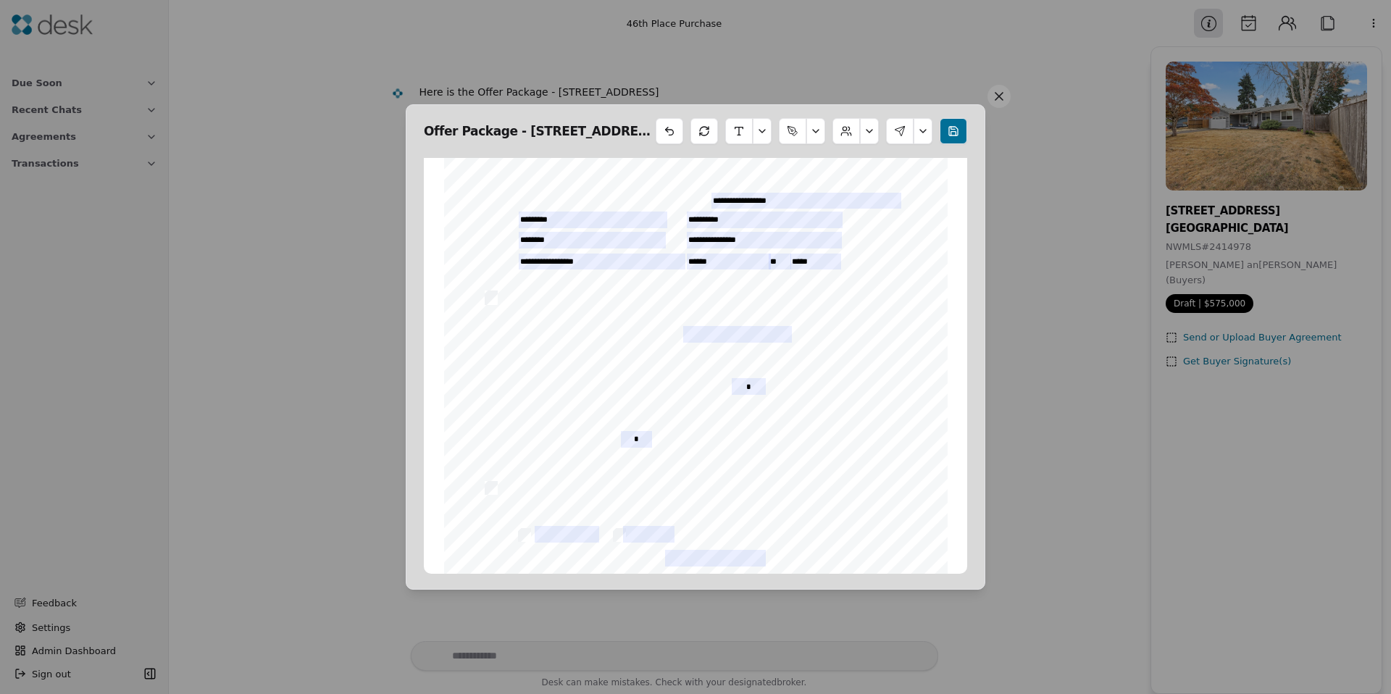
scroll to position [6657, 0]
click at [703, 327] on input "text" at bounding box center [737, 326] width 109 height 17
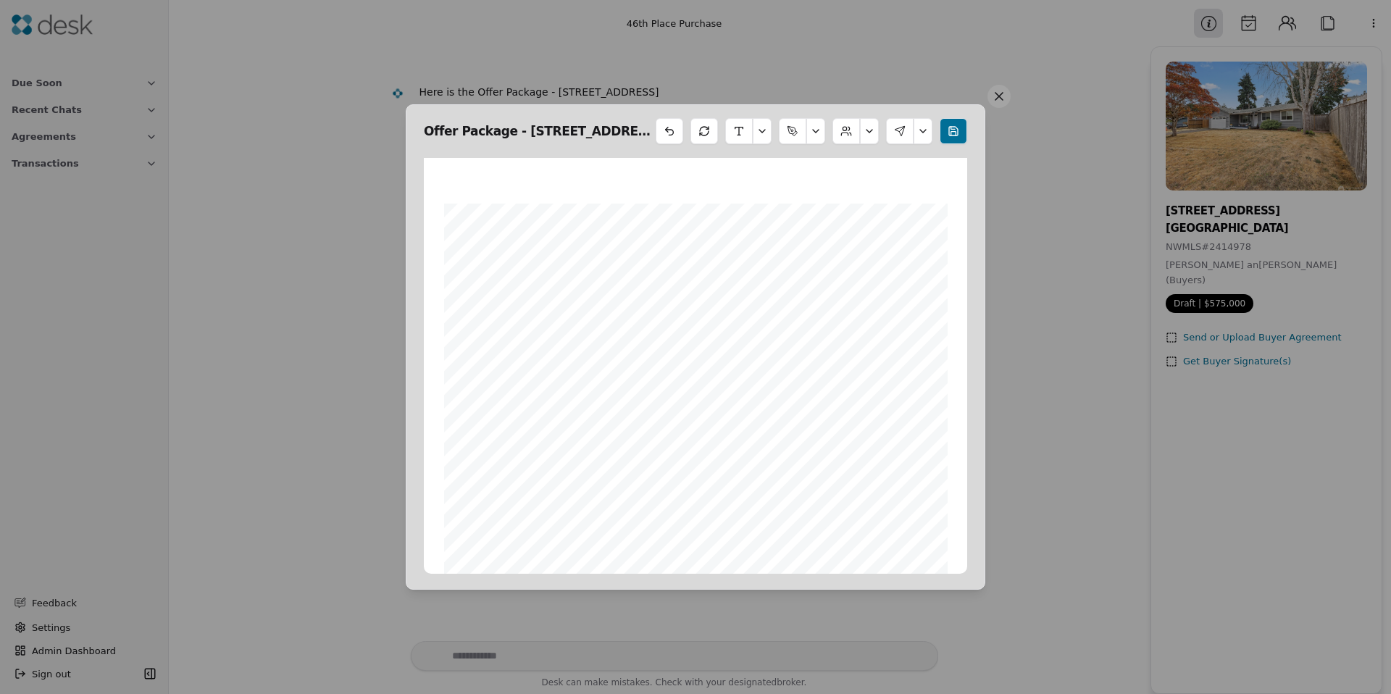
scroll to position [574, 0]
select select "**********"
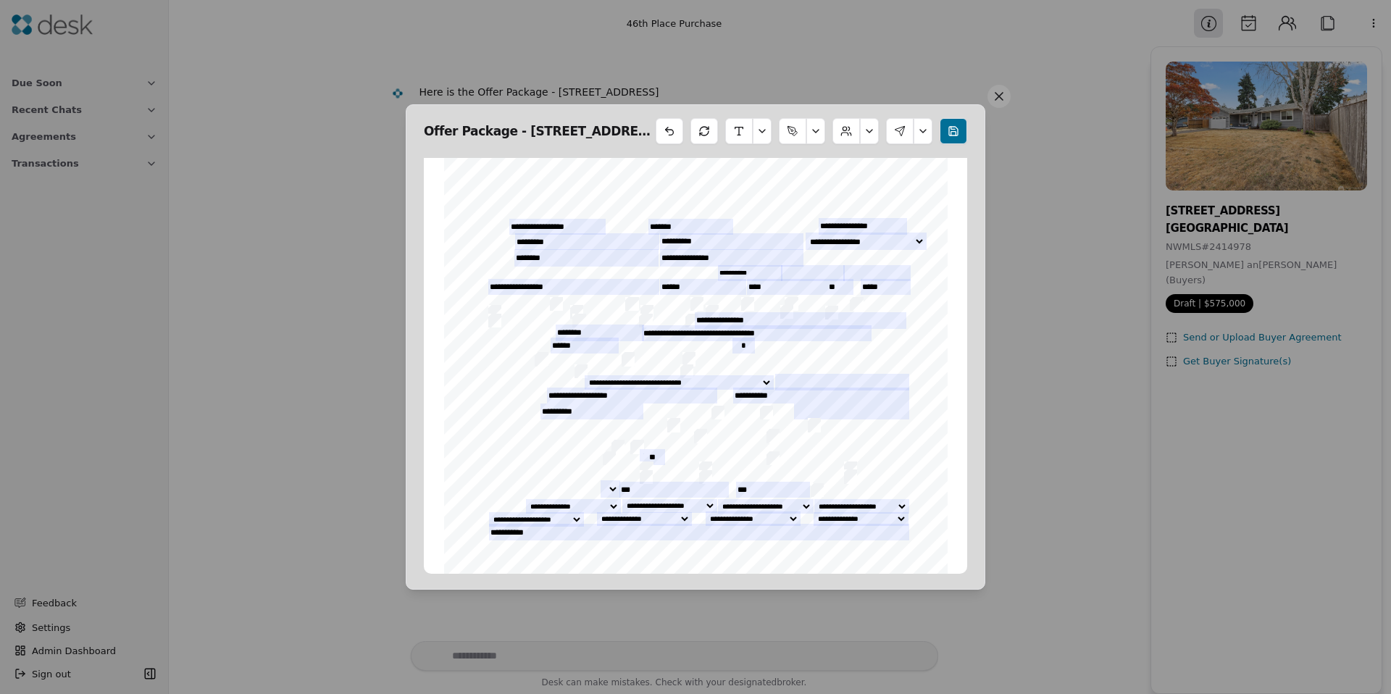
scroll to position [0, 0]
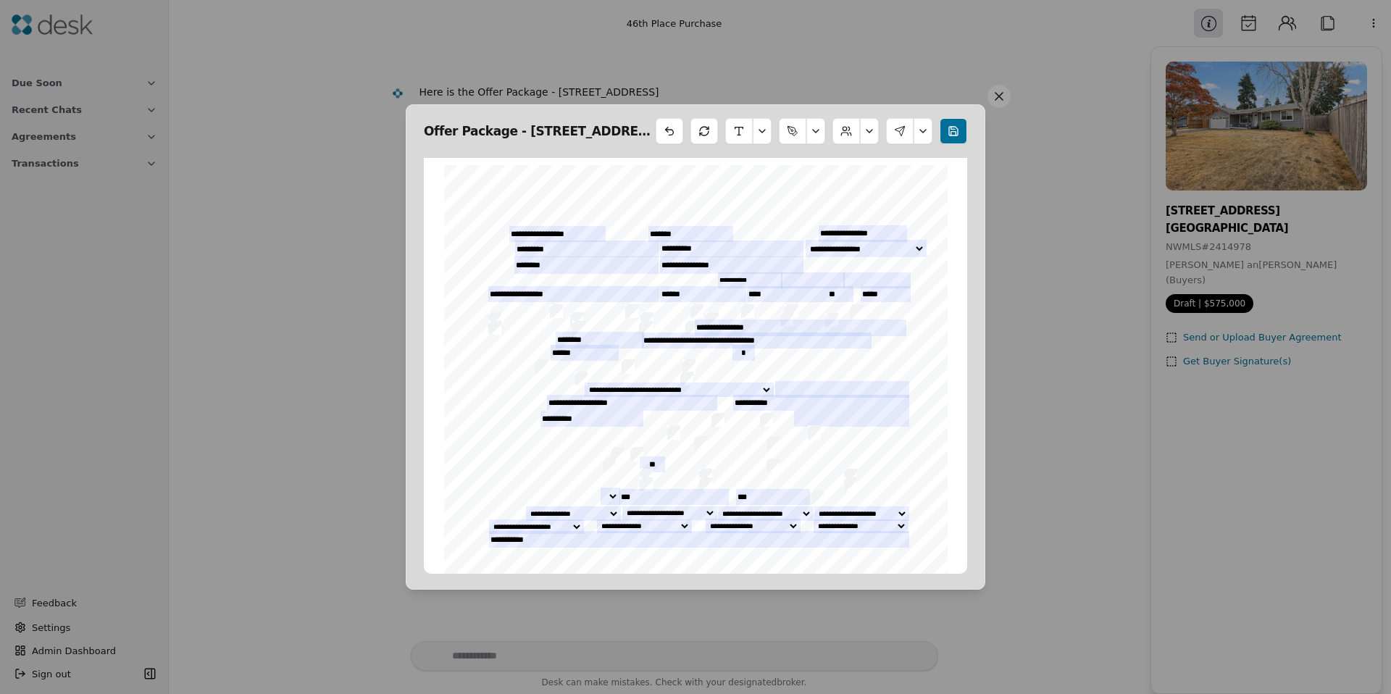
click at [869, 135] on button at bounding box center [869, 131] width 19 height 26
click at [871, 137] on button at bounding box center [869, 131] width 19 height 26
click at [927, 135] on button at bounding box center [922, 131] width 19 height 26
click at [924, 135] on button at bounding box center [922, 131] width 19 height 26
click at [874, 134] on button at bounding box center [869, 131] width 19 height 26
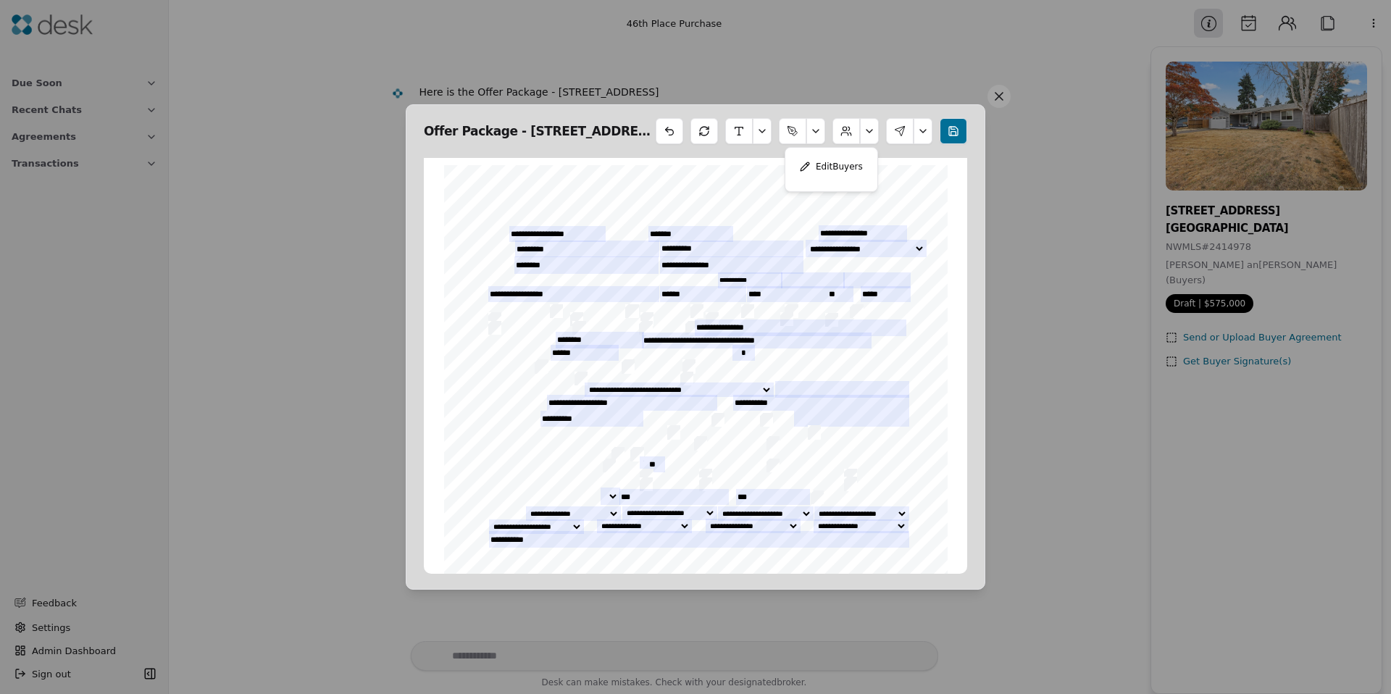
click at [851, 173] on button "Edit Buyers" at bounding box center [831, 167] width 80 height 26
click at [863, 126] on button at bounding box center [869, 131] width 19 height 26
click at [837, 161] on button "Edit Buyers" at bounding box center [831, 167] width 80 height 26
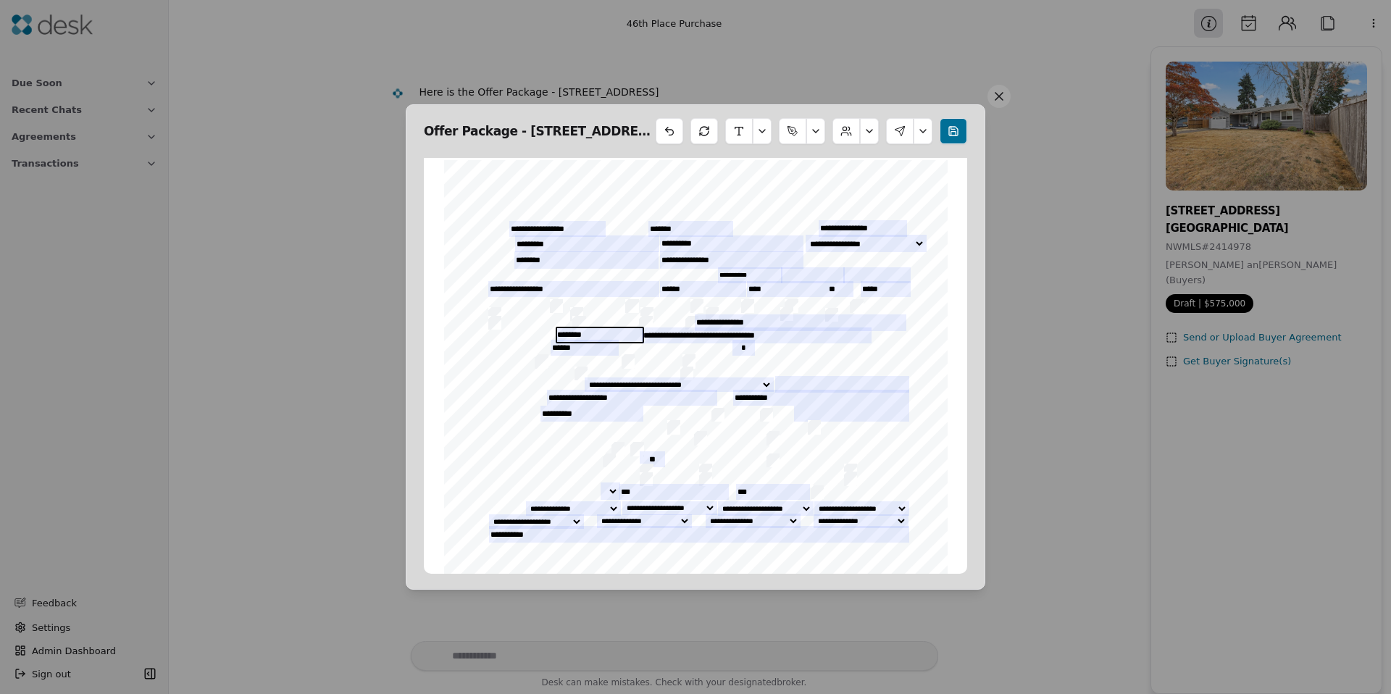
scroll to position [6, 0]
click at [533, 293] on input "**********" at bounding box center [573, 288] width 171 height 16
type input "**********"
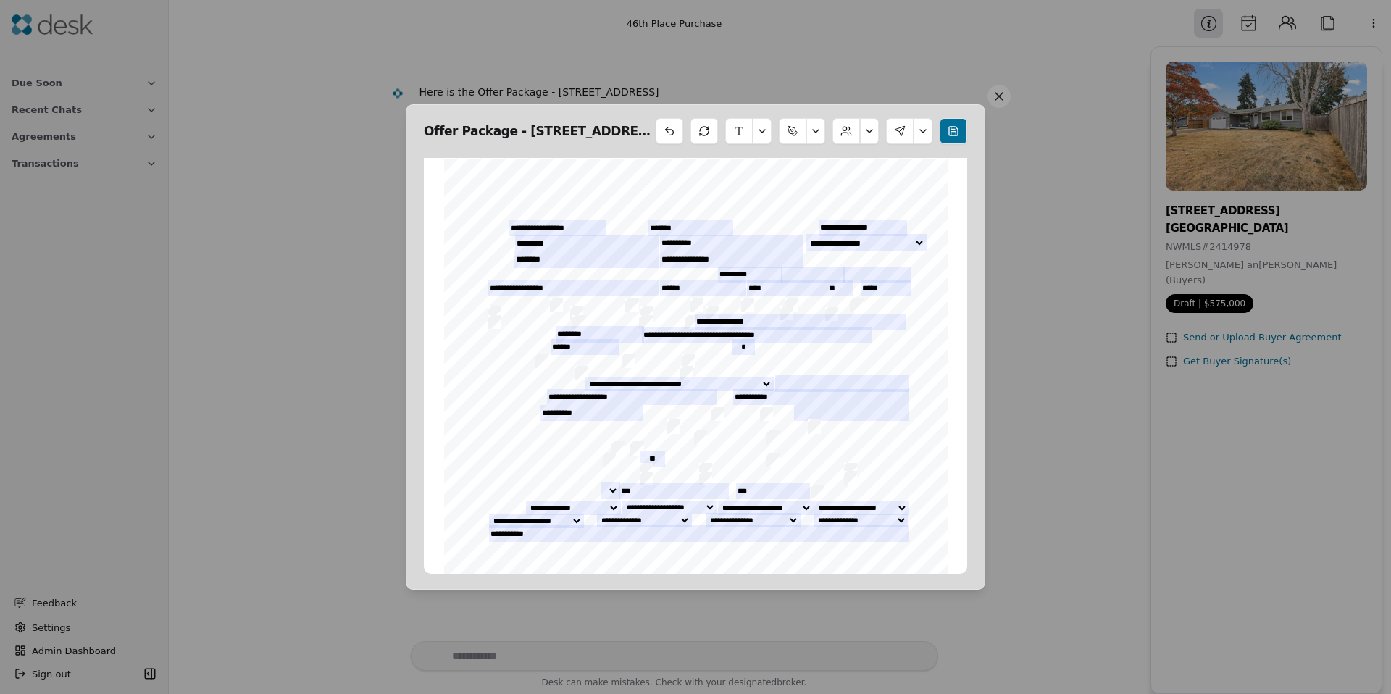
click at [466, 330] on div "Form 21 ©Copyright 2024 Residential PSA Northwest Multiple Listing Service Rev.…" at bounding box center [695, 484] width 503 height 651
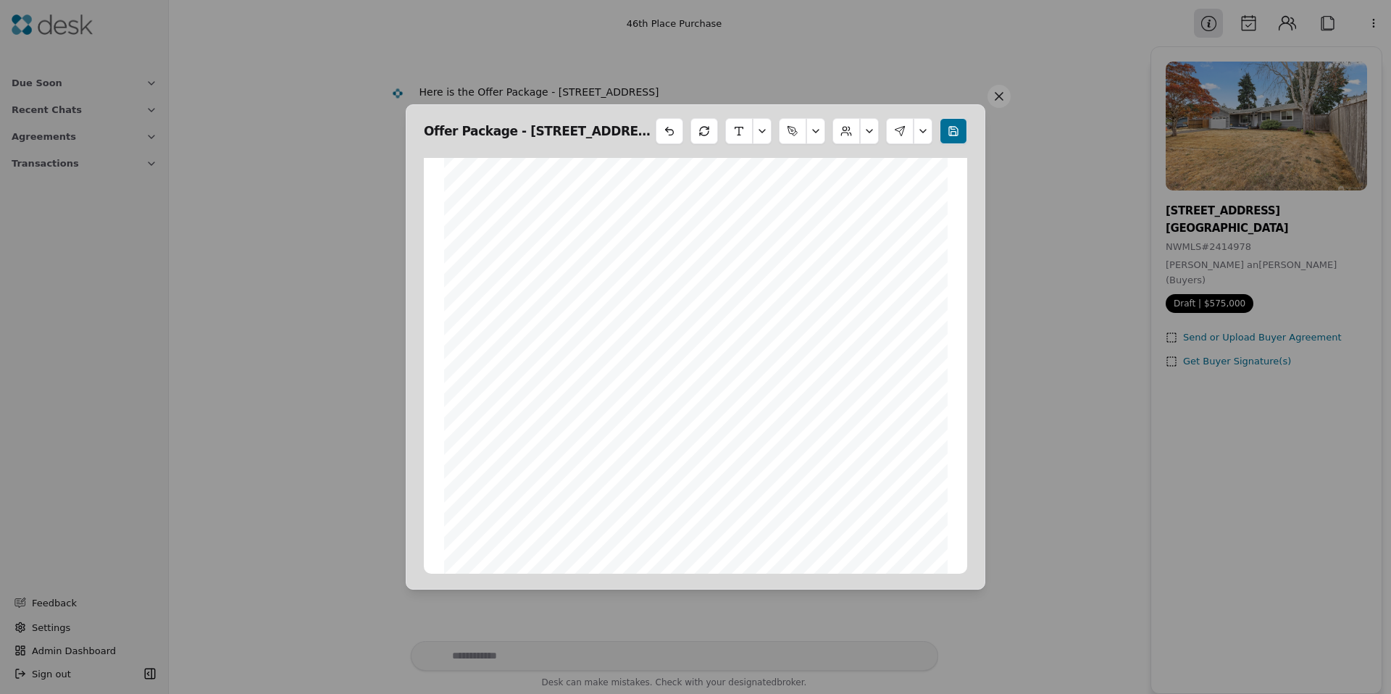
scroll to position [9968, 0]
drag, startPoint x: 557, startPoint y: 198, endPoint x: 545, endPoint y: 196, distance: 12.5
click at [556, 197] on span "between __________________________________________" at bounding box center [595, 199] width 211 height 8
click at [542, 195] on span "between __________________________________________" at bounding box center [595, 199] width 211 height 8
click at [540, 195] on span "between __________________________________________" at bounding box center [595, 199] width 211 height 8
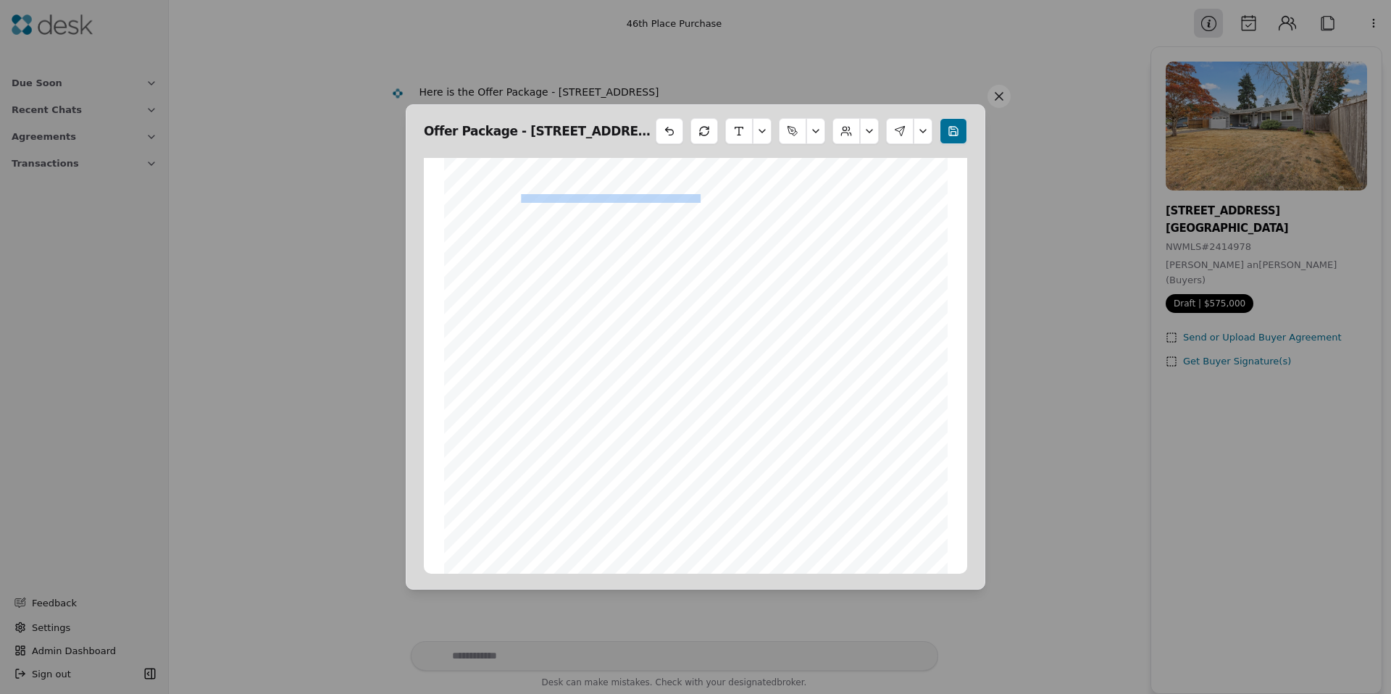
click at [541, 195] on span "between __________________________________________" at bounding box center [595, 199] width 211 height 8
drag, startPoint x: 564, startPoint y: 195, endPoint x: 581, endPoint y: 198, distance: 17.8
click at [564, 195] on span "between __________________________________________" at bounding box center [595, 199] width 211 height 8
click at [581, 198] on span "between __________________________________________" at bounding box center [595, 199] width 211 height 8
click at [526, 198] on span "between __________________________________________" at bounding box center [595, 199] width 211 height 8
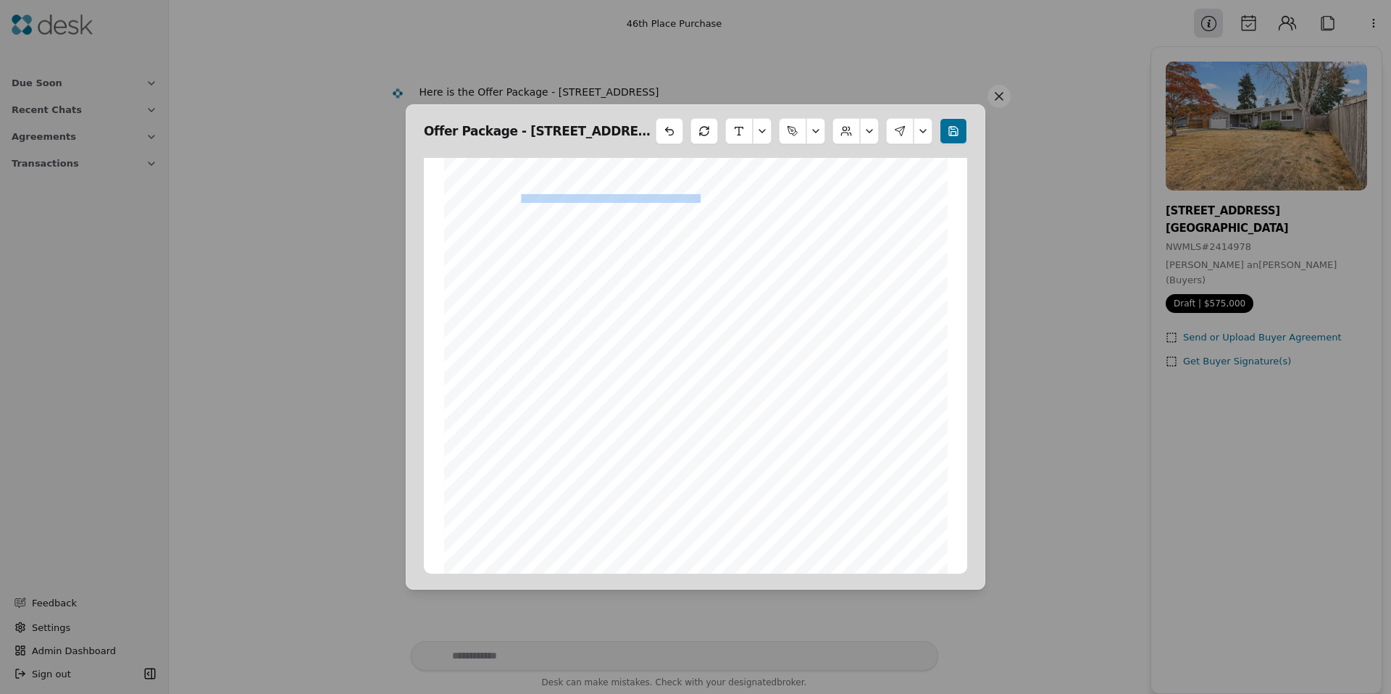
click at [527, 198] on span "between __________________________________________" at bounding box center [595, 199] width 211 height 8
drag, startPoint x: 527, startPoint y: 198, endPoint x: 565, endPoint y: 198, distance: 38.4
click at [528, 198] on span "between __________________________________________" at bounding box center [595, 199] width 211 height 8
click at [565, 198] on span "between __________________________________________" at bounding box center [595, 199] width 211 height 8
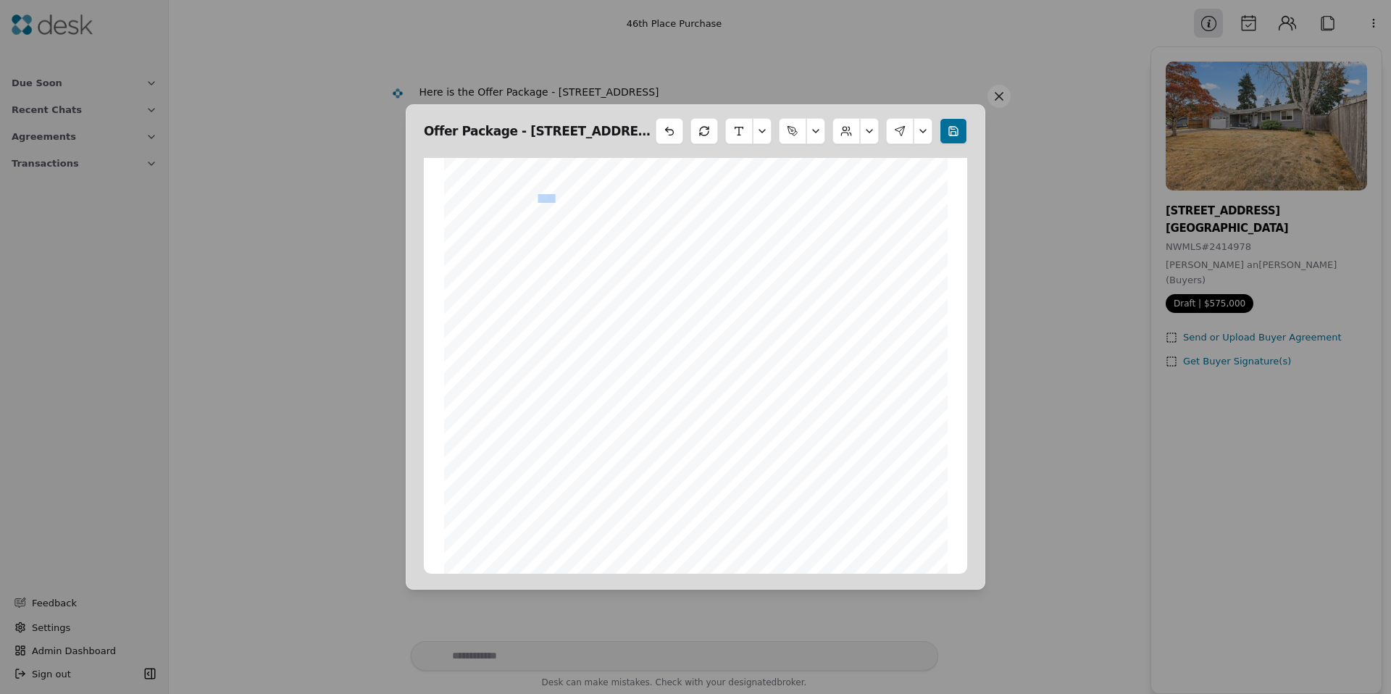
click at [534, 198] on span "between __________________________________________" at bounding box center [595, 199] width 211 height 8
click at [581, 201] on span "between __________________________________________" at bounding box center [595, 199] width 211 height 8
click at [535, 201] on span "between __________________________________________" at bounding box center [595, 199] width 211 height 8
drag, startPoint x: 535, startPoint y: 201, endPoint x: 585, endPoint y: 196, distance: 51.0
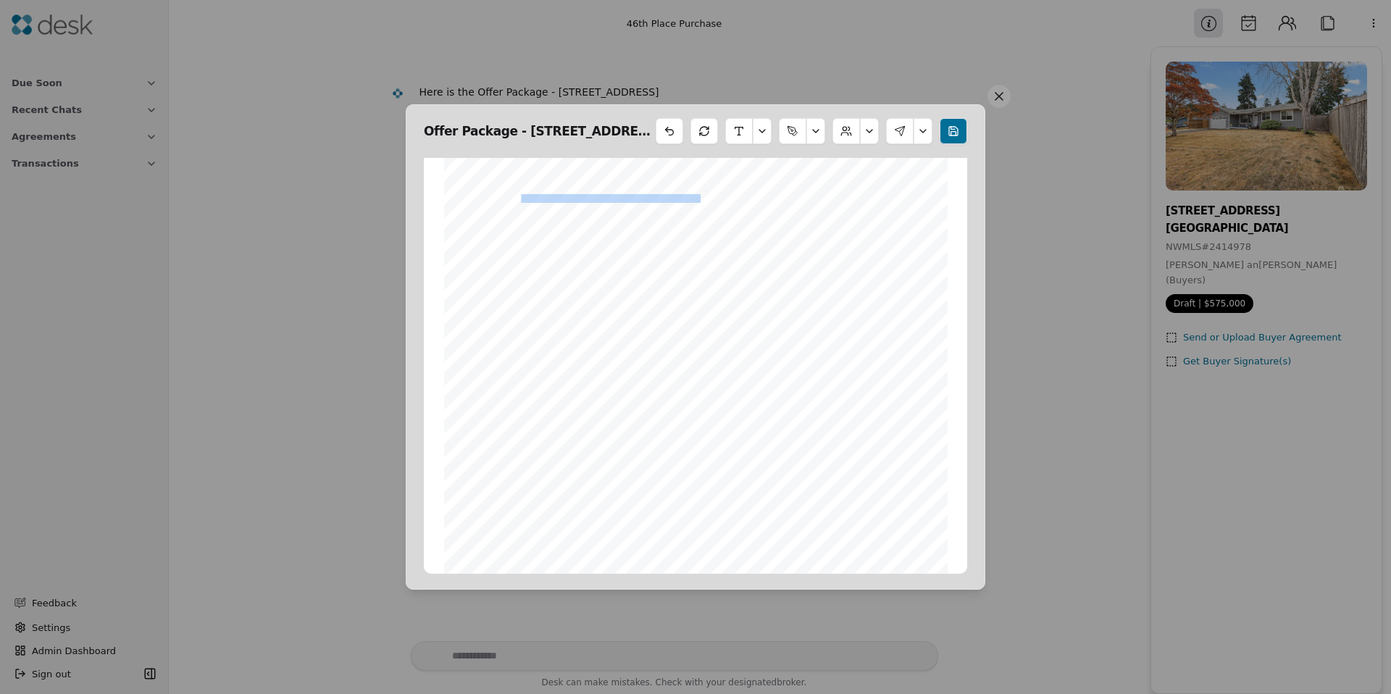
click at [535, 201] on div "Form 22J ©Copyright 2023 Lead Based Paint Disclosure Northwest Multiple Listing…" at bounding box center [695, 410] width 503 height 651
drag, startPoint x: 585, startPoint y: 196, endPoint x: 614, endPoint y: 196, distance: 29.0
click at [614, 196] on span "between __________________________________________" at bounding box center [595, 199] width 211 height 8
drag, startPoint x: 614, startPoint y: 196, endPoint x: 542, endPoint y: 191, distance: 72.6
click at [614, 196] on span "between __________________________________________" at bounding box center [595, 199] width 211 height 8
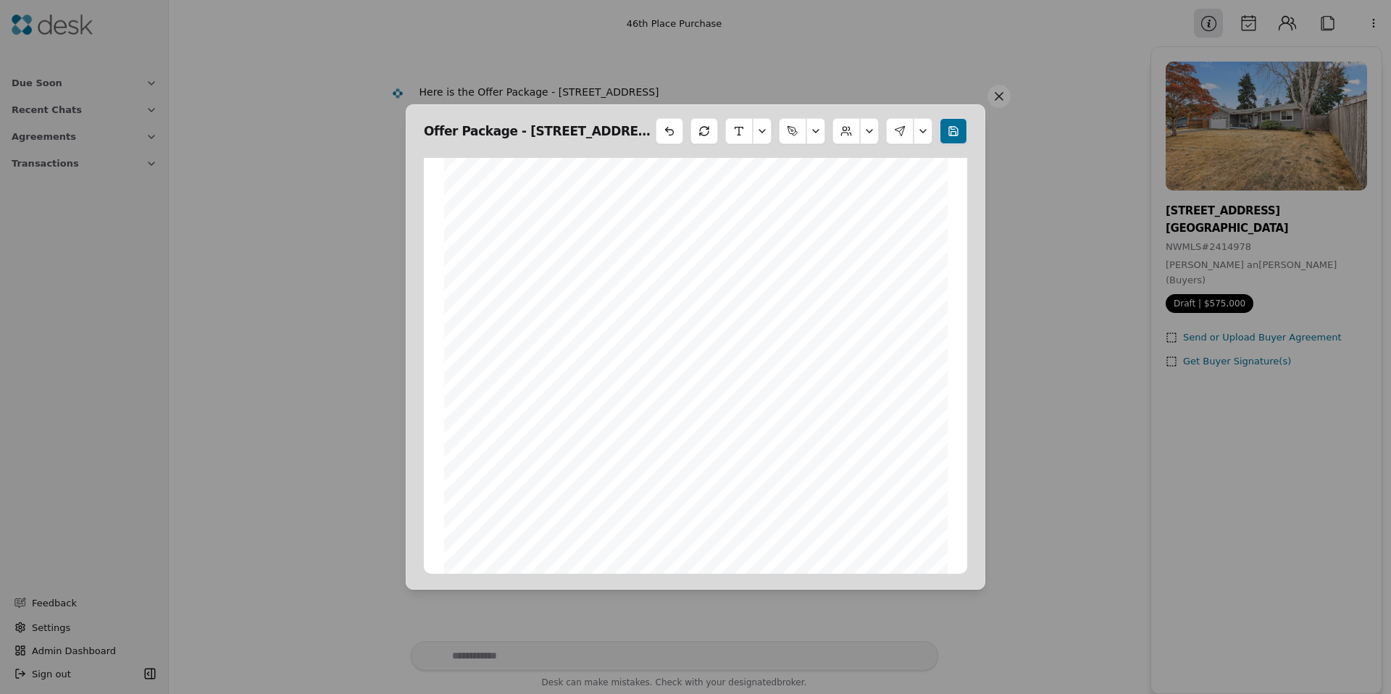
drag, startPoint x: 518, startPoint y: 185, endPoint x: 613, endPoint y: 194, distance: 95.3
click at [613, 194] on div "Form 22J ©Copyright 2023 Lead Based Paint Disclosure Northwest Multiple Listing…" at bounding box center [695, 410] width 503 height 651
drag, startPoint x: 666, startPoint y: 309, endPoint x: 637, endPoint y: 285, distance: 38.1
click at [665, 306] on div "Form 22K ©Copyright 2021 Identification of Utilities Addendum Northwest Multipl…" at bounding box center [695, 442] width 503 height 651
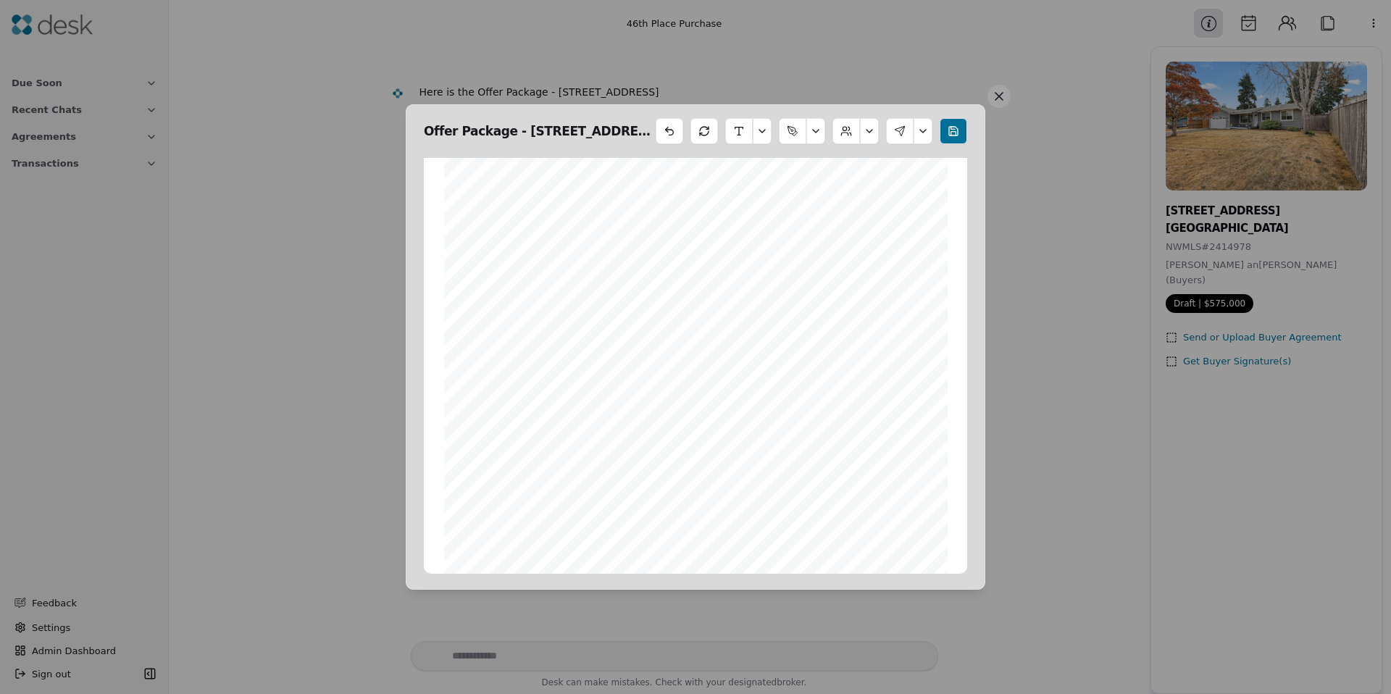
drag, startPoint x: 569, startPoint y: 244, endPoint x: 533, endPoint y: 222, distance: 42.0
click at [567, 243] on div "Form 22K ©Copyright 2021 Identification of Utilities Addendum Northwest Multipl…" at bounding box center [695, 442] width 503 height 651
click at [526, 216] on span "between __________________________________________" at bounding box center [595, 220] width 211 height 8
click at [524, 213] on div "Form 22K ©Copyright 2021 Identification of Utilities Addendum Northwest Multipl…" at bounding box center [695, 442] width 503 height 651
click at [527, 212] on span "John Test" at bounding box center [557, 208] width 70 height 8
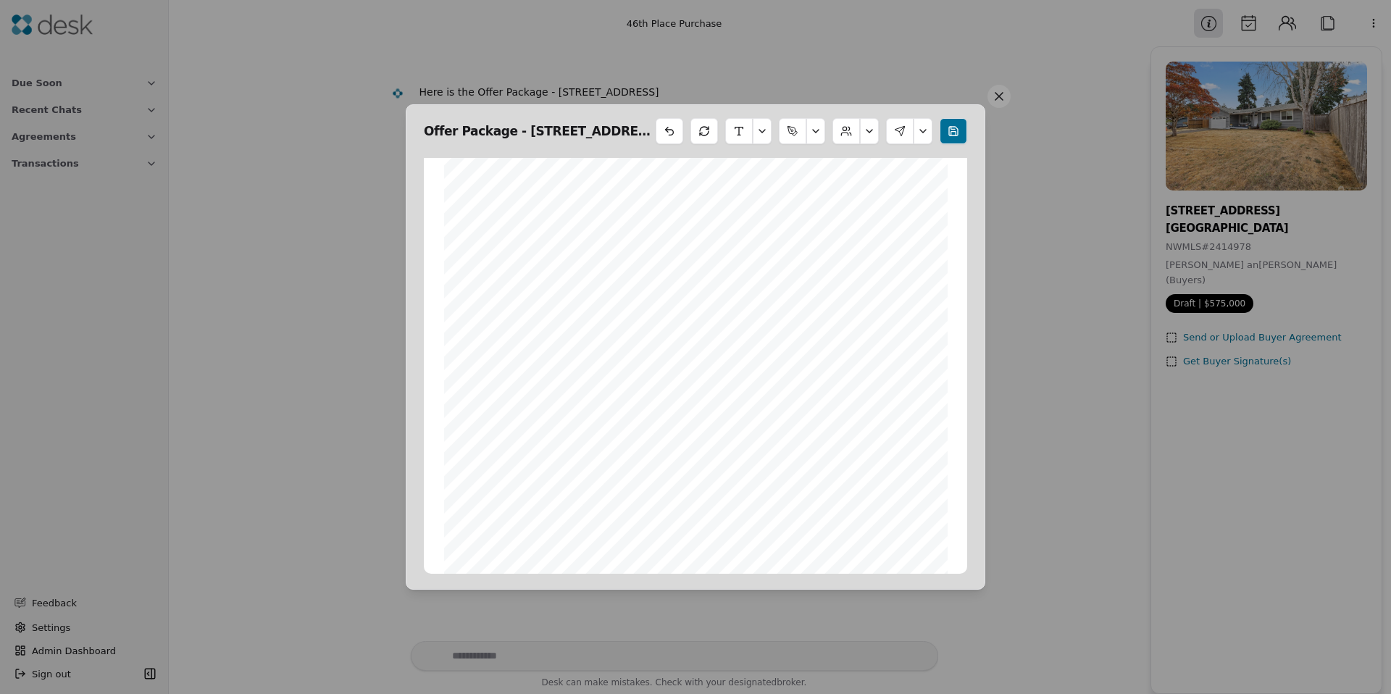
click at [529, 212] on span "John Test" at bounding box center [557, 208] width 70 height 8
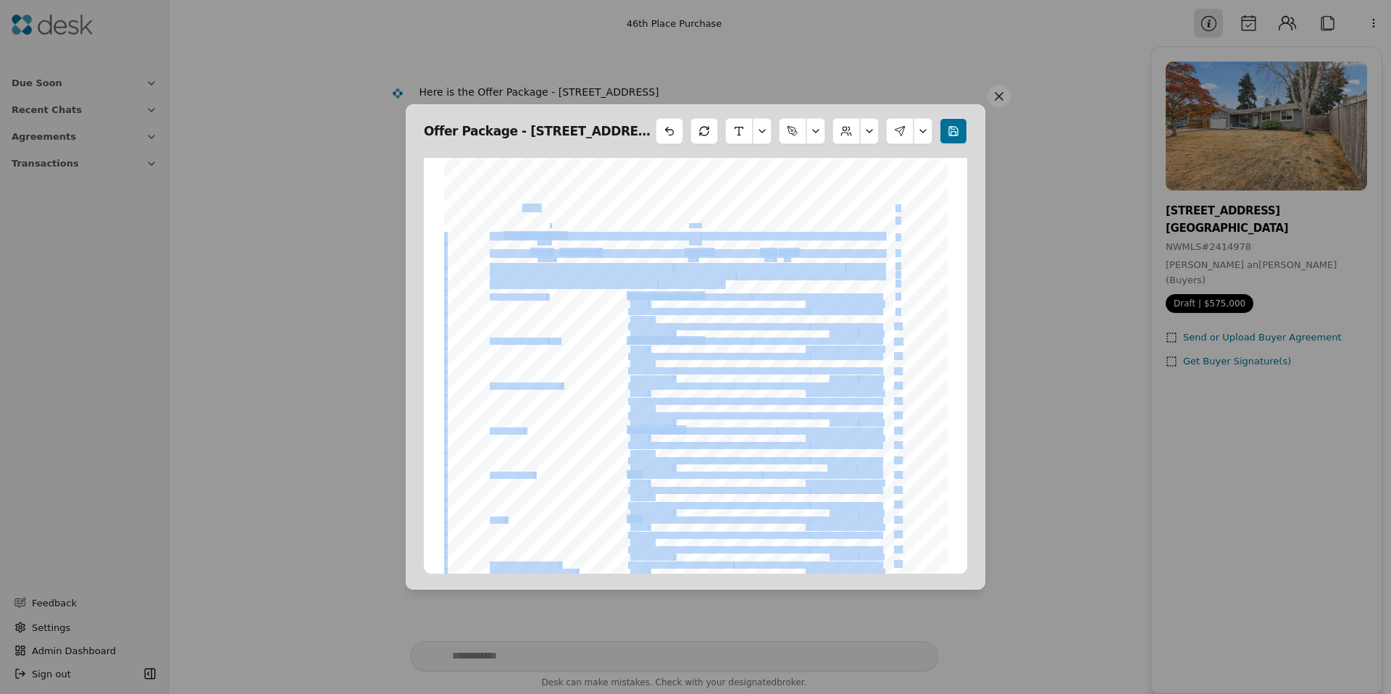
drag, startPoint x: 529, startPoint y: 212, endPoint x: 548, endPoint y: 227, distance: 25.2
click at [548, 227] on div "Form 22K ©Copyright 2021 Identification of Utilities Addendum Northwest Multipl…" at bounding box center [695, 442] width 503 height 651
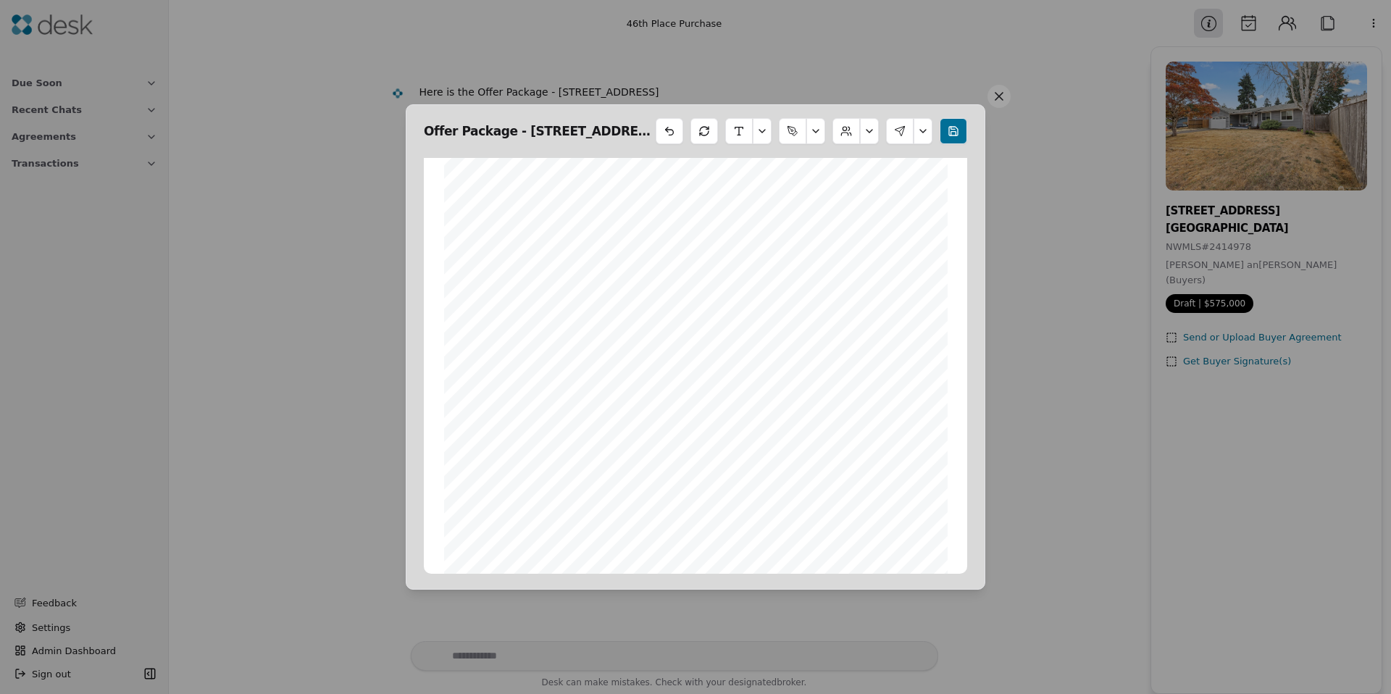
drag, startPoint x: 552, startPoint y: 222, endPoint x: 542, endPoint y: 217, distance: 11.3
click at [551, 221] on span "between __________________________________________" at bounding box center [595, 220] width 211 height 8
click at [541, 216] on span "between __________________________________________" at bounding box center [595, 220] width 211 height 8
drag, startPoint x: 541, startPoint y: 216, endPoint x: 556, endPoint y: 314, distance: 99.0
click at [542, 217] on span "between __________________________________________" at bounding box center [595, 220] width 211 height 8
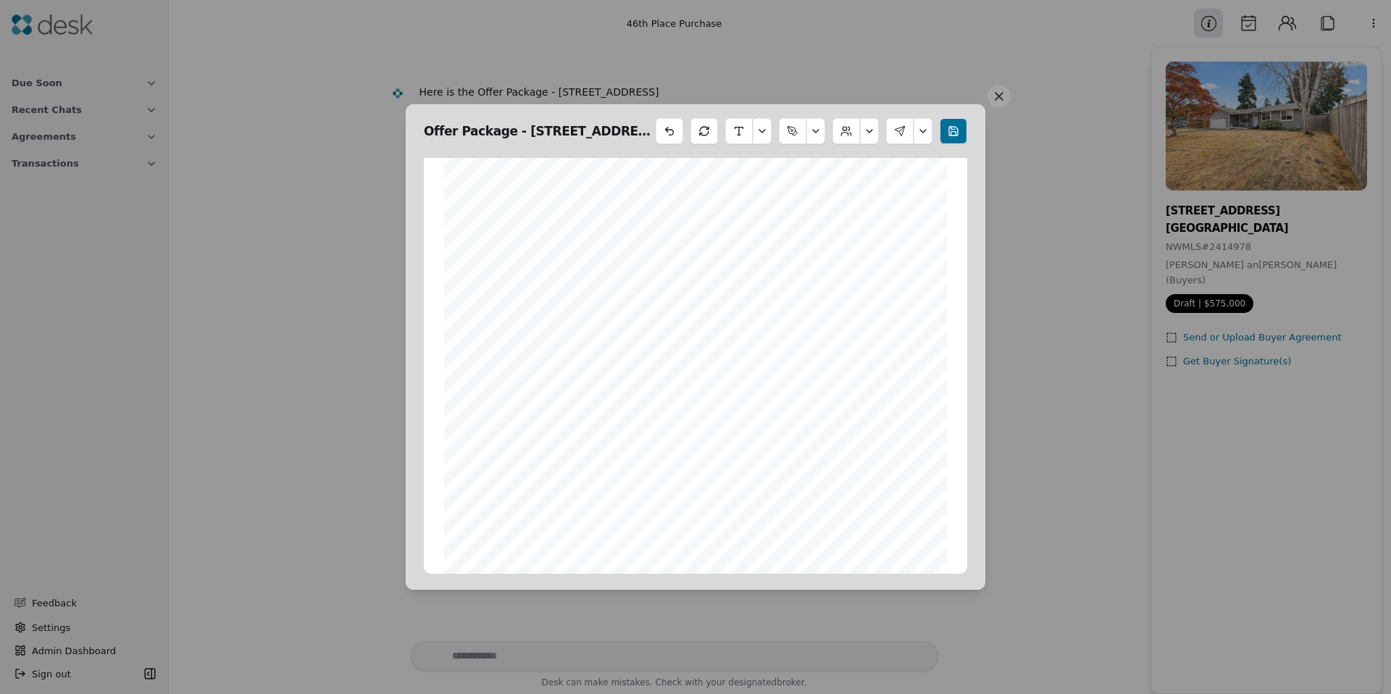
click at [556, 325] on div "Form 22K ©Copyright 2021 Identification of Utilities Addendum Northwest Multipl…" at bounding box center [695, 442] width 503 height 651
click at [864, 134] on button at bounding box center [869, 131] width 19 height 26
click at [823, 182] on div "Edit Buyers" at bounding box center [831, 170] width 80 height 32
click at [826, 167] on button "Edit Buyers" at bounding box center [831, 167] width 80 height 26
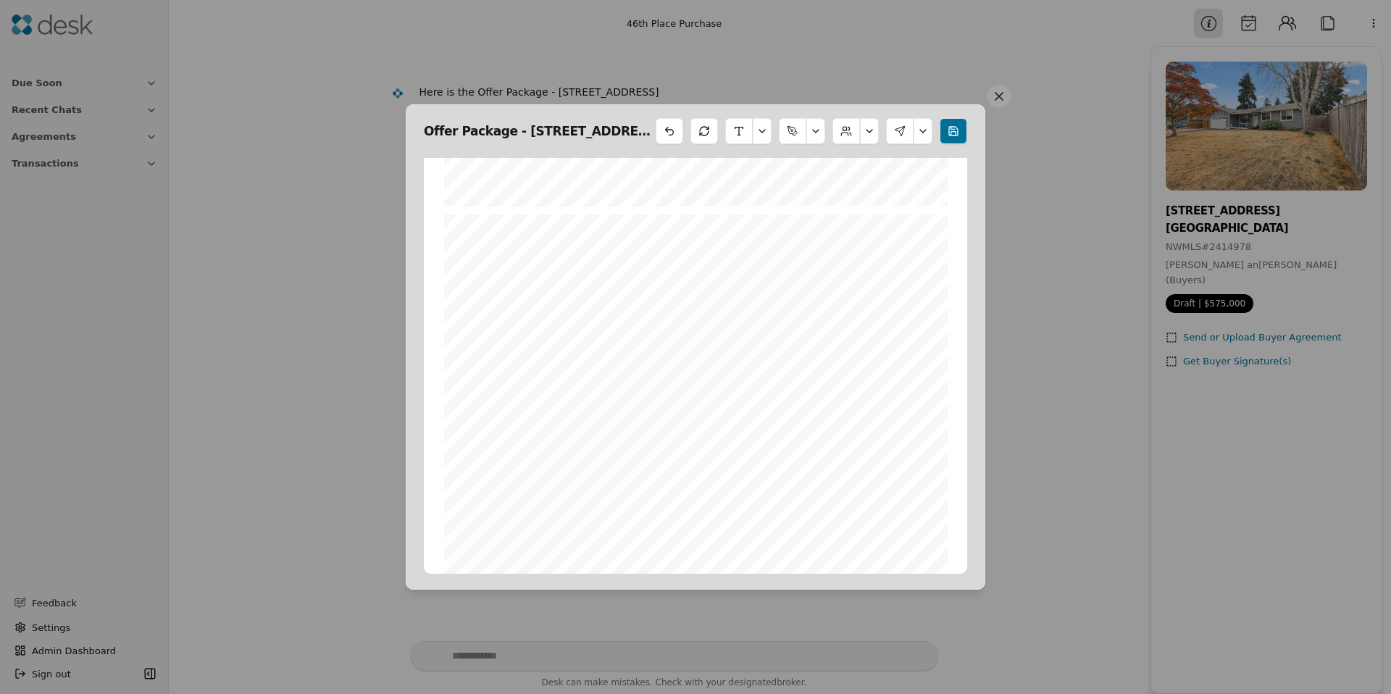
click at [913, 129] on button at bounding box center [922, 131] width 19 height 26
click at [958, 131] on button at bounding box center [954, 131] width 28 height 26
click at [921, 126] on button at bounding box center [922, 131] width 19 height 26
drag, startPoint x: 763, startPoint y: 215, endPoint x: 794, endPoint y: 193, distance: 38.4
click at [762, 214] on div "Form 22K ©Copyright 2021 Identification of Utilities Addendum Northwest Multipl…" at bounding box center [695, 539] width 503 height 651
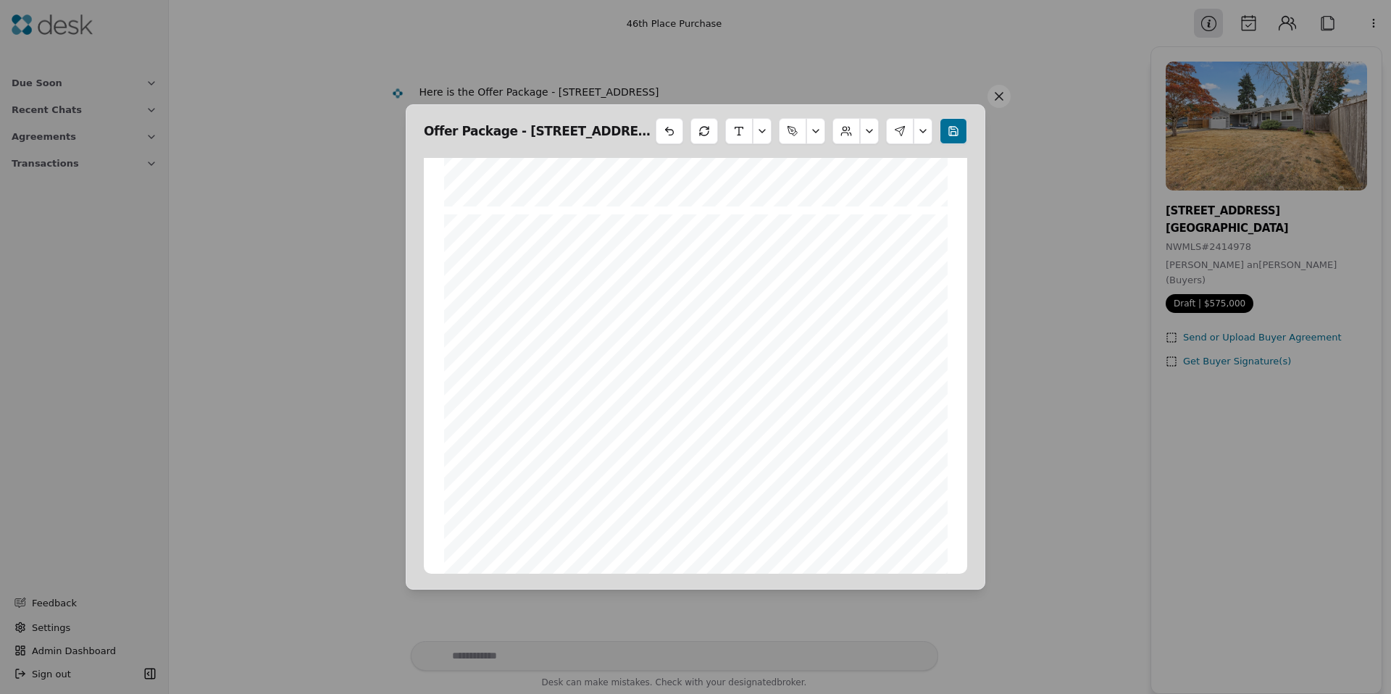
click at [868, 129] on button at bounding box center [869, 131] width 19 height 26
click at [847, 163] on button "Edit Buyers" at bounding box center [831, 167] width 80 height 26
click at [927, 131] on button at bounding box center [922, 131] width 19 height 26
click at [927, 172] on div "Add Initials Edit Signers Send Signing Download PDF" at bounding box center [879, 205] width 111 height 117
click at [898, 131] on button at bounding box center [900, 131] width 28 height 26
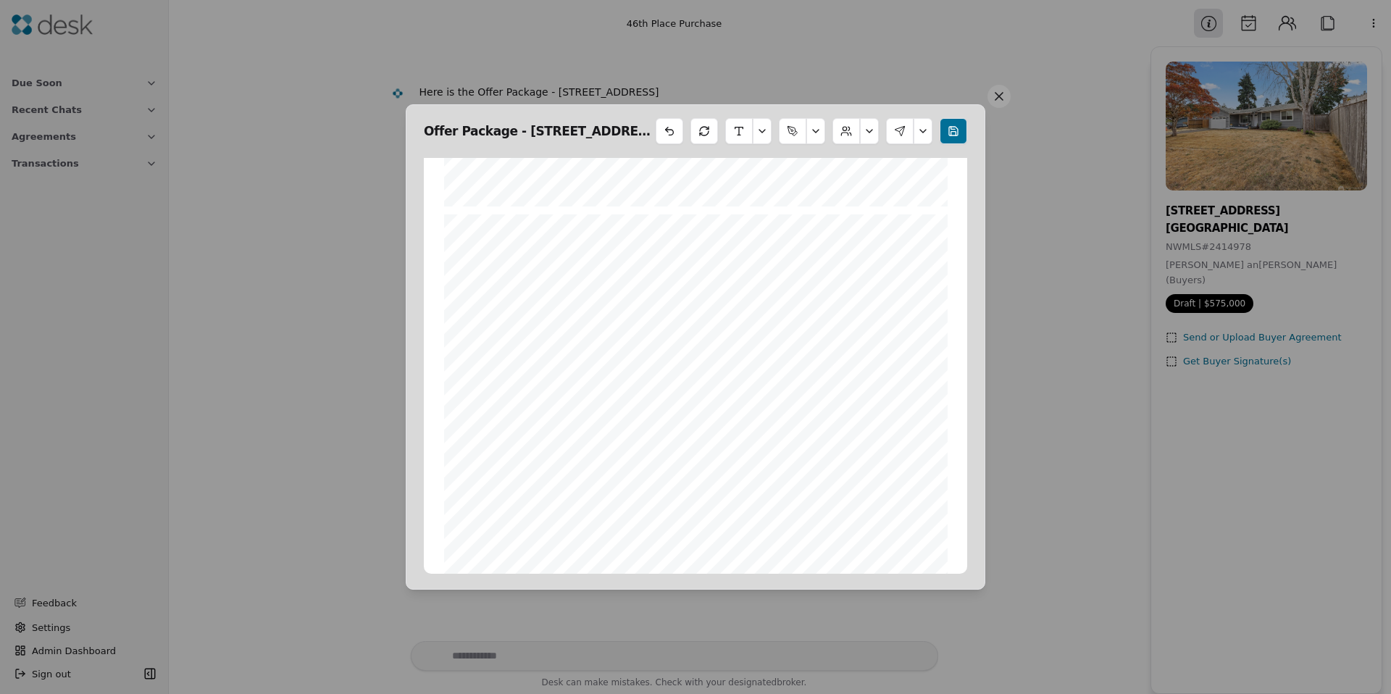
click at [898, 135] on button at bounding box center [900, 131] width 28 height 26
click at [924, 156] on div "Add Initials Edit Signers Send Signing Download PDF" at bounding box center [879, 206] width 98 height 104
click at [961, 130] on button at bounding box center [954, 131] width 28 height 26
click at [905, 135] on button at bounding box center [900, 131] width 28 height 26
click at [897, 180] on div "Add Initials Edit Signers Send Signing Download PDF" at bounding box center [879, 206] width 98 height 104
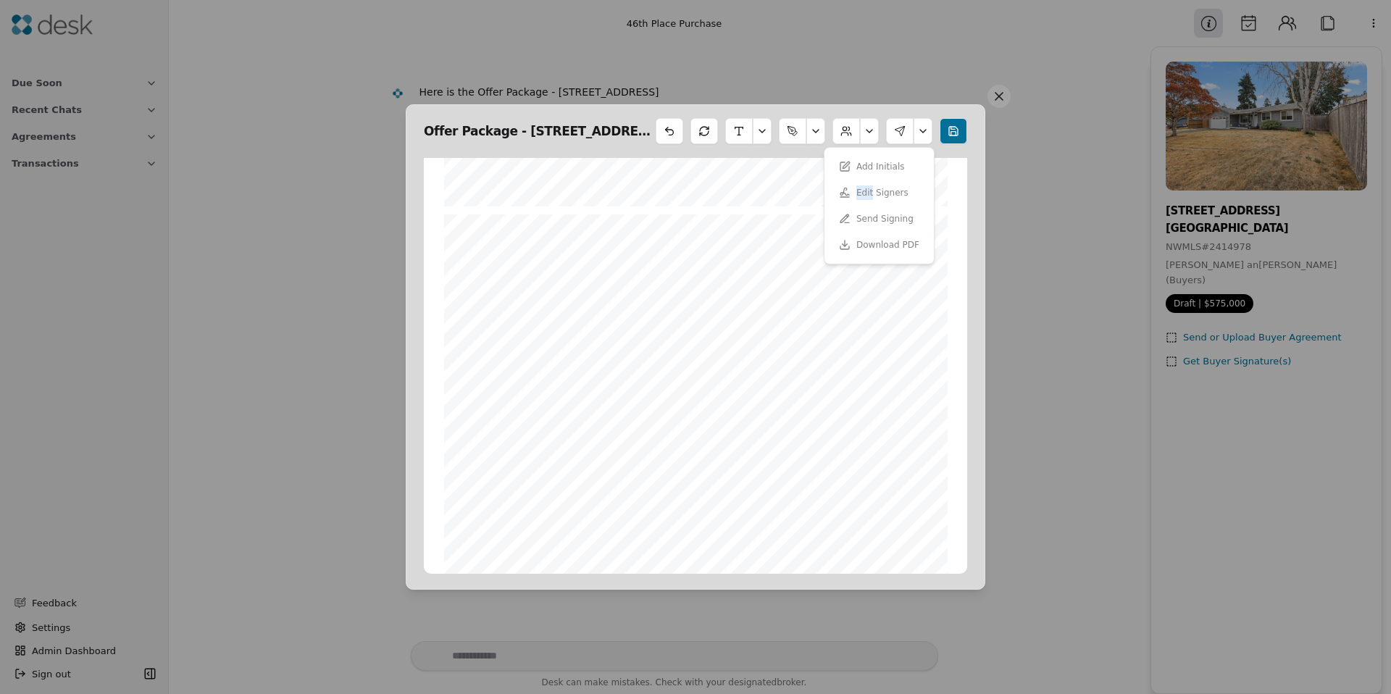
click at [897, 180] on div "Add Initials Edit Signers Send Signing Download PDF" at bounding box center [879, 206] width 98 height 104
click at [867, 272] on span "ALL RIGHTS RESERVED" at bounding box center [843, 274] width 70 height 6
click at [704, 136] on button at bounding box center [704, 131] width 28 height 26
click at [950, 134] on div at bounding box center [954, 131] width 28 height 26
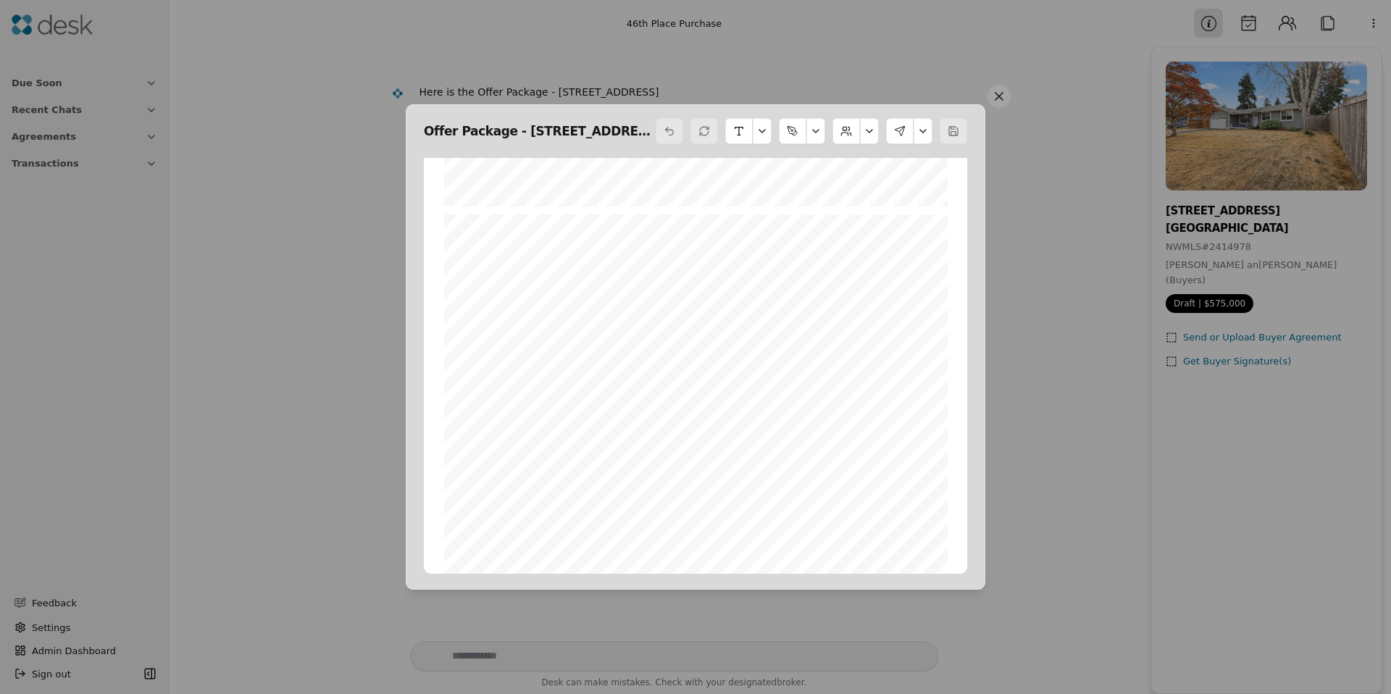
click at [848, 280] on div "Form 22K ©Copyright 2021 Identification of Utilities Addendum Northwest Multipl…" at bounding box center [695, 539] width 503 height 651
click at [950, 134] on button at bounding box center [954, 131] width 28 height 26
click at [925, 134] on button at bounding box center [922, 131] width 19 height 26
drag, startPoint x: 945, startPoint y: 144, endPoint x: 958, endPoint y: 135, distance: 15.7
click at [945, 144] on div "Offer Package - 29009 46th Place S, Auburn, WA 9" at bounding box center [695, 132] width 543 height 30
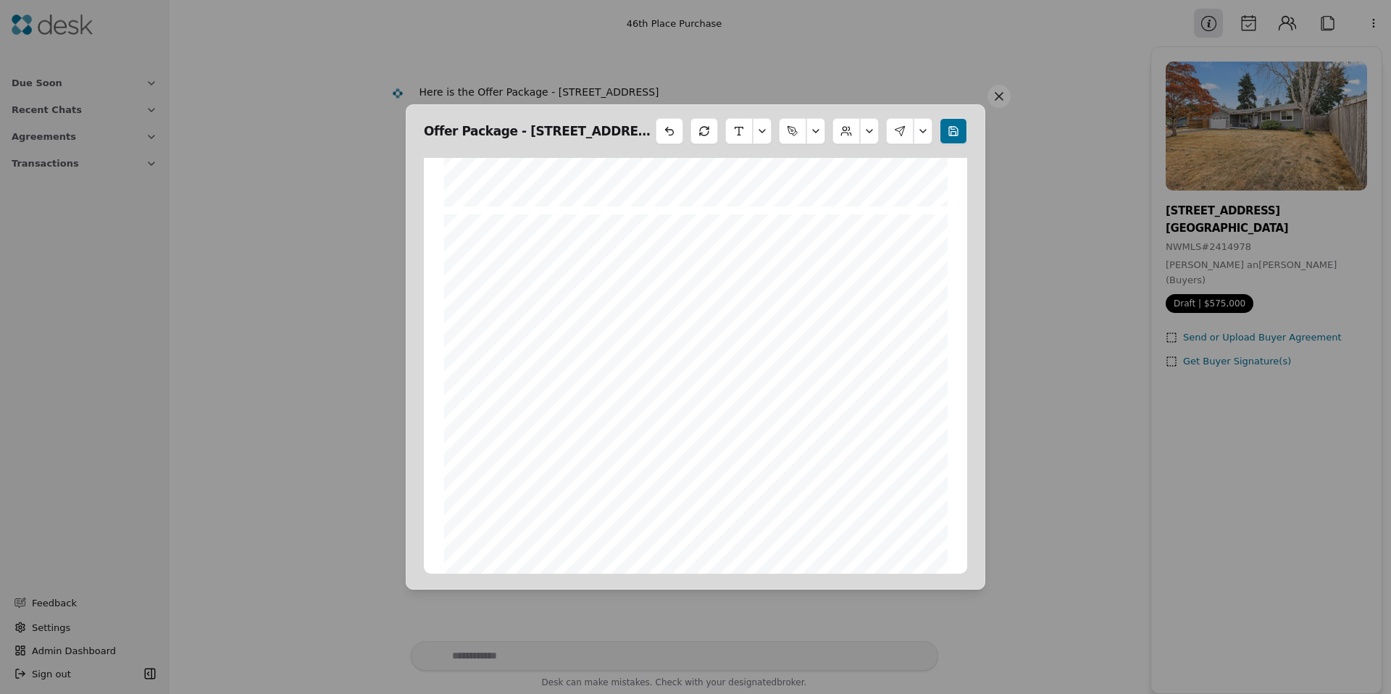
click at [958, 135] on button at bounding box center [954, 131] width 28 height 26
click at [924, 130] on button at bounding box center [922, 131] width 19 height 26
click at [1008, 95] on button at bounding box center [998, 96] width 23 height 23
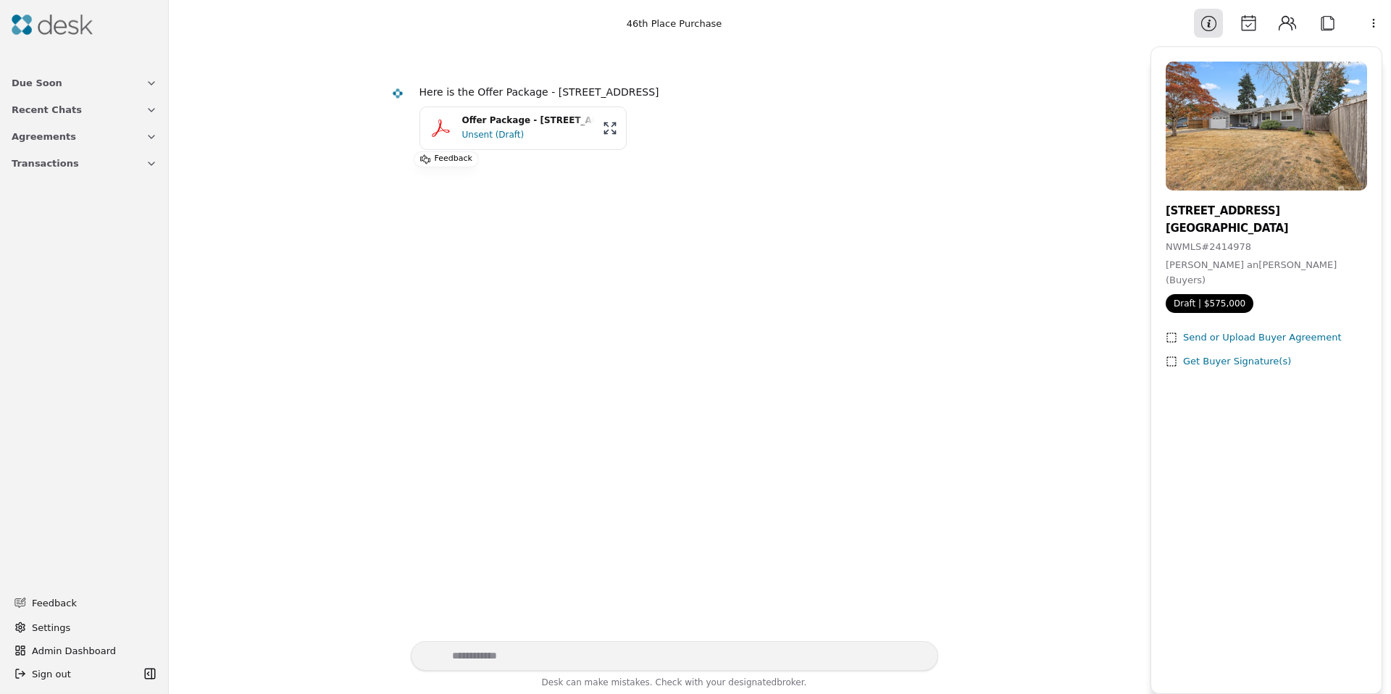
click at [519, 138] on div "Unsent (Draft)" at bounding box center [528, 134] width 132 height 14
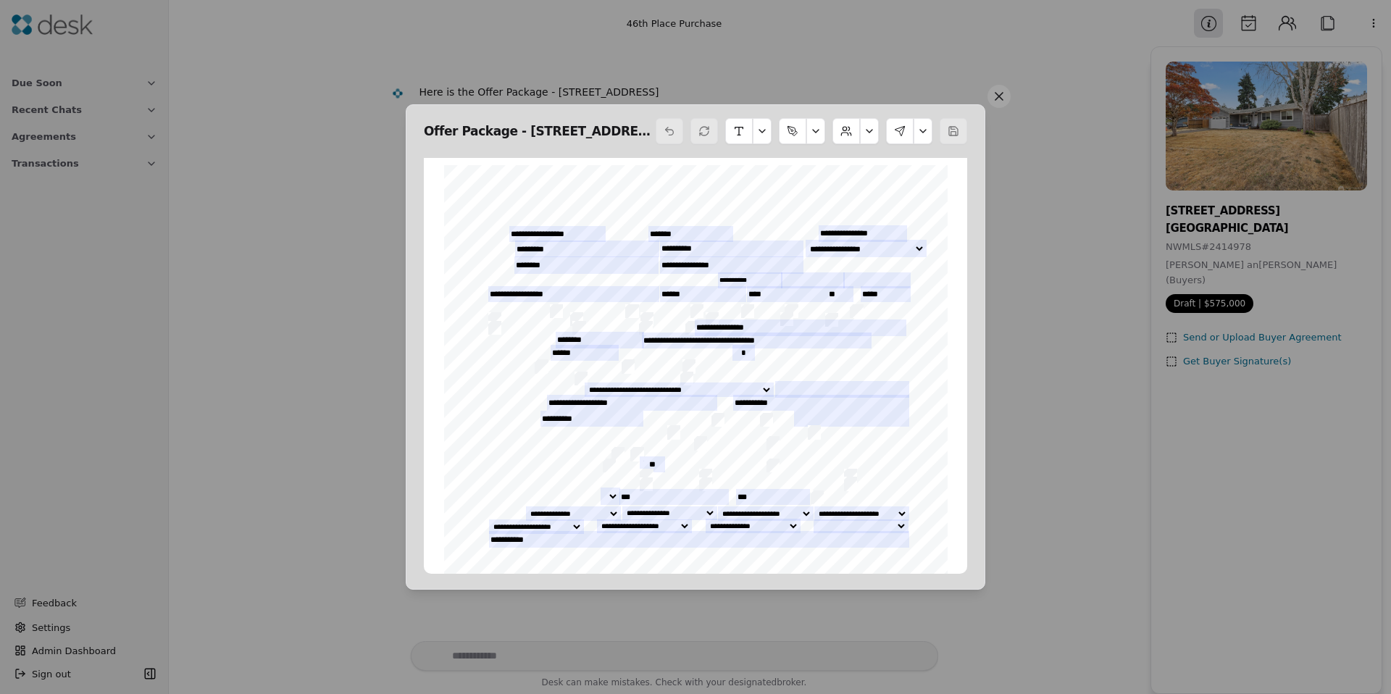
scroll to position [7, 0]
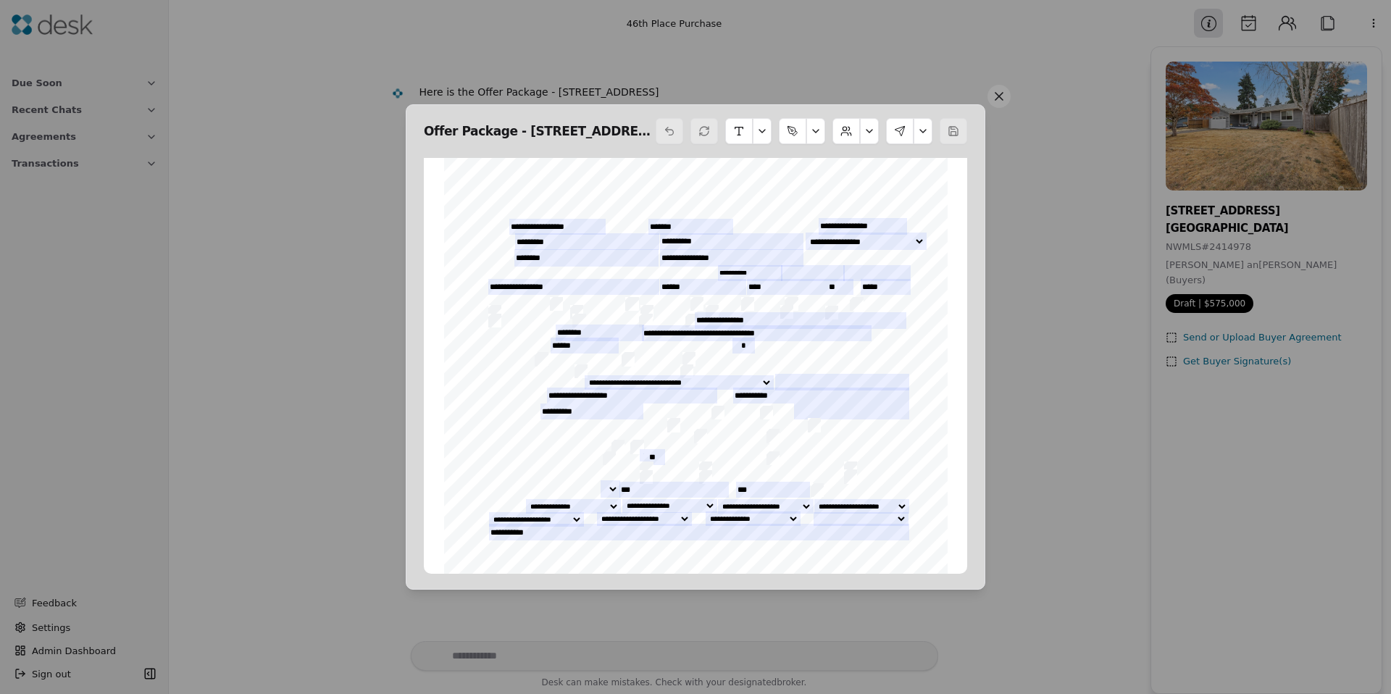
click at [922, 134] on button at bounding box center [922, 131] width 19 height 26
click at [875, 193] on button "Edit Signers" at bounding box center [879, 193] width 98 height 26
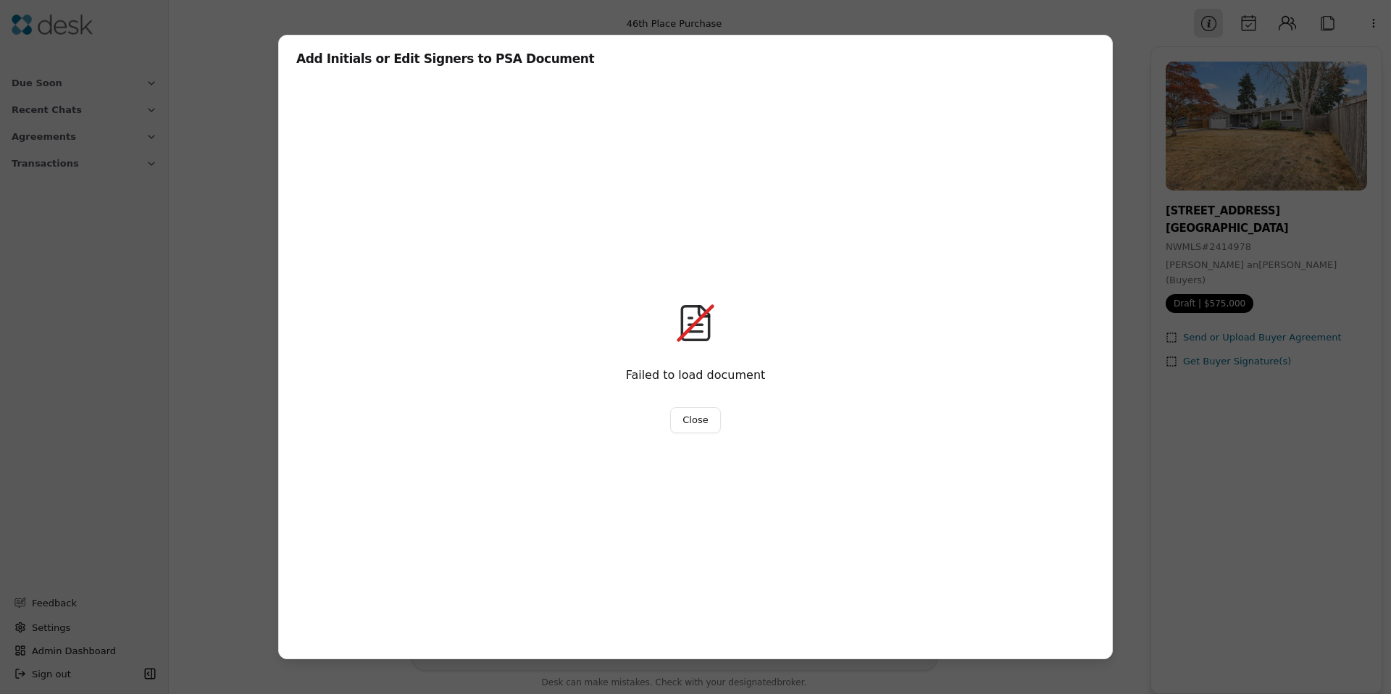
click at [700, 414] on button "Close" at bounding box center [695, 420] width 50 height 26
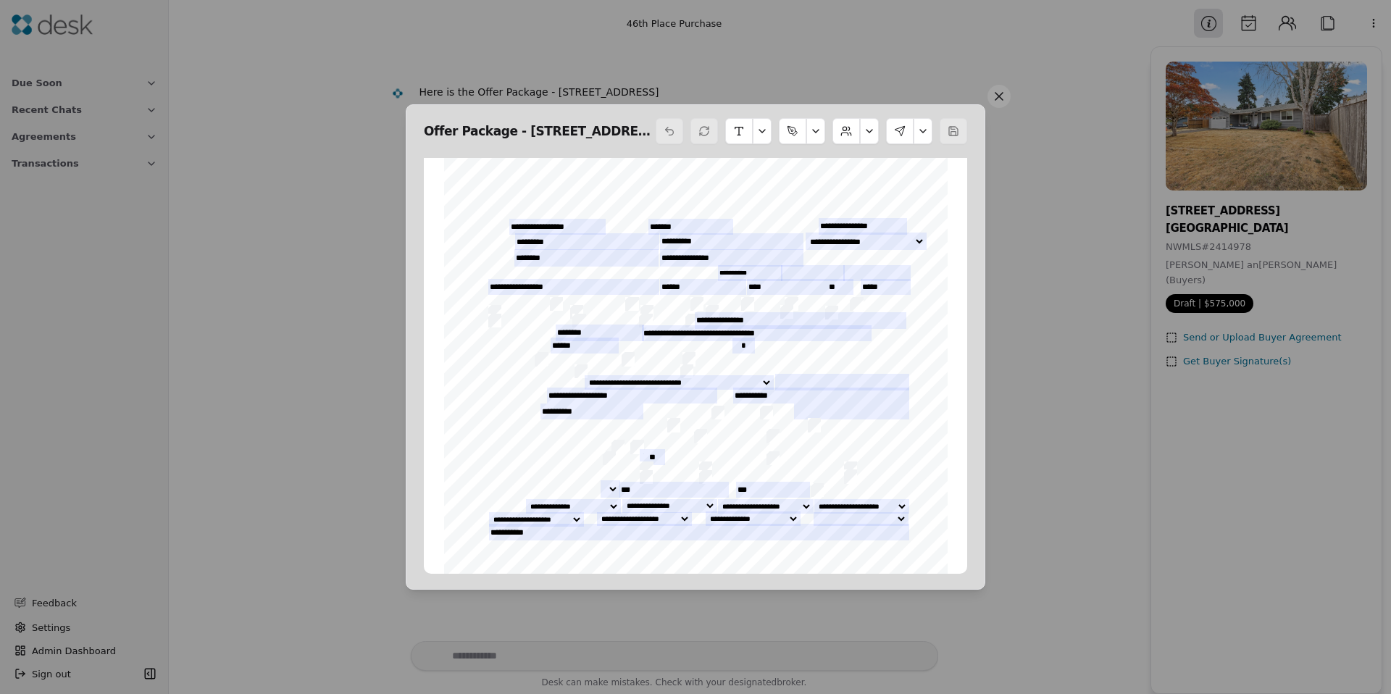
click at [926, 130] on button at bounding box center [922, 131] width 19 height 26
click at [888, 188] on button "Edit Signers" at bounding box center [879, 193] width 98 height 26
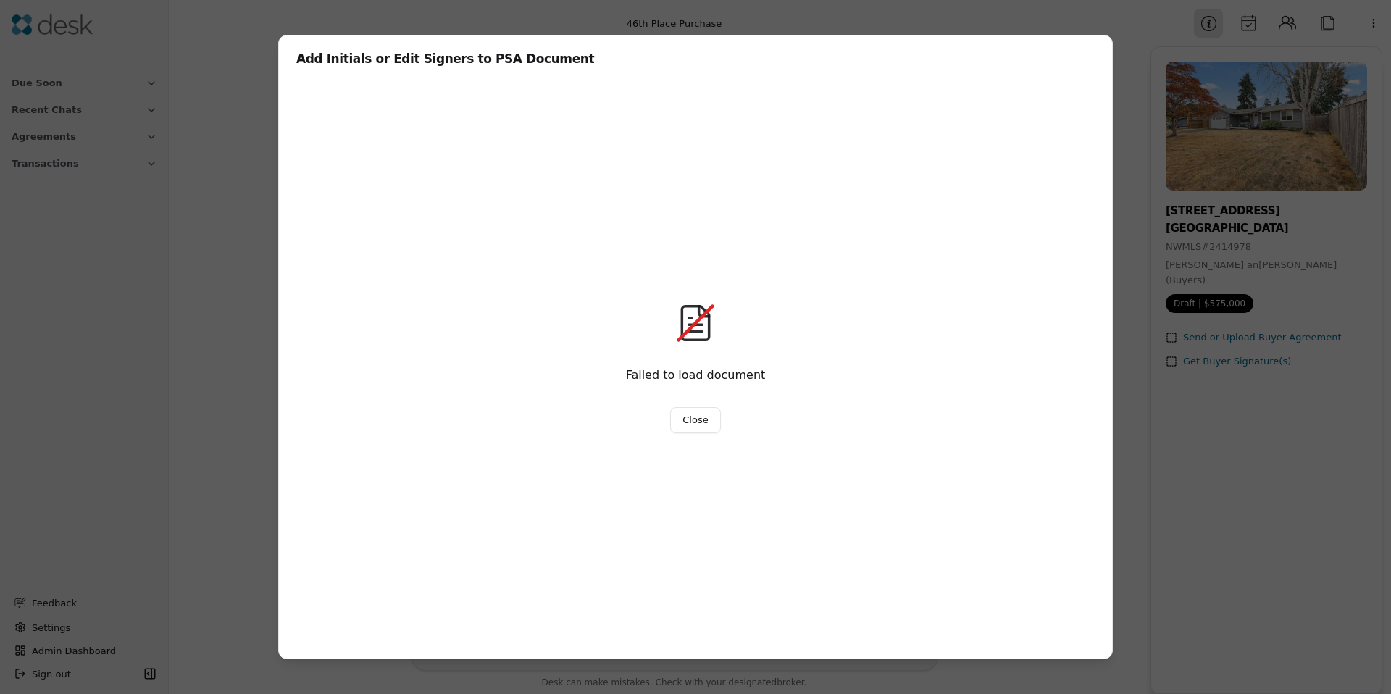
click at [696, 424] on button "Close" at bounding box center [695, 420] width 50 height 26
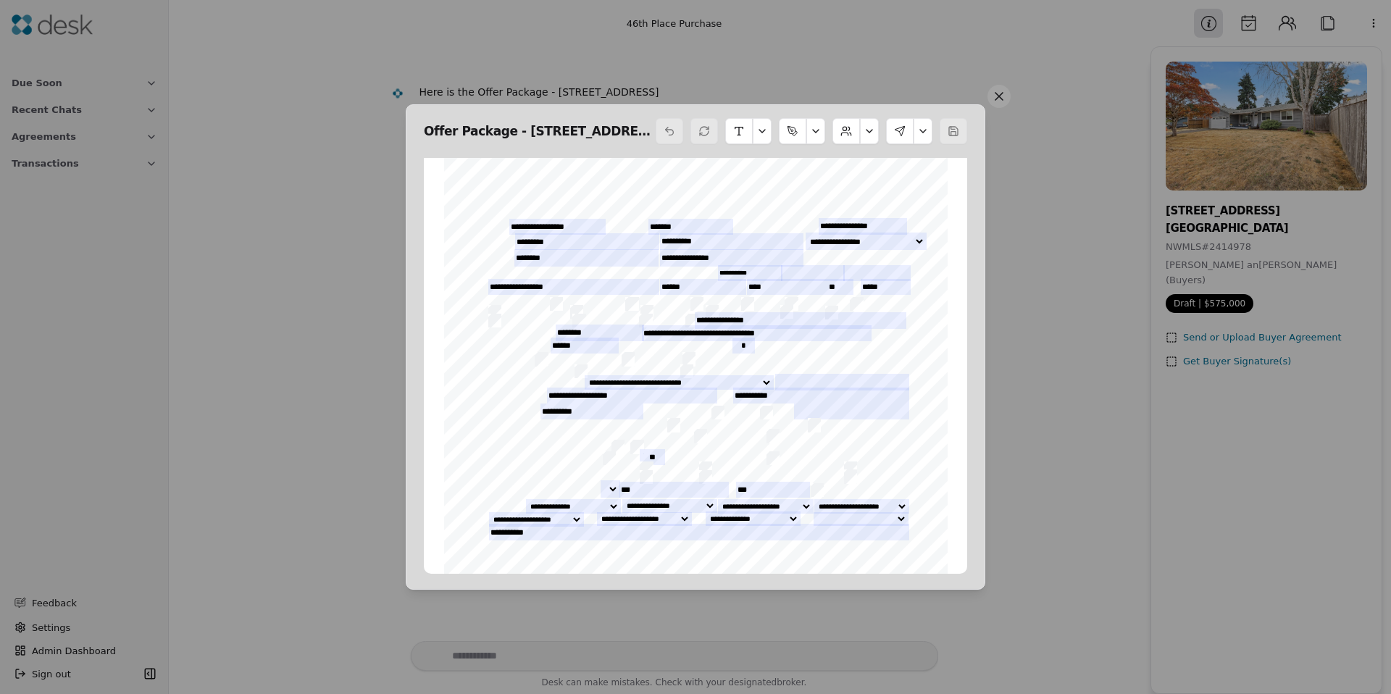
click at [925, 134] on button at bounding box center [922, 131] width 19 height 26
click at [887, 159] on button "Add Initials" at bounding box center [879, 167] width 98 height 26
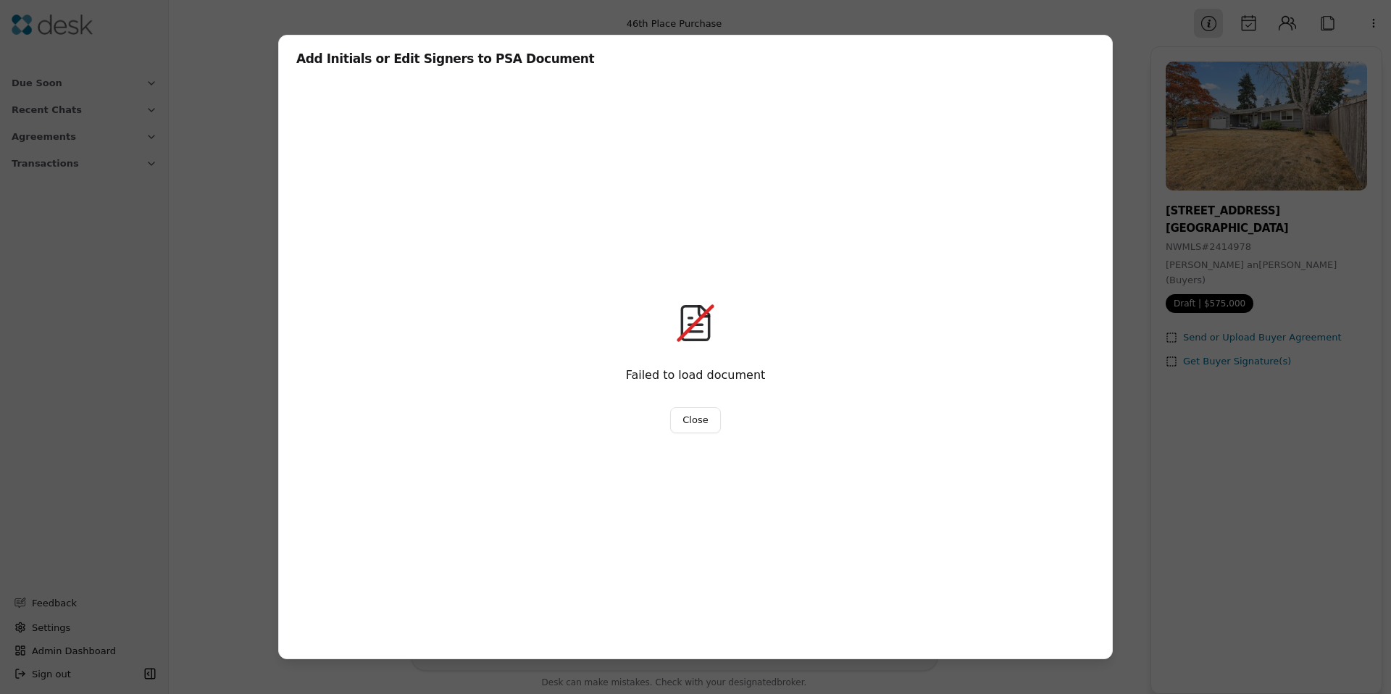
click at [700, 427] on button "Close" at bounding box center [695, 420] width 50 height 26
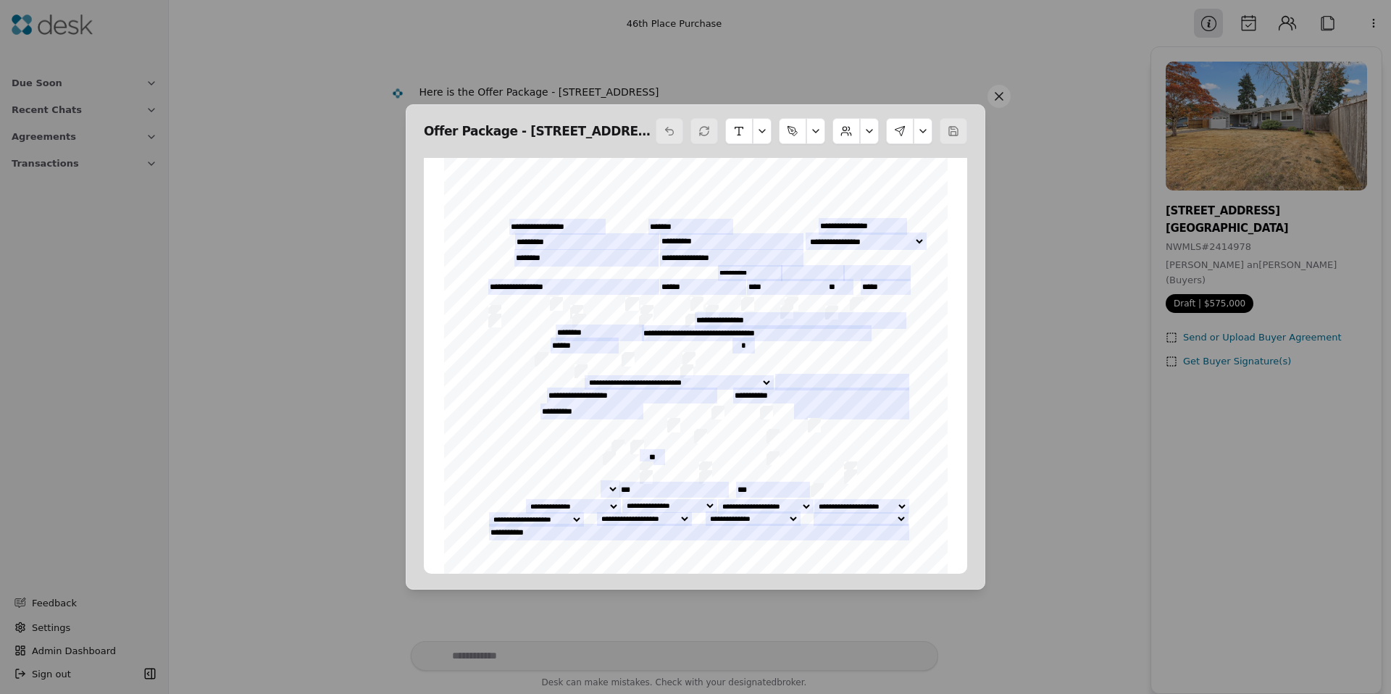
click at [927, 138] on button at bounding box center [922, 131] width 19 height 26
click at [881, 217] on button "Send Signing" at bounding box center [876, 219] width 92 height 26
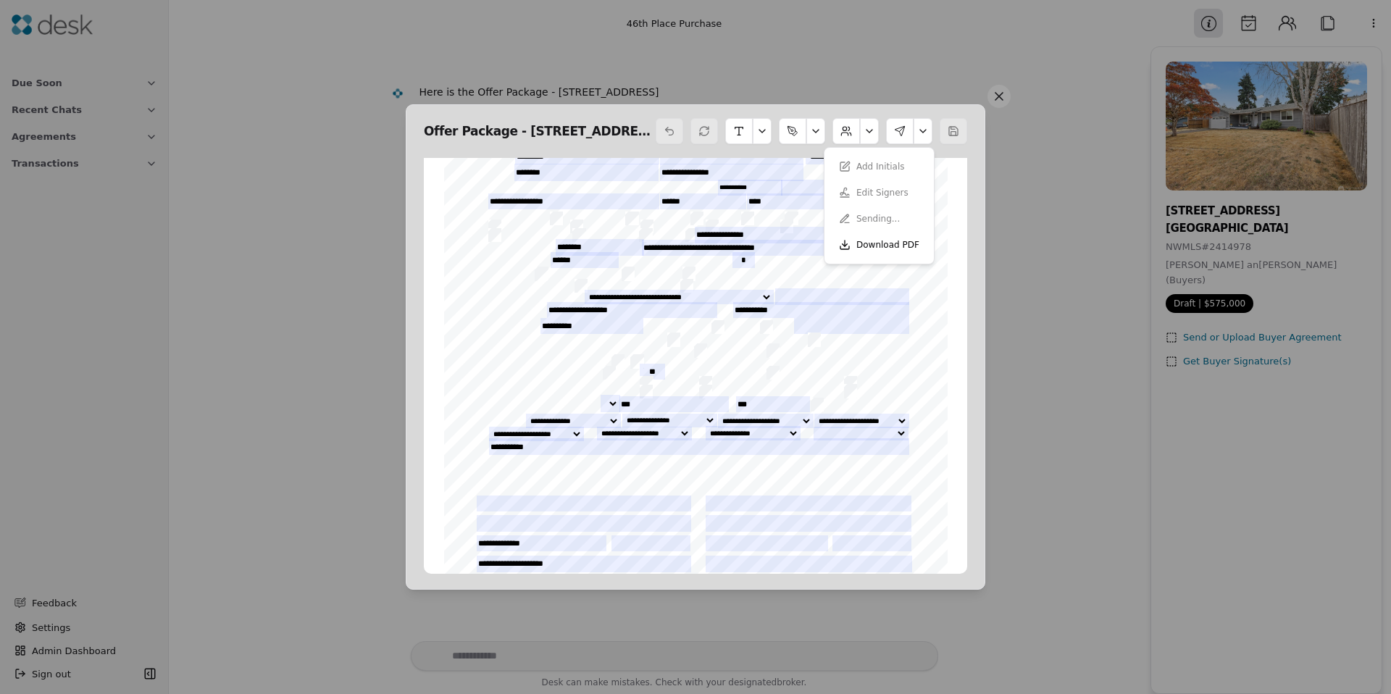
scroll to position [103, 0]
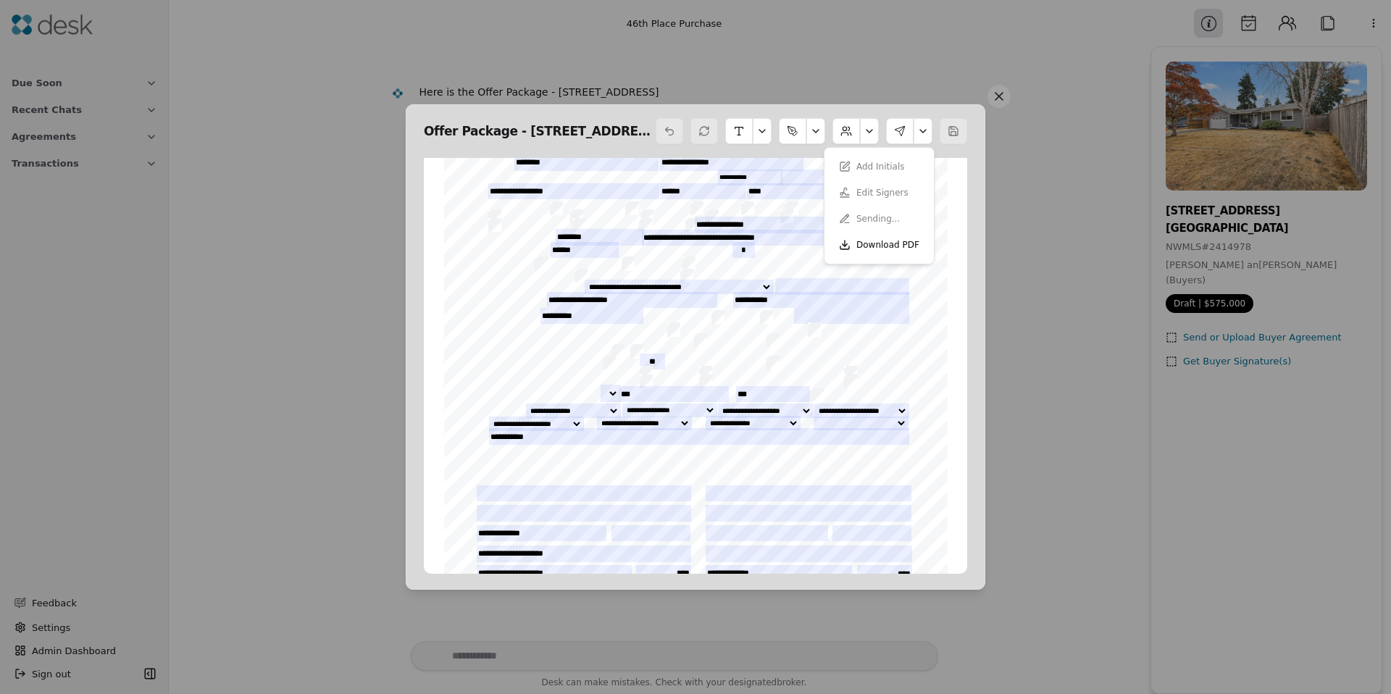
click at [512, 456] on span "______________________________________________" at bounding box center [581, 455] width 211 height 8
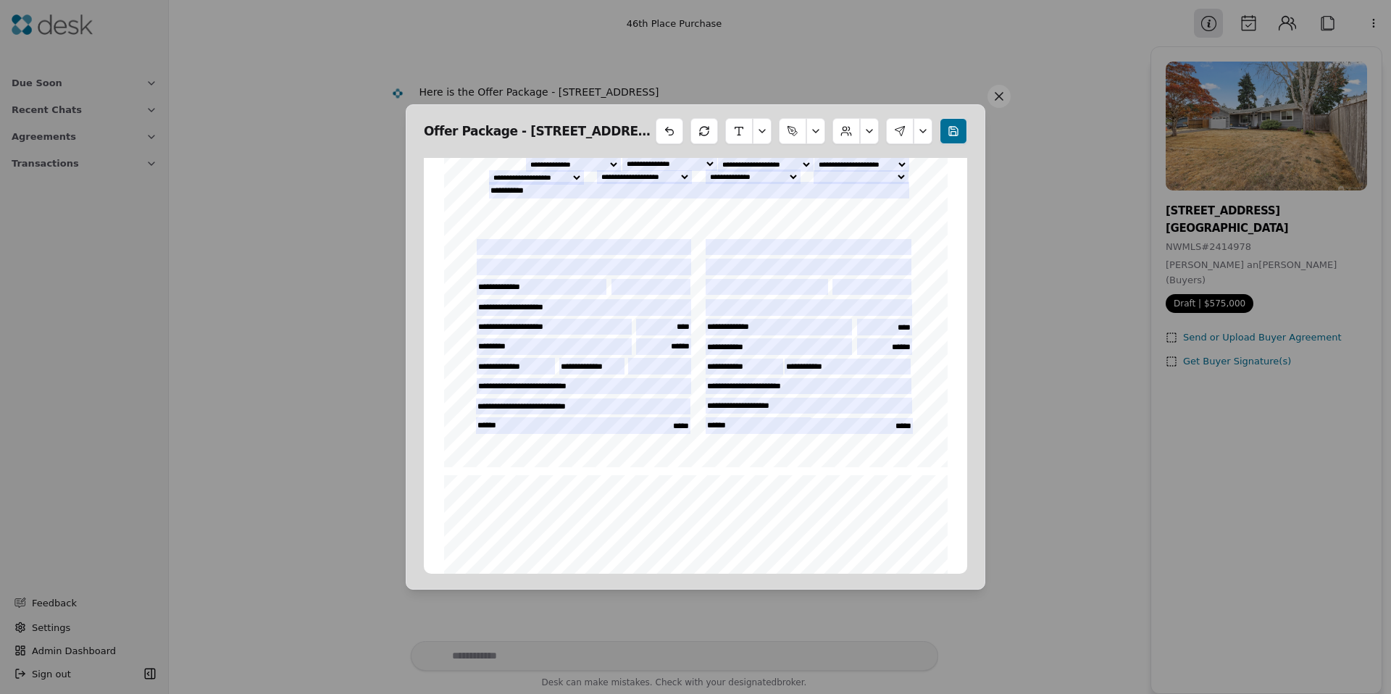
scroll to position [351, 0]
click at [495, 306] on input "**********" at bounding box center [584, 306] width 214 height 16
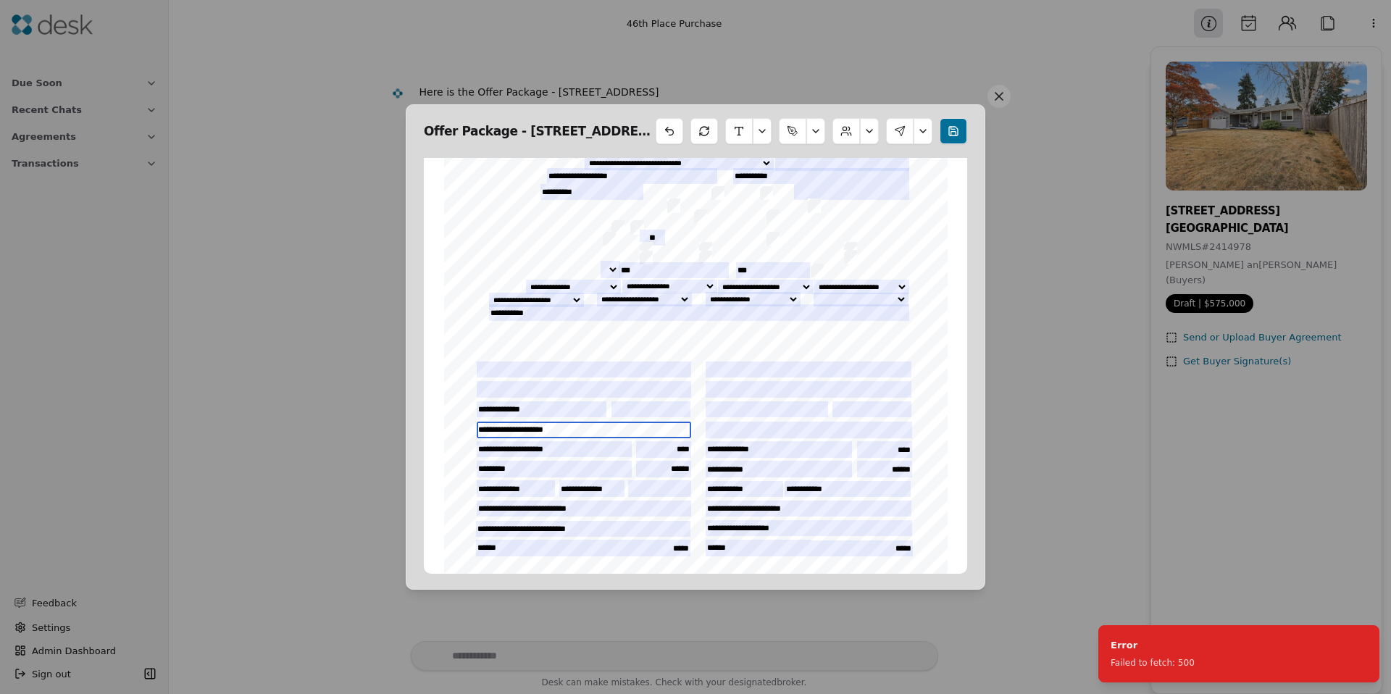
scroll to position [0, 0]
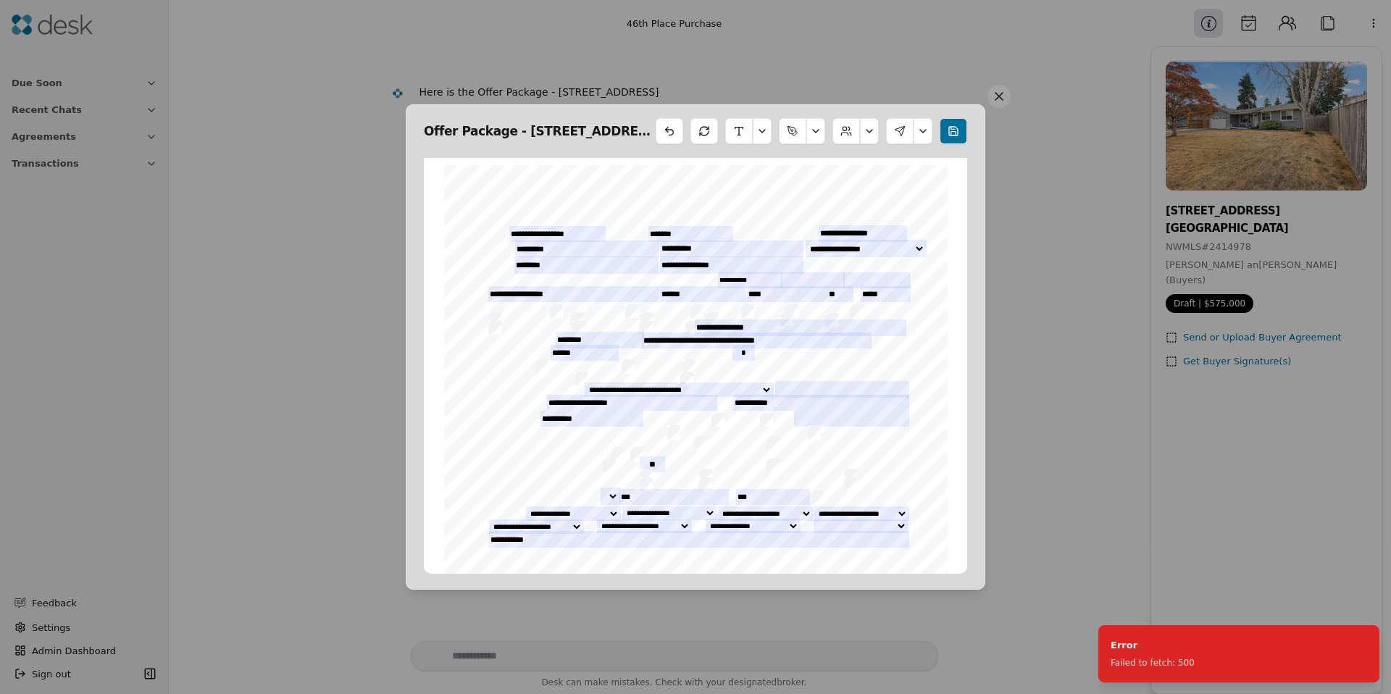
click at [874, 131] on button at bounding box center [869, 131] width 19 height 26
click at [835, 172] on button "Edit Buyers" at bounding box center [831, 167] width 80 height 26
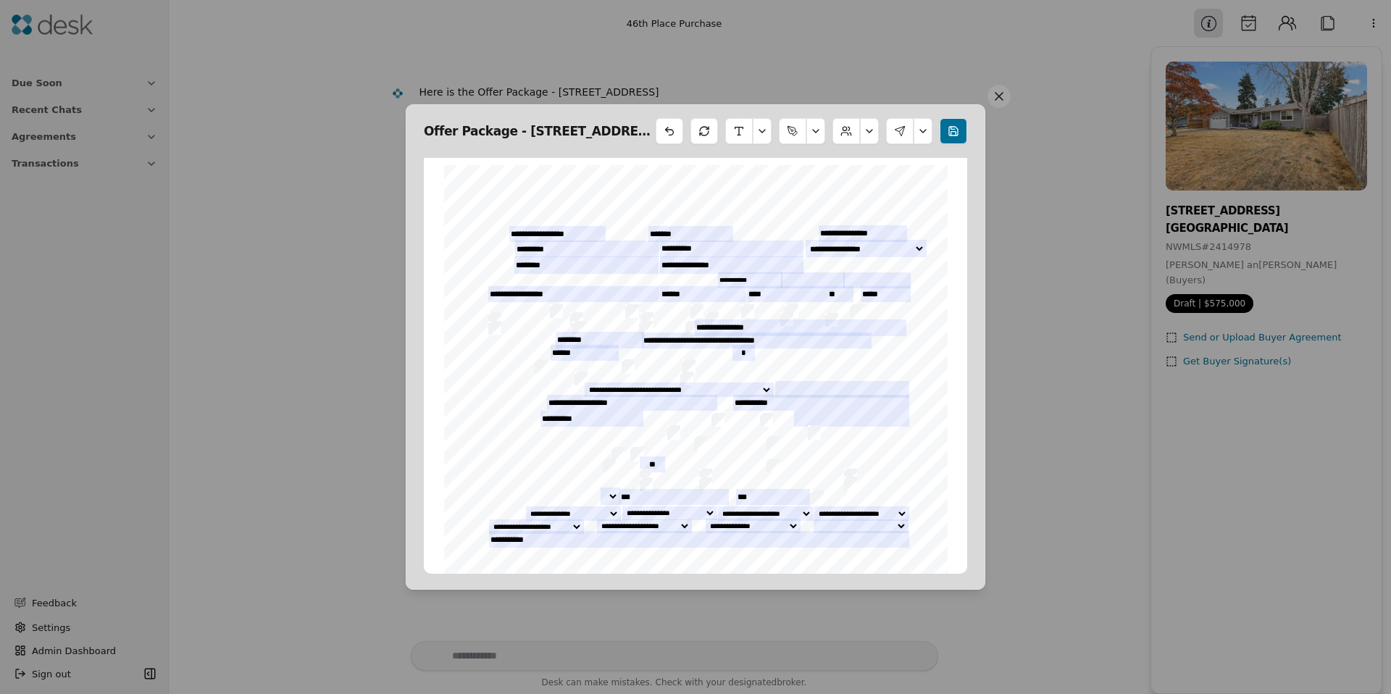
click at [532, 551] on span "John Test" at bounding box center [542, 552] width 62 height 7
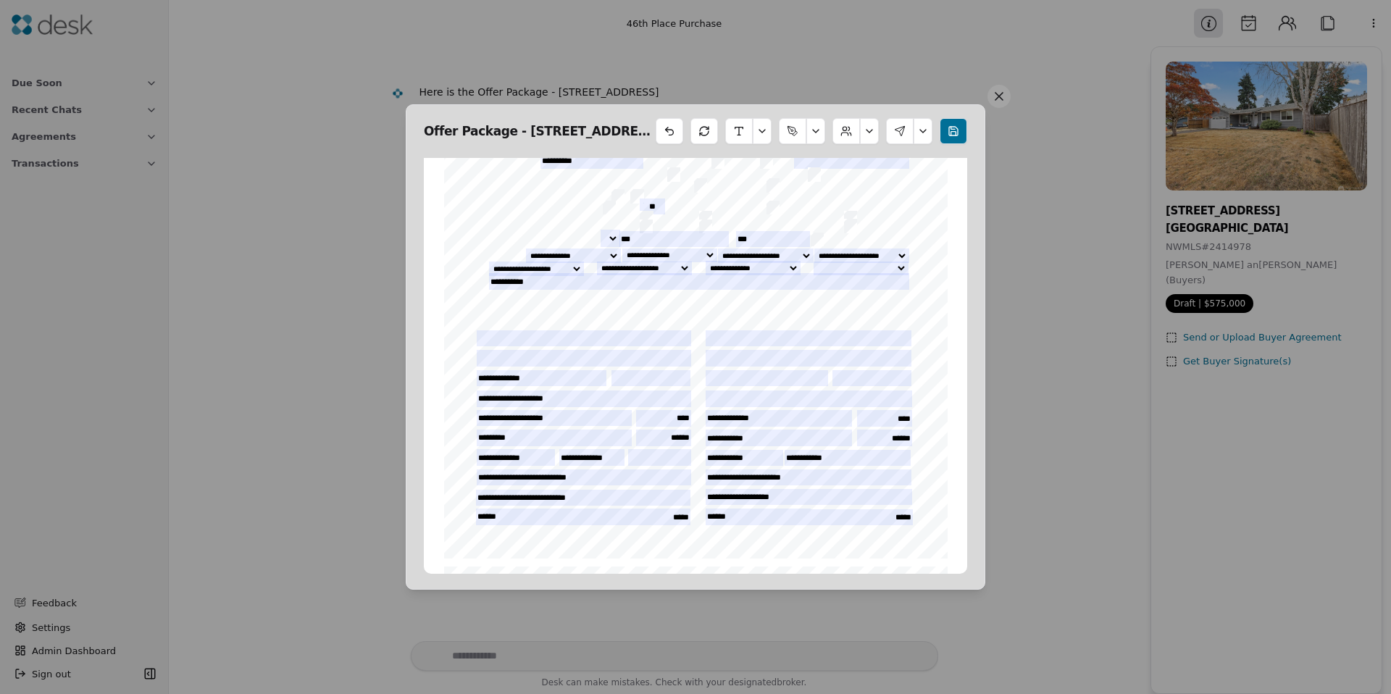
scroll to position [328, 0]
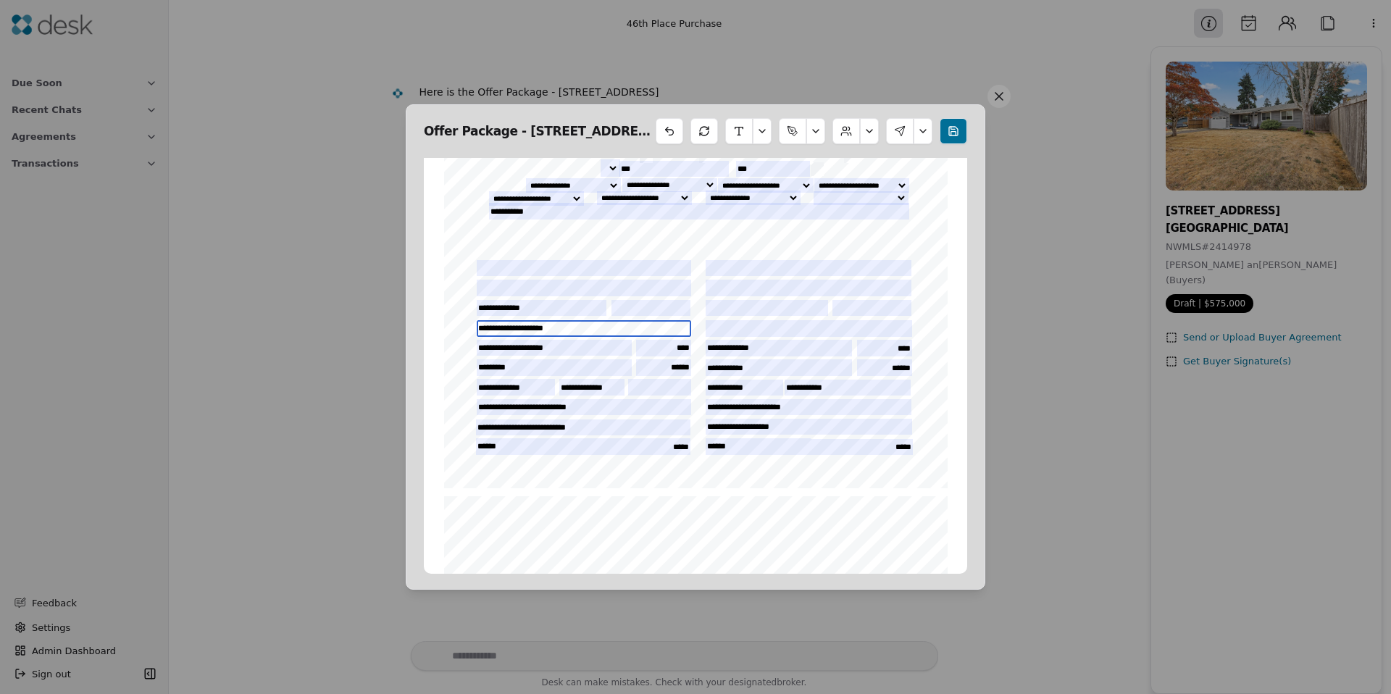
click at [506, 328] on input "**********" at bounding box center [584, 328] width 214 height 16
click at [506, 327] on input "**********" at bounding box center [584, 328] width 214 height 16
click at [503, 332] on input "**********" at bounding box center [584, 328] width 214 height 16
click at [910, 133] on button at bounding box center [900, 131] width 28 height 26
click at [929, 127] on button at bounding box center [922, 131] width 19 height 26
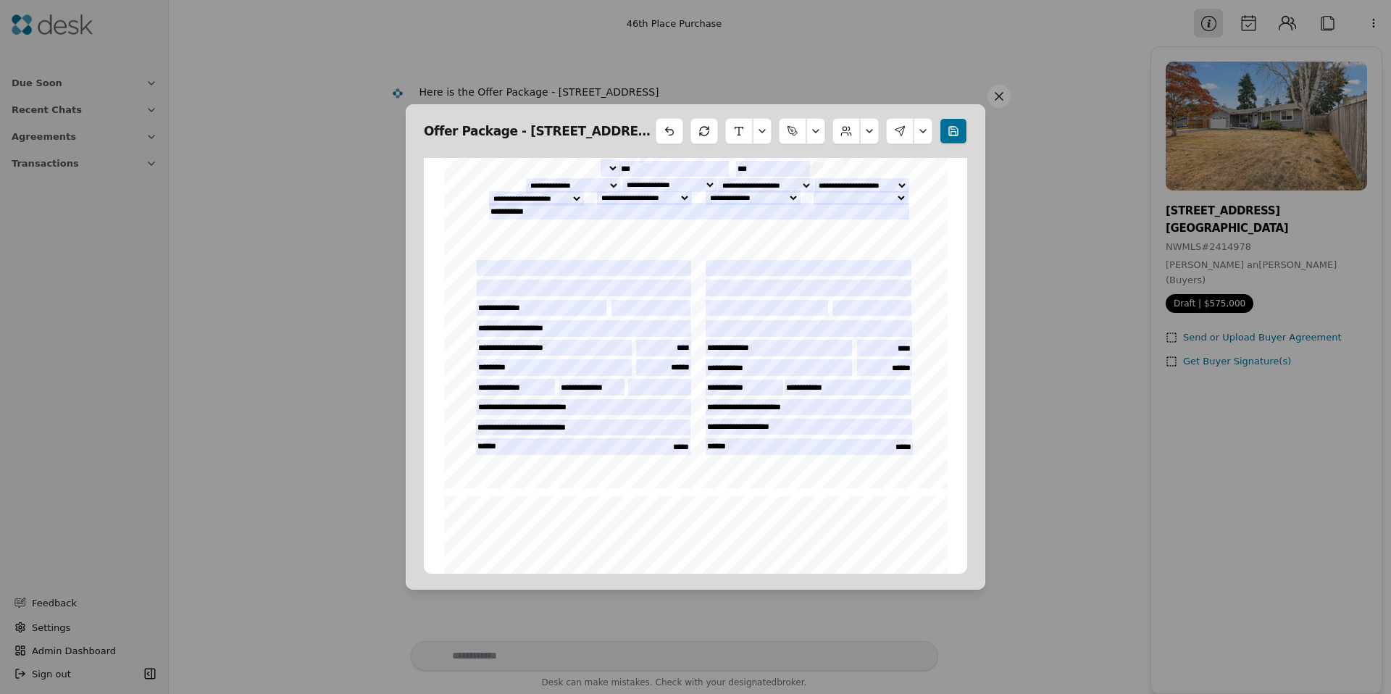
click at [929, 127] on button at bounding box center [922, 131] width 19 height 26
drag, startPoint x: 884, startPoint y: 193, endPoint x: 916, endPoint y: 162, distance: 44.6
click at [884, 193] on div "Add Initials Edit Signers Send Signing Download PDF" at bounding box center [879, 206] width 98 height 104
click at [960, 120] on button at bounding box center [954, 131] width 28 height 26
click at [922, 127] on button at bounding box center [922, 131] width 19 height 26
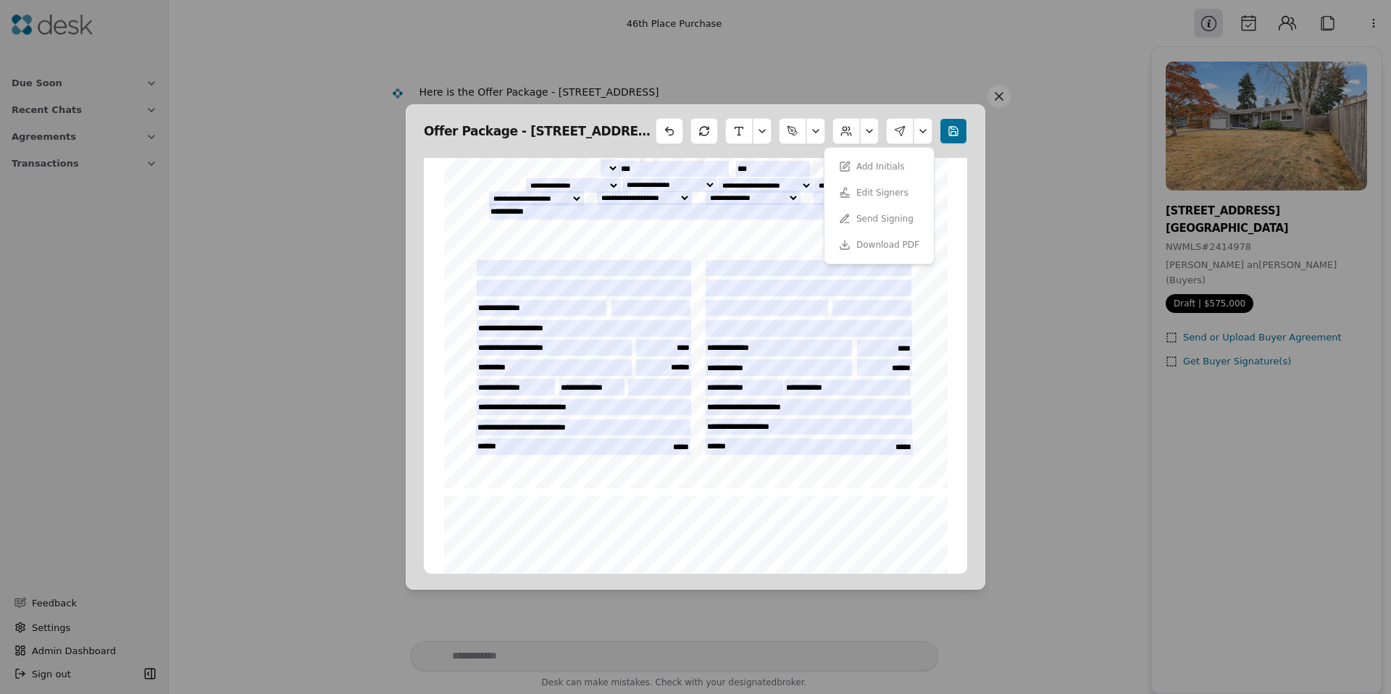
click at [881, 196] on div "Add Initials Edit Signers Send Signing Download PDF" at bounding box center [879, 206] width 98 height 104
click at [879, 188] on div "Add Initials Edit Signers Send Signing Download PDF" at bounding box center [879, 206] width 98 height 104
click at [880, 165] on div "Add Initials Edit Signers Send Signing Download PDF" at bounding box center [879, 206] width 98 height 104
click at [879, 193] on div "Add Initials Edit Signers Send Signing Download PDF" at bounding box center [879, 206] width 98 height 104
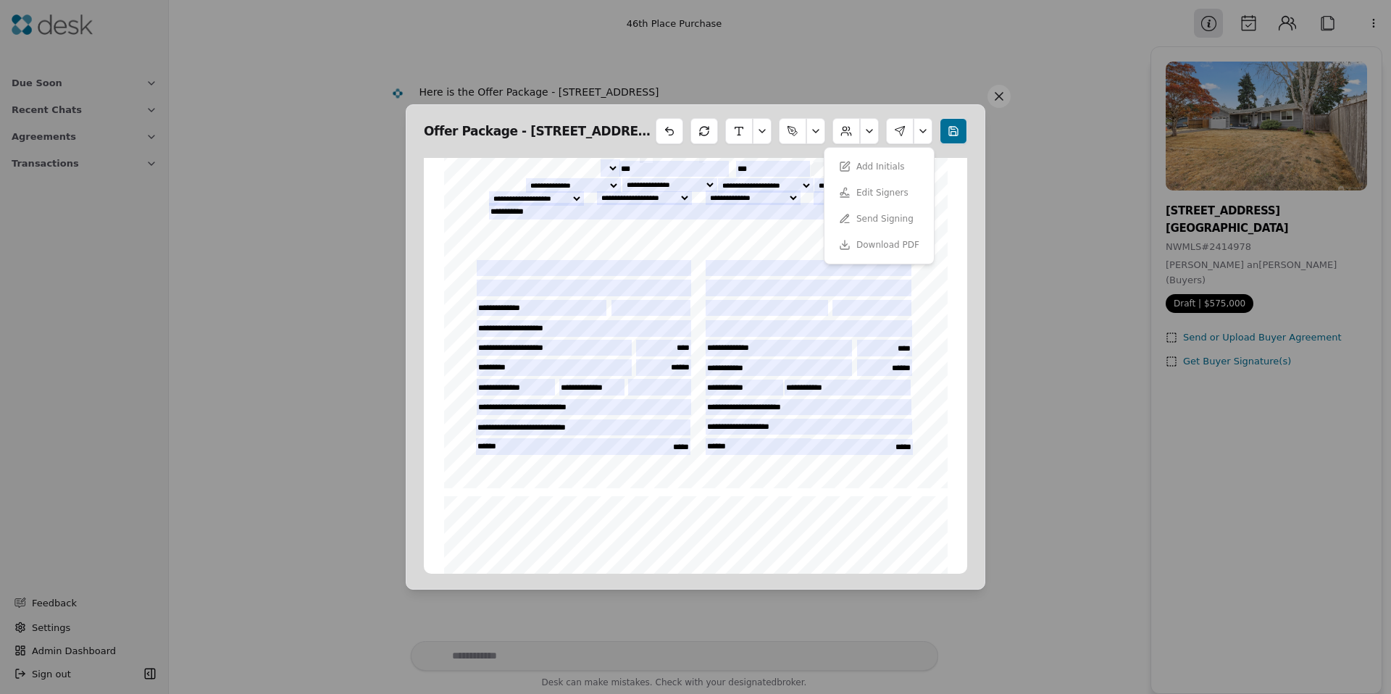
click at [1000, 97] on button at bounding box center [998, 96] width 23 height 23
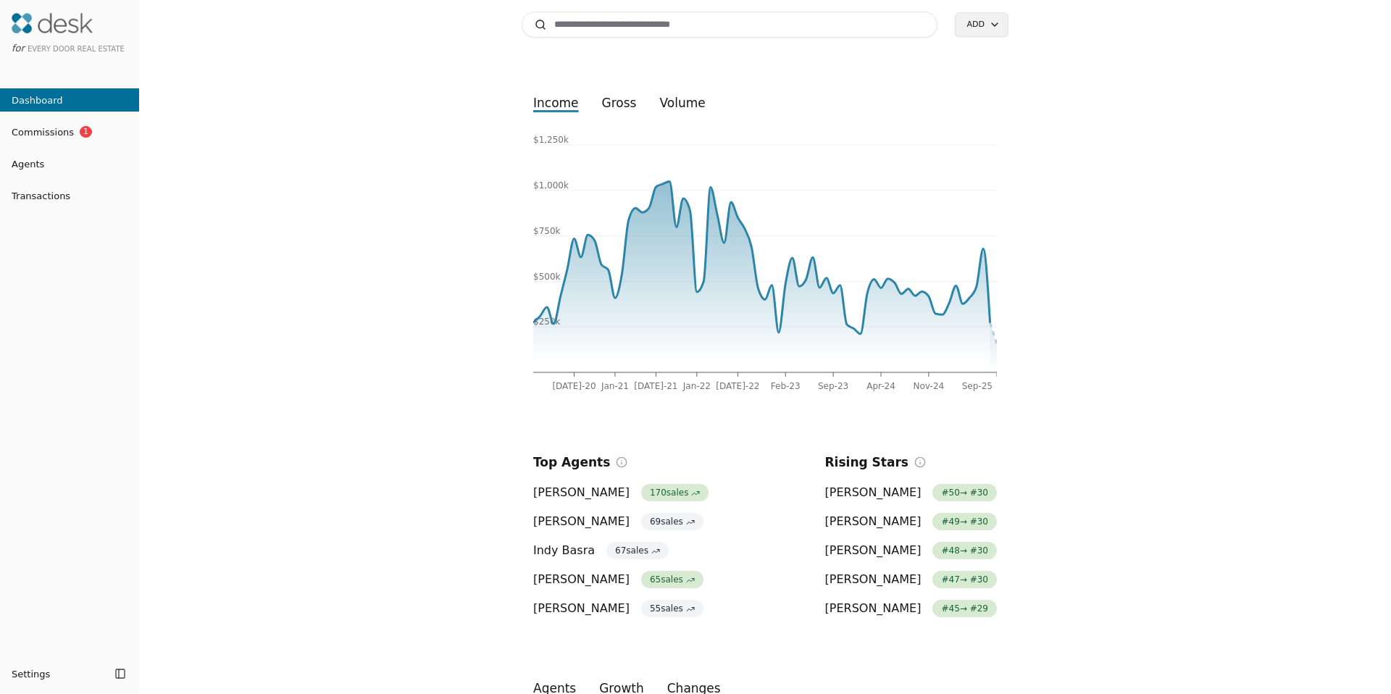
click at [35, 170] on span "Agents" at bounding box center [22, 163] width 44 height 15
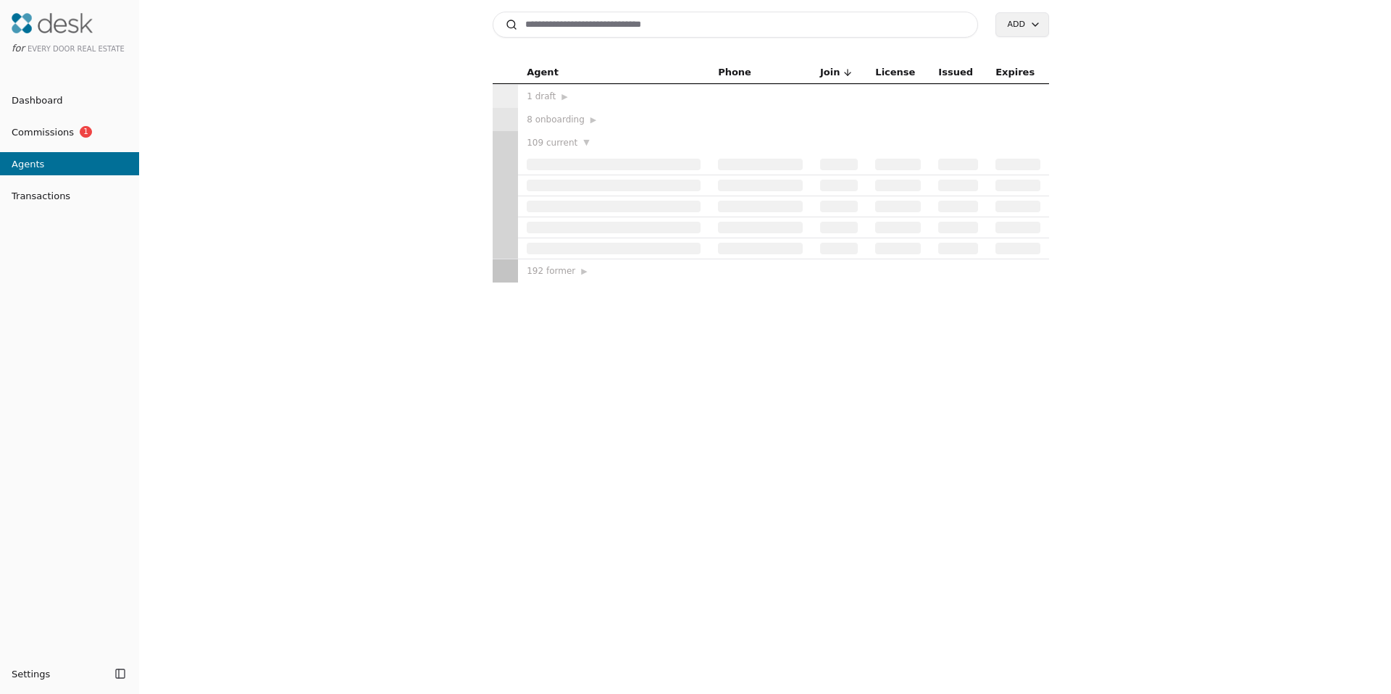
click at [42, 199] on span "Transactions" at bounding box center [35, 195] width 70 height 15
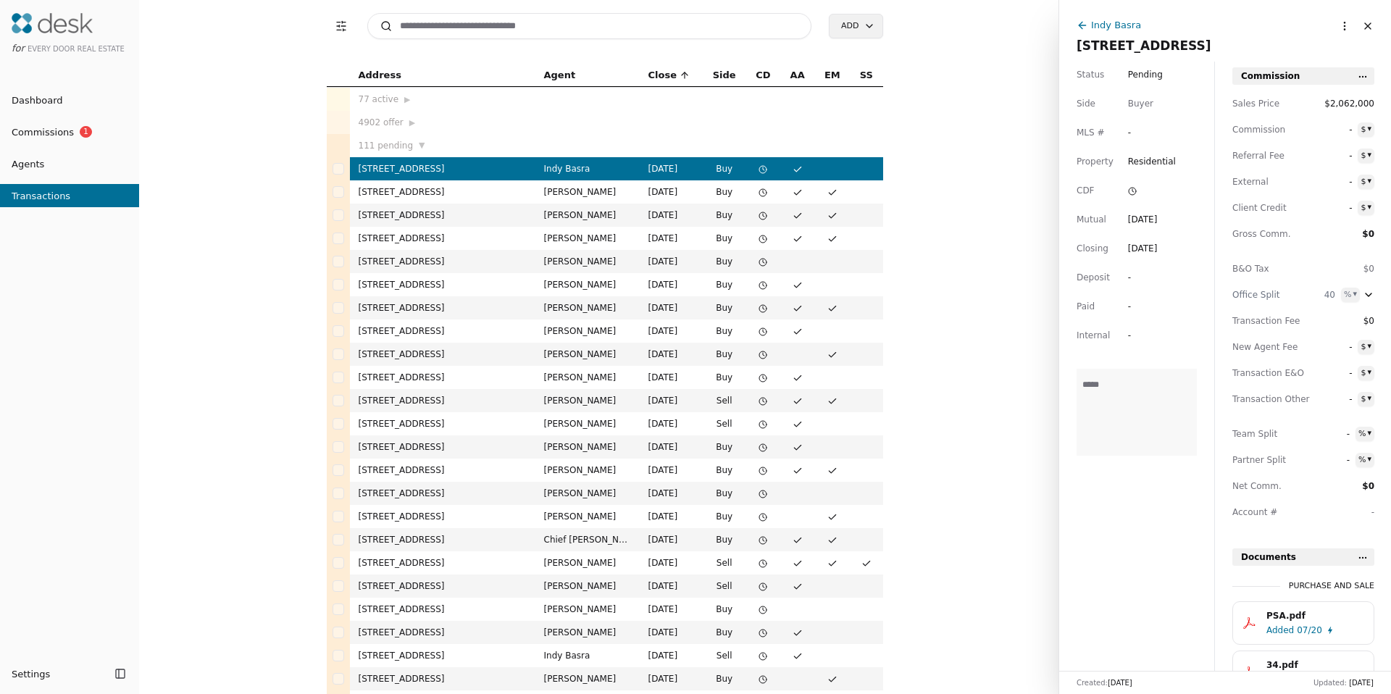
click at [1329, 26] on html "for Every Door Real Estate Dashboard Commissions 1 Agents Transactions Settings…" at bounding box center [695, 347] width 1391 height 694
drag, startPoint x: 1126, startPoint y: 31, endPoint x: 1121, endPoint y: 21, distance: 11.3
click at [1126, 30] on html "for Every Door Real Estate Dashboard Commissions 1 Agents Transactions Settings…" at bounding box center [695, 347] width 1391 height 694
click at [1120, 21] on div "Indy Basra" at bounding box center [1116, 24] width 50 height 15
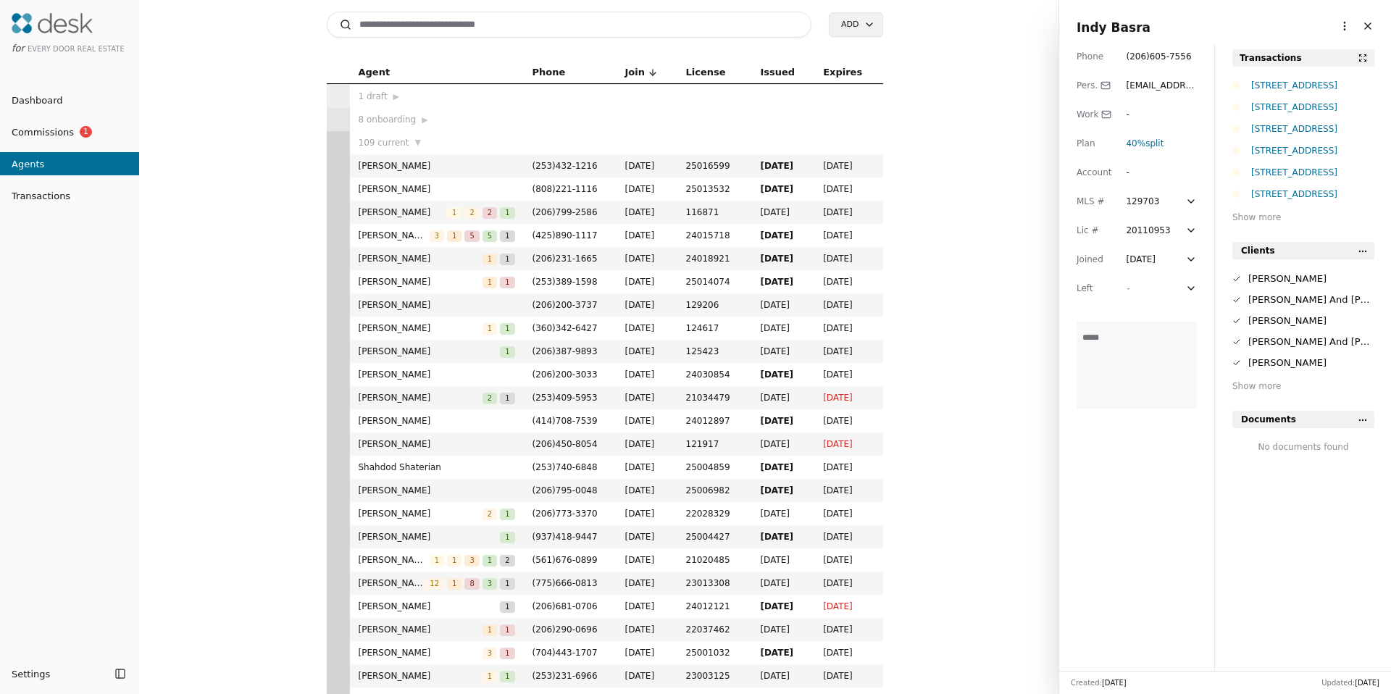
click at [1337, 28] on html "for Every Door Real Estate Dashboard Commissions 1 Agents Transactions Settings…" at bounding box center [695, 347] width 1391 height 694
click at [1288, 80] on link "Navigate as Agent" at bounding box center [1299, 79] width 87 height 15
click at [414, 27] on input at bounding box center [569, 25] width 485 height 26
type input "*********"
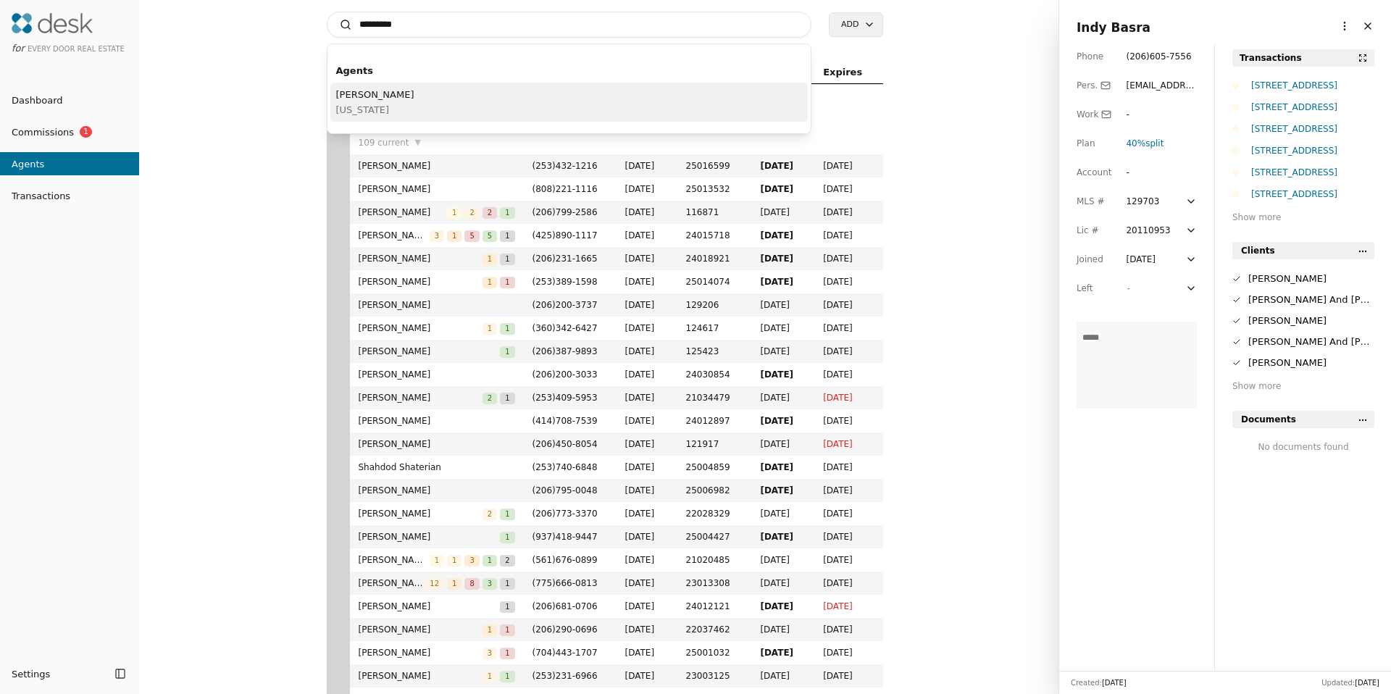
drag, startPoint x: 409, startPoint y: 96, endPoint x: 587, endPoint y: 96, distance: 177.5
click at [409, 96] on div "David Kim Washington" at bounding box center [569, 102] width 478 height 39
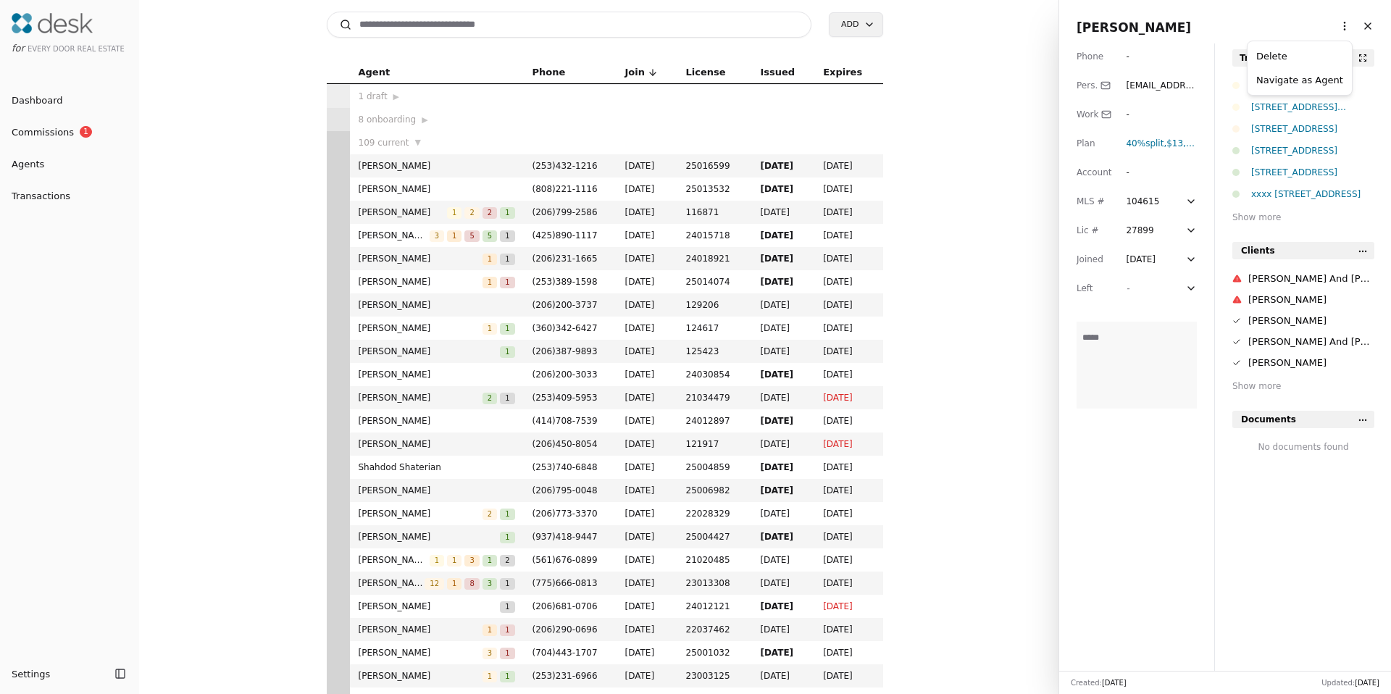
click at [1338, 23] on html "for Every Door Real Estate Dashboard Commissions 1 Agents Transactions Settings…" at bounding box center [695, 347] width 1391 height 694
click at [1292, 86] on link "Navigate as Agent" at bounding box center [1299, 79] width 87 height 15
click at [1307, 112] on div "9815 Holly Dr Unit #A208, Everett, WA 98204" at bounding box center [1312, 107] width 123 height 14
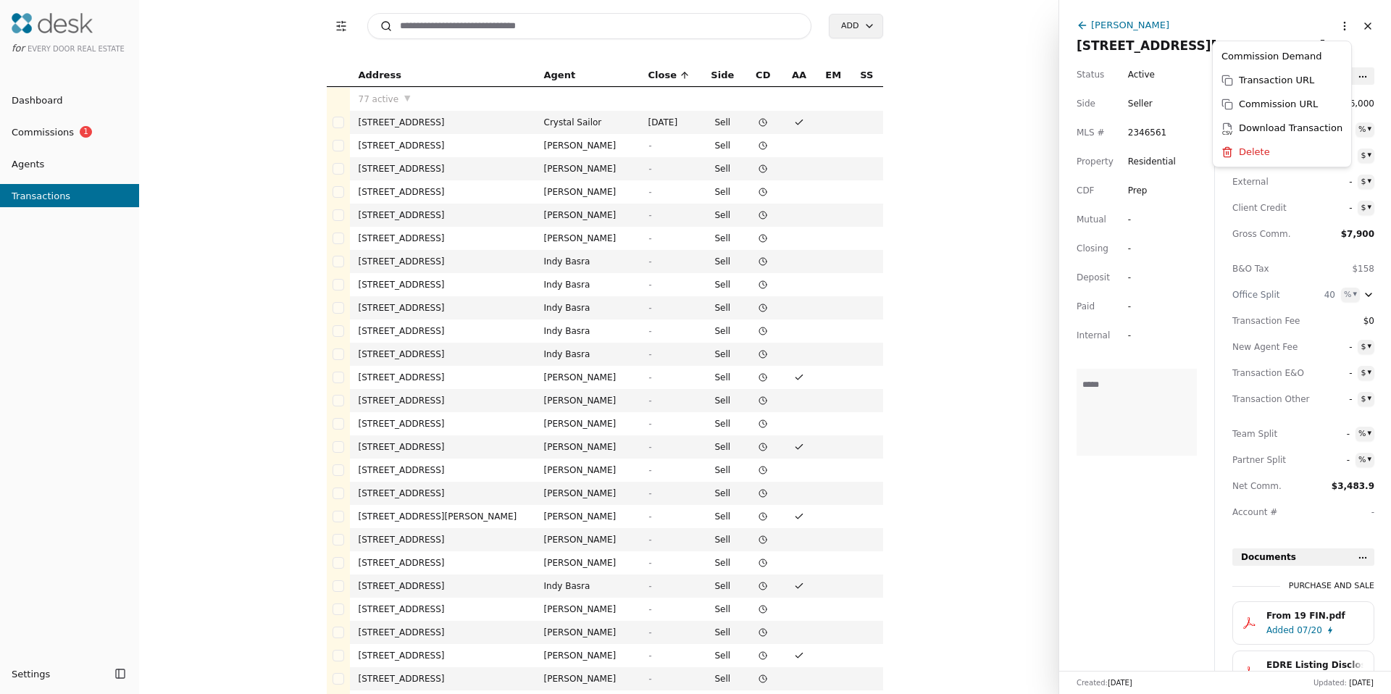
click at [1335, 22] on html "for Every Door Real Estate Dashboard Commissions 1 Agents Transactions Settings…" at bounding box center [695, 347] width 1391 height 694
click at [1126, 231] on html "for Every Door Real Estate Dashboard Commissions 1 Agents Transactions Settings…" at bounding box center [695, 347] width 1391 height 694
click at [1329, 26] on html "for Every Door Real Estate Dashboard Commissions 1 Agents Transactions Settings…" at bounding box center [695, 347] width 1391 height 694
click at [1338, 23] on html "for Every Door Real Estate Dashboard Commissions 1 Agents Transactions Settings…" at bounding box center [695, 347] width 1391 height 694
click at [1336, 27] on html "for Every Door Real Estate Dashboard Commissions 1 Agents Transactions Settings…" at bounding box center [695, 347] width 1391 height 694
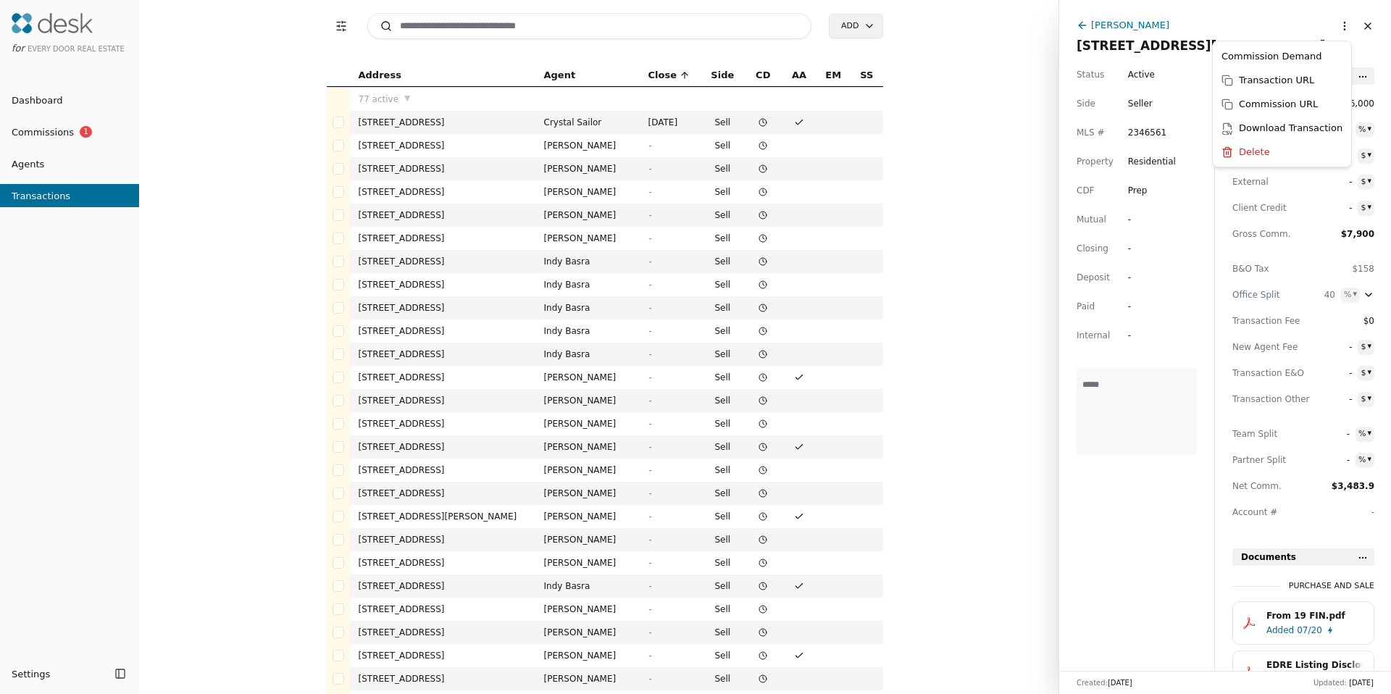
click at [1097, 288] on html "for Every Door Real Estate Dashboard Commissions 1 Agents Transactions Settings…" at bounding box center [695, 347] width 1391 height 694
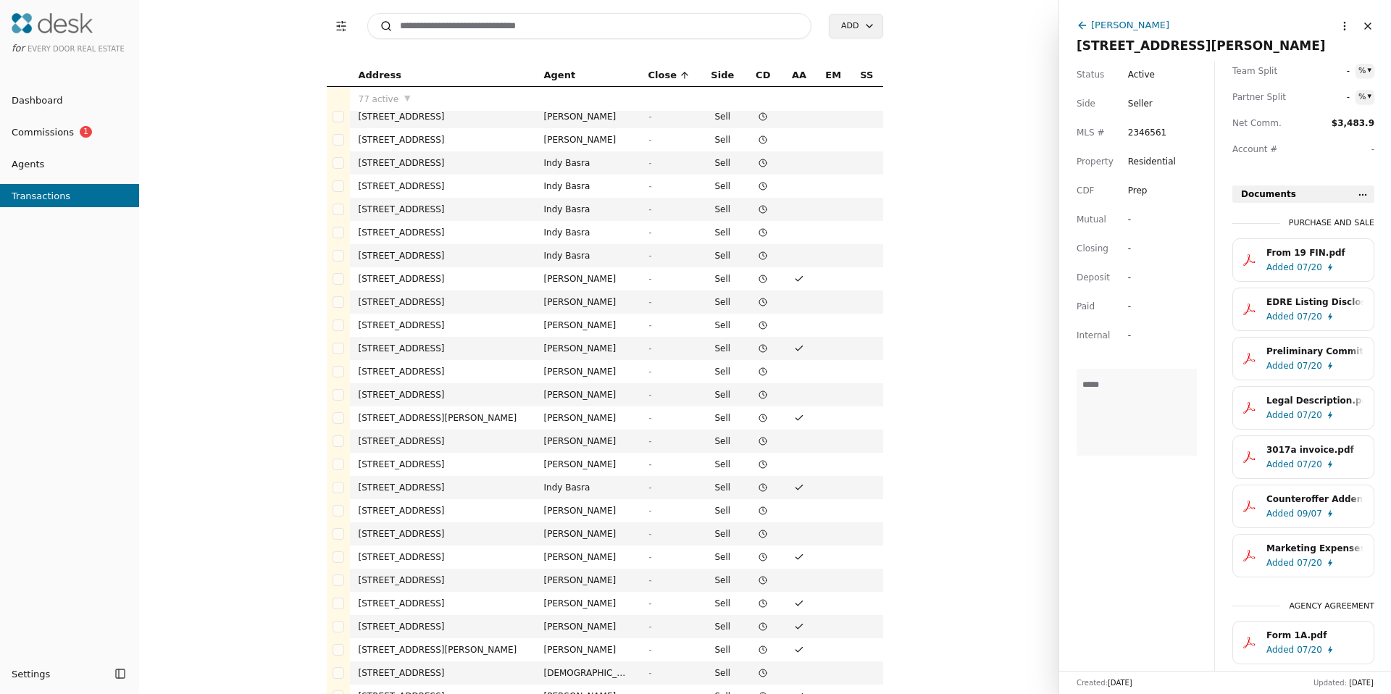
scroll to position [6, 0]
click at [1113, 24] on div "David Kim" at bounding box center [1130, 24] width 78 height 15
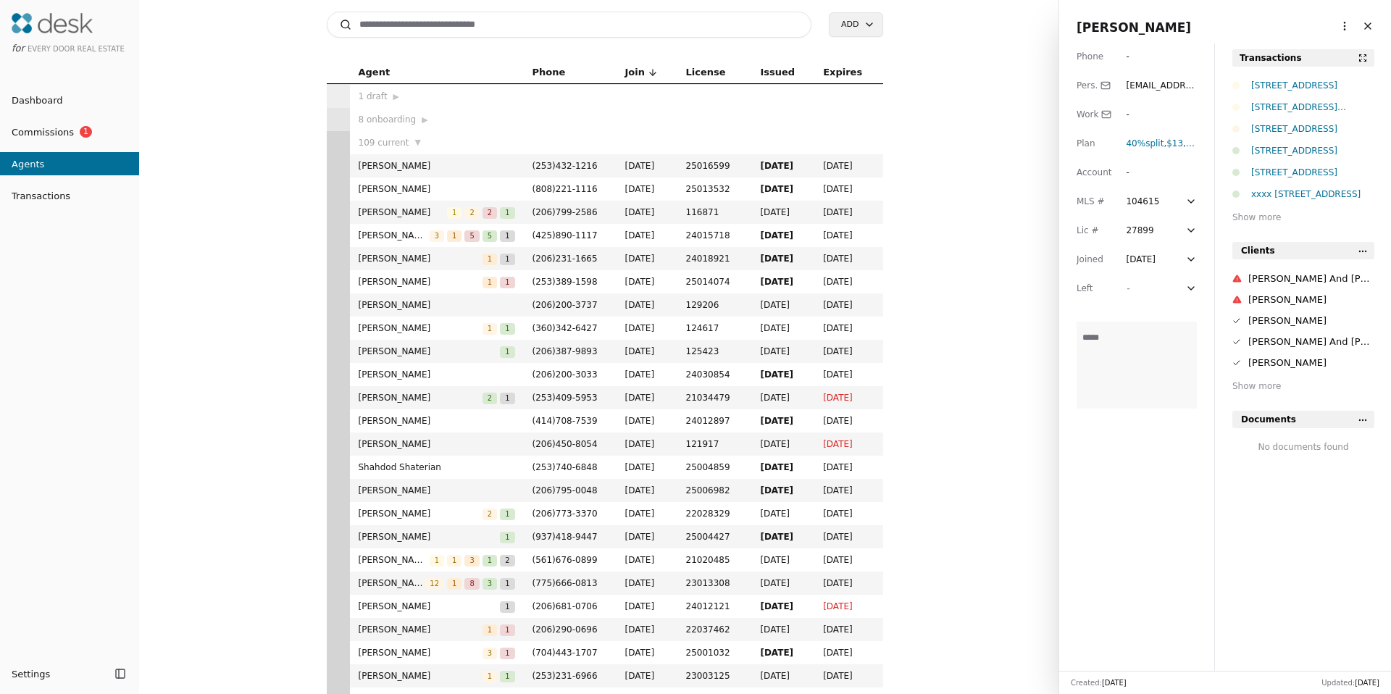
click at [1338, 25] on html "for Every Door Real Estate Dashboard Commissions 1 Agents Transactions Settings…" at bounding box center [695, 347] width 1391 height 694
click at [1303, 70] on div "Navigate as Agent" at bounding box center [1299, 80] width 99 height 24
click at [1334, 23] on html "for Every Door Real Estate Dashboard Commissions 1 Agents Transactions Settings…" at bounding box center [695, 347] width 1391 height 694
click at [1279, 82] on link "Navigate as Agent" at bounding box center [1299, 79] width 87 height 15
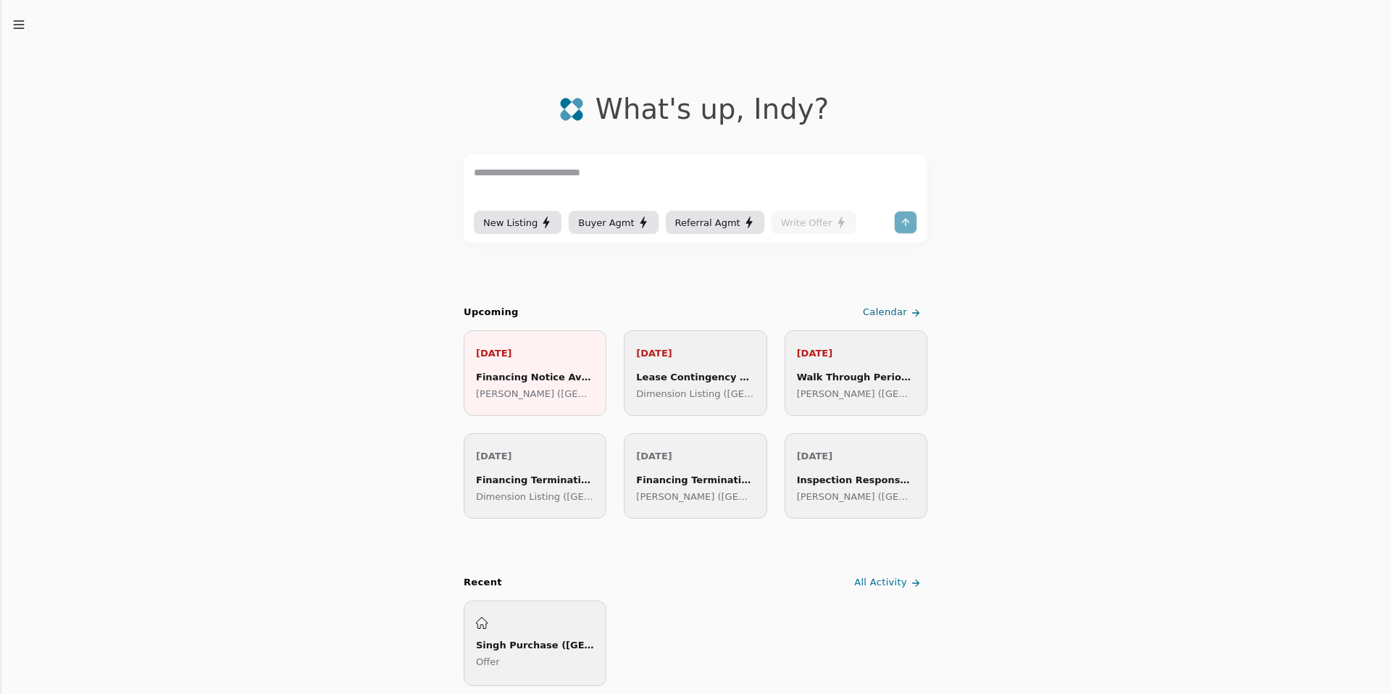
click at [22, 21] on line "button" at bounding box center [18, 21] width 9 height 0
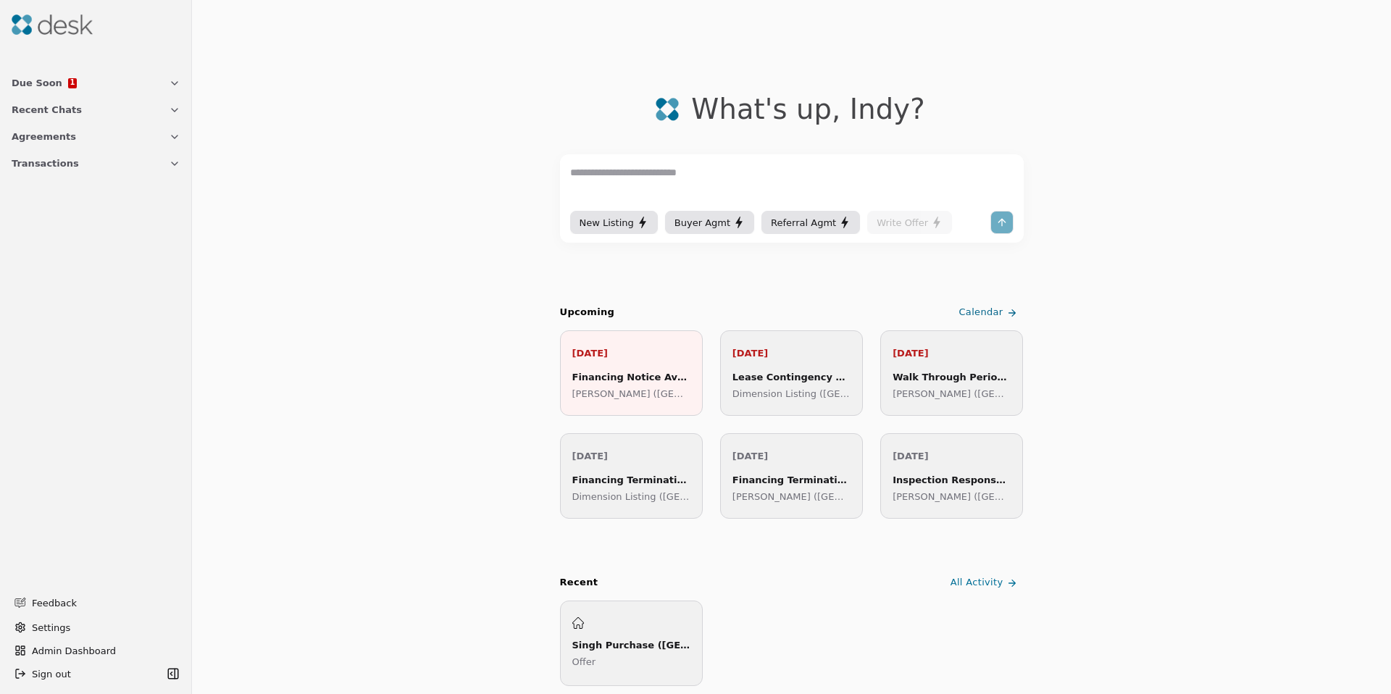
click at [56, 167] on span "Transactions" at bounding box center [45, 163] width 67 height 15
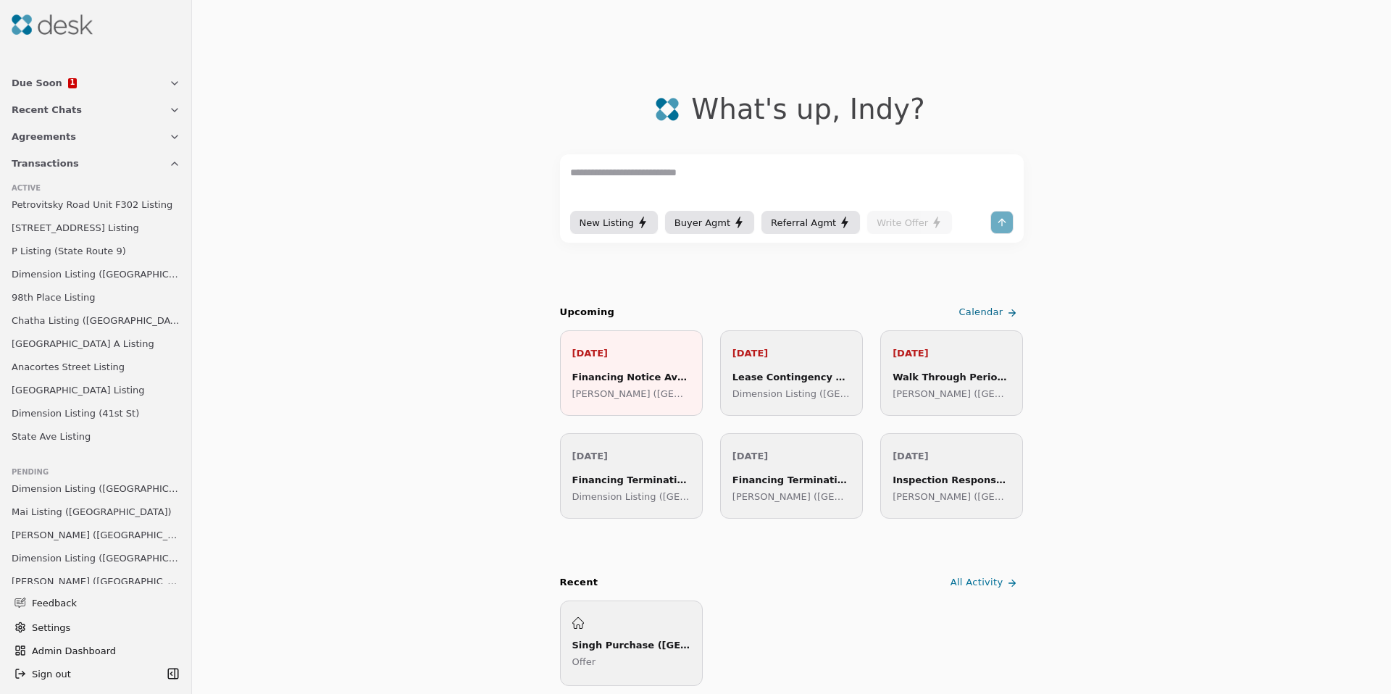
click at [91, 212] on link "Petrovitsky Road Unit F302 Listing" at bounding box center [96, 204] width 180 height 20
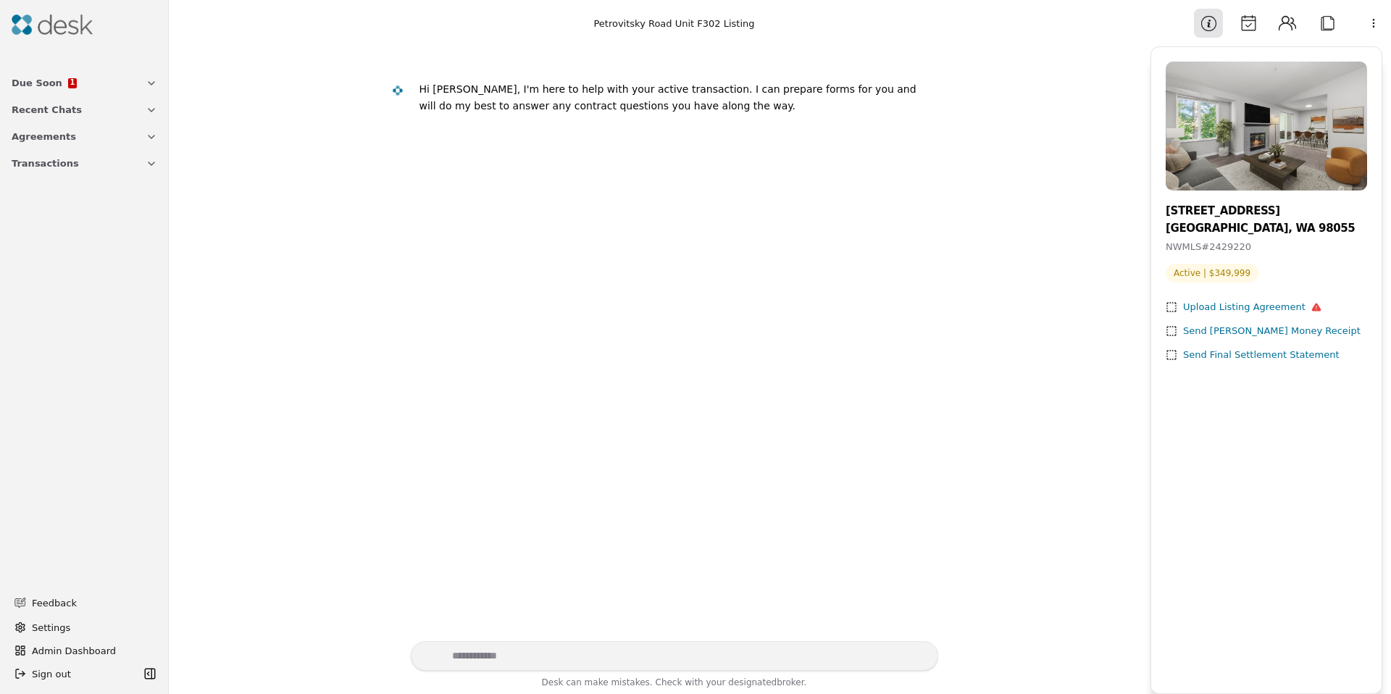
click at [1237, 27] on button "Calendar" at bounding box center [1248, 23] width 29 height 29
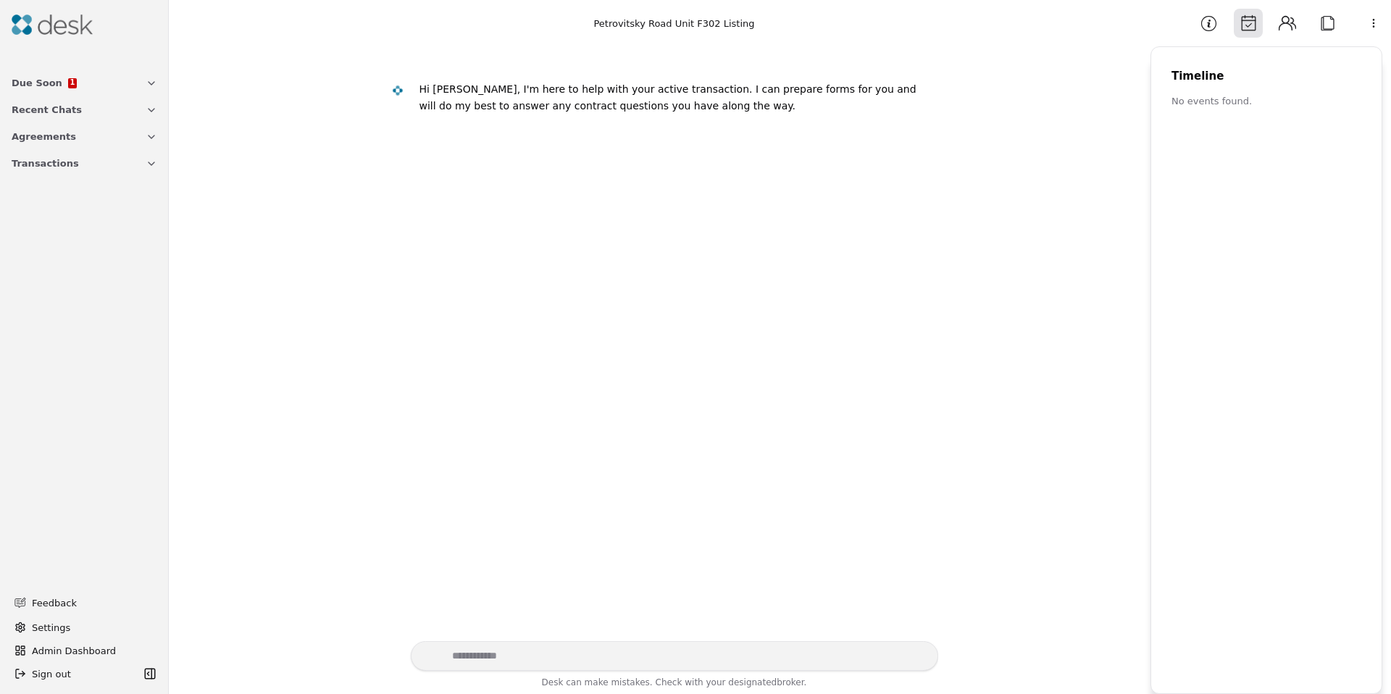
drag, startPoint x: 491, startPoint y: 124, endPoint x: 658, endPoint y: 127, distance: 166.7
click at [658, 127] on div "Hi [PERSON_NAME], I'm here to help with your active transaction . I can prepare…" at bounding box center [660, 101] width 556 height 53
click at [1331, 22] on button "Attach" at bounding box center [1327, 23] width 29 height 29
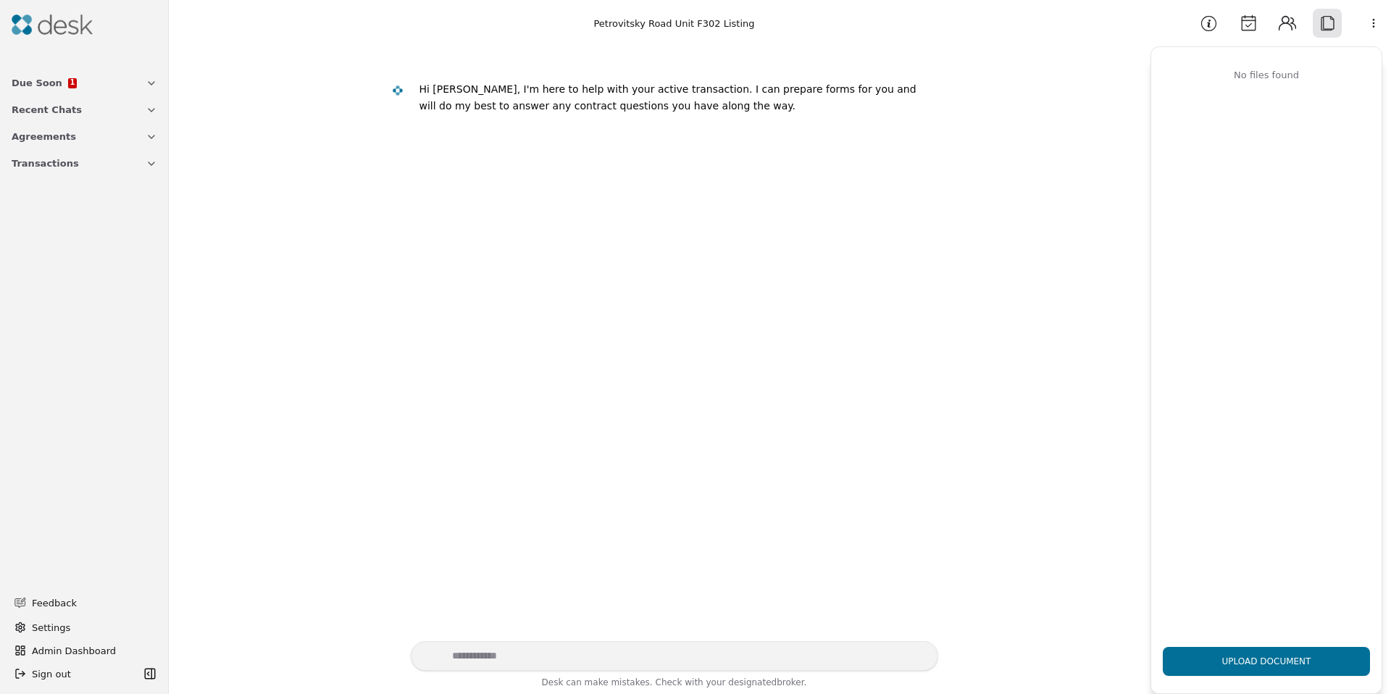
click at [1368, 34] on html "Due Soon 1 Recent Chats Agreements Transactions Feedback Settings Admin Dashboa…" at bounding box center [695, 347] width 1391 height 694
click at [1338, 81] on div "Available Actions" at bounding box center [1336, 80] width 112 height 24
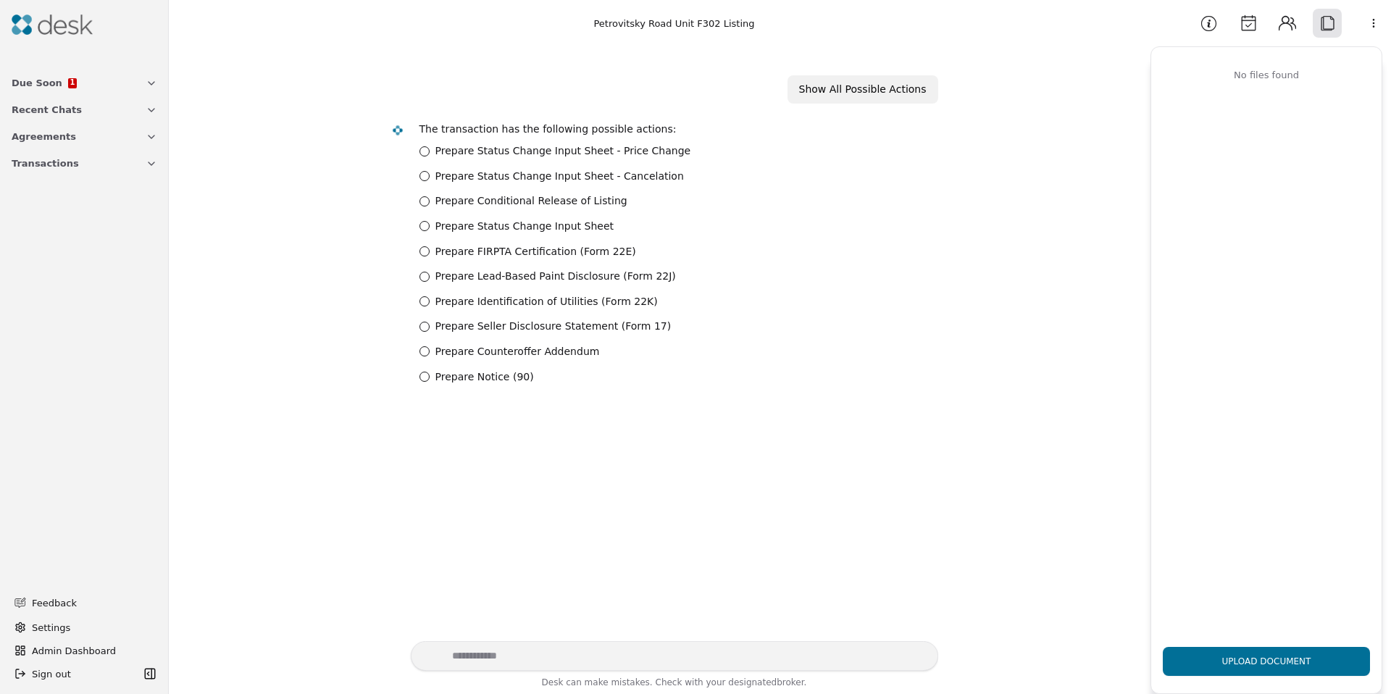
click at [498, 353] on label "Prepare Counteroffer Addendum" at bounding box center [517, 351] width 164 height 17
click at [430, 353] on Addendum "Prepare Counteroffer Addendum" at bounding box center [424, 351] width 10 height 10
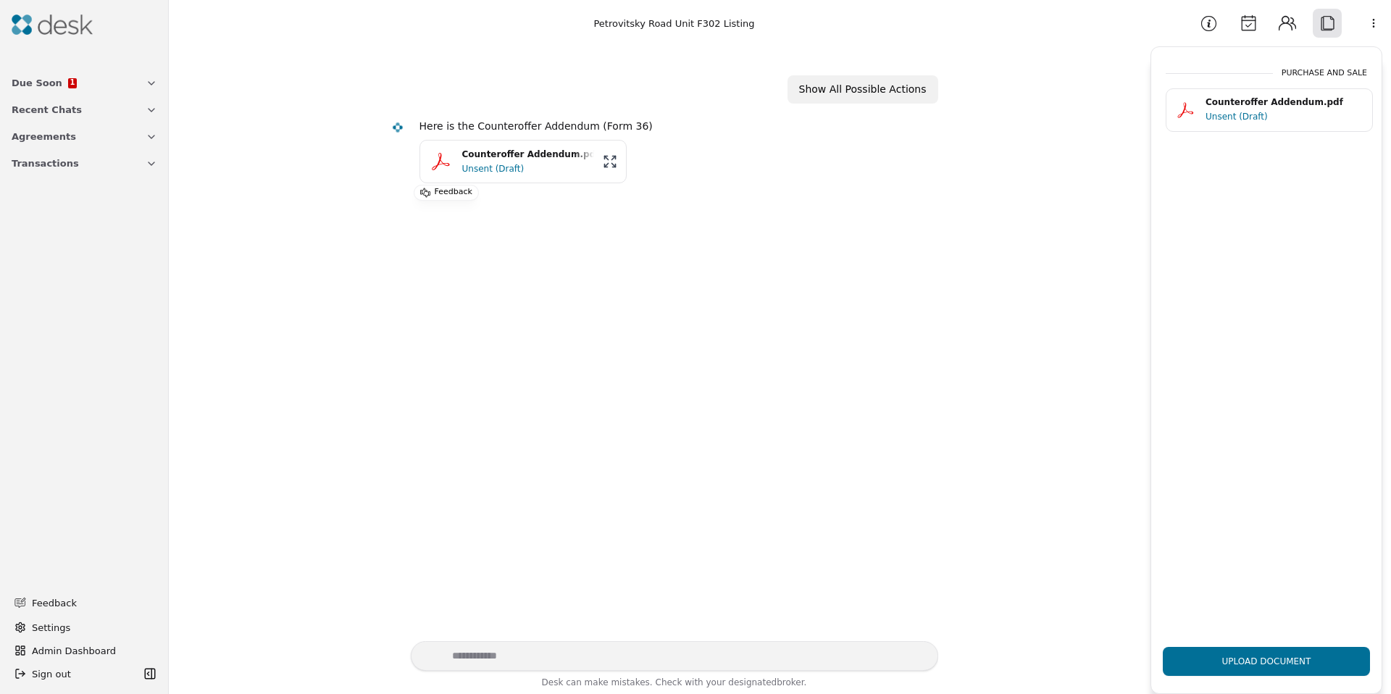
click at [488, 165] on div "Unsent (Draft)" at bounding box center [528, 169] width 132 height 14
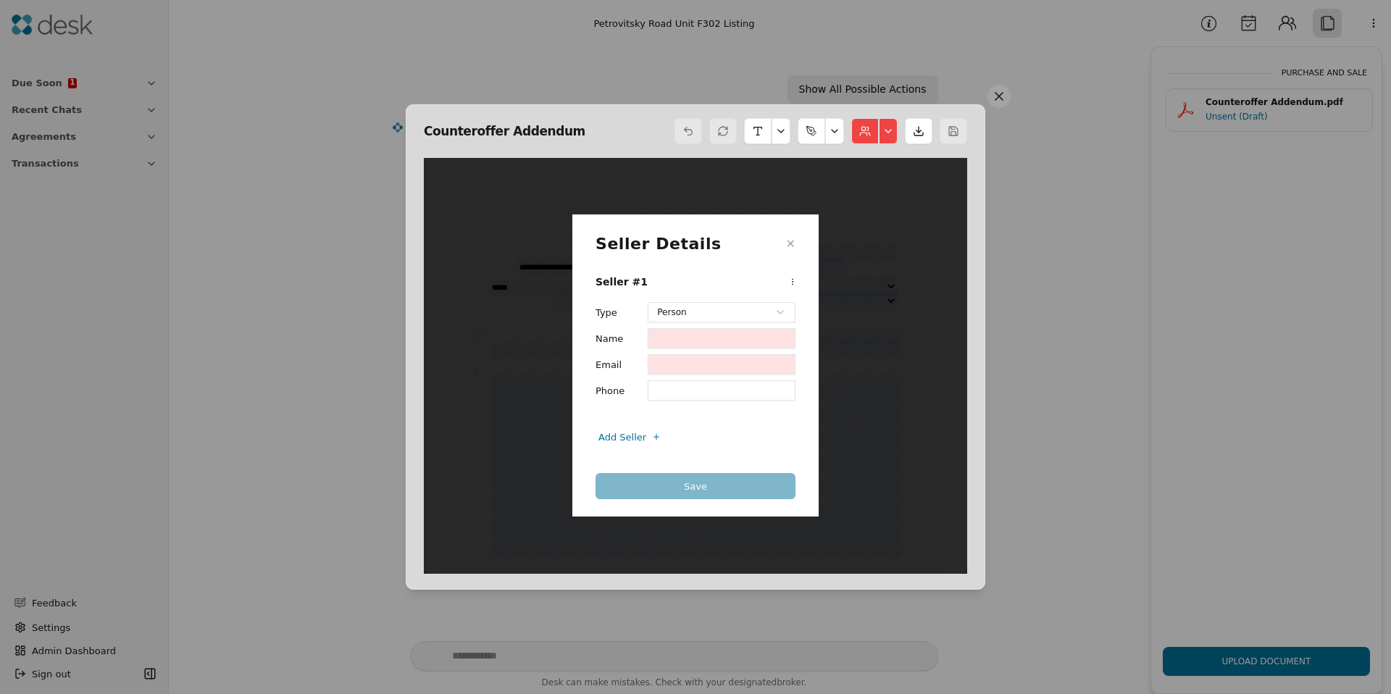
scroll to position [7, 0]
click at [673, 343] on input "Name" at bounding box center [722, 338] width 148 height 20
drag, startPoint x: 678, startPoint y: 348, endPoint x: 678, endPoint y: 363, distance: 14.5
click at [678, 348] on div "Type Person ****** ****** Name Email Phone" at bounding box center [695, 351] width 200 height 99
click at [678, 363] on input "Email" at bounding box center [722, 364] width 148 height 20
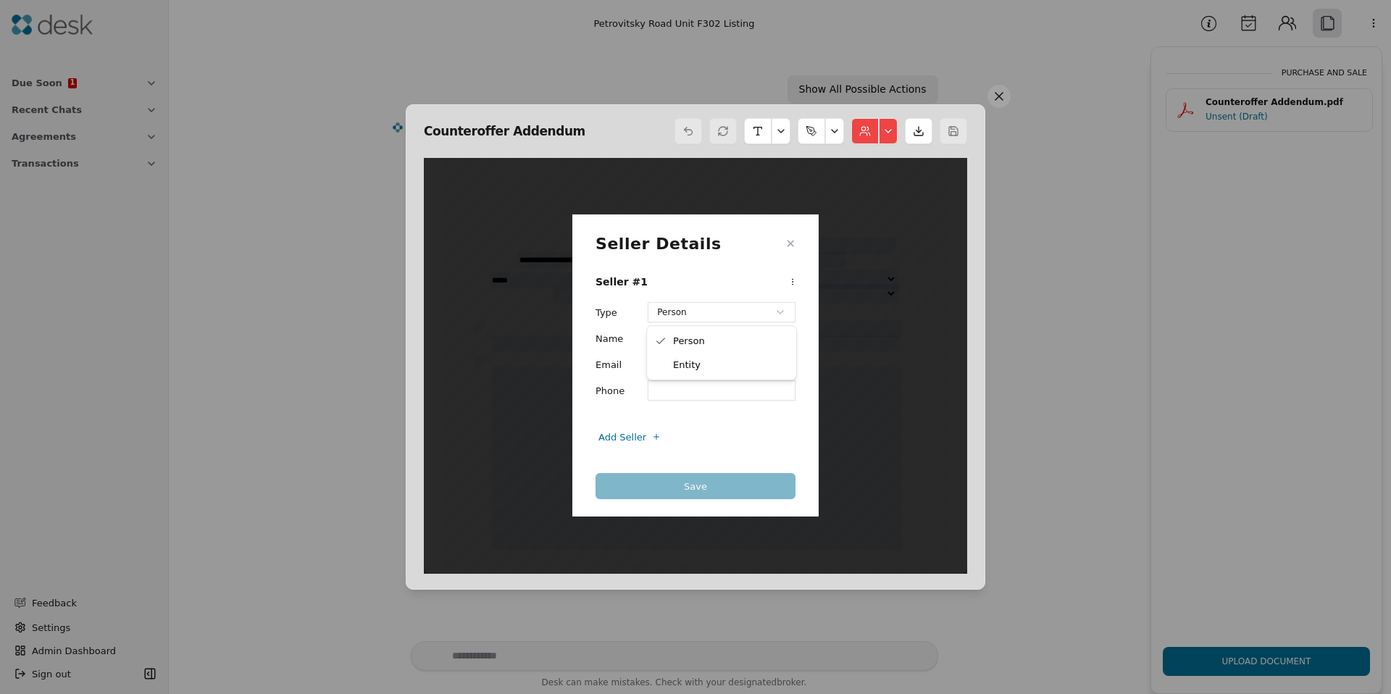
click at [670, 317] on div "Counteroffer Addendum Seller Details ✕ Seller #1 Type Person ****** ****** Name…" at bounding box center [695, 347] width 1391 height 694
click at [595, 359] on div "Counteroffer Addendum Seller Details ✕ Seller #1 Type Person ****** ****** Name…" at bounding box center [695, 347] width 1391 height 694
click at [691, 338] on input "Name" at bounding box center [722, 338] width 148 height 20
click at [673, 353] on div "Type Person ****** ****** Name Email Phone" at bounding box center [695, 351] width 200 height 99
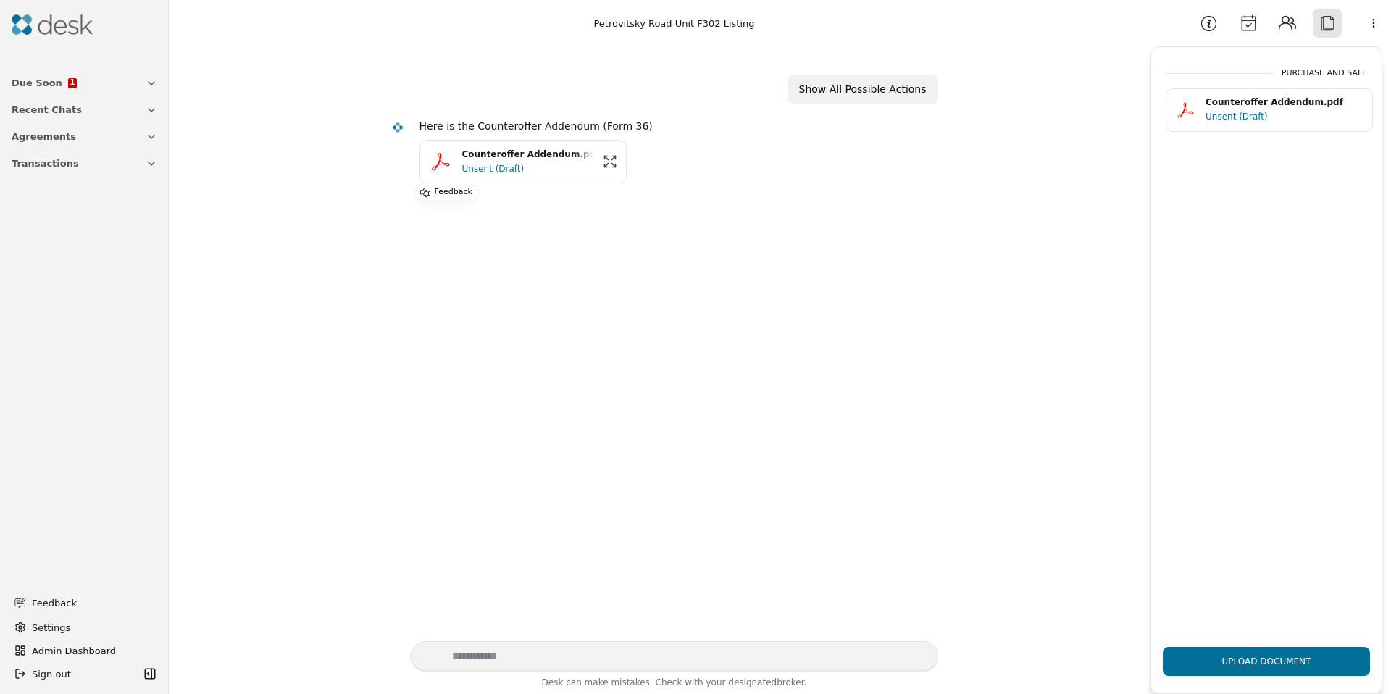
click at [1292, 17] on button "Contacts" at bounding box center [1287, 23] width 29 height 29
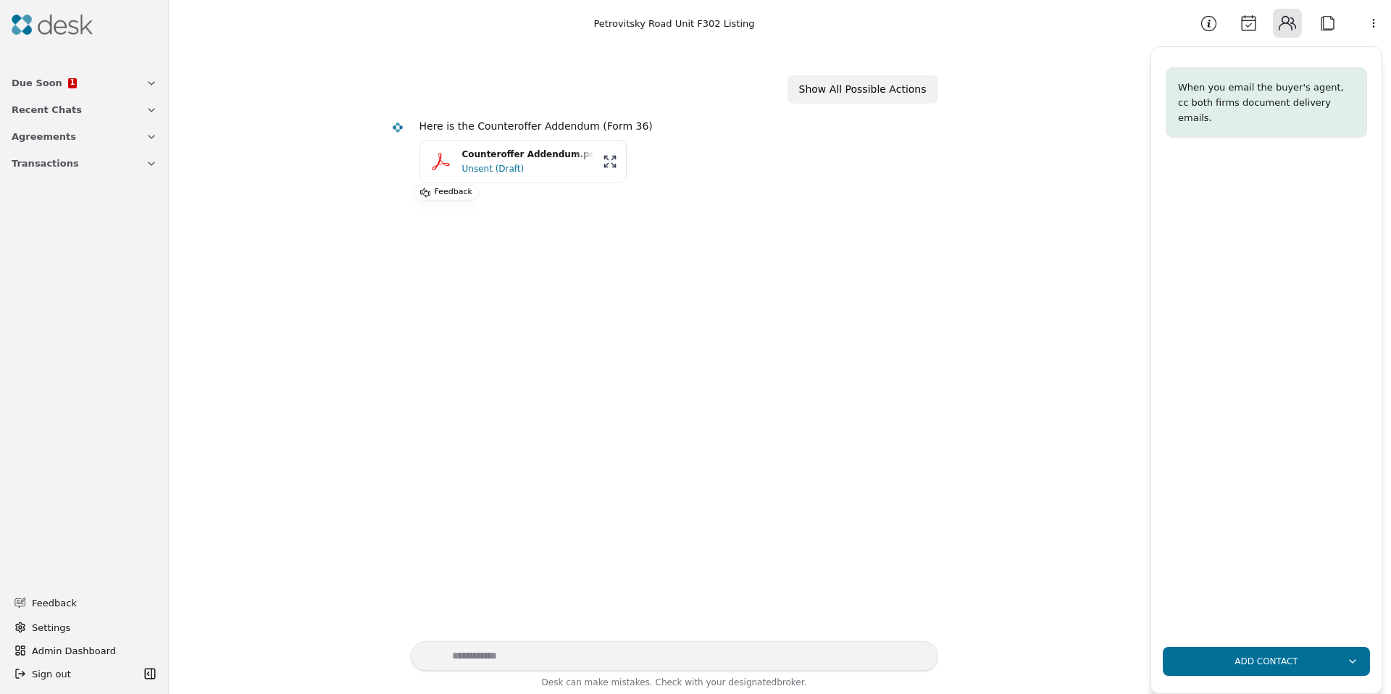
click at [1194, 23] on button "Information" at bounding box center [1208, 23] width 29 height 29
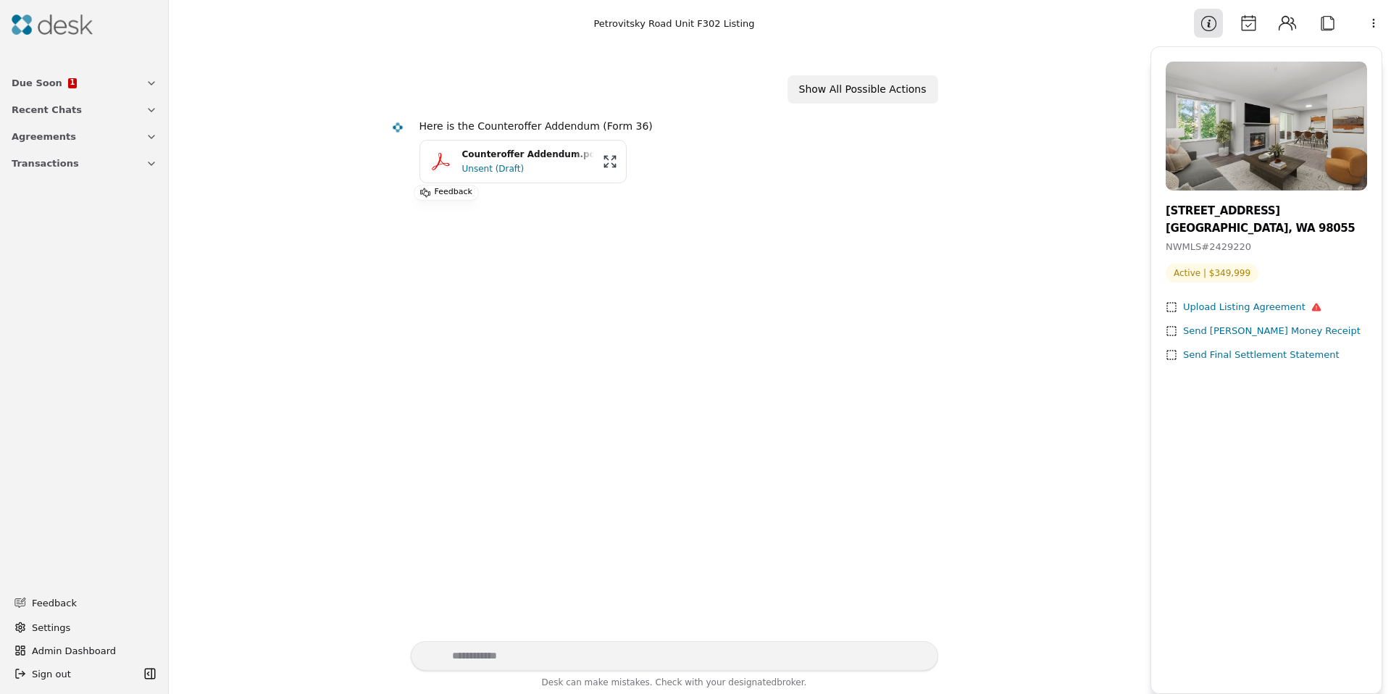
click at [1276, 22] on button "Contacts" at bounding box center [1287, 23] width 29 height 29
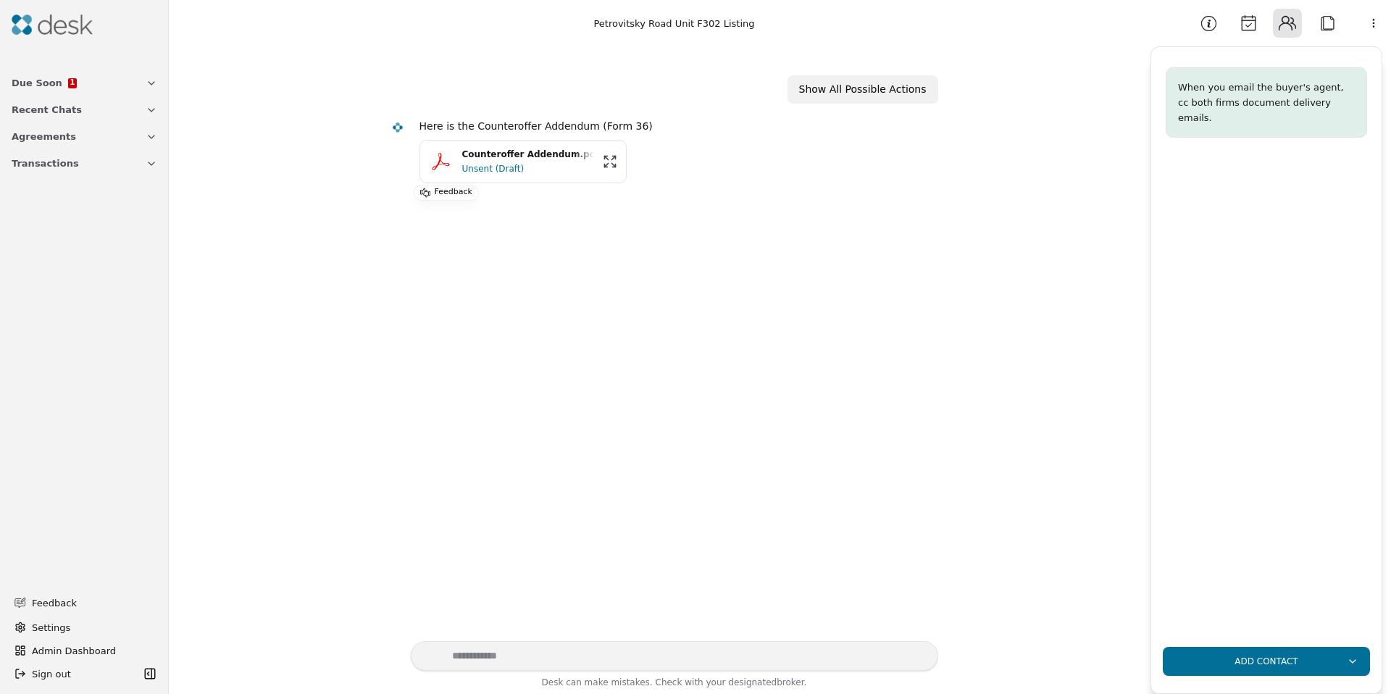
click at [1331, 25] on button "Attach" at bounding box center [1327, 23] width 29 height 29
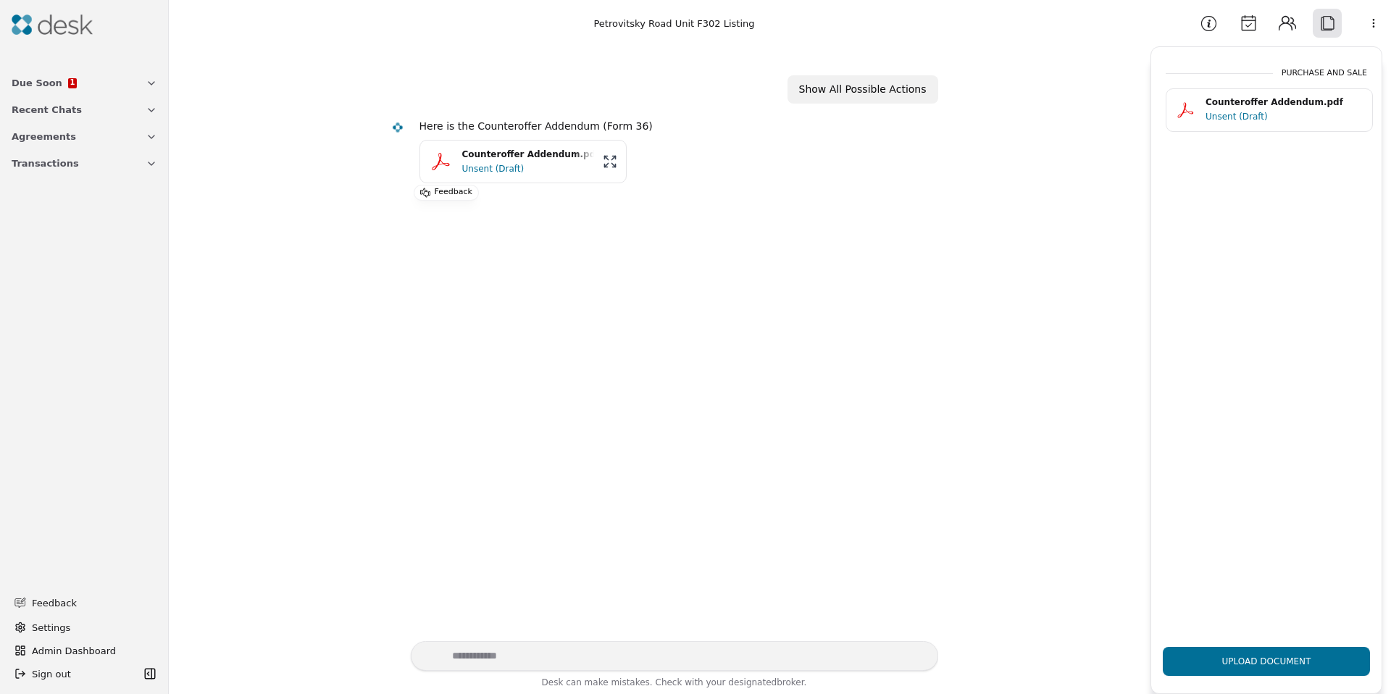
click at [1374, 19] on html "Due Soon 1 Recent Chats Agreements Transactions Feedback Settings Admin Dashboa…" at bounding box center [695, 347] width 1391 height 694
click at [587, 317] on html "Due Soon 1 Recent Chats Agreements Transactions Feedback Settings Admin Dashboa…" at bounding box center [695, 347] width 1391 height 694
click at [36, 170] on span "Transactions" at bounding box center [45, 163] width 67 height 15
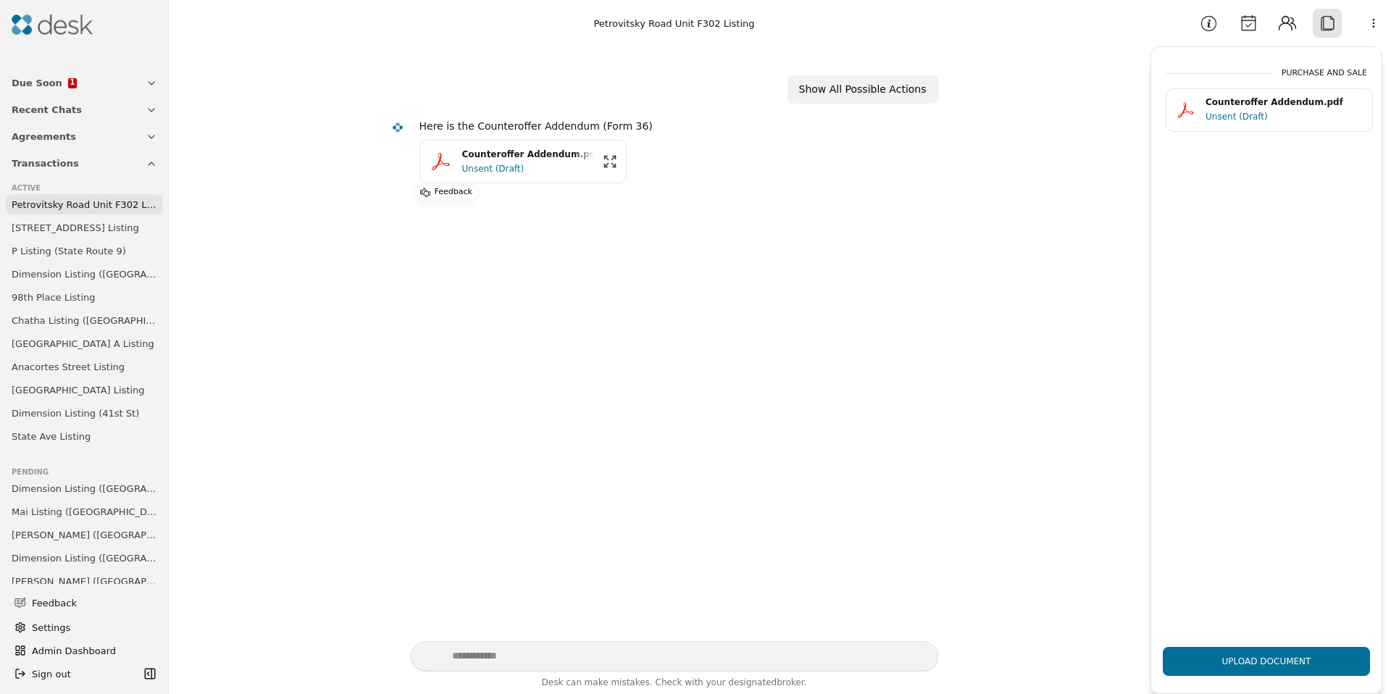
click at [64, 516] on span "Mai Listing ([GEOGRAPHIC_DATA])" at bounding box center [85, 511] width 146 height 15
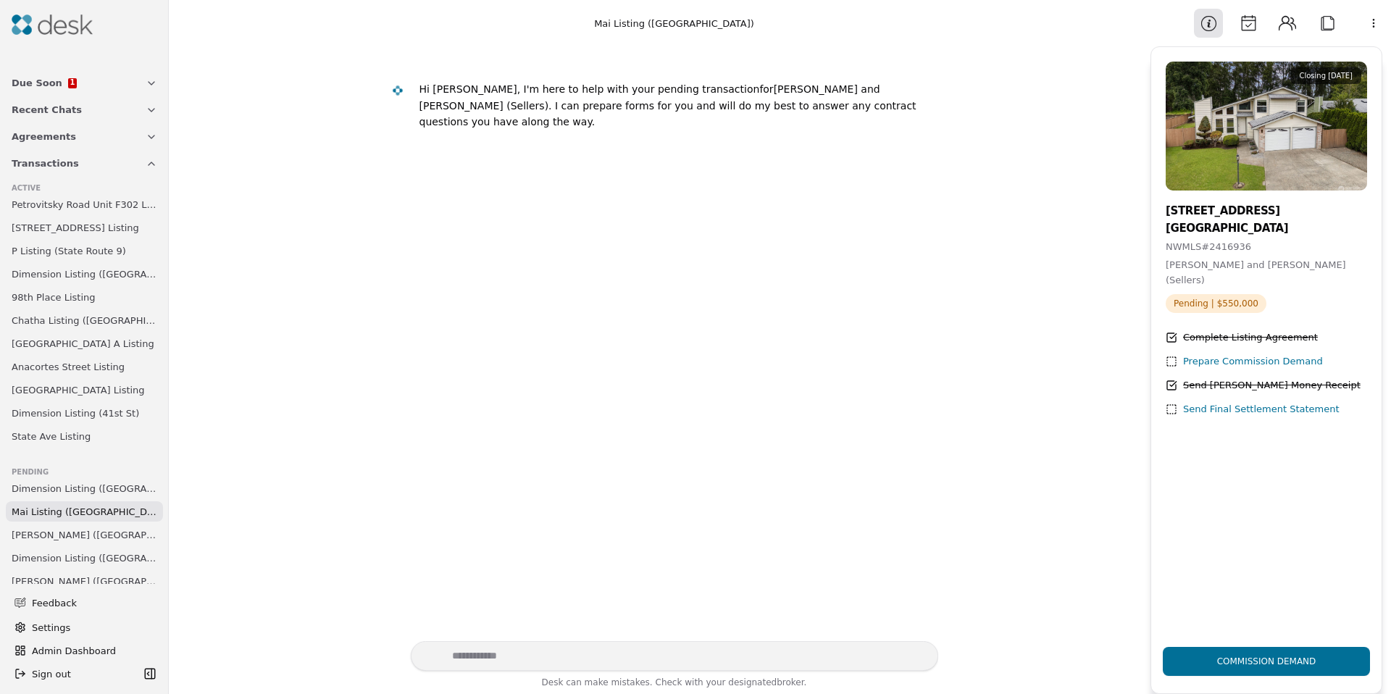
click at [71, 494] on span "Dimension Listing ([GEOGRAPHIC_DATA])" at bounding box center [85, 488] width 146 height 15
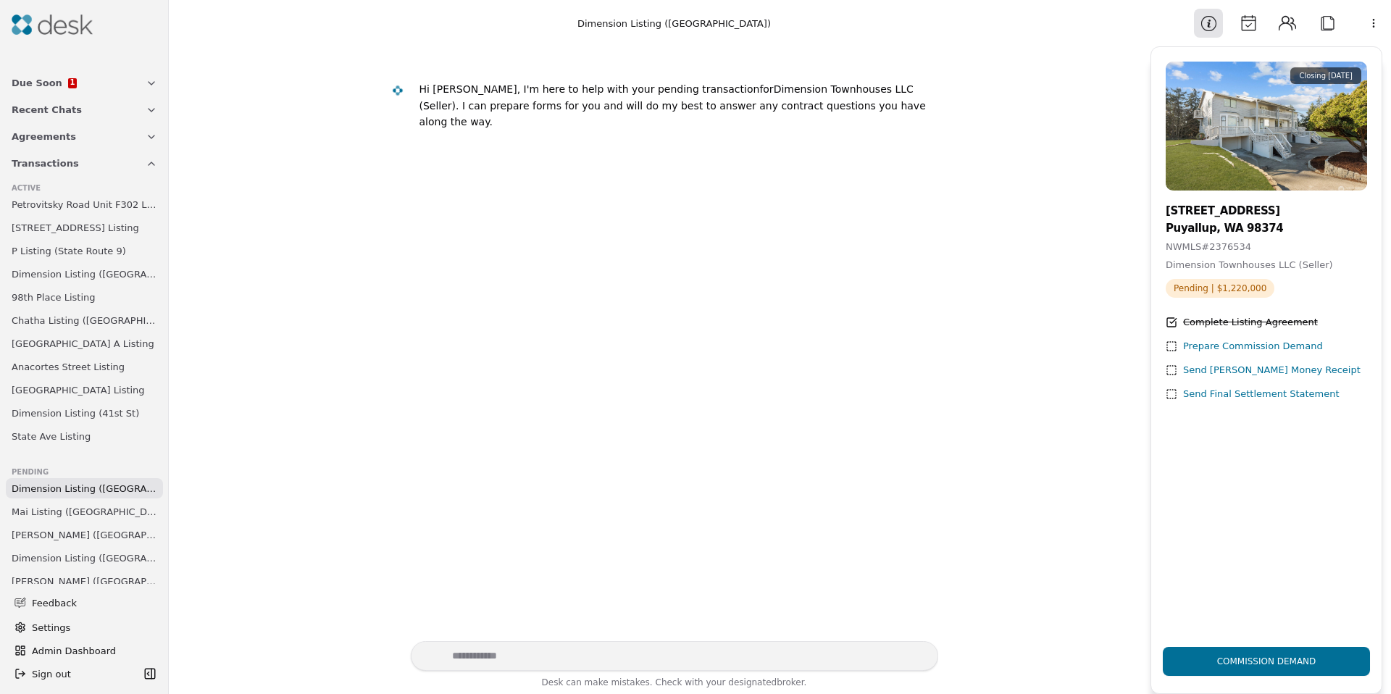
click at [73, 512] on span "Mai Listing ([GEOGRAPHIC_DATA])" at bounding box center [85, 511] width 146 height 15
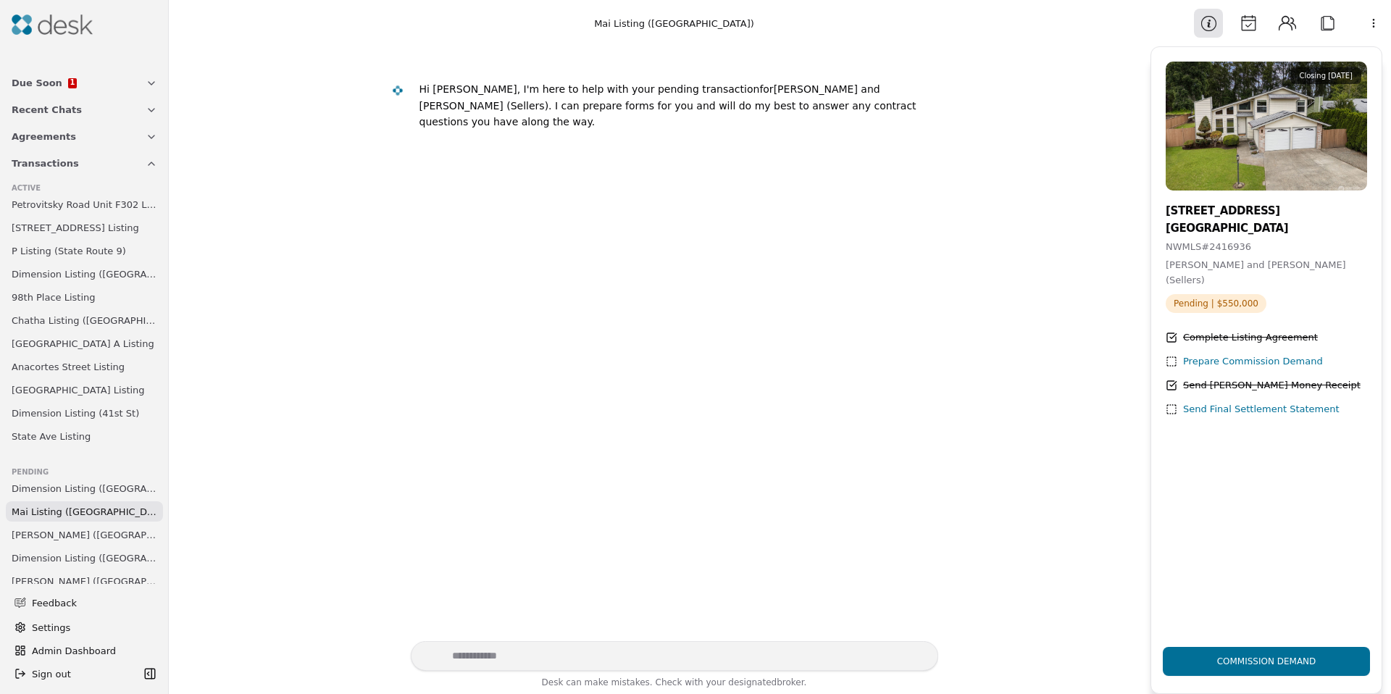
click at [1325, 30] on button "Attach" at bounding box center [1327, 23] width 29 height 29
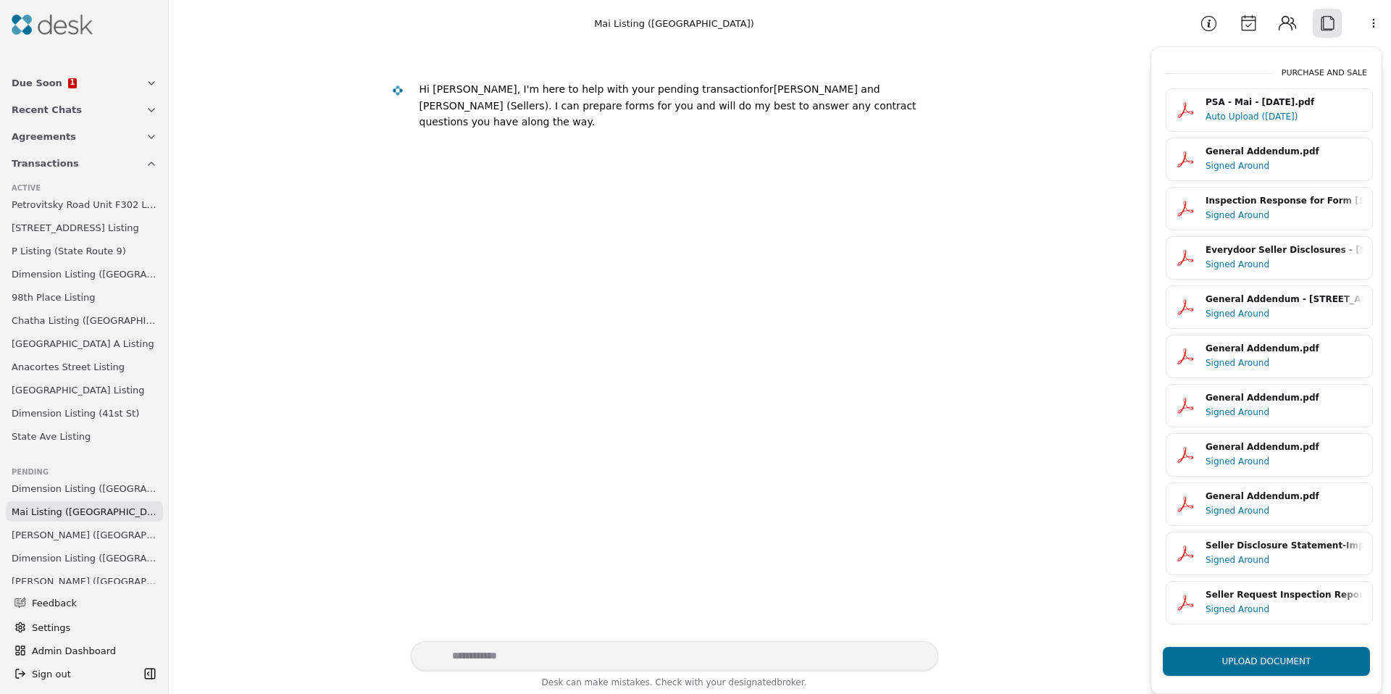
click at [1234, 311] on div "Signed Around" at bounding box center [1284, 313] width 158 height 14
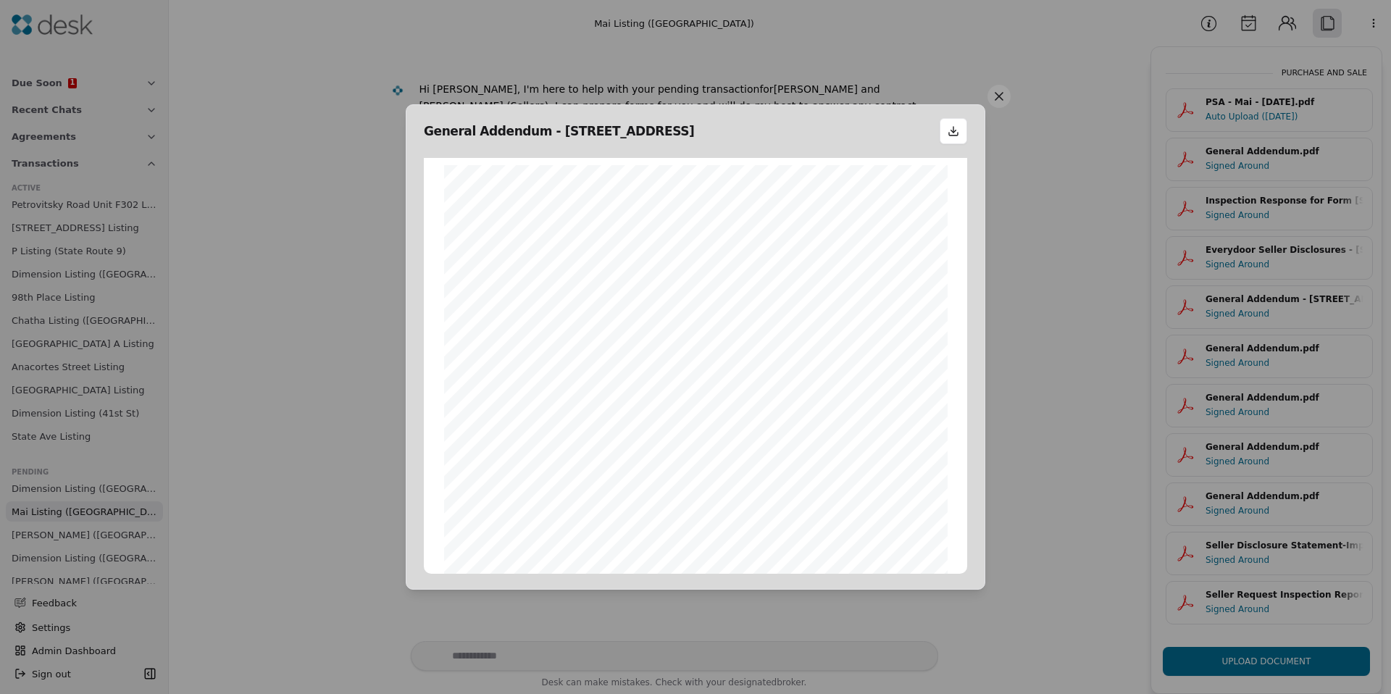
click at [998, 98] on button at bounding box center [998, 96] width 23 height 23
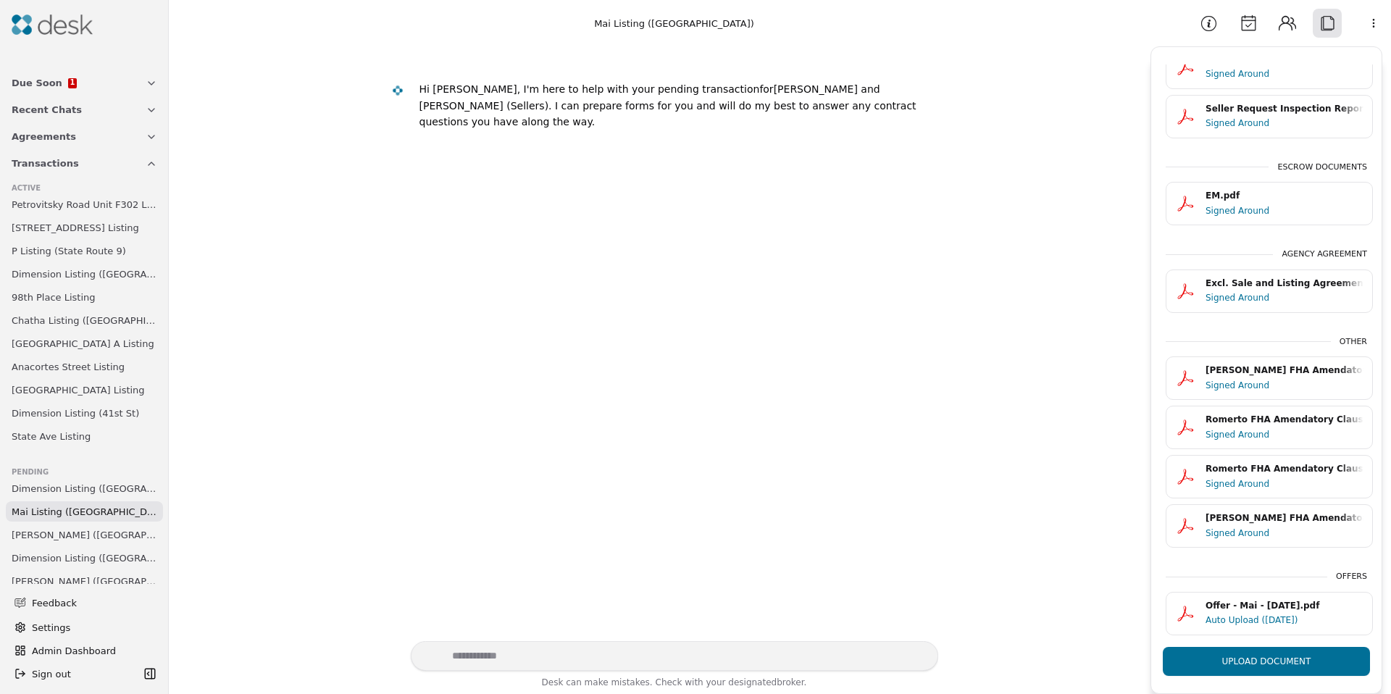
scroll to position [497, 0]
click at [1233, 290] on div "Signed Around" at bounding box center [1284, 297] width 158 height 14
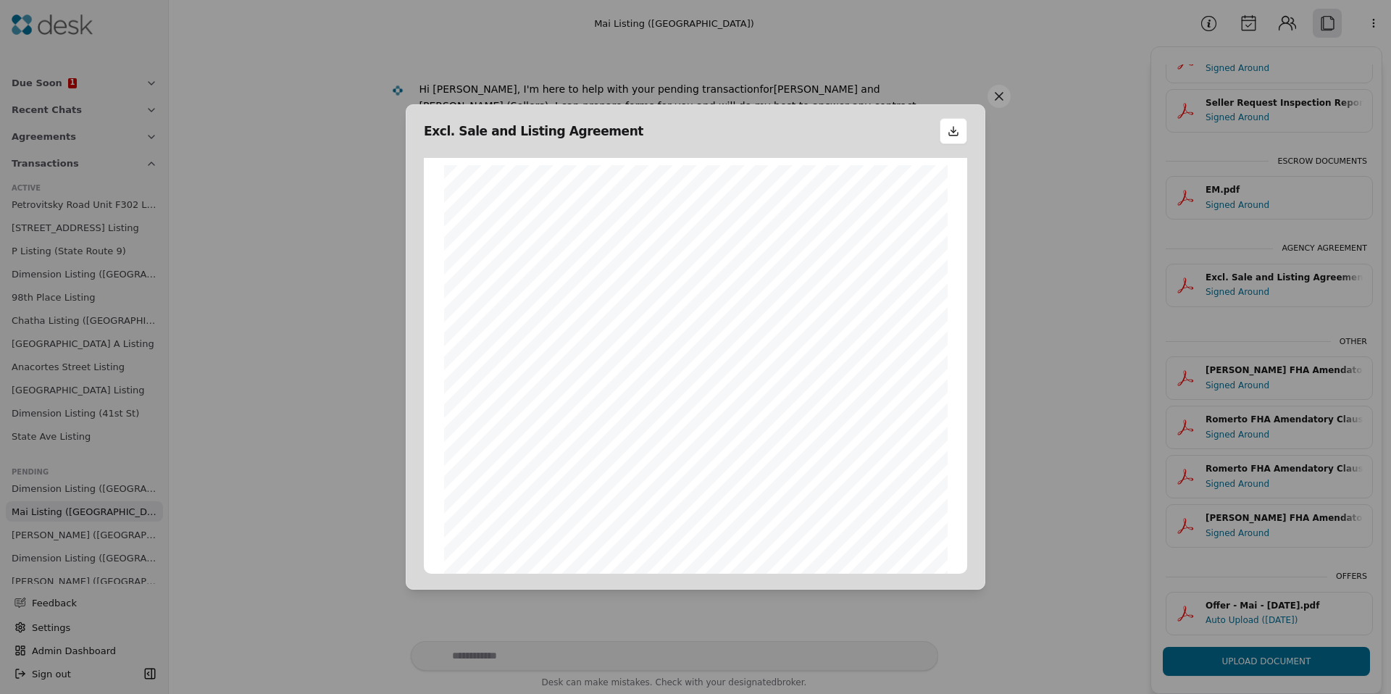
scroll to position [7, 0]
click at [997, 94] on button at bounding box center [998, 96] width 23 height 23
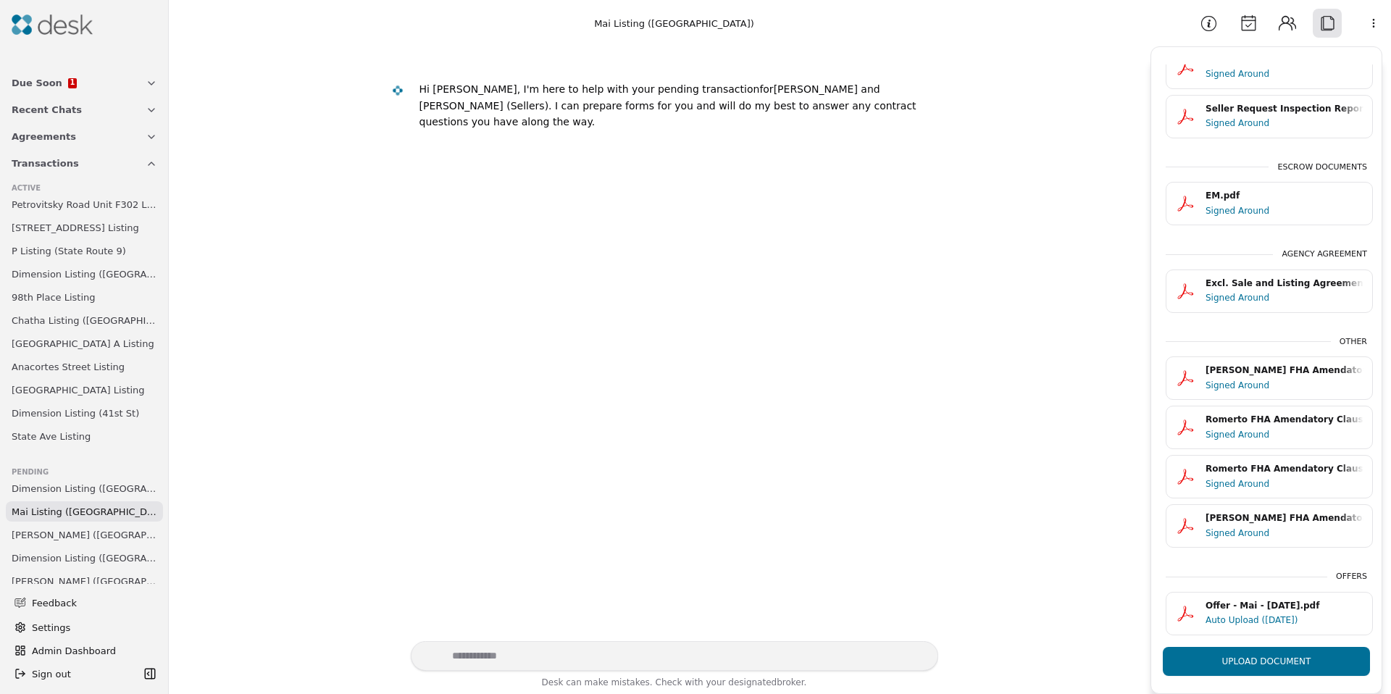
click at [69, 27] on img at bounding box center [52, 24] width 81 height 20
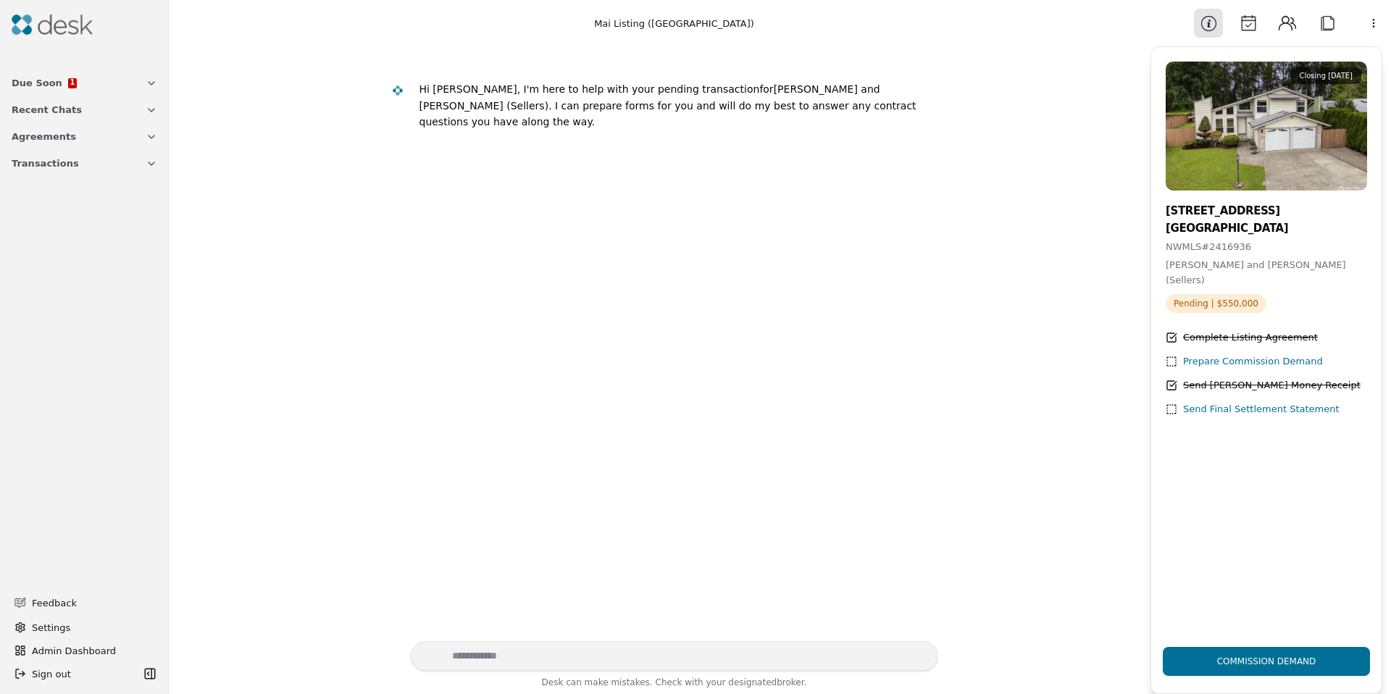
click at [57, 643] on span "Admin Dashboard" at bounding box center [93, 650] width 122 height 15
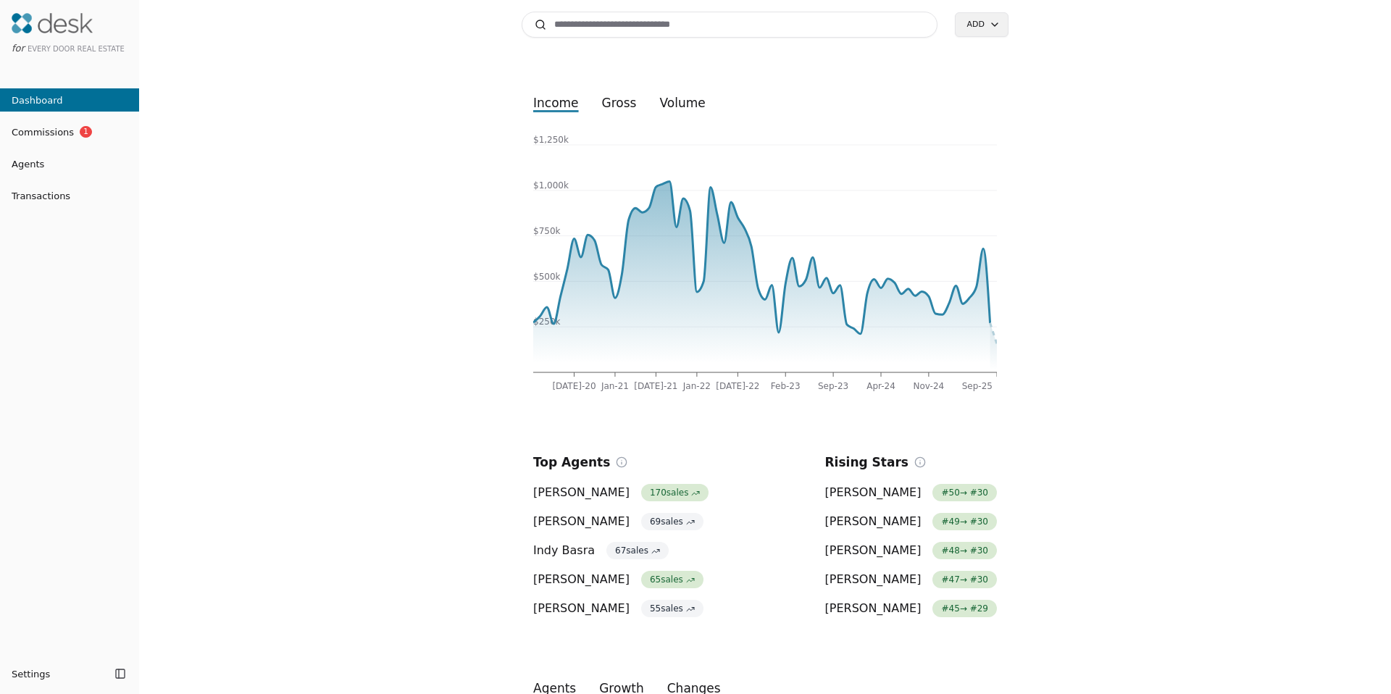
click at [624, 27] on input at bounding box center [730, 25] width 416 height 26
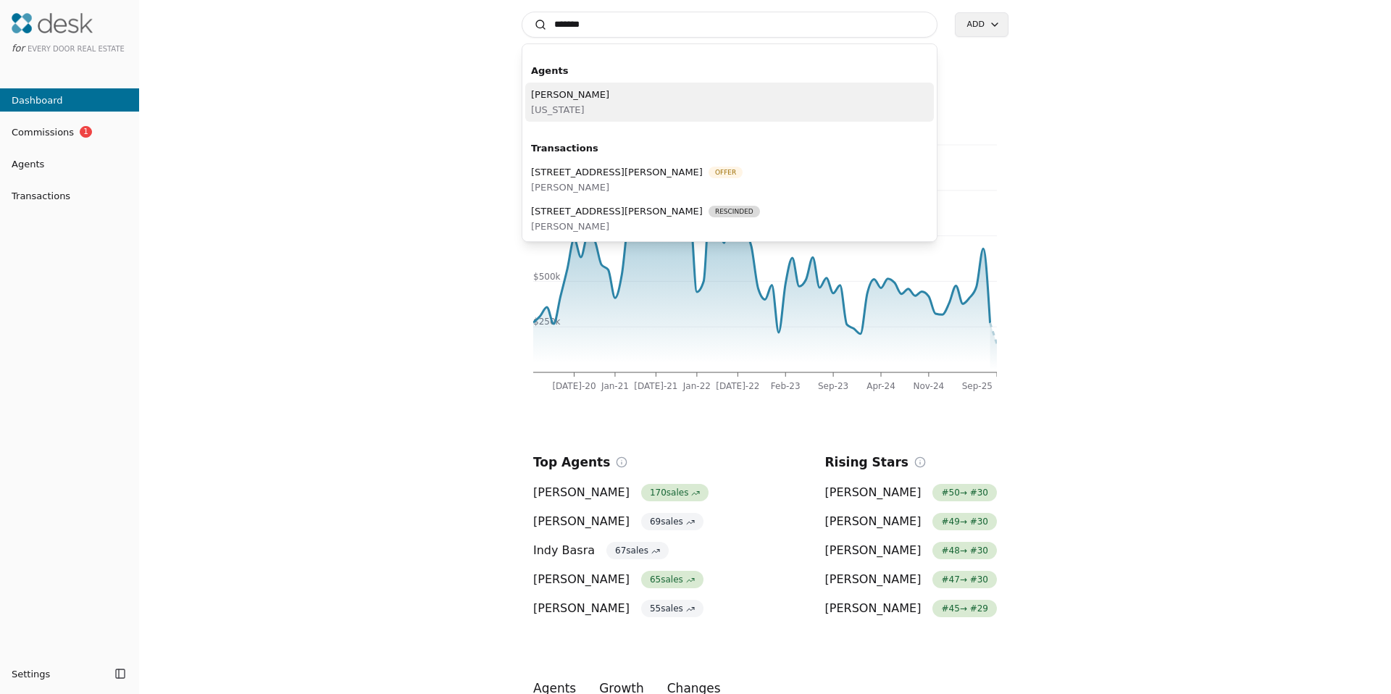
type input "*******"
click at [593, 96] on div "[PERSON_NAME][US_STATE]" at bounding box center [729, 102] width 409 height 39
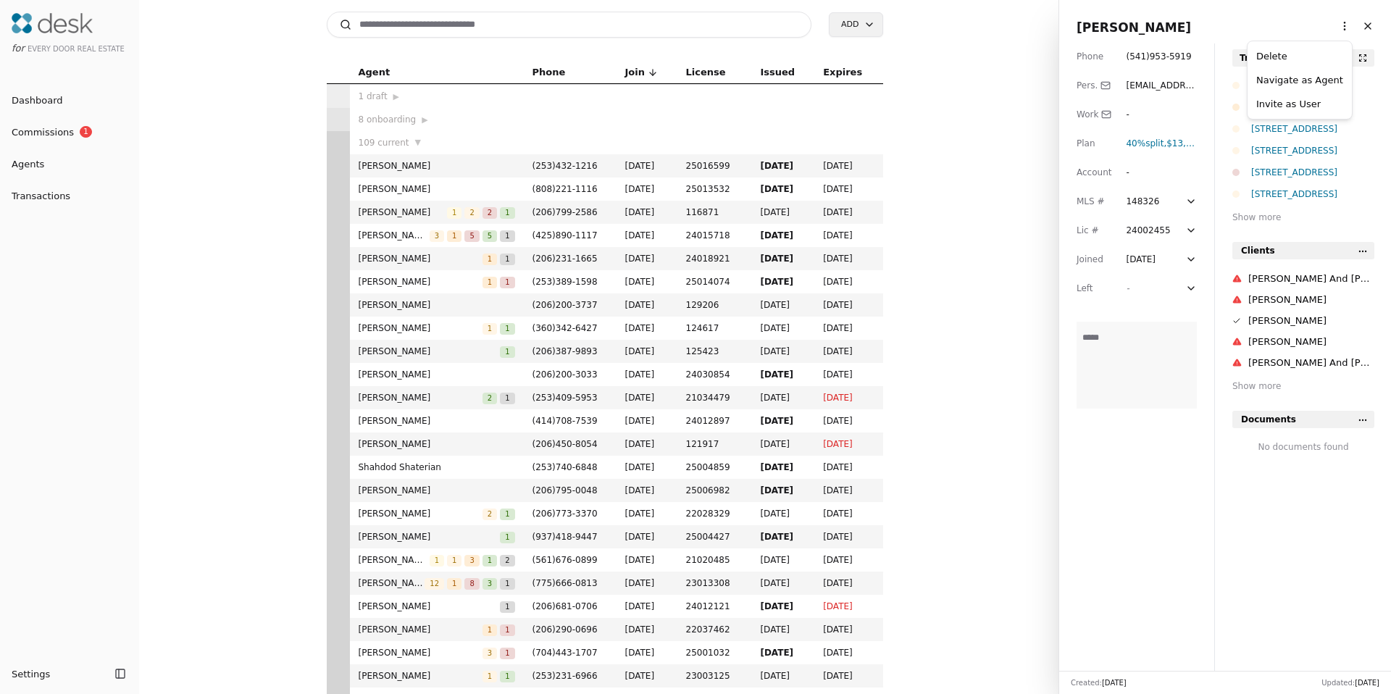
click at [1331, 29] on html "for Every Door Real Estate Dashboard Commissions 1 Agents Transactions Settings…" at bounding box center [695, 347] width 1391 height 694
click at [1295, 80] on link "Navigate as Agent" at bounding box center [1299, 79] width 87 height 15
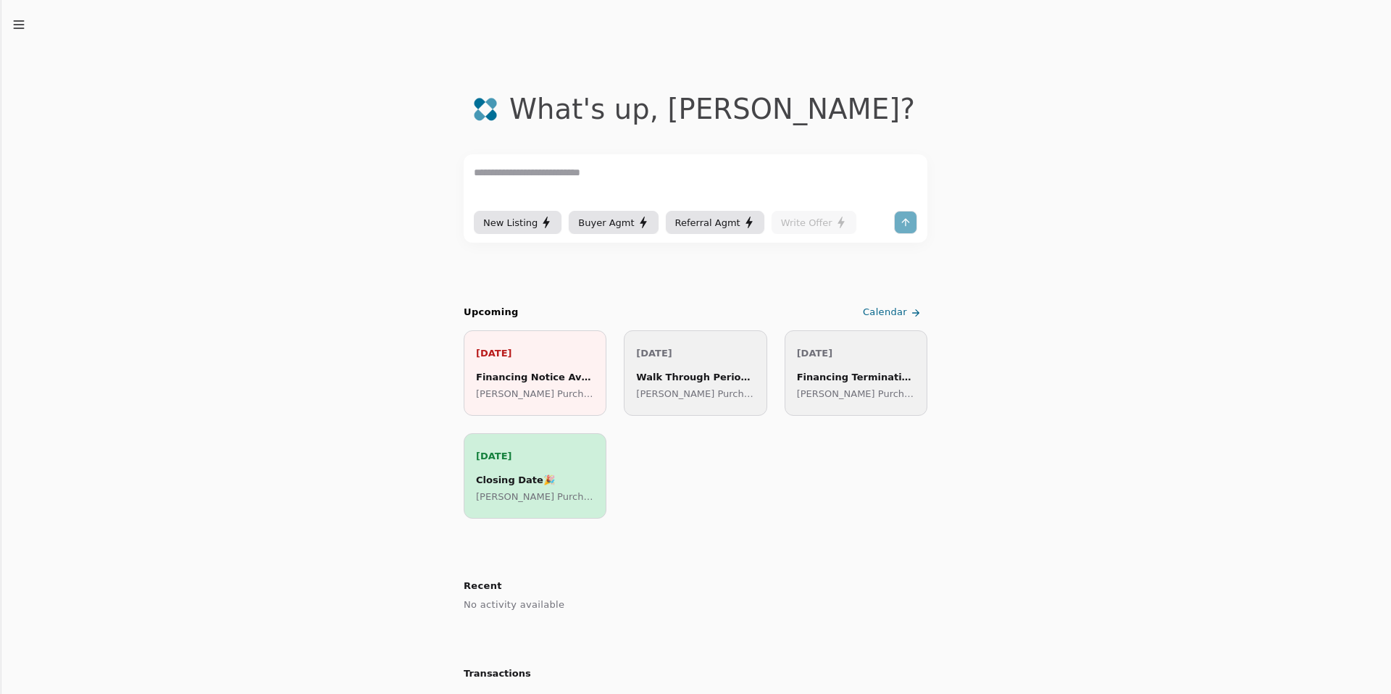
click at [21, 23] on icon "button" at bounding box center [19, 24] width 14 height 14
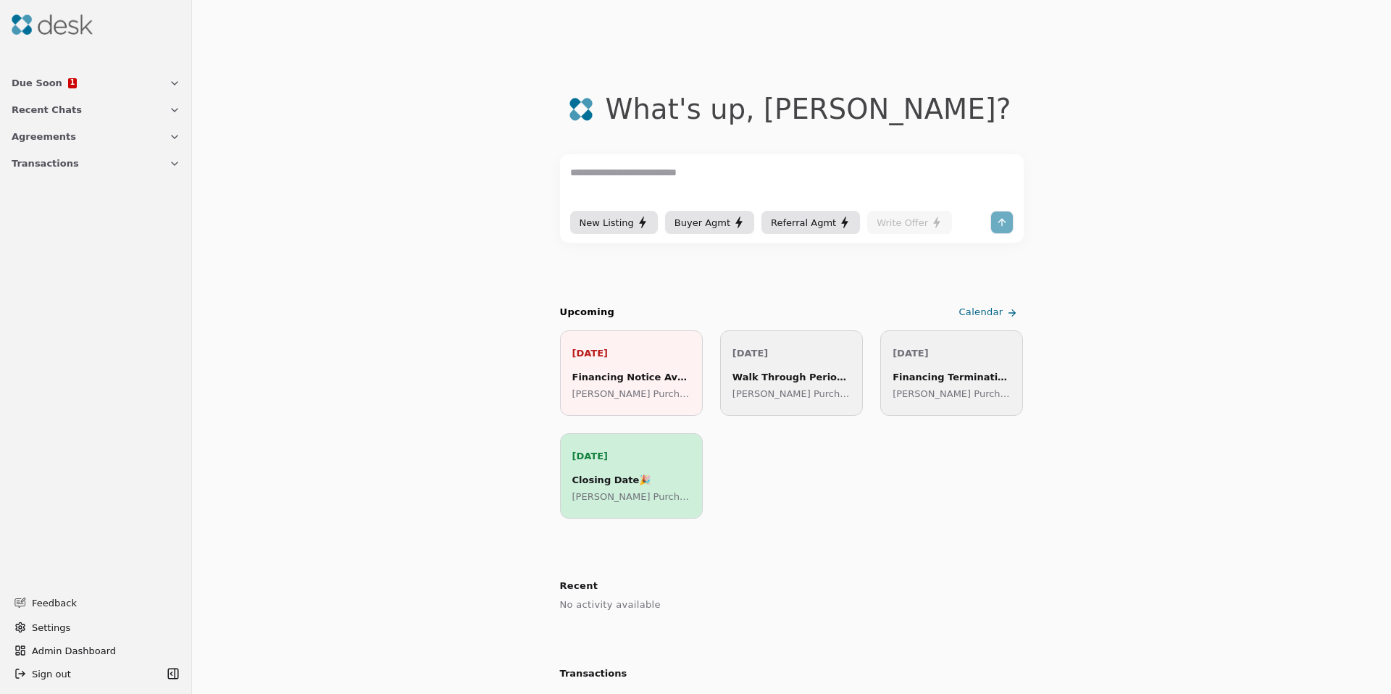
click at [44, 156] on span "Transactions" at bounding box center [45, 163] width 67 height 15
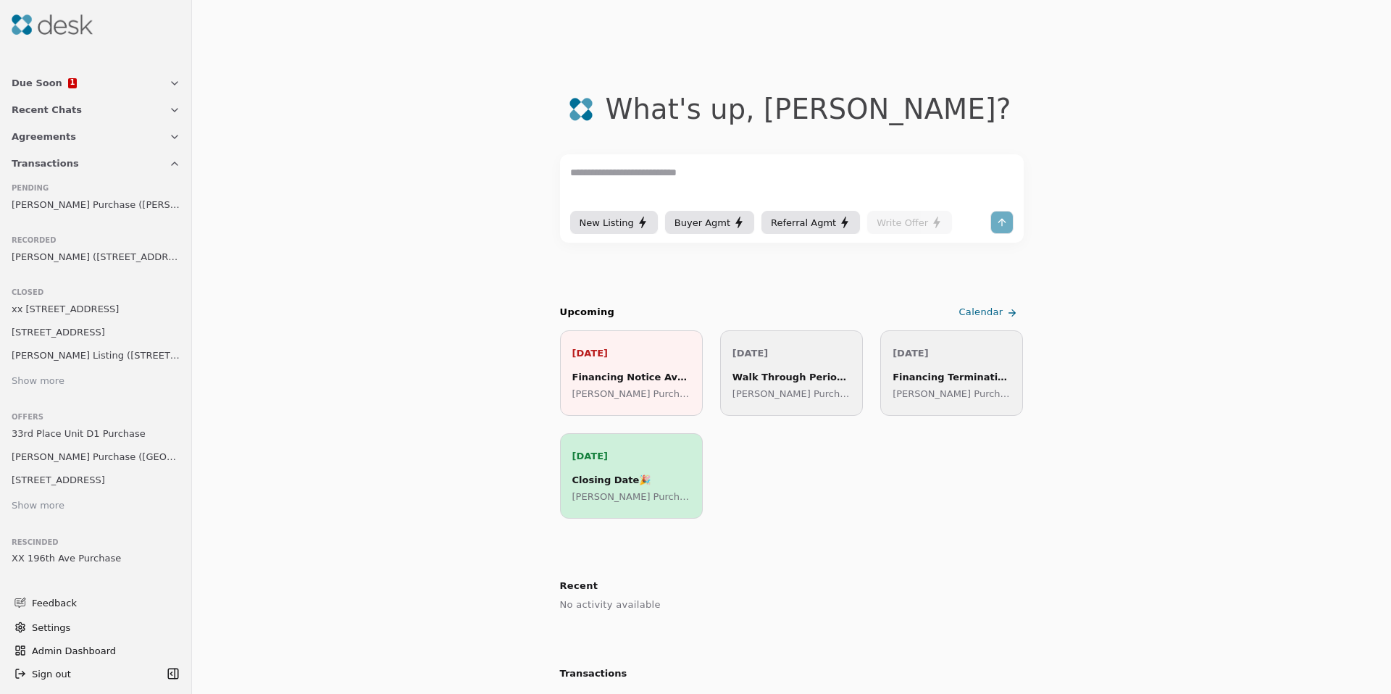
click at [65, 197] on span "[PERSON_NAME] Purchase ([PERSON_NAME] Drive)" at bounding box center [96, 204] width 169 height 15
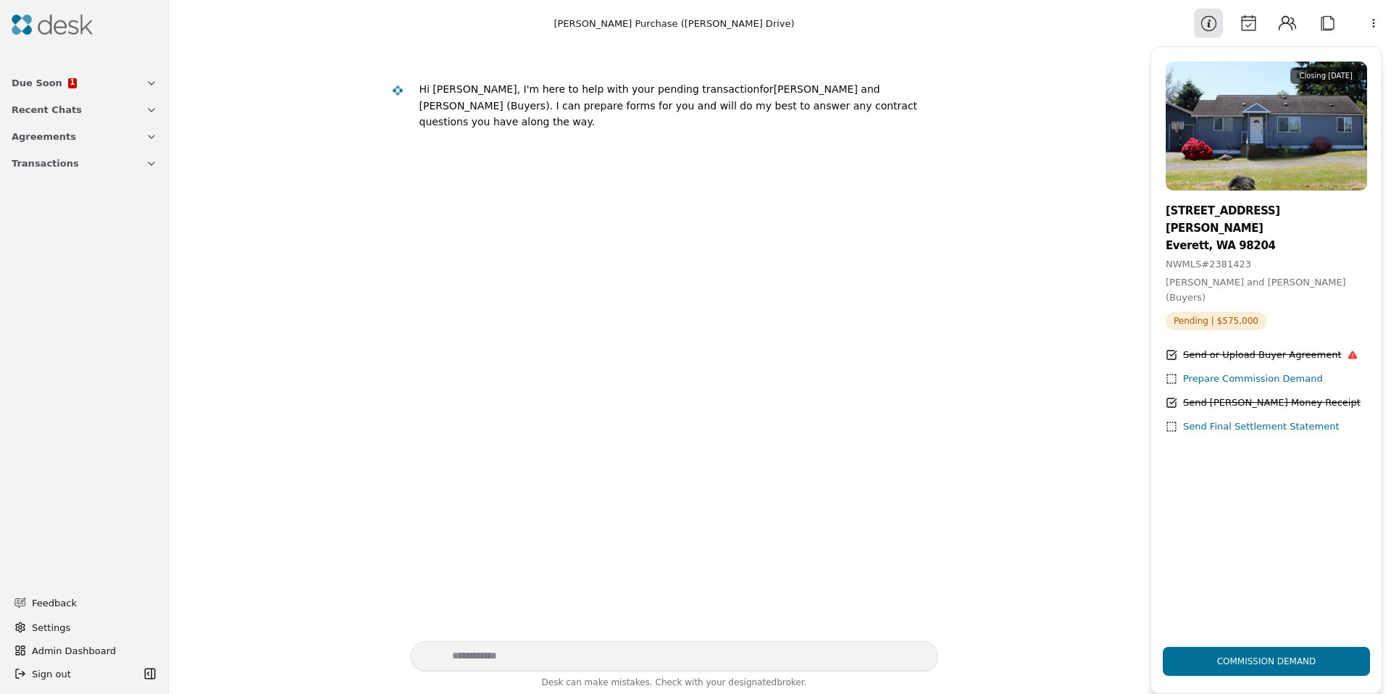
click at [1324, 22] on button "Attach" at bounding box center [1327, 23] width 29 height 29
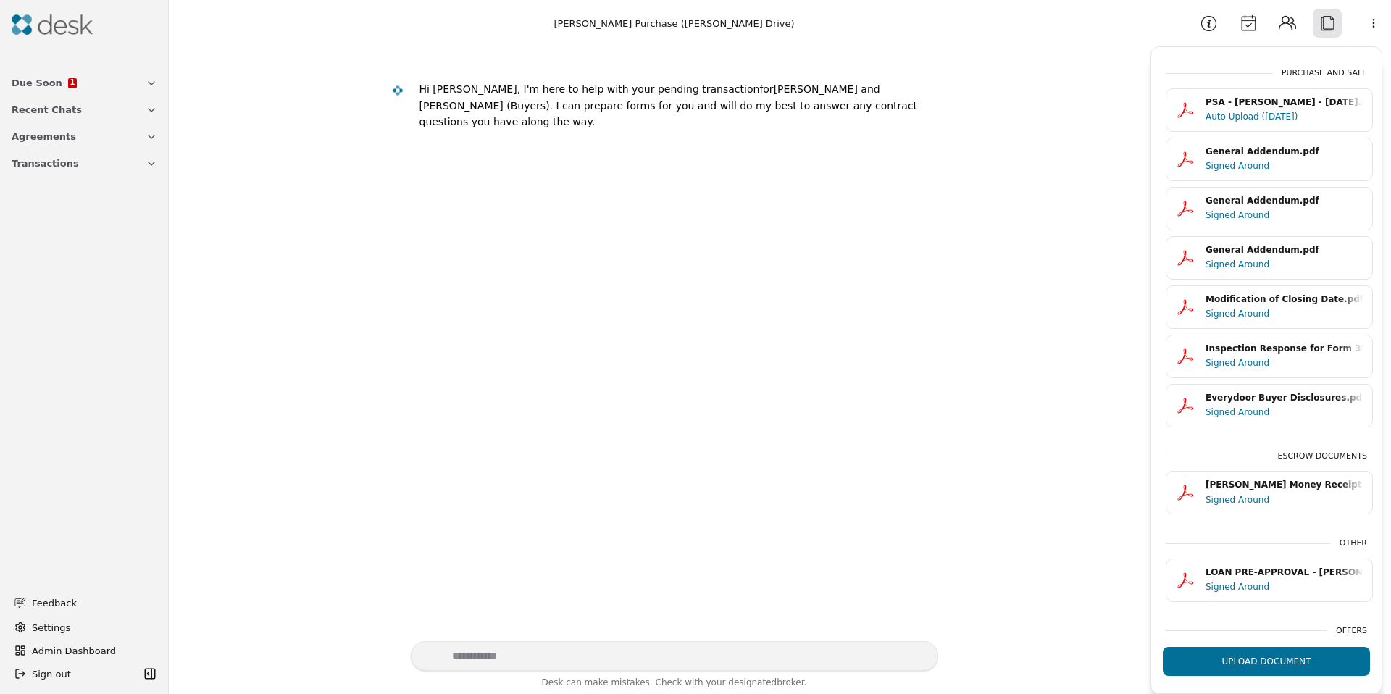
click at [1384, 24] on html "Due Soon 1 Recent Chats Agreements Transactions Feedback Settings Admin Dashboa…" at bounding box center [695, 347] width 1391 height 694
click at [1322, 99] on div "Available Actions" at bounding box center [1336, 104] width 112 height 24
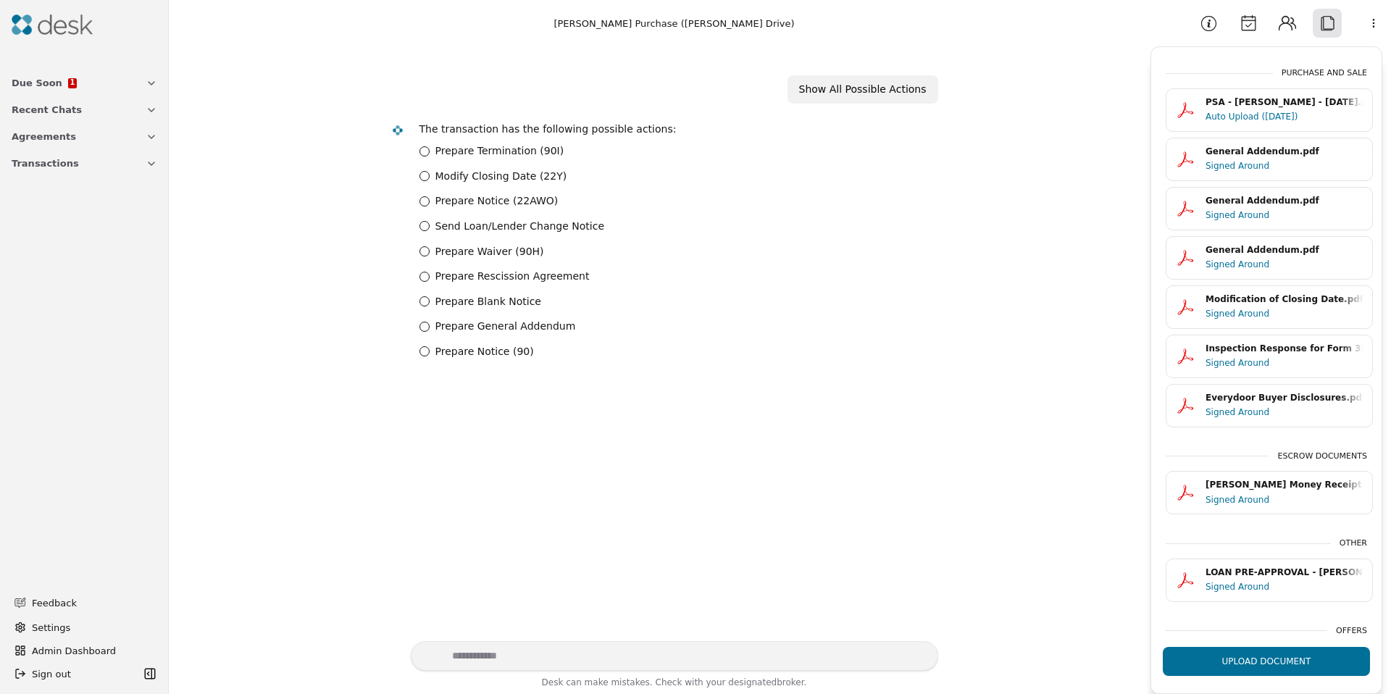
click at [472, 178] on label "Modify Closing Date (22Y)" at bounding box center [501, 176] width 132 height 17
click at [430, 178] on \(22Y\) "Modify Closing Date (22Y)" at bounding box center [424, 176] width 10 height 10
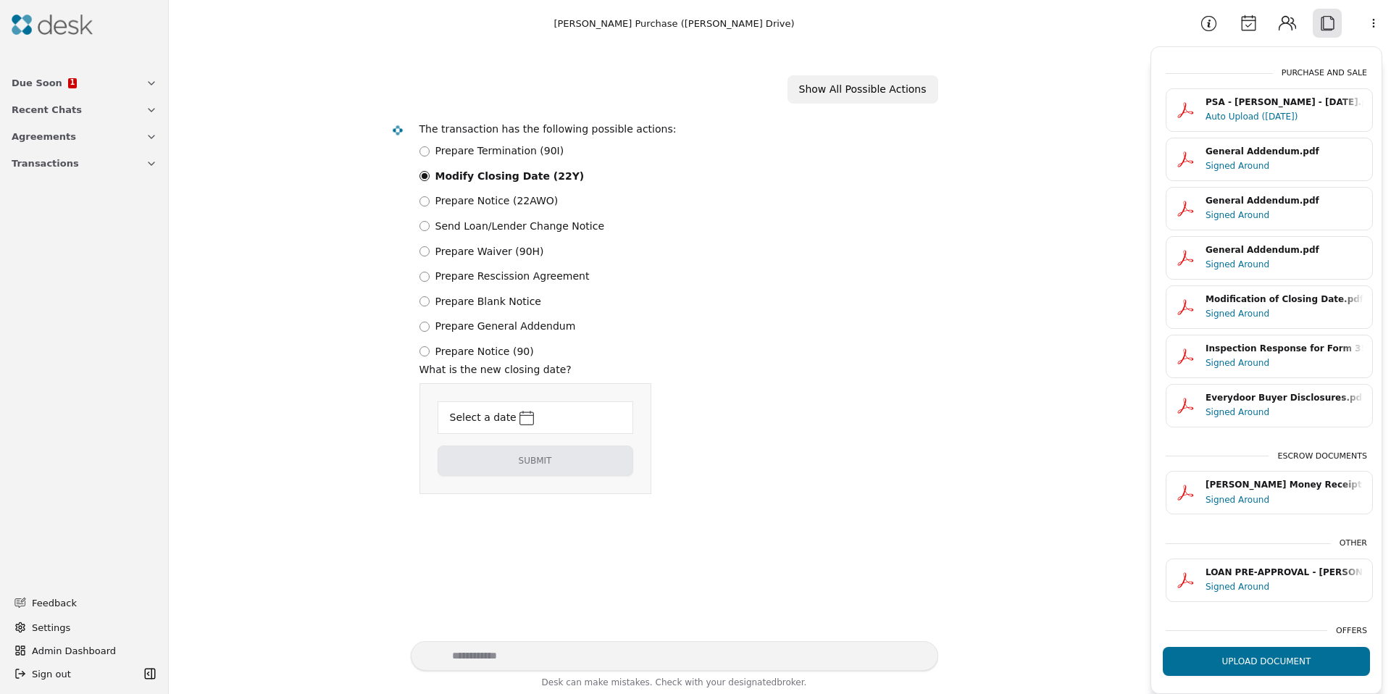
click at [495, 419] on div "Select a date" at bounding box center [483, 418] width 67 height 20
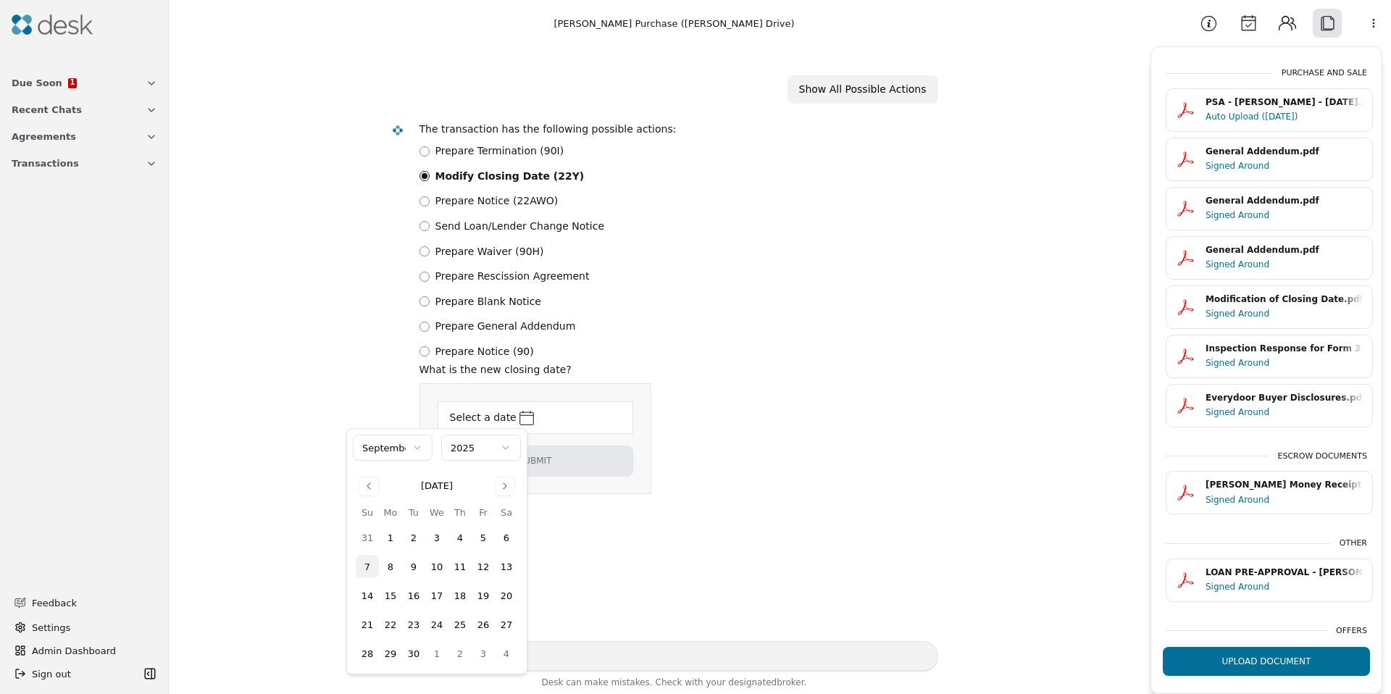
click at [482, 622] on button "26" at bounding box center [483, 624] width 23 height 23
click at [577, 424] on html "Due Soon 1 Recent Chats Agreements Transactions Feedback Settings Admin Dashboa…" at bounding box center [695, 347] width 1391 height 694
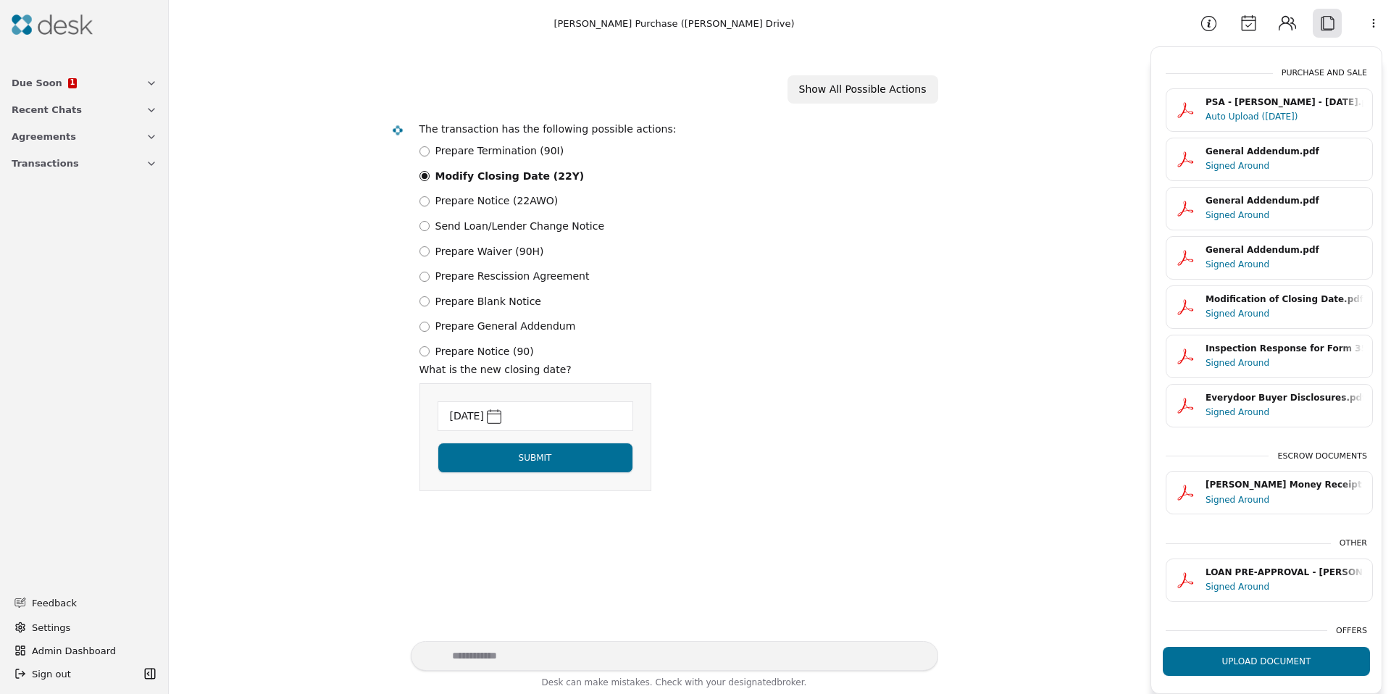
click at [556, 464] on button "Submit" at bounding box center [536, 458] width 196 height 30
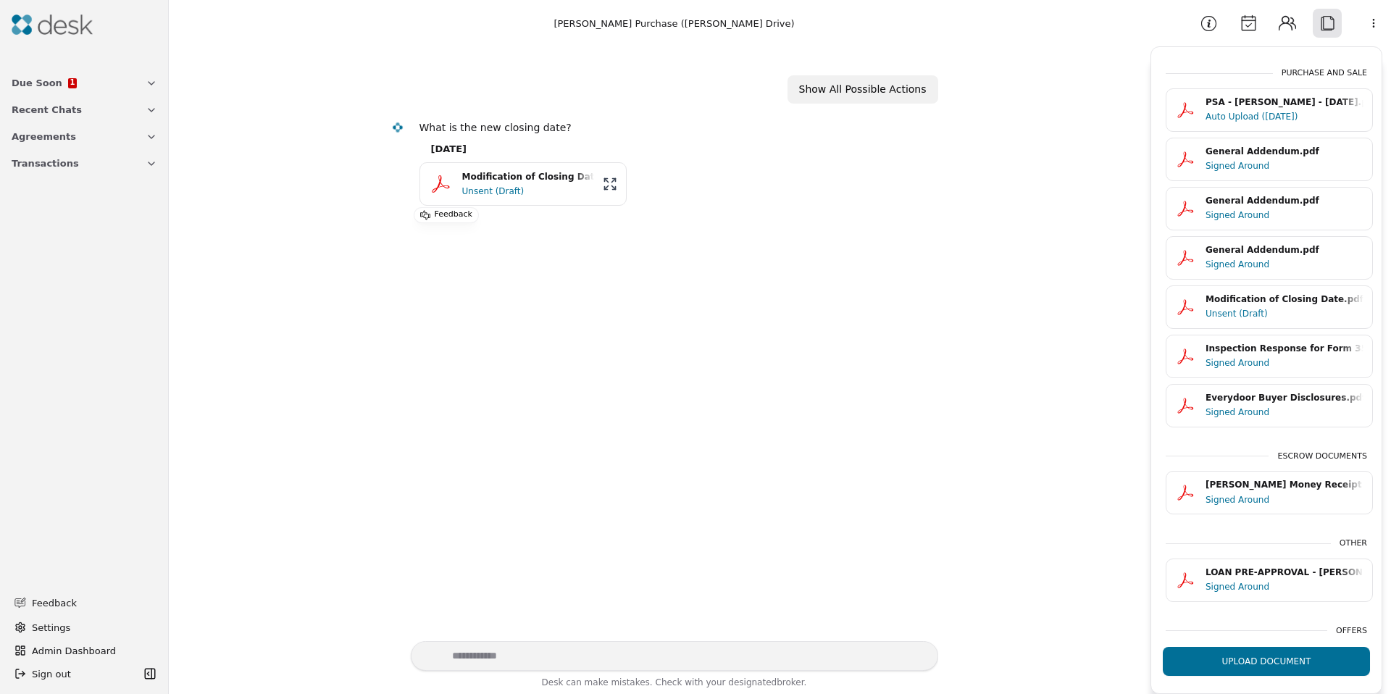
click at [511, 198] on button "Modification of Closing Date.pdf Unsent (Draft)" at bounding box center [522, 183] width 207 height 43
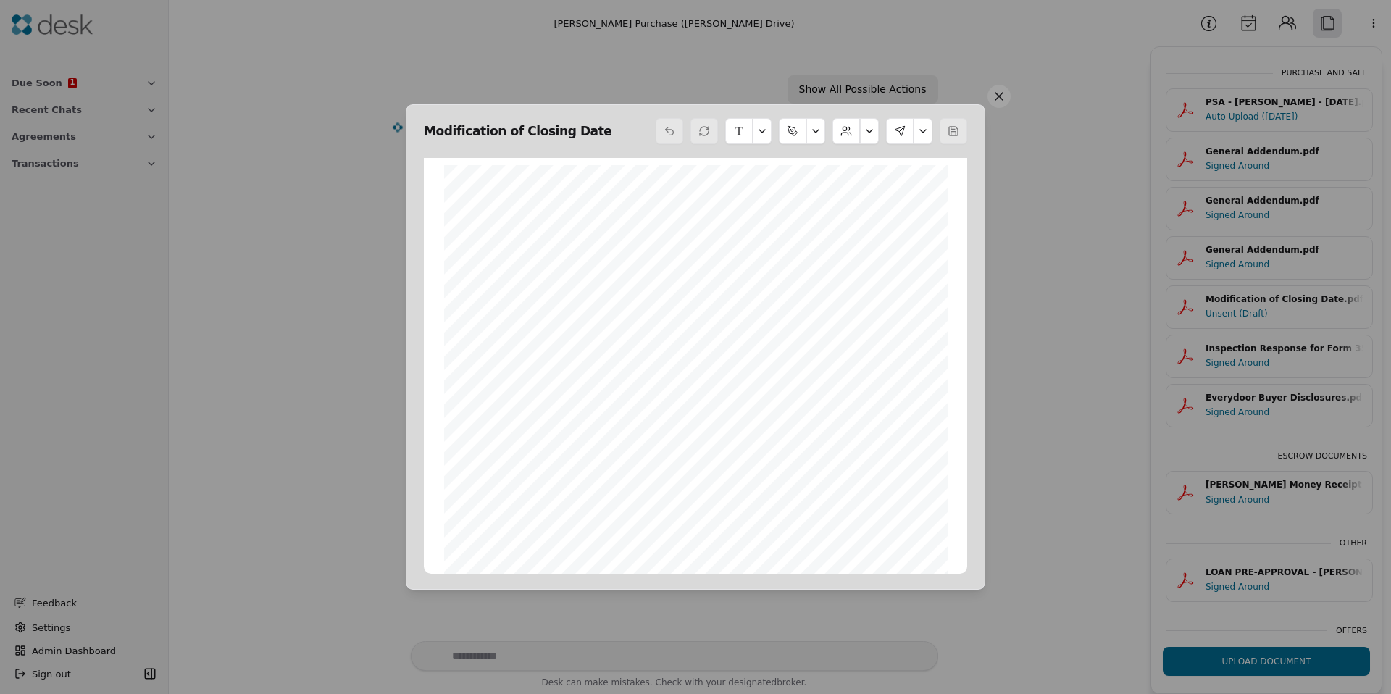
scroll to position [7, 0]
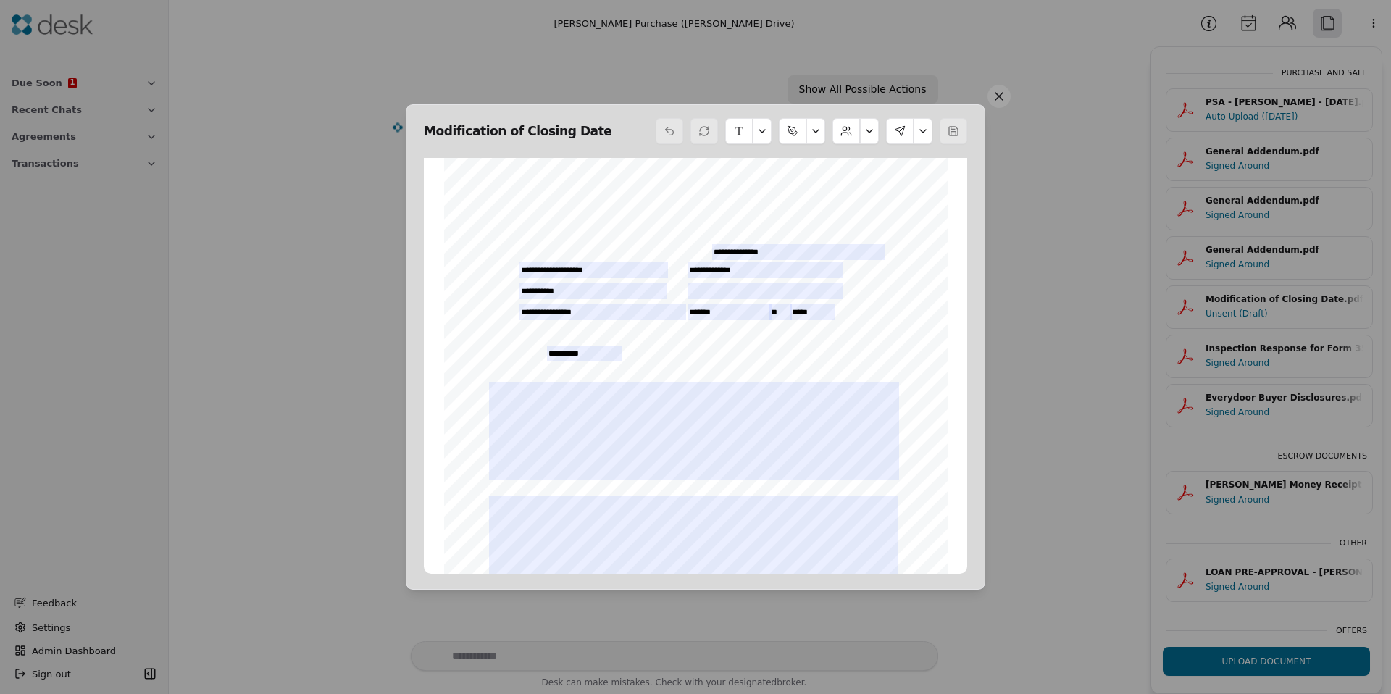
click at [920, 131] on button at bounding box center [922, 131] width 19 height 26
click at [881, 193] on button "Edit Signers" at bounding box center [879, 193] width 98 height 26
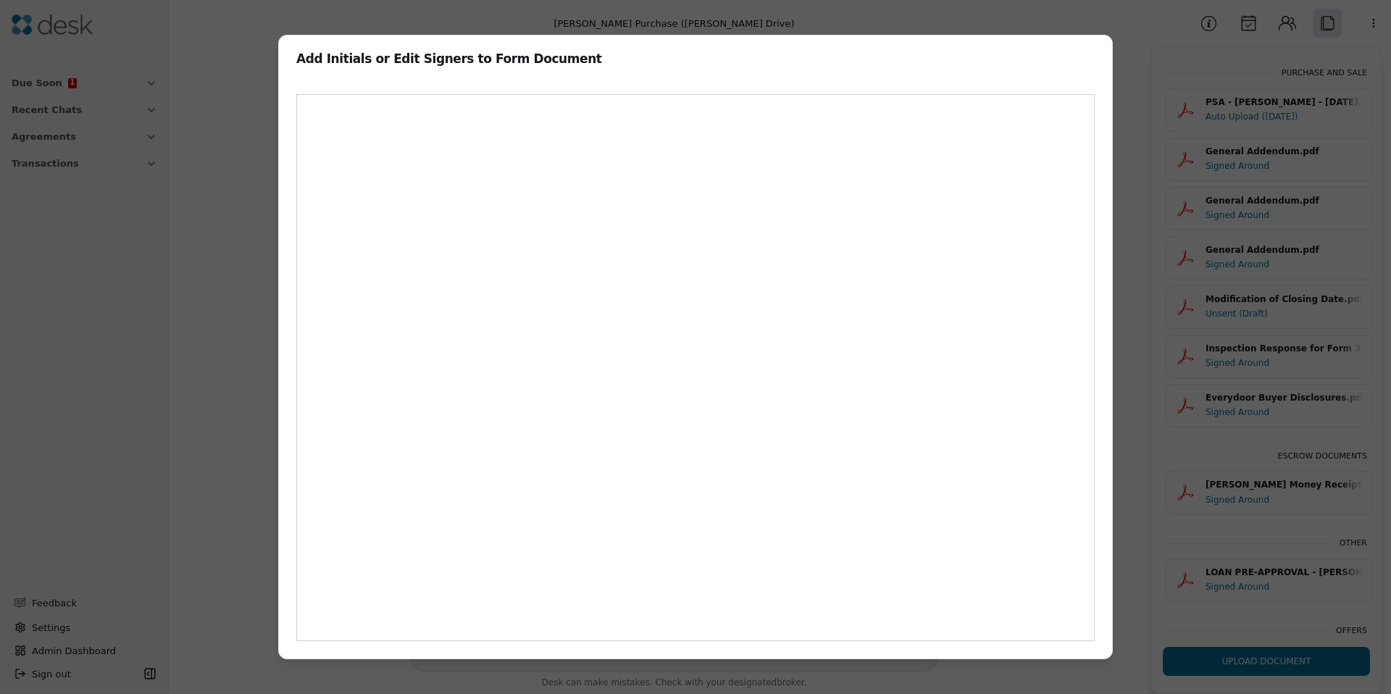
click at [252, 311] on div "Add Initials or Edit Signers to Form Document Are you sure you want to close th…" at bounding box center [695, 347] width 1391 height 694
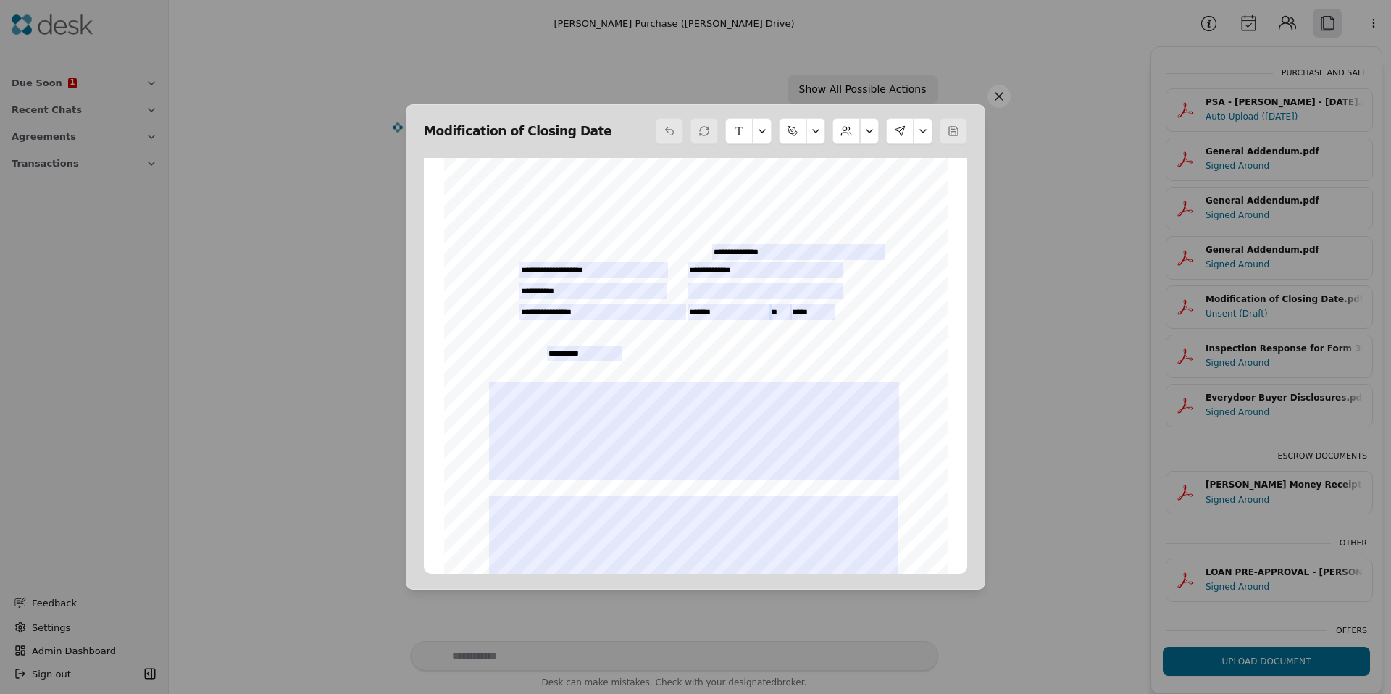
click at [1000, 89] on button at bounding box center [998, 96] width 23 height 23
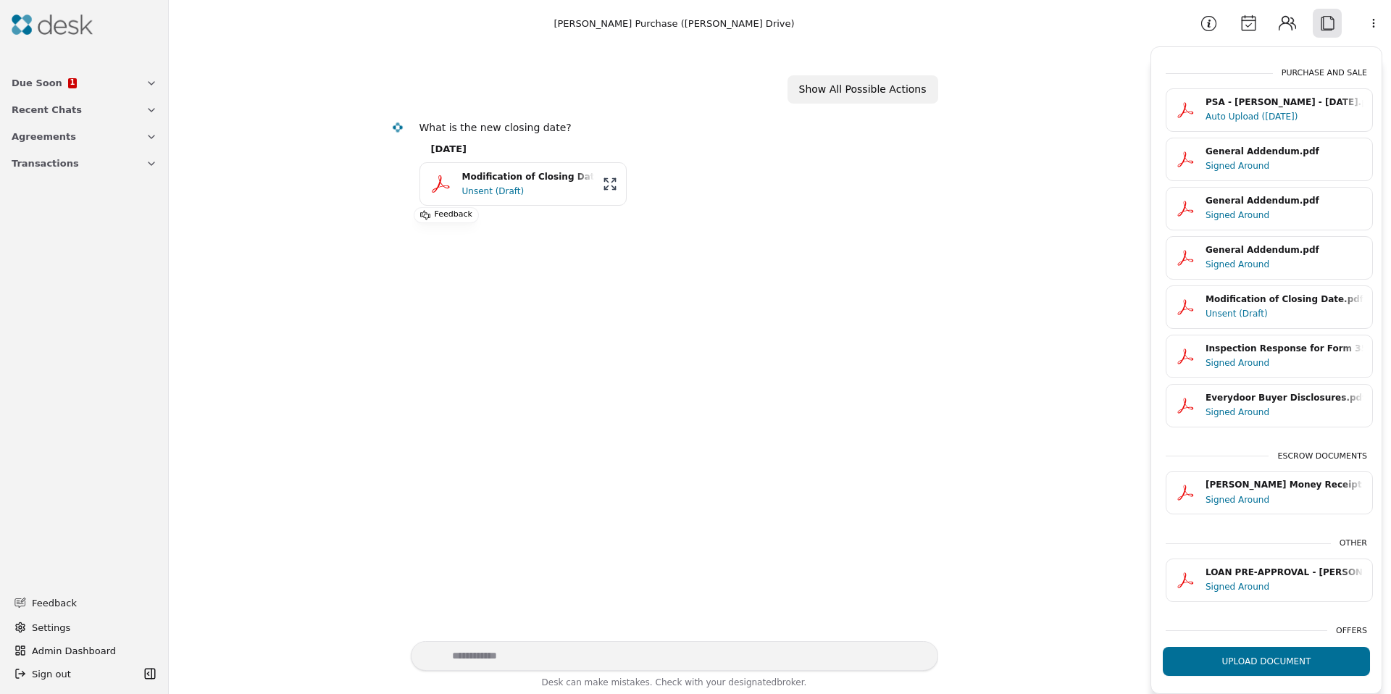
click at [1279, 28] on button "Contacts" at bounding box center [1287, 23] width 29 height 29
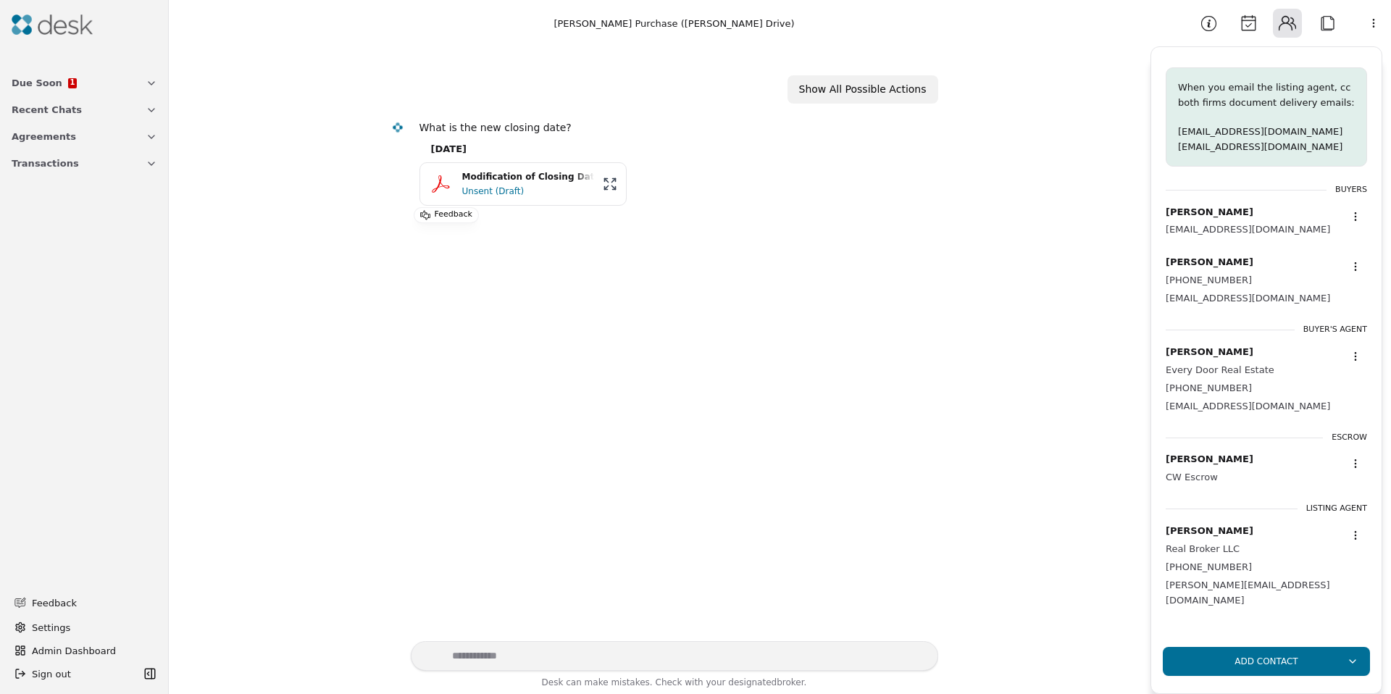
drag, startPoint x: 1183, startPoint y: 263, endPoint x: 1223, endPoint y: 233, distance: 49.7
click at [1259, 266] on div "Javier Jimenez Mendez" at bounding box center [1248, 262] width 164 height 15
drag, startPoint x: 1177, startPoint y: 212, endPoint x: 1263, endPoint y: 199, distance: 86.5
click at [1262, 199] on div "Blanca Jimenez aviankapeavers@gmail.com" at bounding box center [1266, 221] width 201 height 51
click at [477, 187] on div "Unsent (Draft)" at bounding box center [528, 191] width 132 height 14
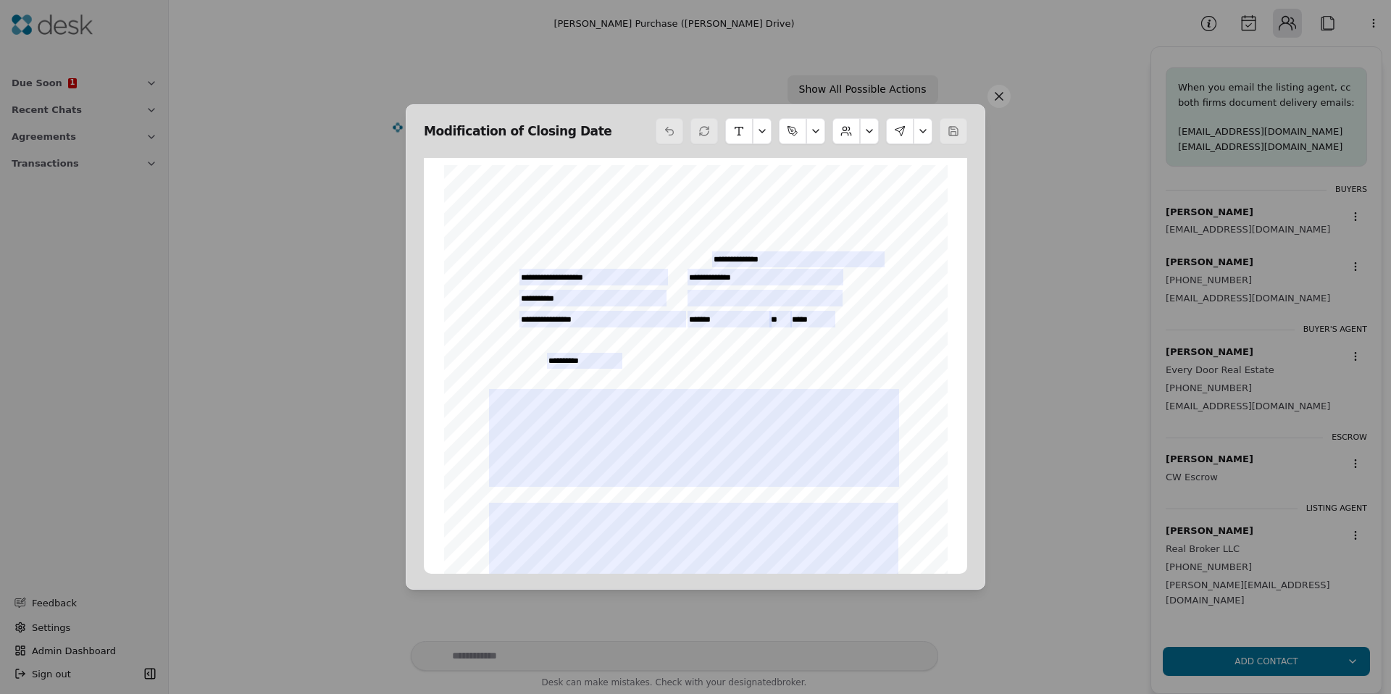
scroll to position [7, 0]
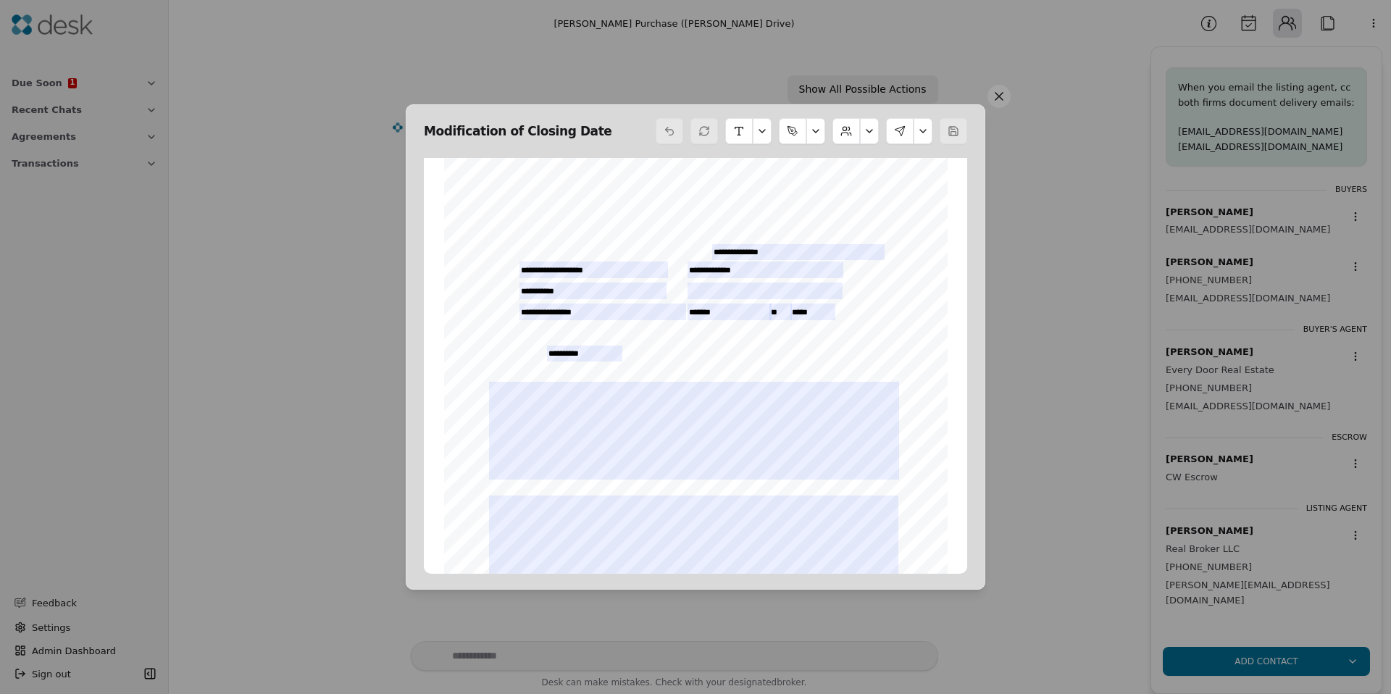
click at [918, 129] on button at bounding box center [922, 131] width 19 height 26
click at [885, 196] on button "Edit Signers" at bounding box center [879, 193] width 98 height 26
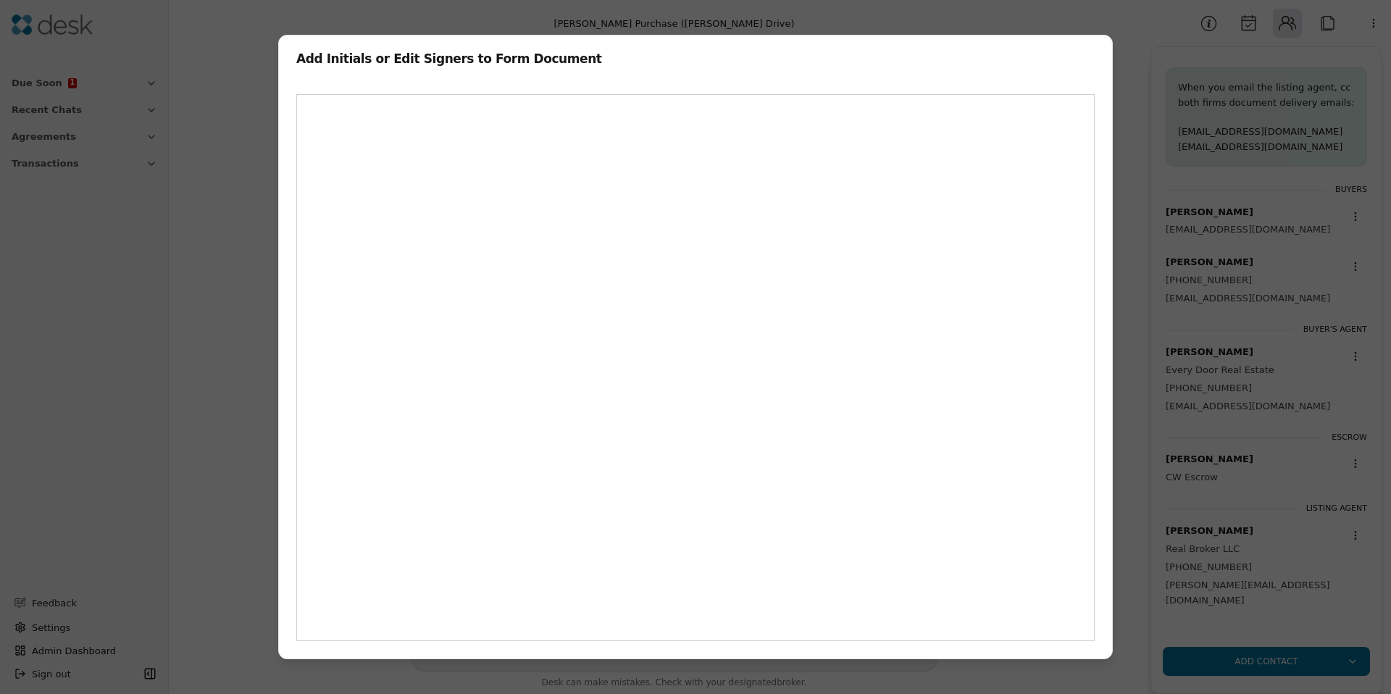
drag, startPoint x: 193, startPoint y: 201, endPoint x: 227, endPoint y: 198, distance: 34.2
click at [193, 201] on div "Add Initials or Edit Signers to Form Document Are you sure you want to close th…" at bounding box center [695, 347] width 1391 height 694
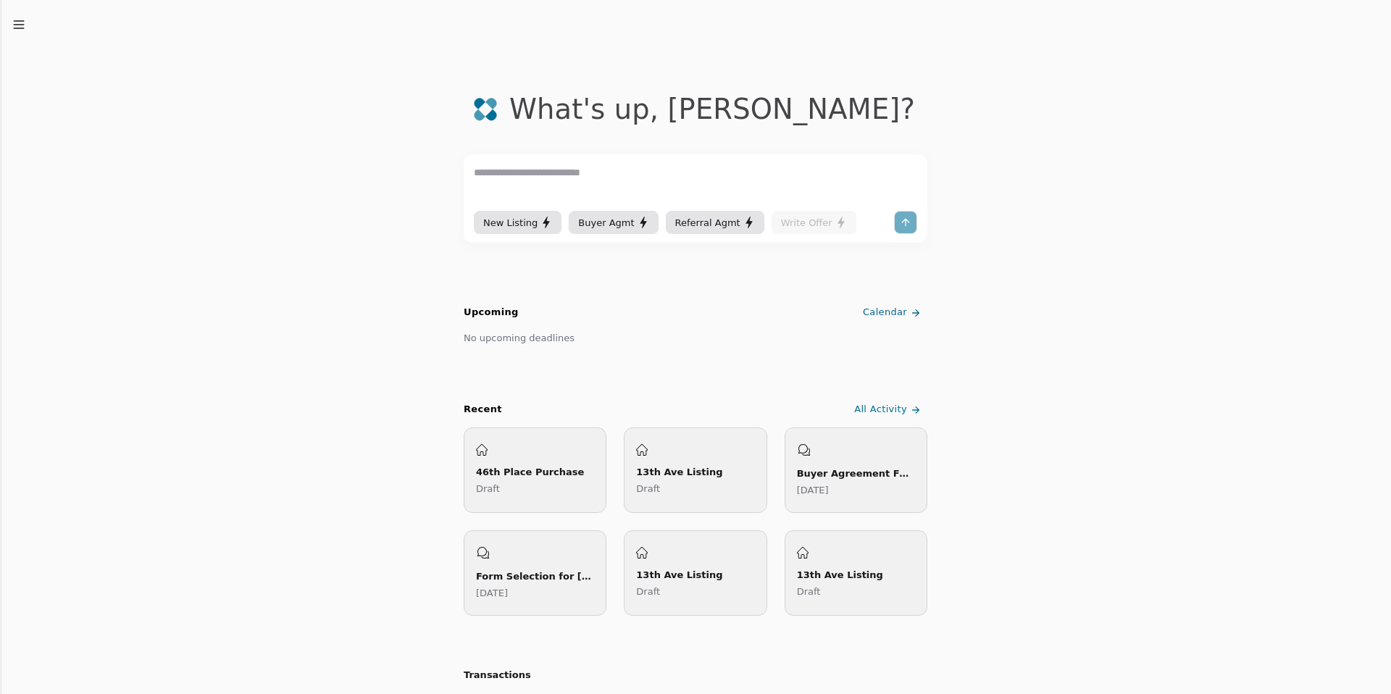
click at [22, 26] on icon "button" at bounding box center [19, 24] width 14 height 14
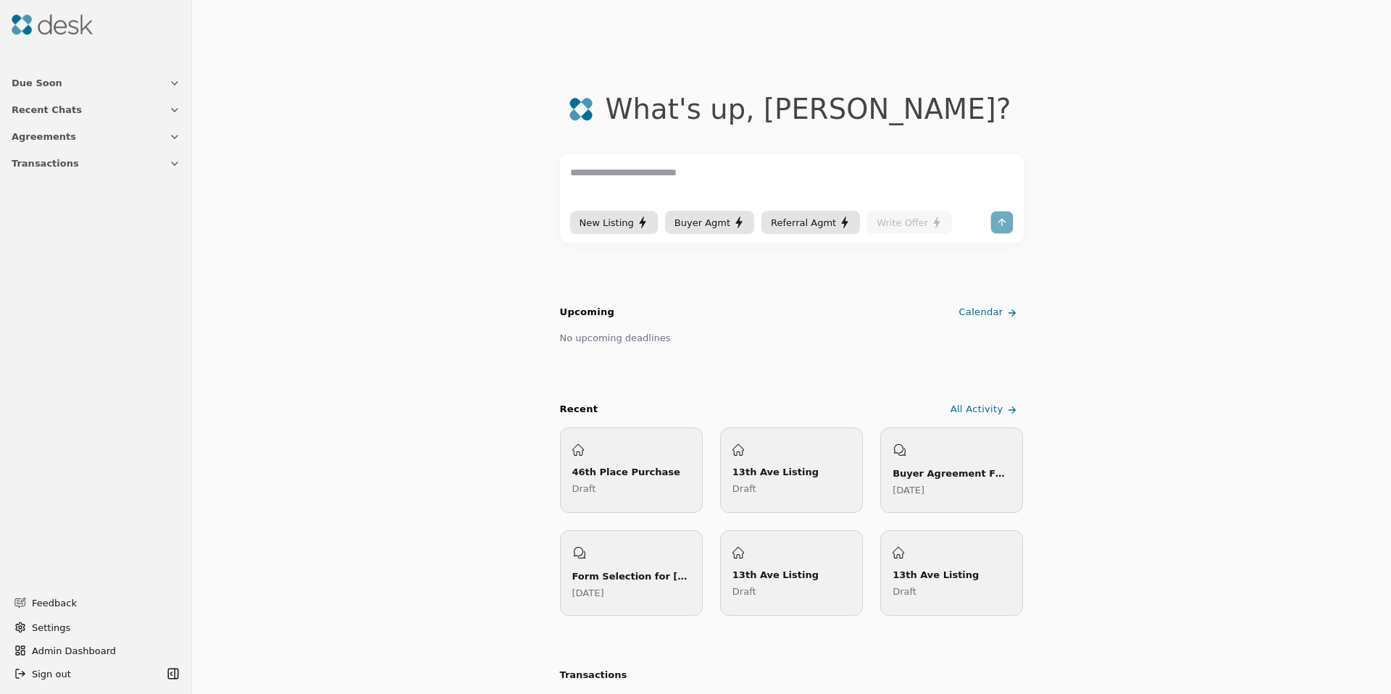
click at [52, 167] on span "Transactions" at bounding box center [45, 163] width 67 height 15
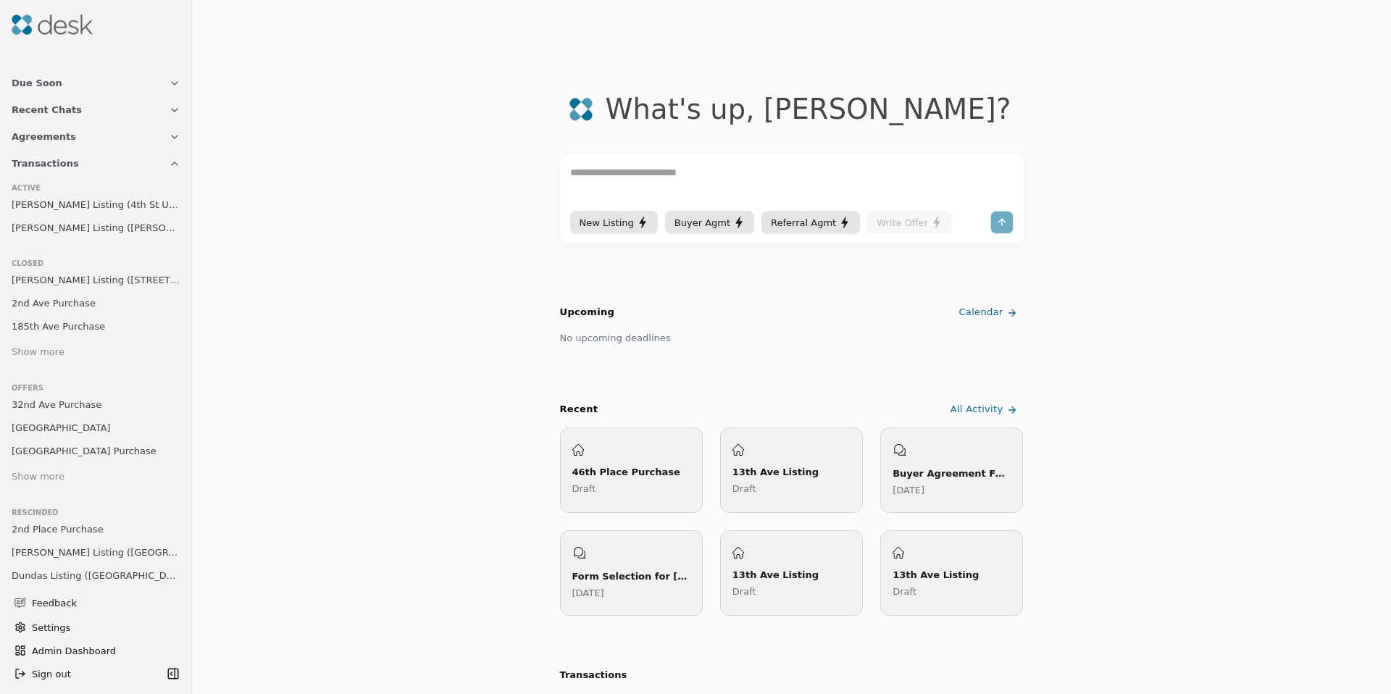
click at [62, 231] on span "[PERSON_NAME] Listing ([PERSON_NAME] Dr Unit #A208)" at bounding box center [96, 227] width 169 height 15
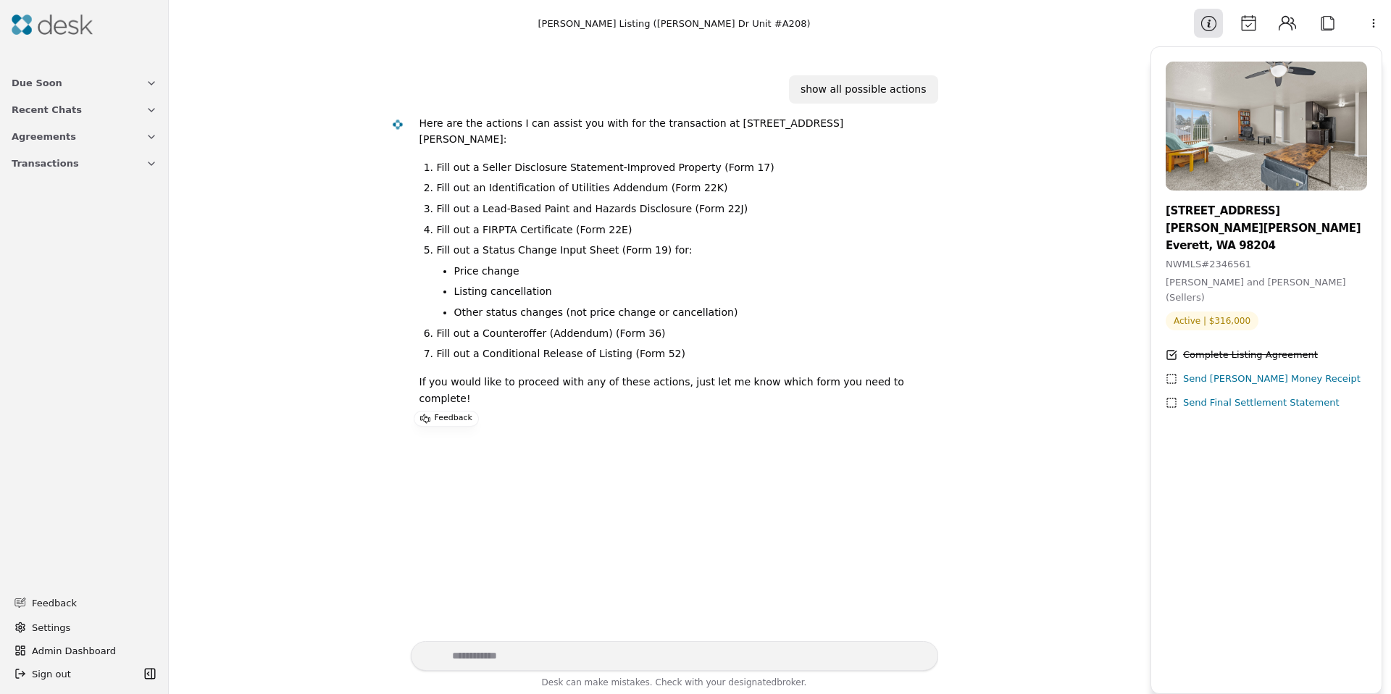
click at [1374, 24] on html "Due Soon Recent Chats Agreements Transactions Feedback Settings Admin Dashboard…" at bounding box center [695, 347] width 1391 height 694
click at [1308, 76] on div "Available Actions" at bounding box center [1336, 80] width 112 height 24
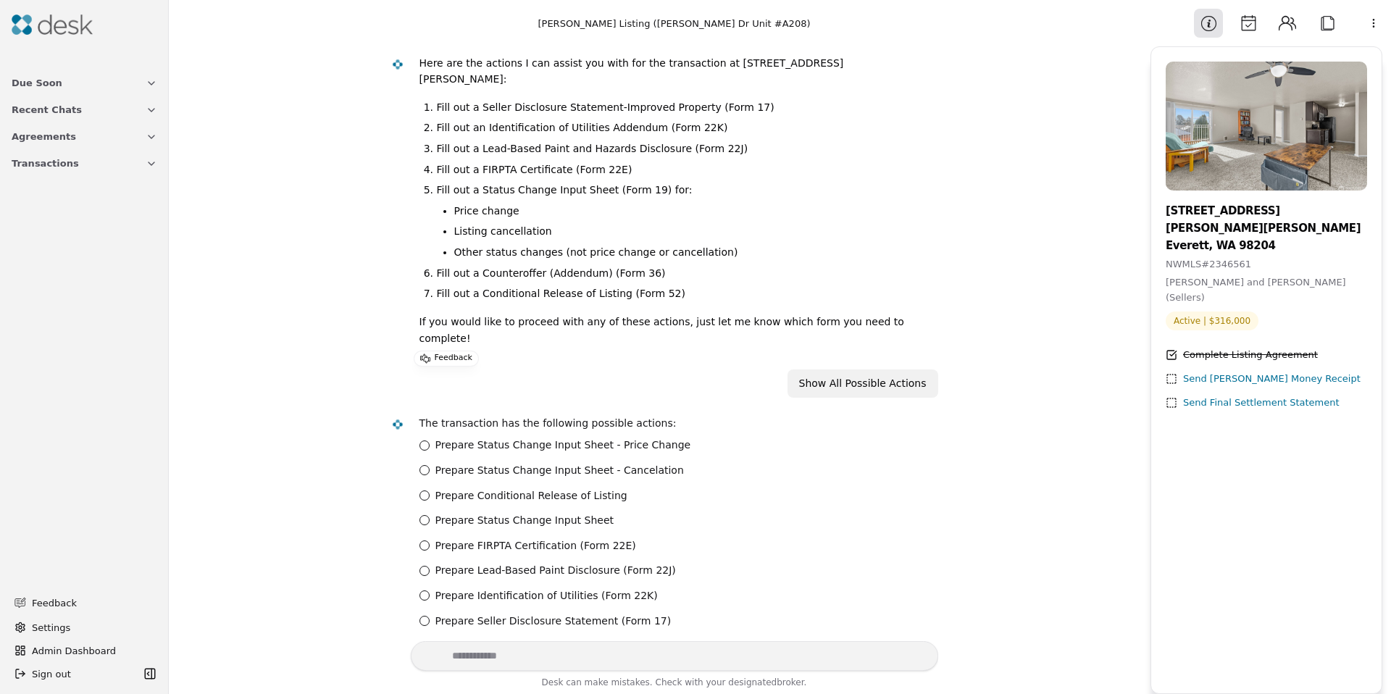
scroll to position [178, 0]
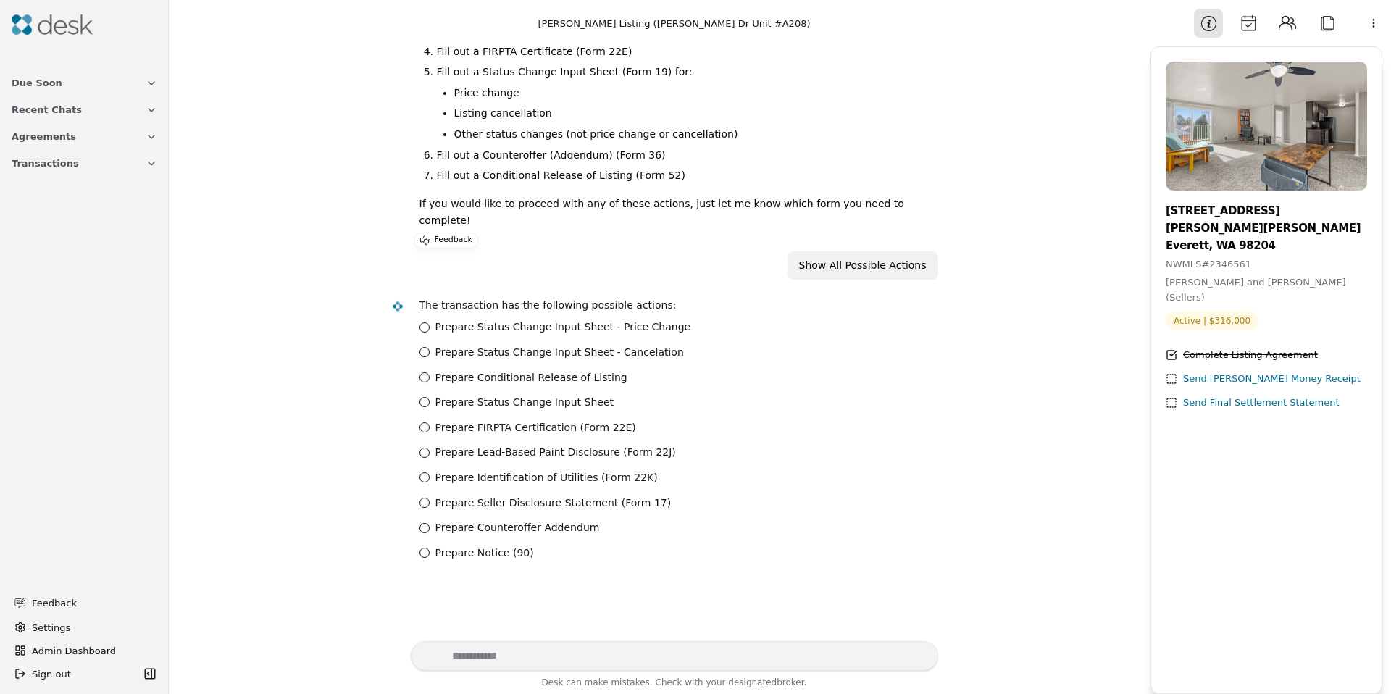
click at [456, 519] on label "Prepare Counteroffer Addendum" at bounding box center [517, 527] width 164 height 17
click at [430, 523] on Addendum "Prepare Counteroffer Addendum" at bounding box center [424, 528] width 10 height 10
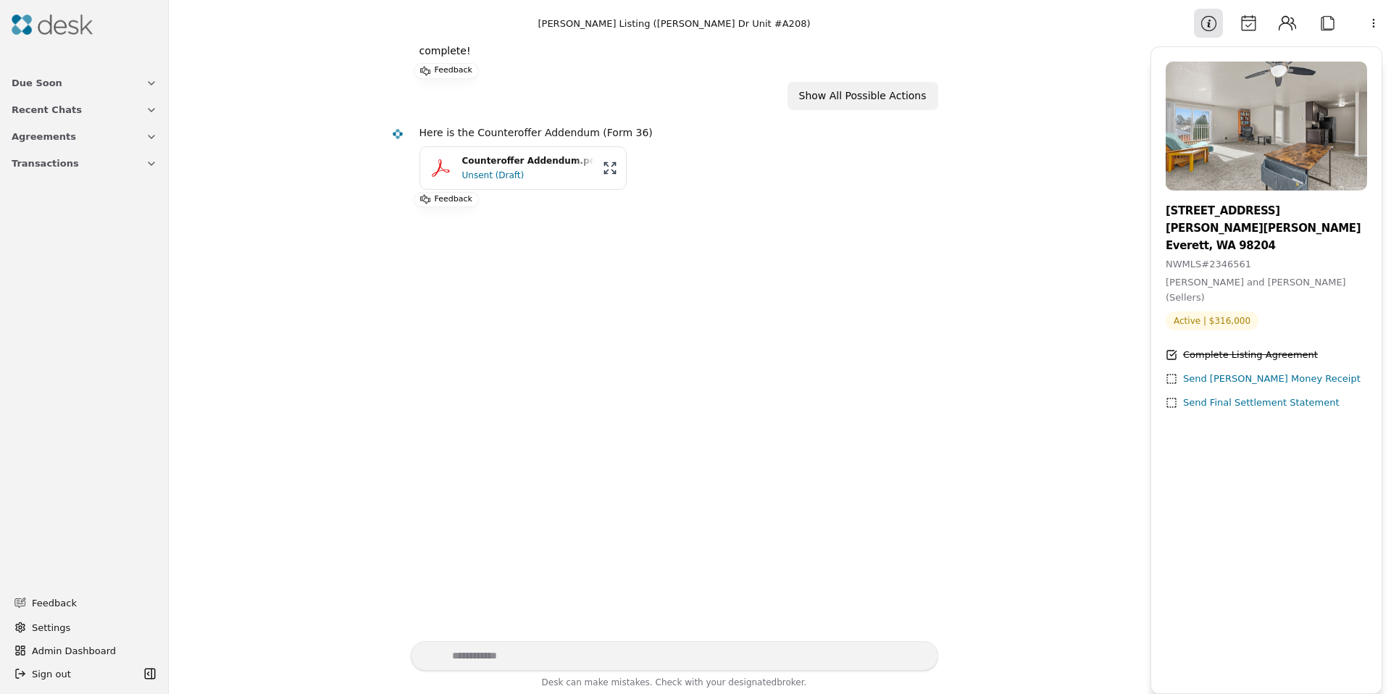
scroll to position [351, 0]
click at [476, 165] on div "Unsent (Draft)" at bounding box center [528, 172] width 132 height 14
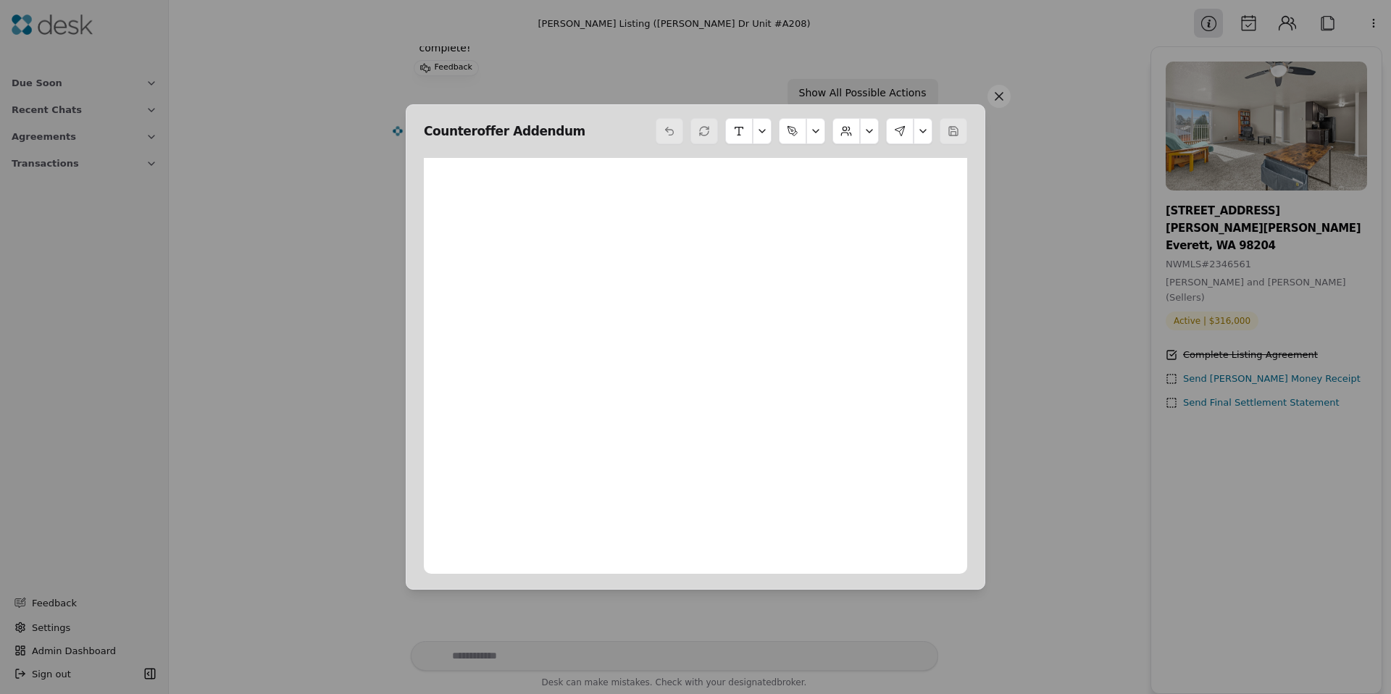
scroll to position [7, 0]
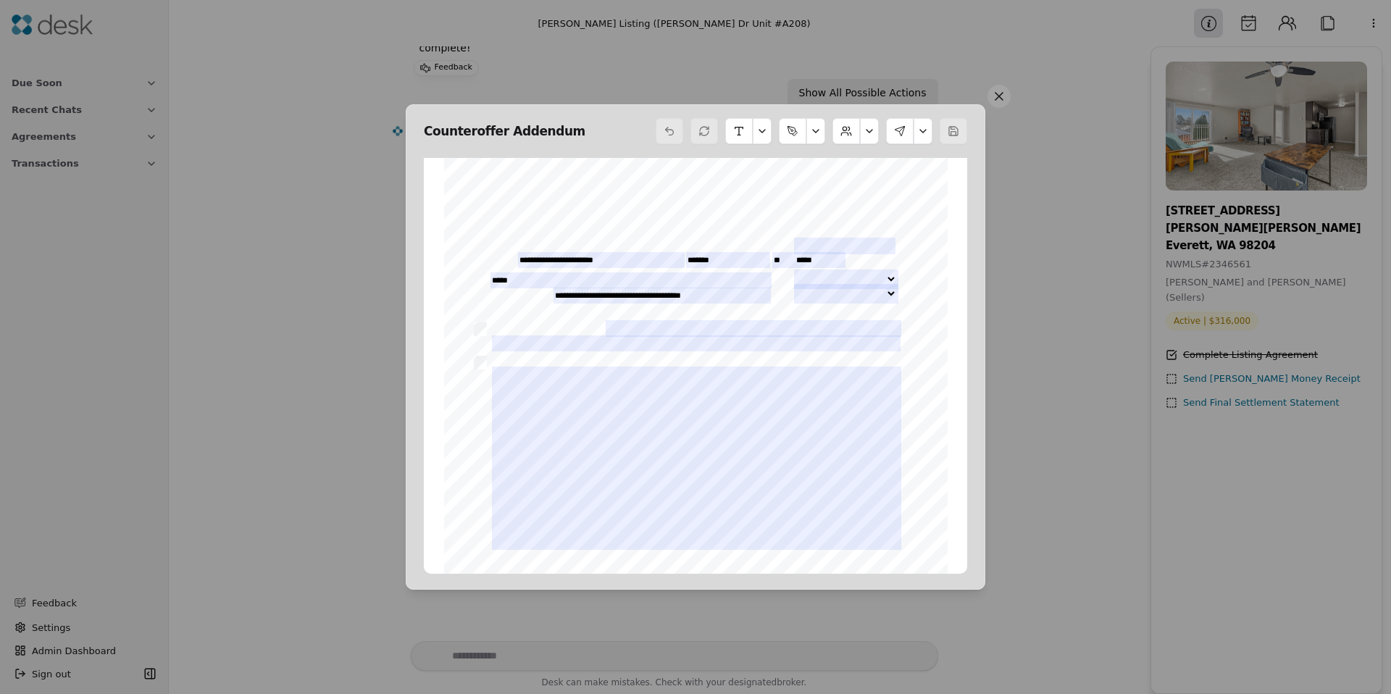
click at [992, 104] on button at bounding box center [998, 96] width 23 height 23
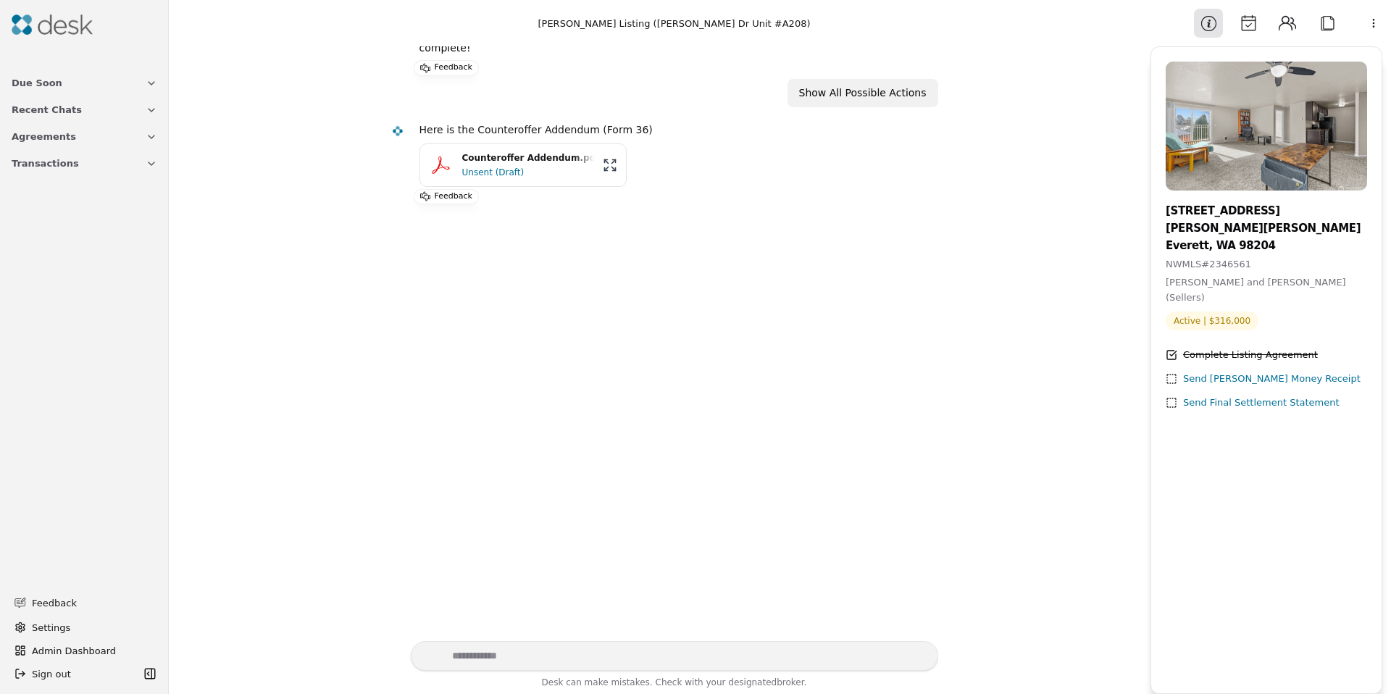
click at [1283, 28] on button "Contacts" at bounding box center [1287, 23] width 29 height 29
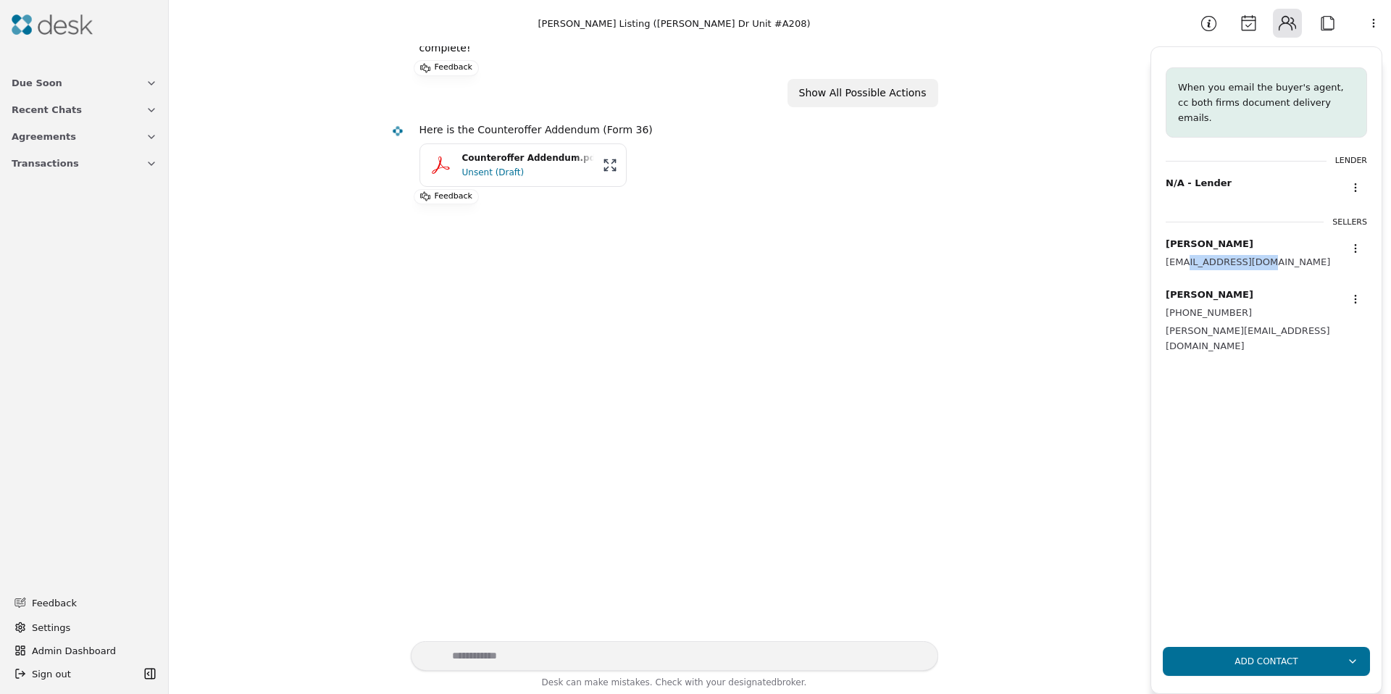
drag, startPoint x: 1187, startPoint y: 247, endPoint x: 1280, endPoint y: 252, distance: 93.6
click at [1280, 252] on div "[PERSON_NAME] [EMAIL_ADDRESS][DOMAIN_NAME]" at bounding box center [1266, 253] width 201 height 51
drag, startPoint x: 1178, startPoint y: 315, endPoint x: 1262, endPoint y: 310, distance: 84.2
click at [1263, 310] on div "[PERSON_NAME] [PHONE_NUMBER] [PERSON_NAME][EMAIL_ADDRESS][DOMAIN_NAME]" at bounding box center [1266, 321] width 201 height 84
click at [471, 165] on div "Unsent (Draft)" at bounding box center [528, 172] width 132 height 14
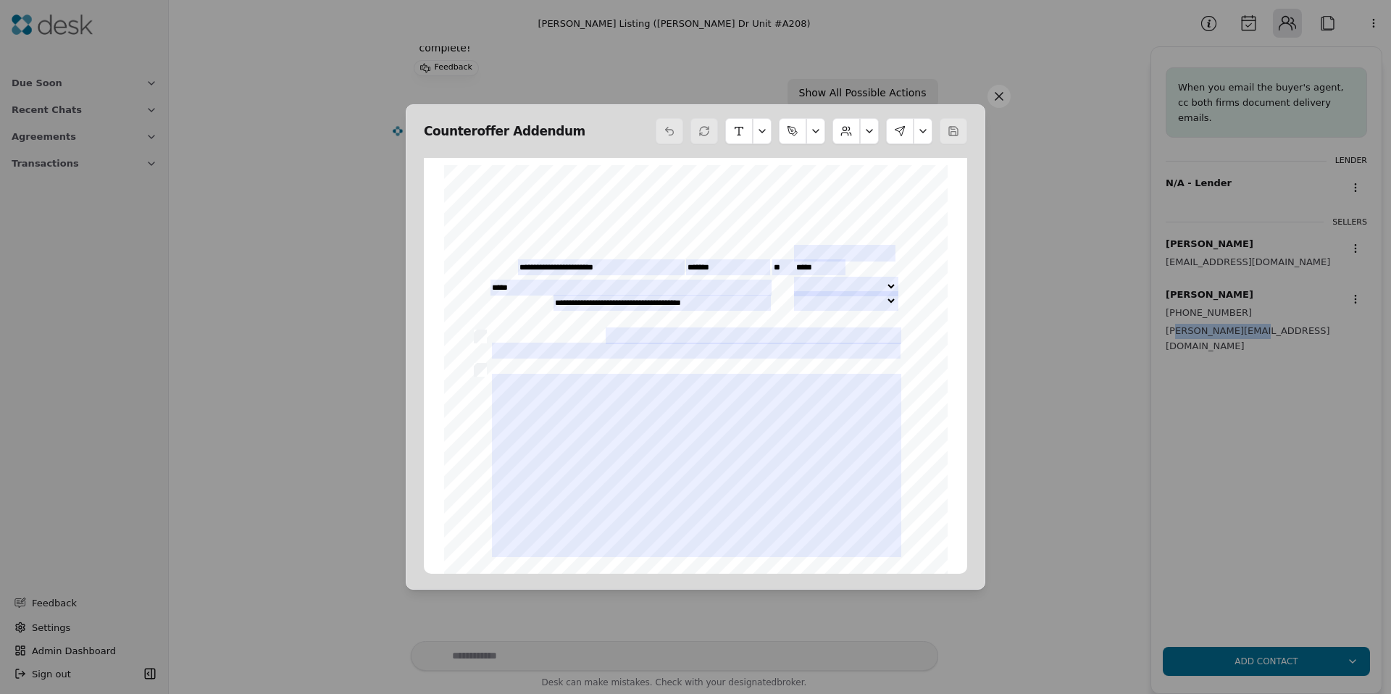
click at [866, 130] on button at bounding box center [869, 131] width 19 height 26
click at [846, 170] on button "Edit Sellers" at bounding box center [832, 167] width 80 height 26
click at [869, 133] on button at bounding box center [869, 131] width 19 height 26
click at [840, 167] on button "Edit Sellers" at bounding box center [832, 167] width 80 height 26
click at [874, 132] on button at bounding box center [869, 131] width 19 height 26
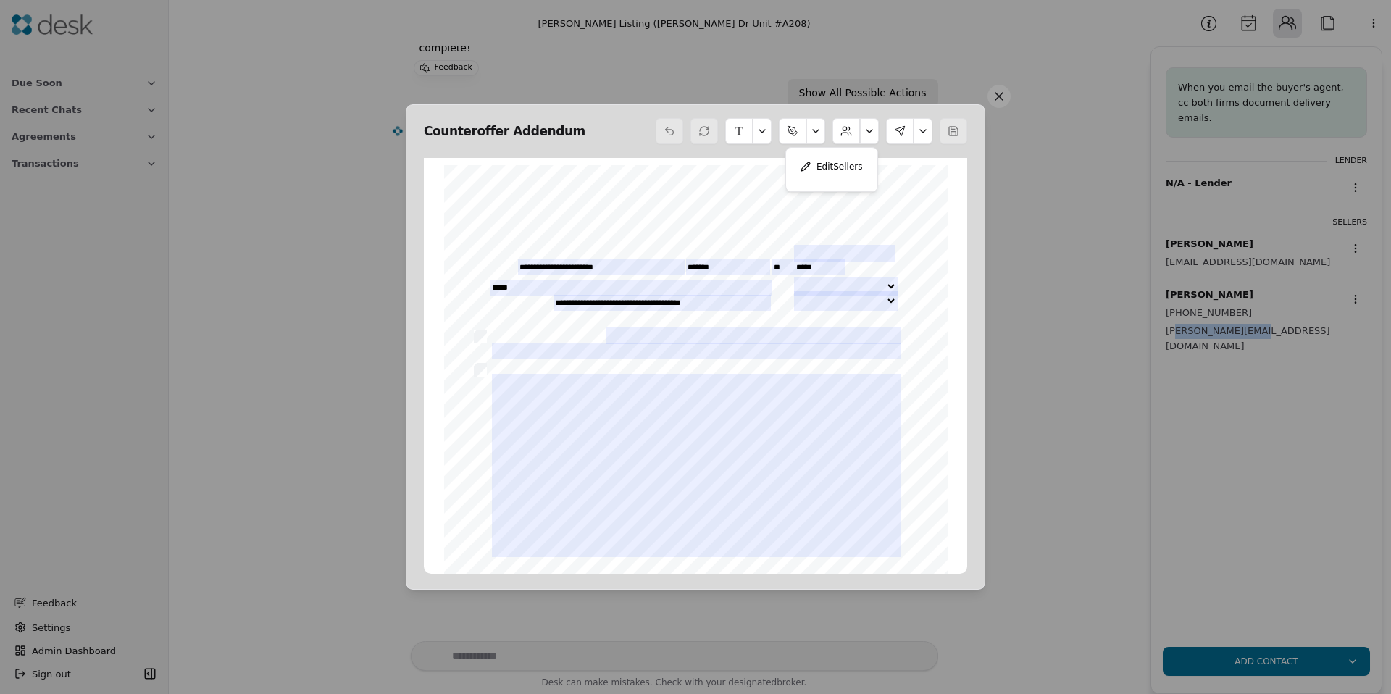
click at [852, 168] on button "Edit Sellers" at bounding box center [832, 167] width 80 height 26
click at [925, 128] on button at bounding box center [922, 131] width 19 height 26
click at [887, 191] on button "Edit Signers" at bounding box center [879, 193] width 98 height 26
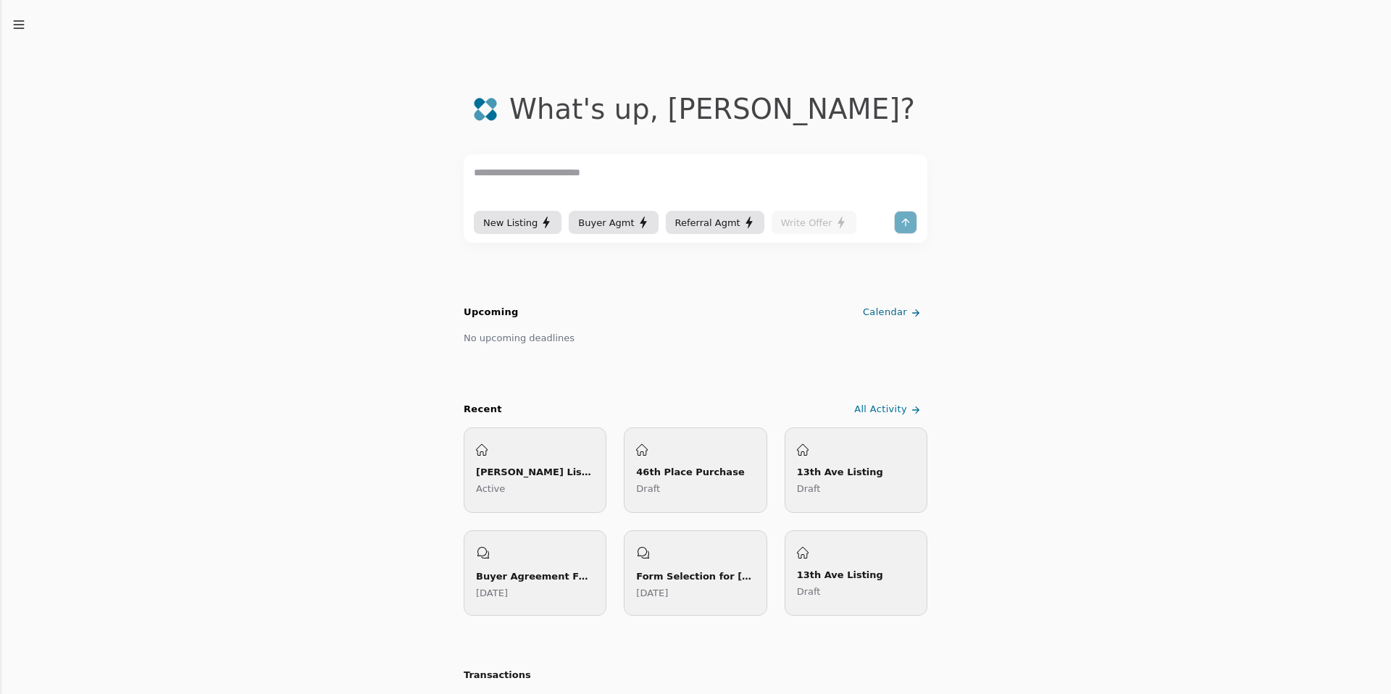
click at [520, 465] on div "[PERSON_NAME] Listing ([PERSON_NAME] Dr Unit #A208)" at bounding box center [535, 471] width 118 height 15
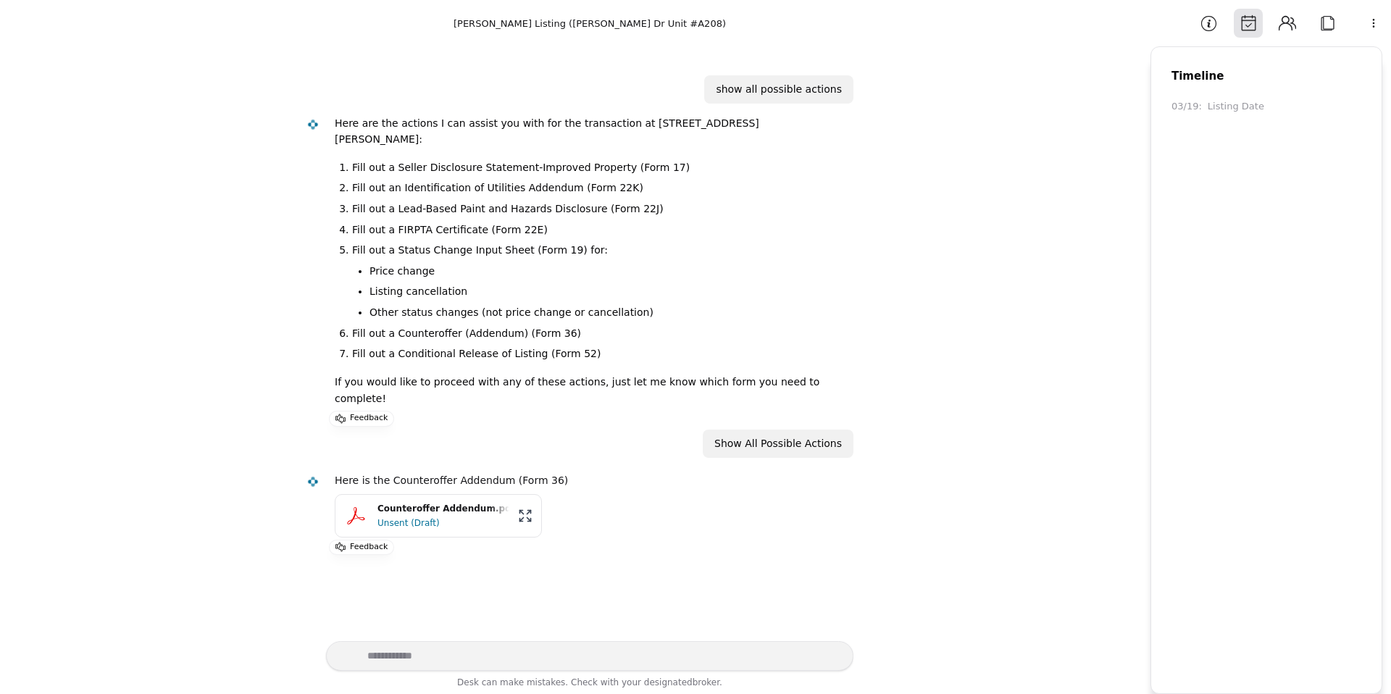
click at [1326, 26] on button "Attach" at bounding box center [1327, 23] width 29 height 29
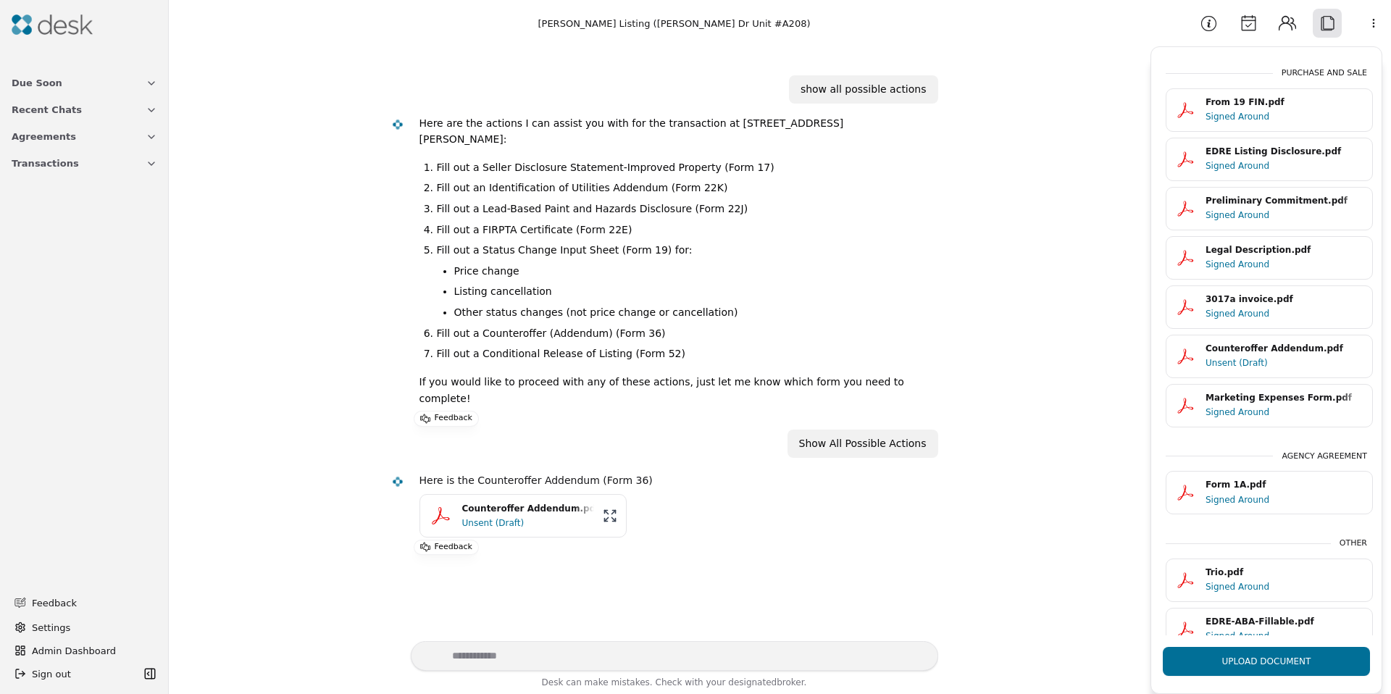
click at [1365, 27] on html "Due Soon Recent Chats Agreements Transactions Feedback Settings Admin Dashboard…" at bounding box center [695, 347] width 1391 height 694
click at [1308, 83] on div "Available Actions" at bounding box center [1336, 80] width 112 height 24
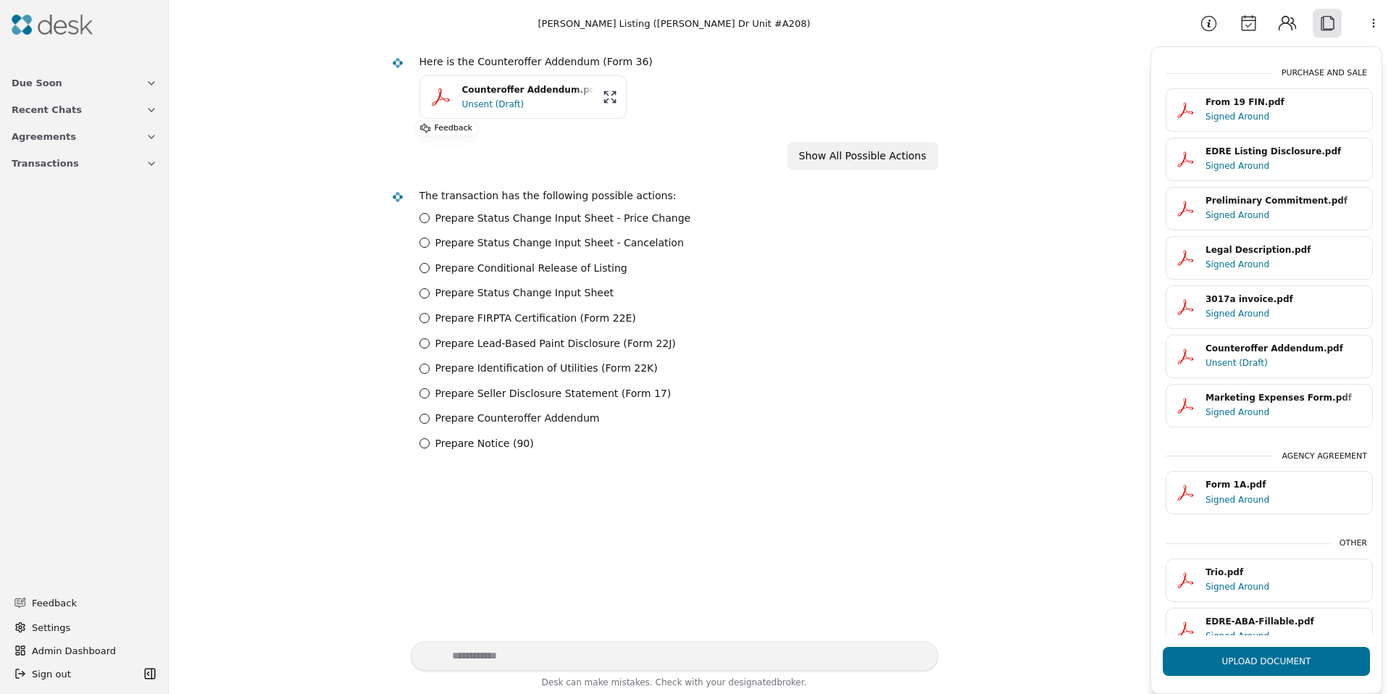
scroll to position [421, 0]
click at [520, 208] on label "Prepare Status Change Input Sheet - Price Change" at bounding box center [563, 216] width 256 height 17
click at [430, 211] on Change "Prepare Status Change Input Sheet - Price Change" at bounding box center [424, 216] width 10 height 10
click at [486, 483] on input "text" at bounding box center [535, 496] width 232 height 26
type input "********"
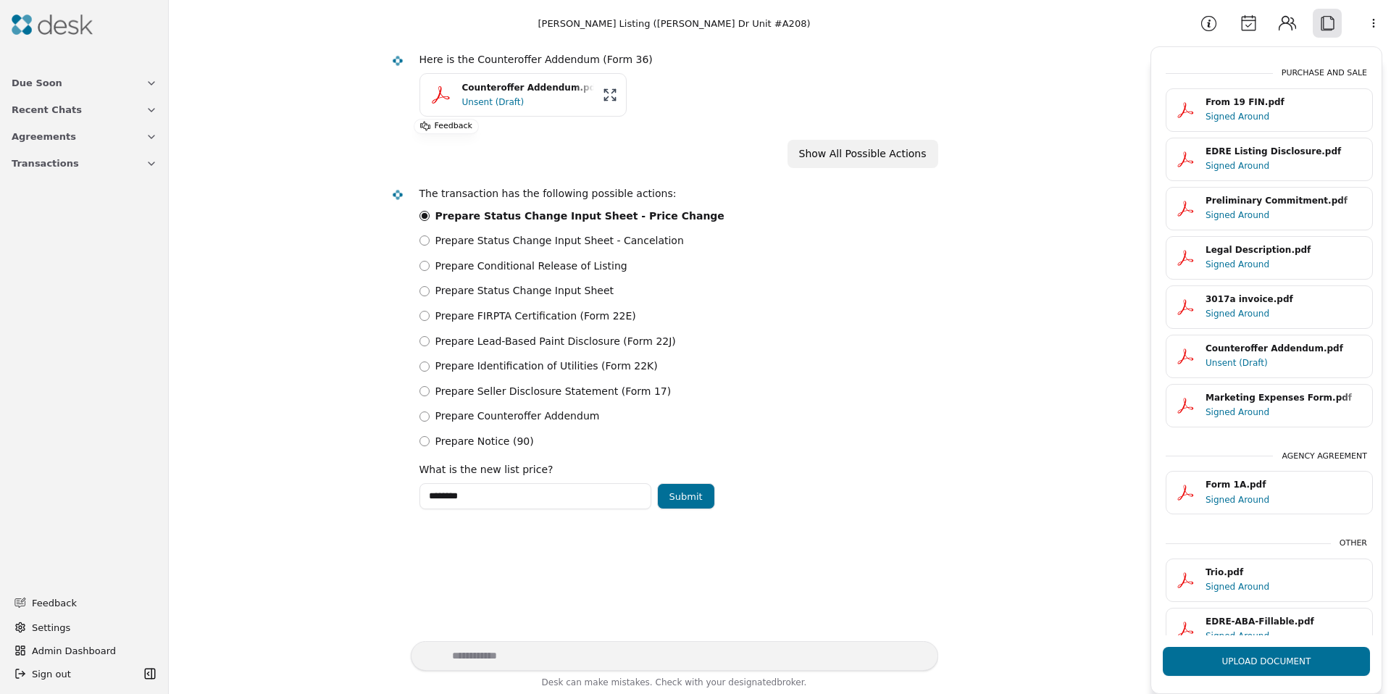
drag, startPoint x: 703, startPoint y: 445, endPoint x: 693, endPoint y: 461, distance: 19.5
click at [701, 450] on div "What is the new list price? ******** Submit" at bounding box center [672, 480] width 507 height 60
click at [692, 483] on button "Submit" at bounding box center [686, 496] width 58 height 26
click at [493, 483] on div "******** Submit" at bounding box center [672, 496] width 507 height 26
click at [451, 233] on label "Prepare Status Change Input Sheet - Cancelation" at bounding box center [559, 241] width 248 height 17
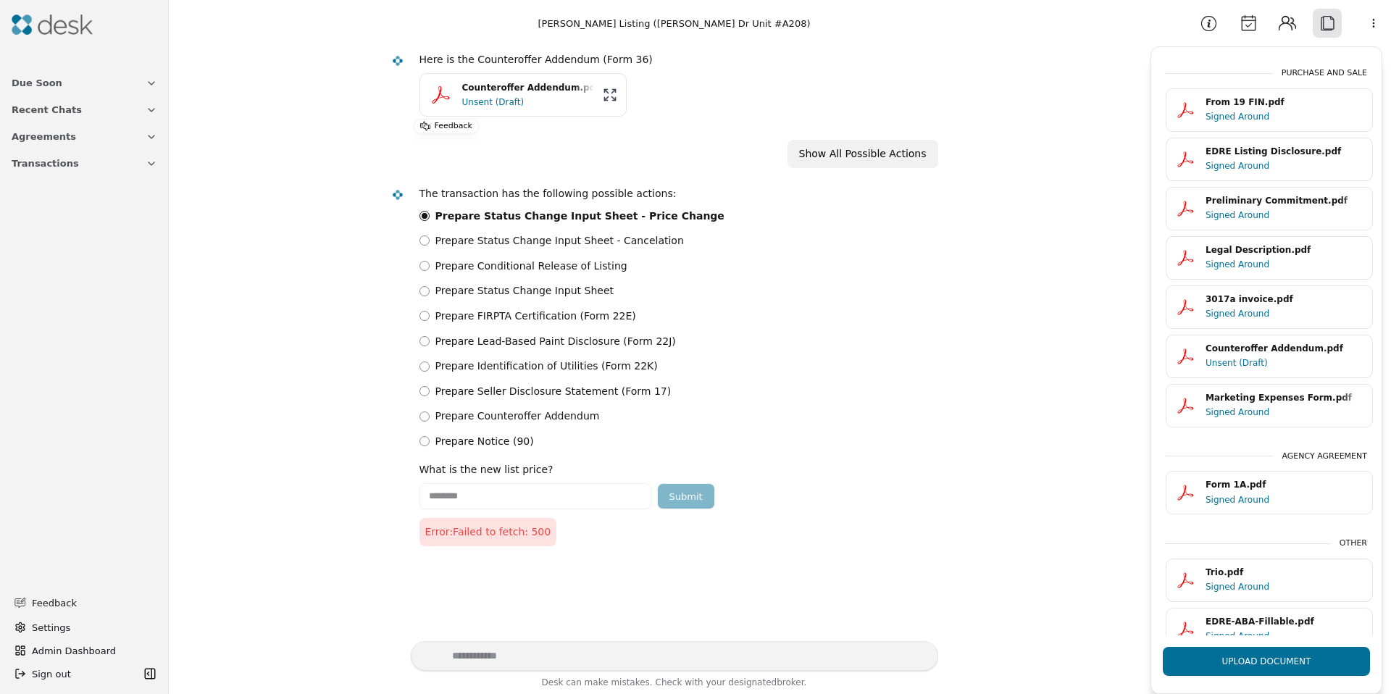
click at [436, 233] on label "Prepare Status Change Input Sheet - Cancelation" at bounding box center [559, 241] width 248 height 17
click at [1375, 12] on html "Due Soon Recent Chats Agreements Transactions Feedback Settings Admin Dashboard…" at bounding box center [695, 347] width 1391 height 694
click at [1316, 76] on div "Available Actions" at bounding box center [1336, 80] width 112 height 24
click at [1369, 29] on html "Due Soon Recent Chats Agreements Transactions Feedback Settings Admin Dashboard…" at bounding box center [695, 347] width 1391 height 694
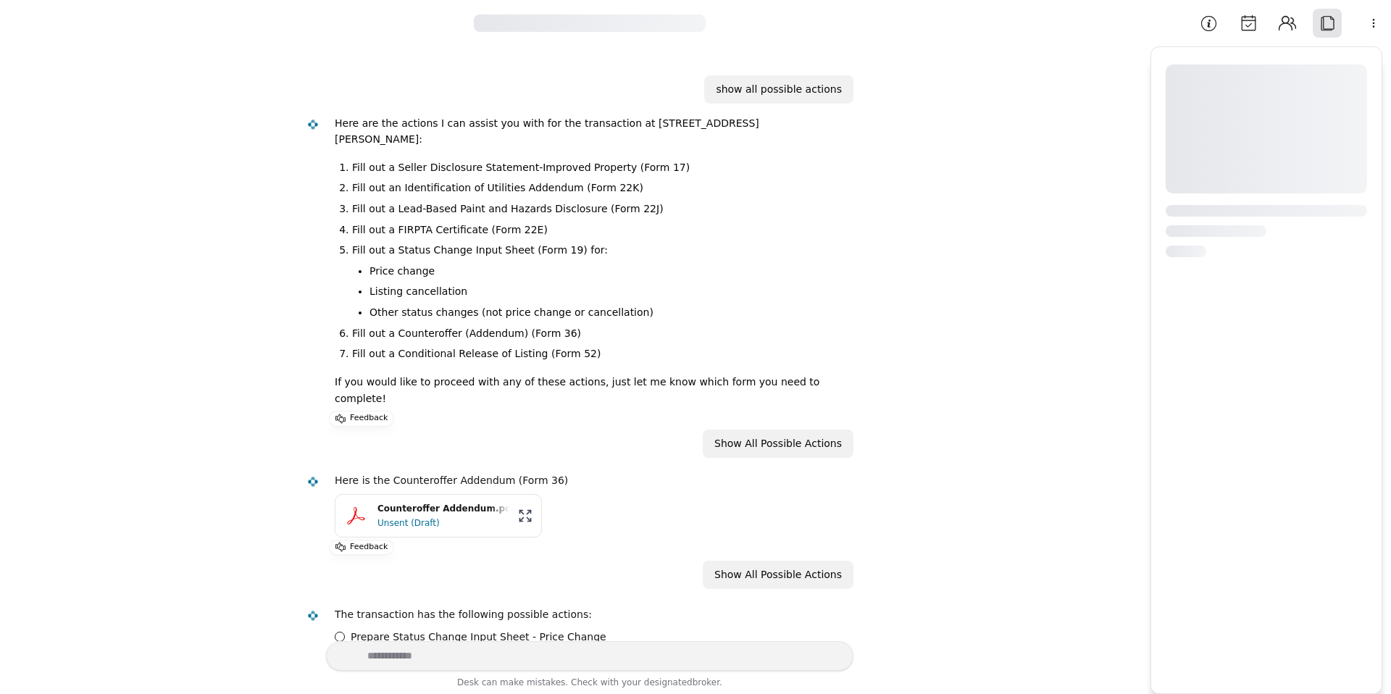
scroll to position [228, 0]
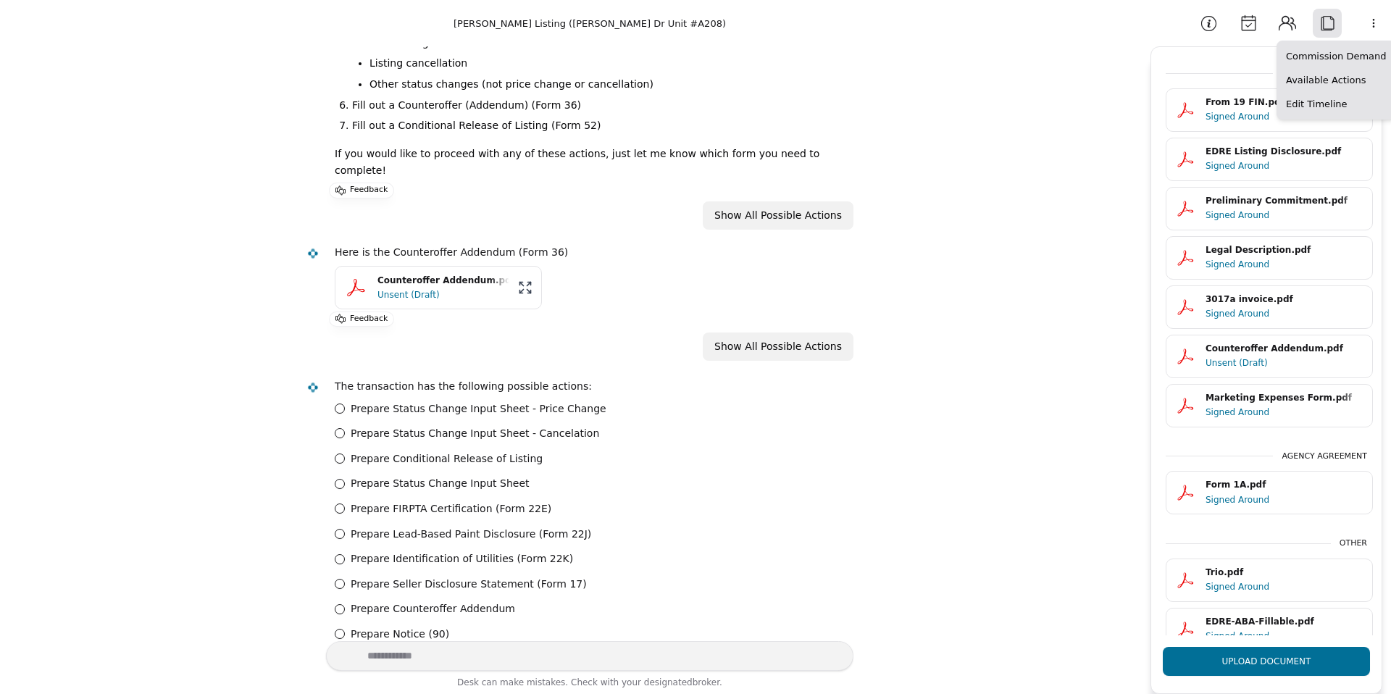
click at [1365, 28] on html "[PERSON_NAME] Listing ([PERSON_NAME] Dr Unit #A208) show all possible actions H…" at bounding box center [695, 347] width 1391 height 694
click at [1311, 85] on div "Available Actions" at bounding box center [1336, 80] width 112 height 24
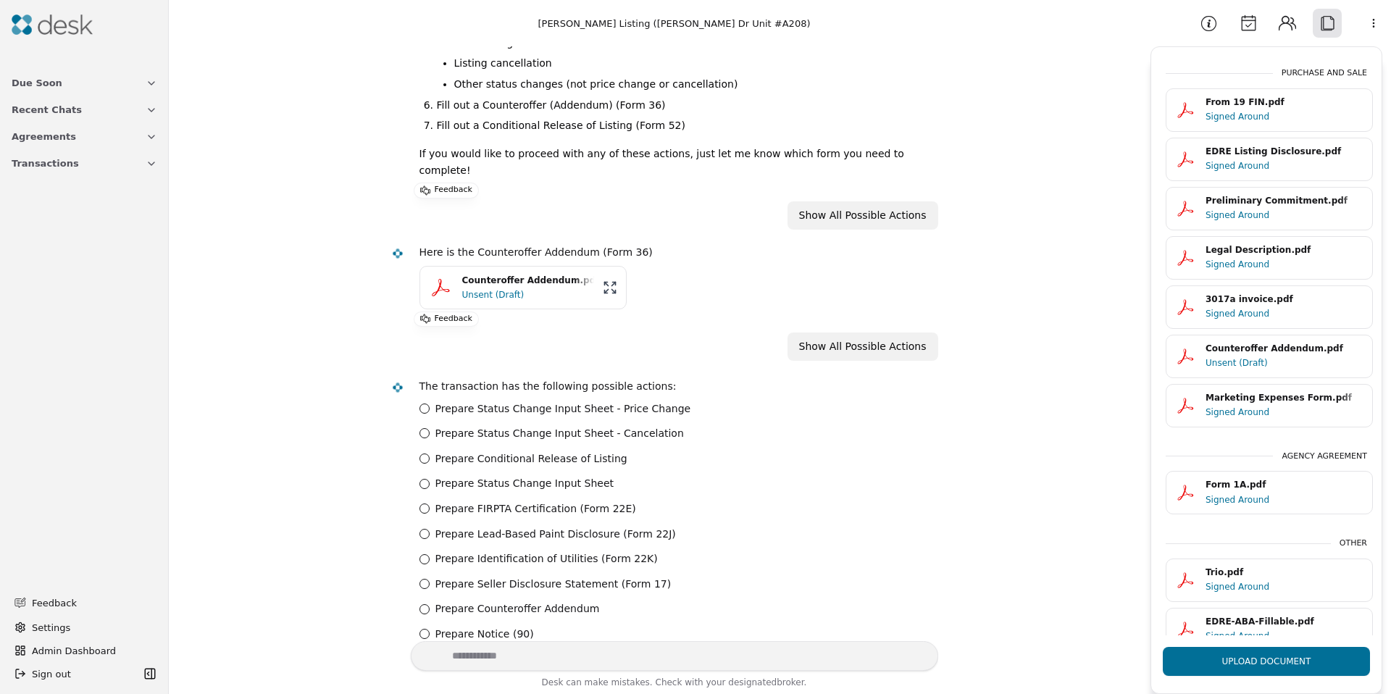
click at [487, 425] on label "Prepare Status Change Input Sheet - Cancelation" at bounding box center [559, 433] width 248 height 17
click at [430, 428] on Cancelation "Prepare Status Change Input Sheet - Cancelation" at bounding box center [424, 433] width 10 height 10
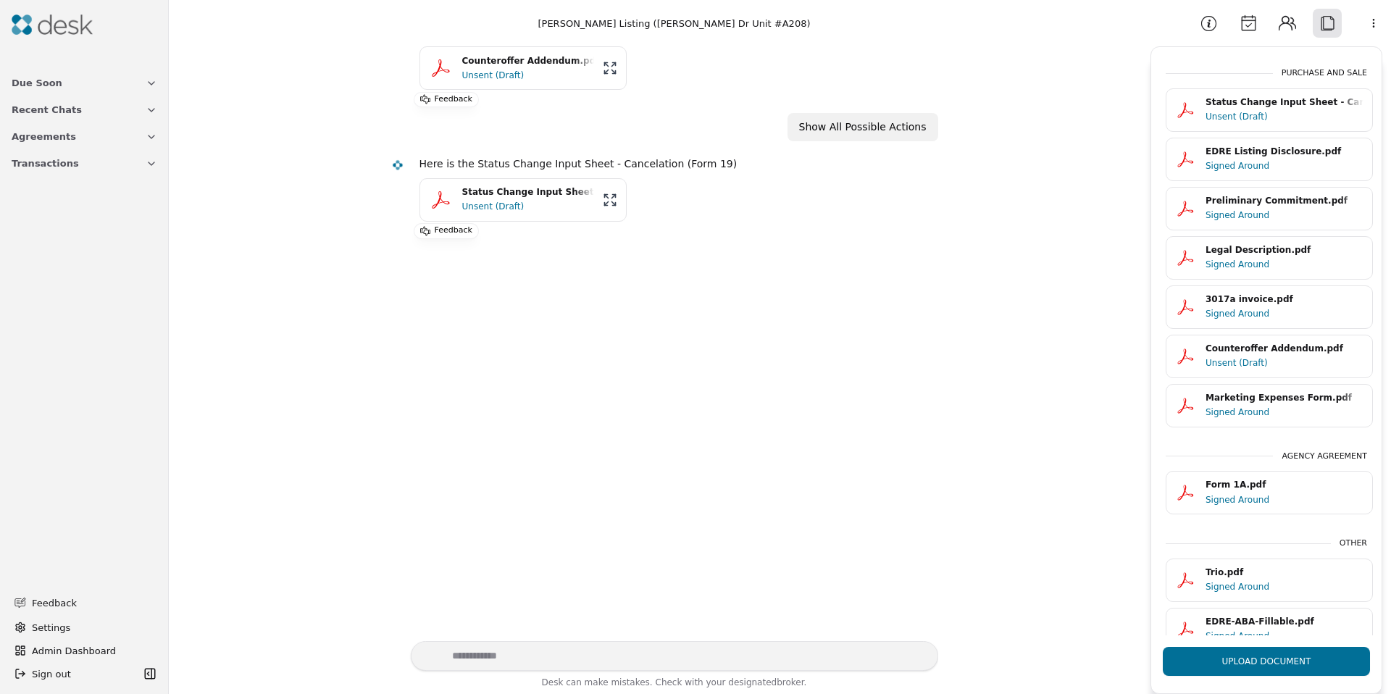
scroll to position [482, 0]
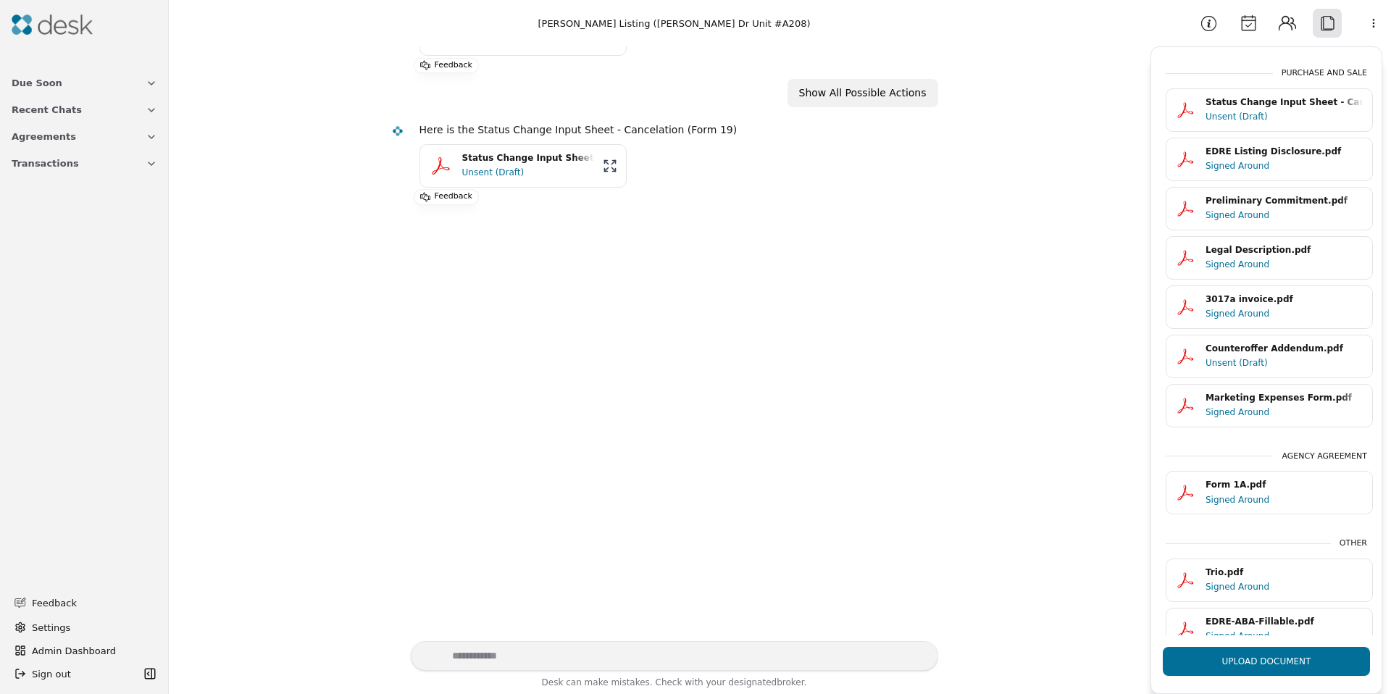
click at [514, 165] on div "Unsent (Draft)" at bounding box center [528, 172] width 132 height 14
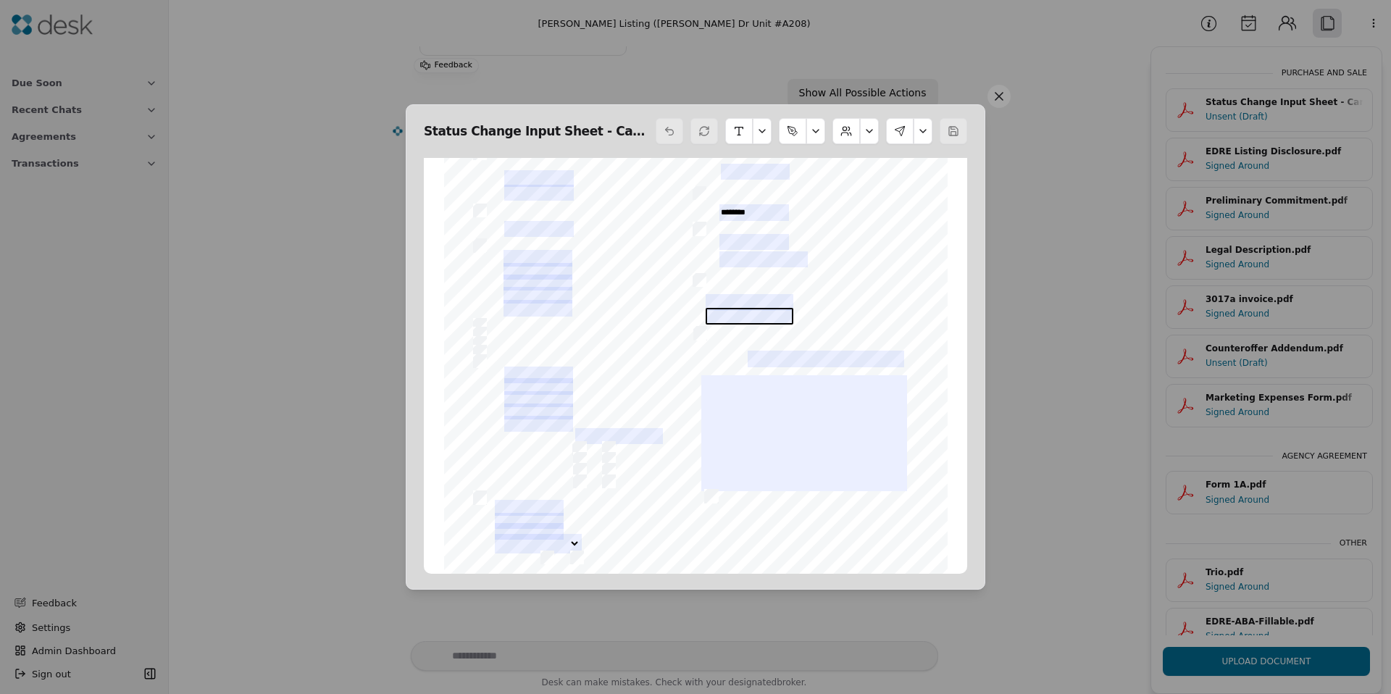
scroll to position [248, 0]
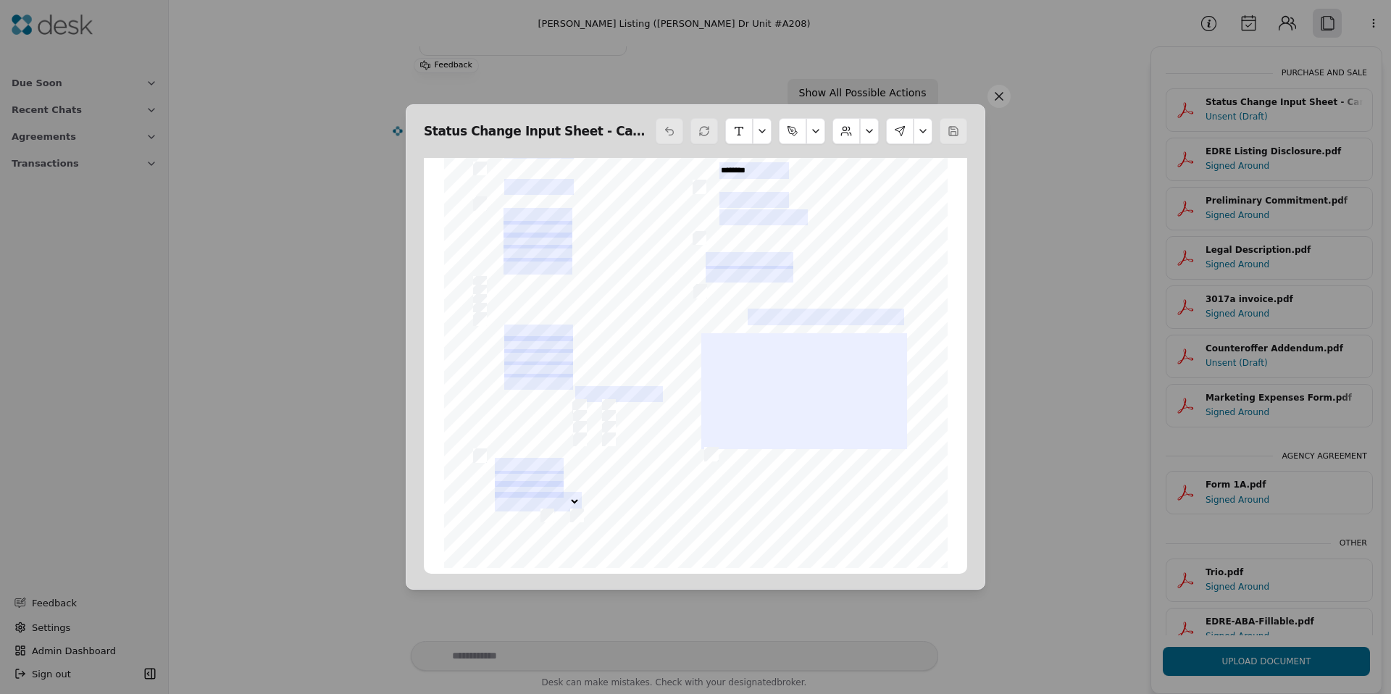
click at [922, 129] on button at bounding box center [922, 131] width 19 height 26
click at [887, 189] on button "Edit Signers" at bounding box center [879, 193] width 98 height 26
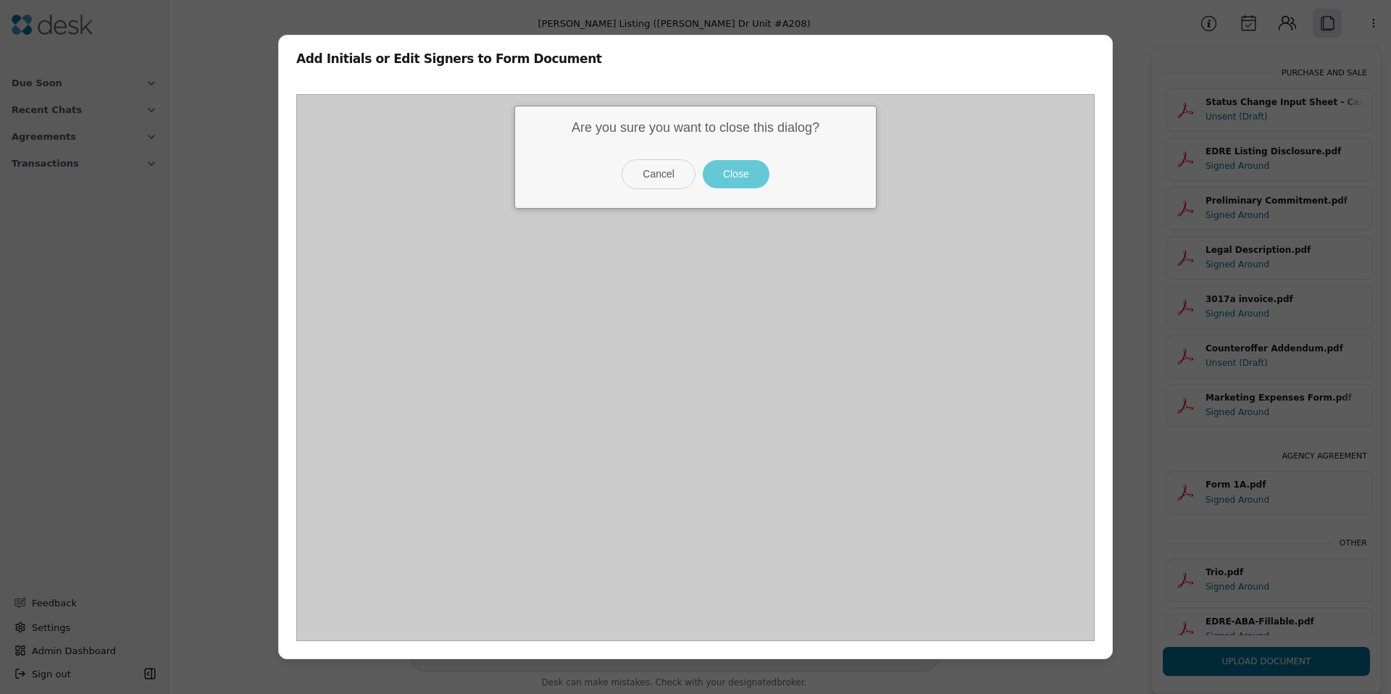
click at [732, 176] on button "Close" at bounding box center [736, 174] width 67 height 28
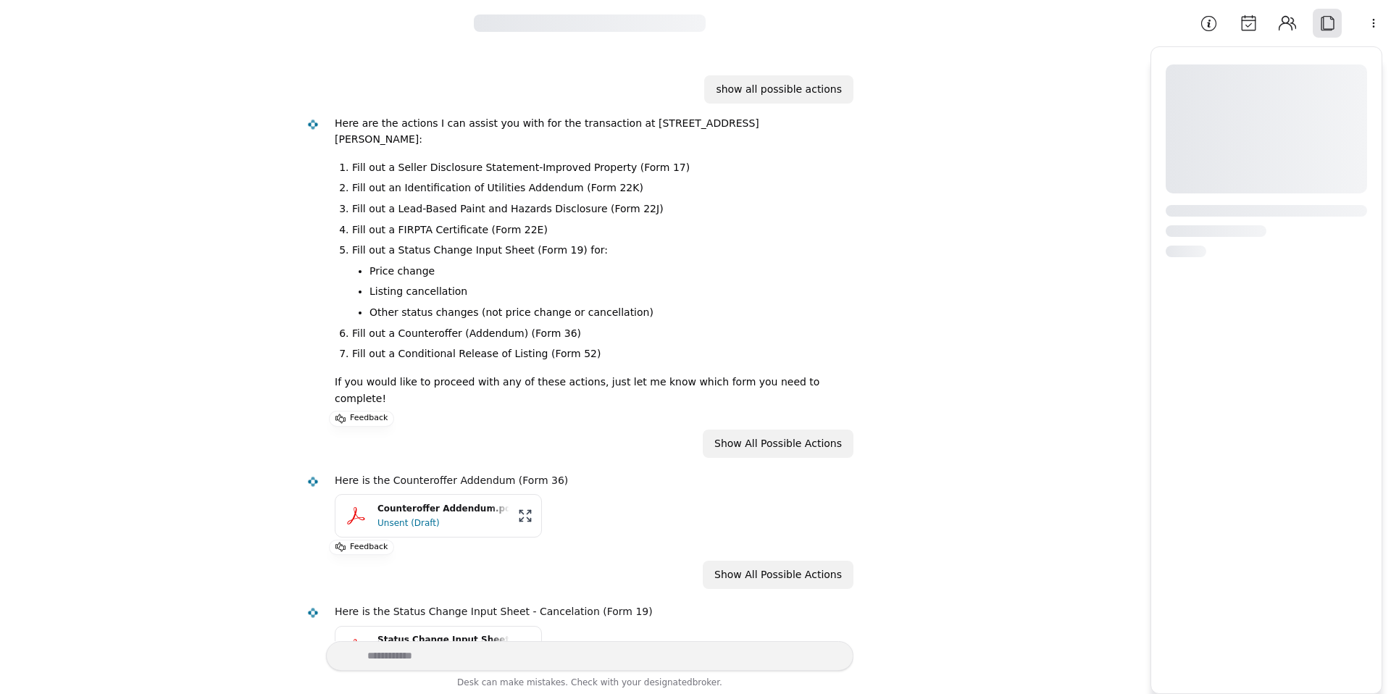
scroll to position [27, 0]
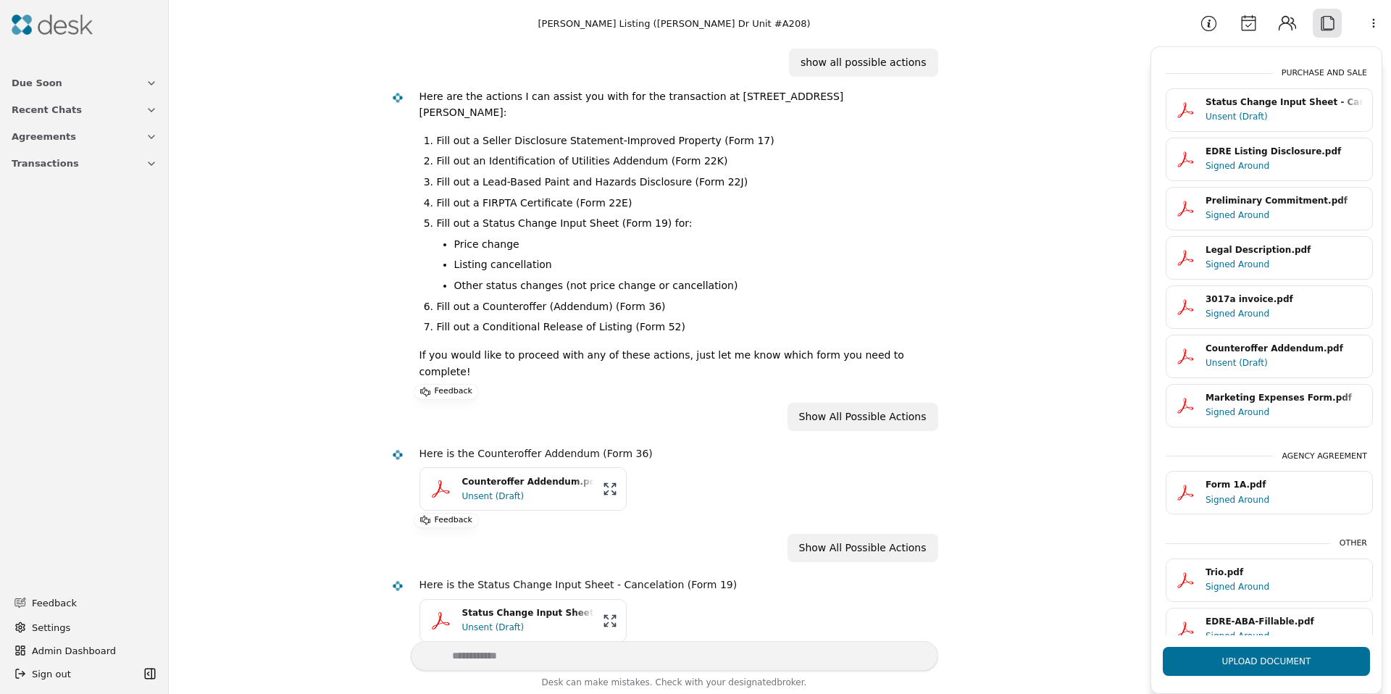
click at [1371, 24] on html "Due Soon Recent Chats Agreements Transactions Feedback Settings Admin Dashboard…" at bounding box center [695, 347] width 1391 height 694
click at [1316, 73] on div "Available Actions" at bounding box center [1336, 80] width 112 height 24
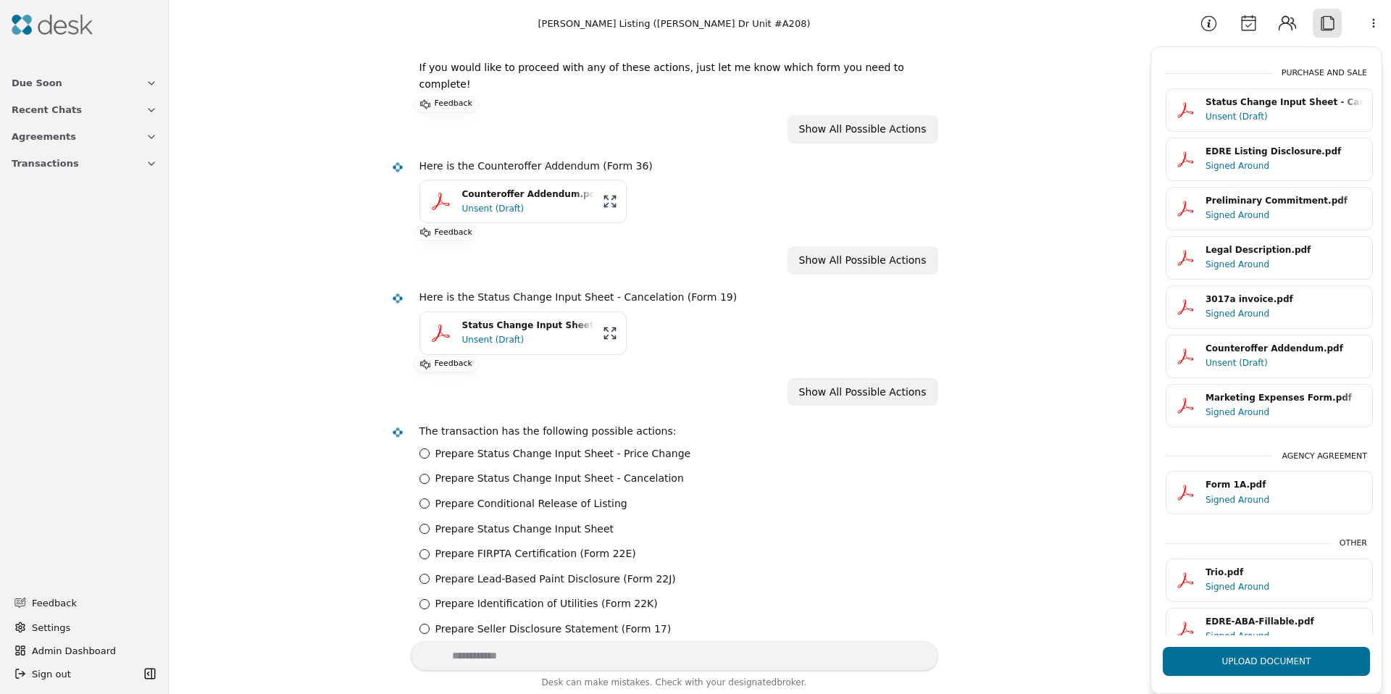
scroll to position [567, 0]
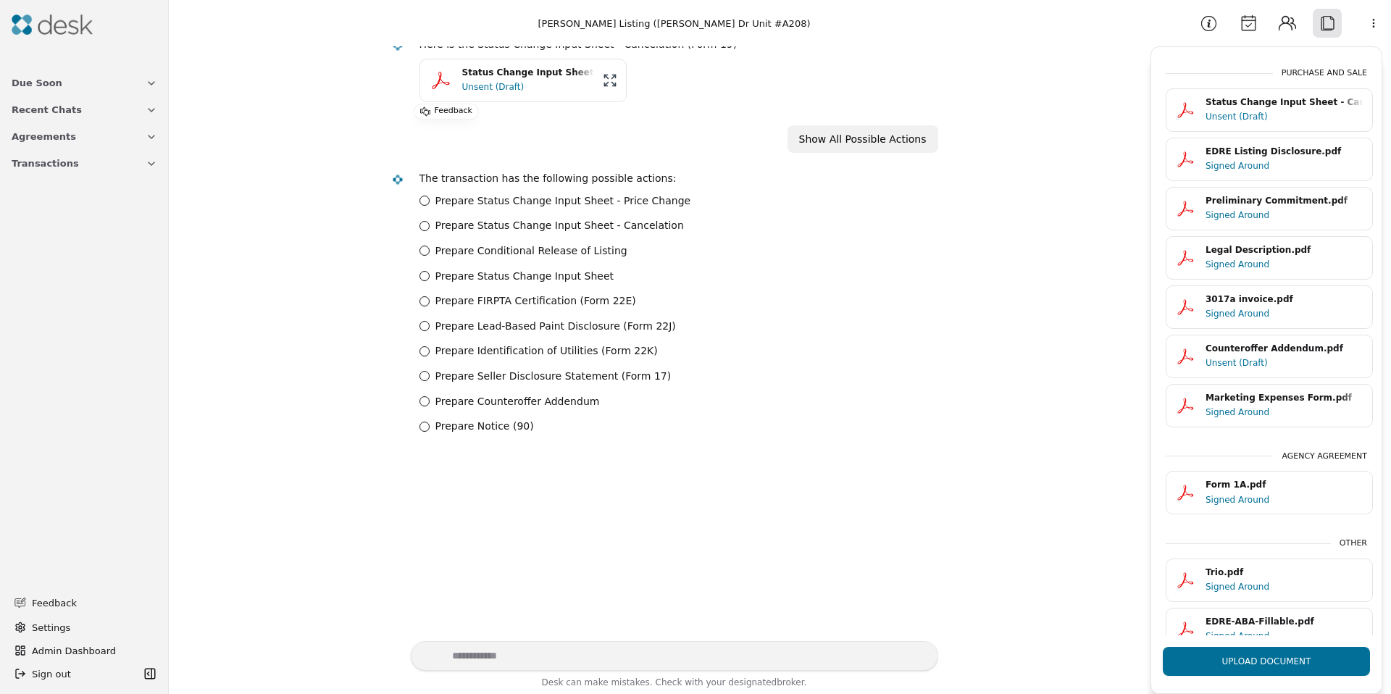
click at [532, 217] on label "Prepare Status Change Input Sheet - Cancelation" at bounding box center [559, 225] width 248 height 17
click at [430, 221] on Cancelation "Prepare Status Change Input Sheet - Cancelation" at bounding box center [424, 226] width 10 height 10
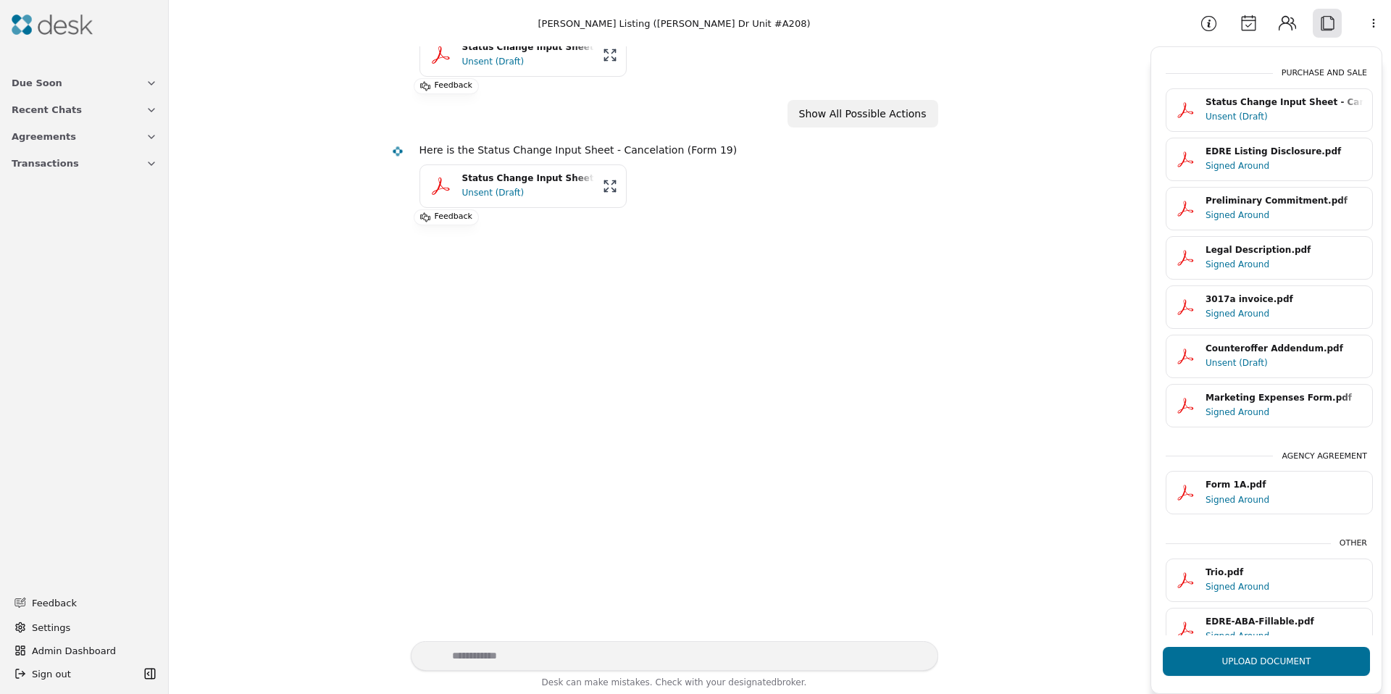
scroll to position [613, 0]
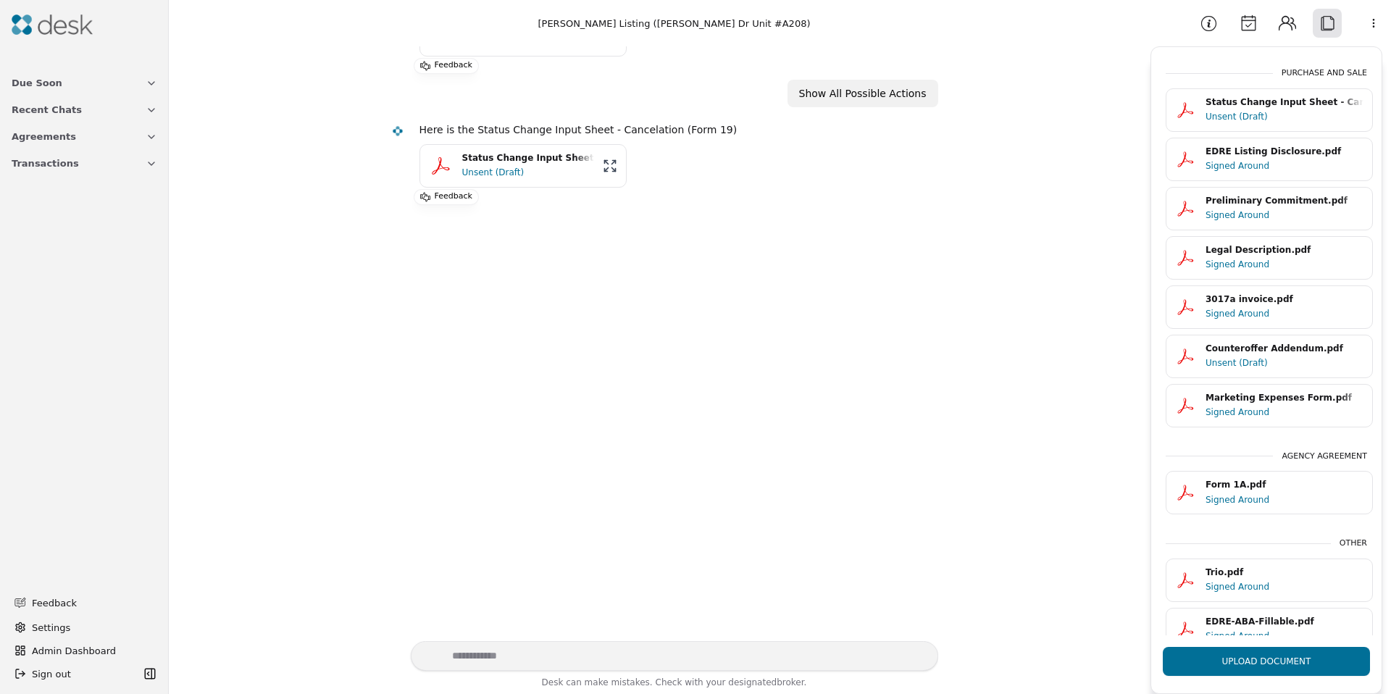
click at [481, 165] on div "Unsent (Draft)" at bounding box center [528, 172] width 132 height 14
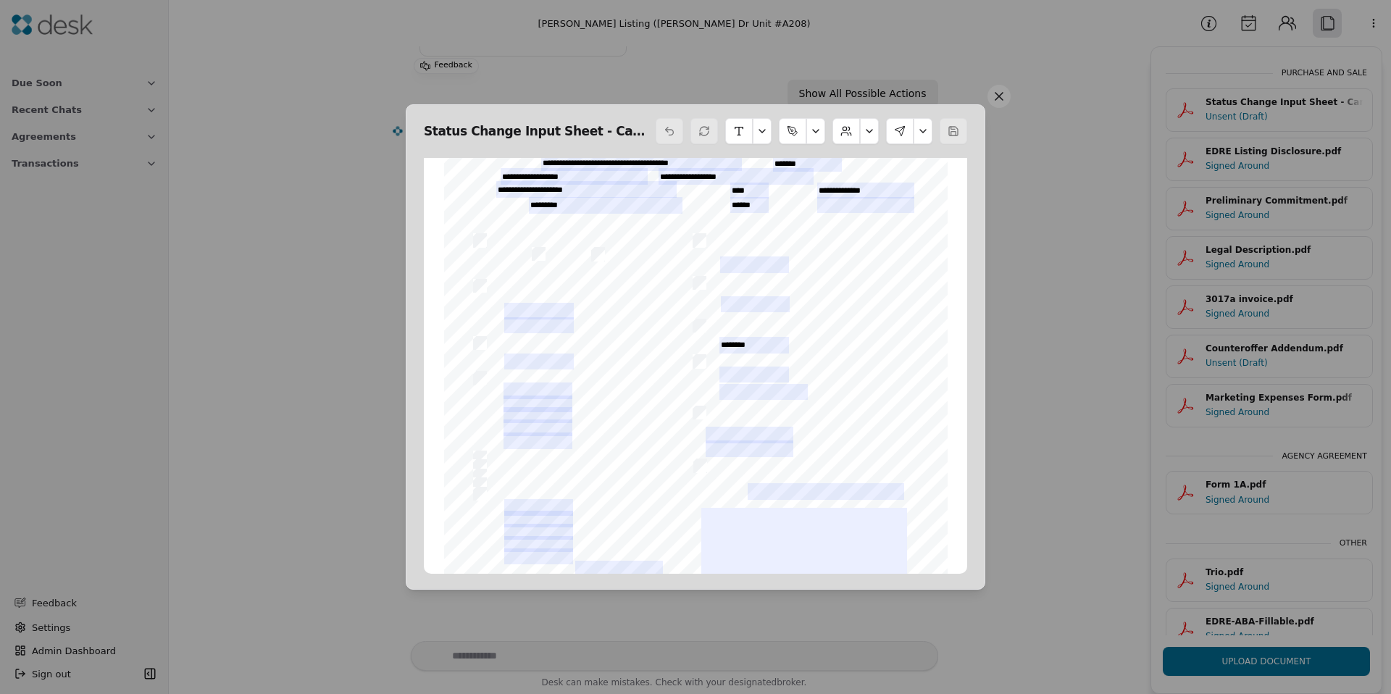
scroll to position [0, 0]
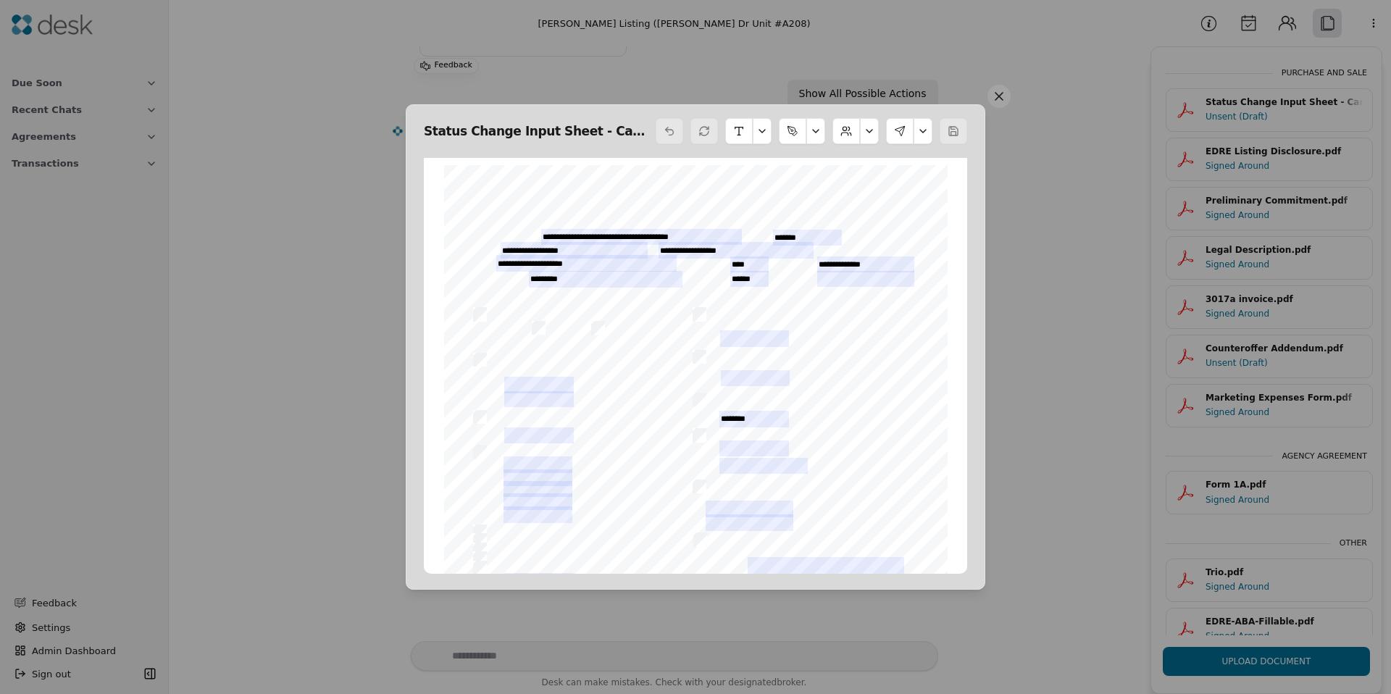
click at [900, 135] on button at bounding box center [900, 131] width 28 height 26
click at [866, 224] on button "Send Signing" at bounding box center [876, 219] width 92 height 26
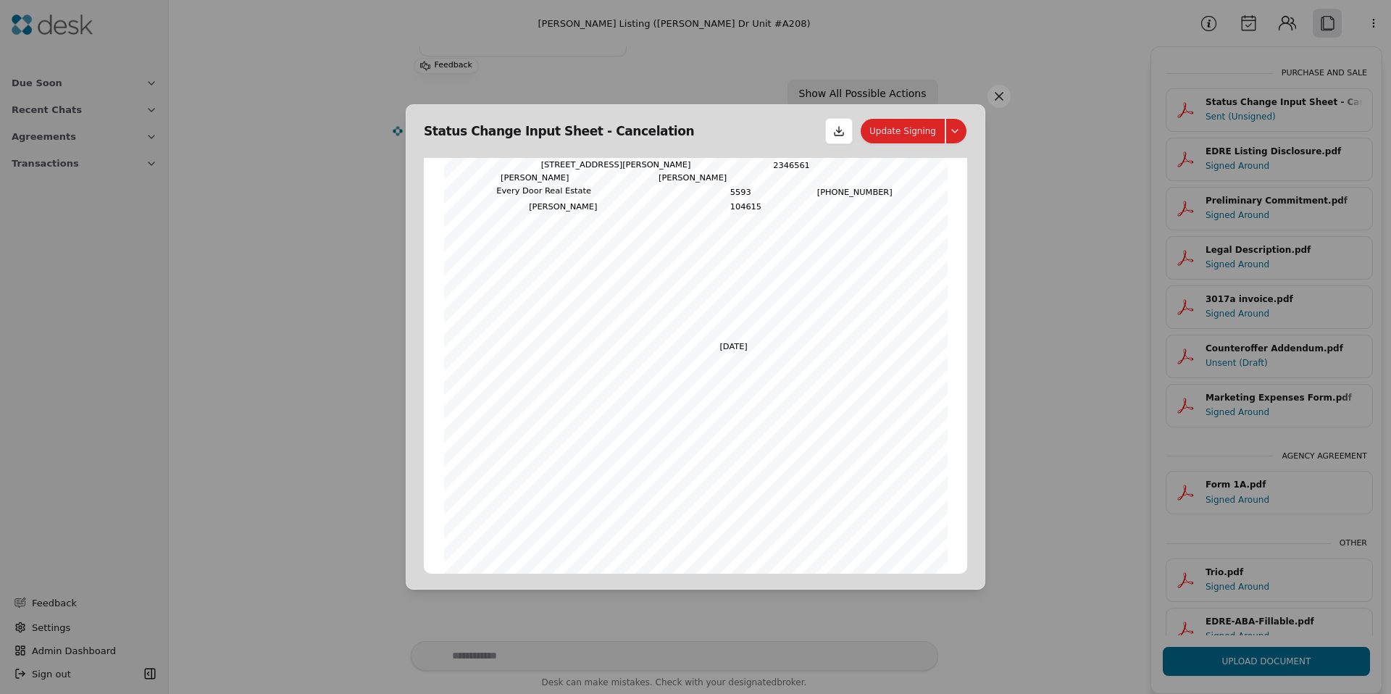
scroll to position [75, 0]
click at [955, 132] on button at bounding box center [956, 131] width 22 height 26
click at [922, 195] on button "Correct Signing" at bounding box center [912, 193] width 103 height 26
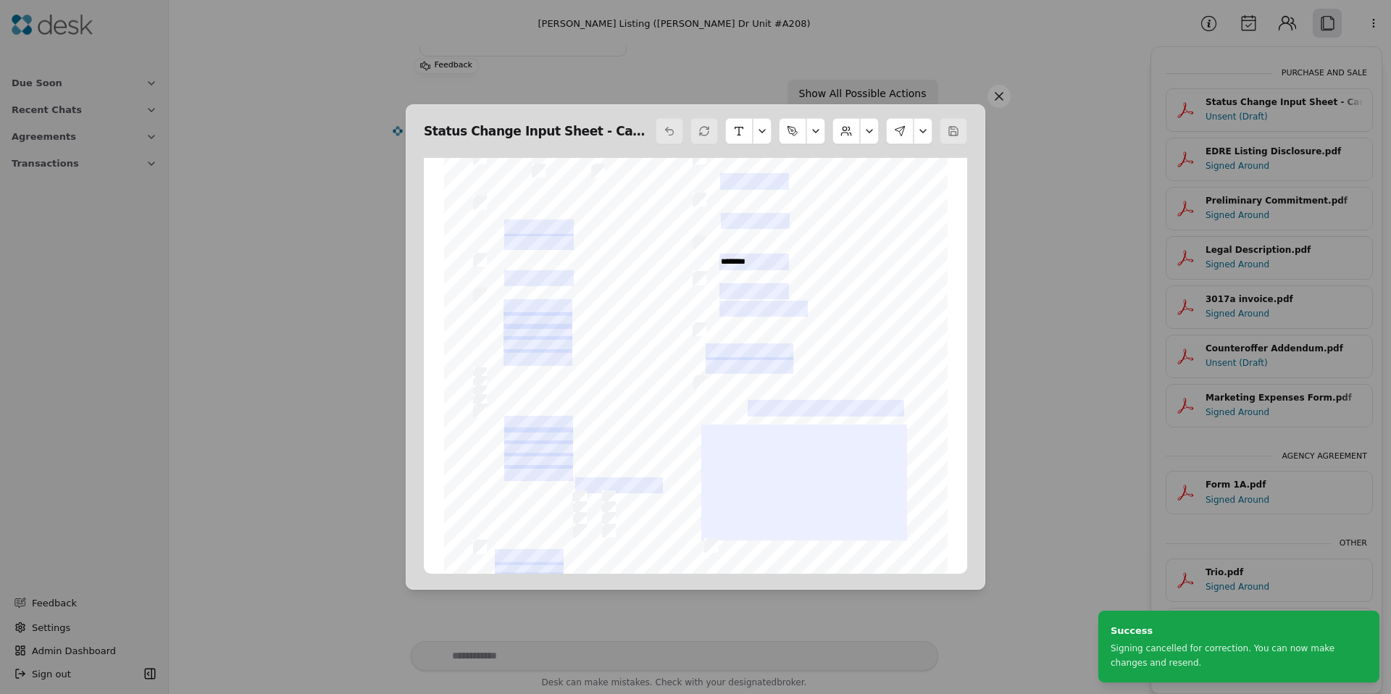
scroll to position [0, 0]
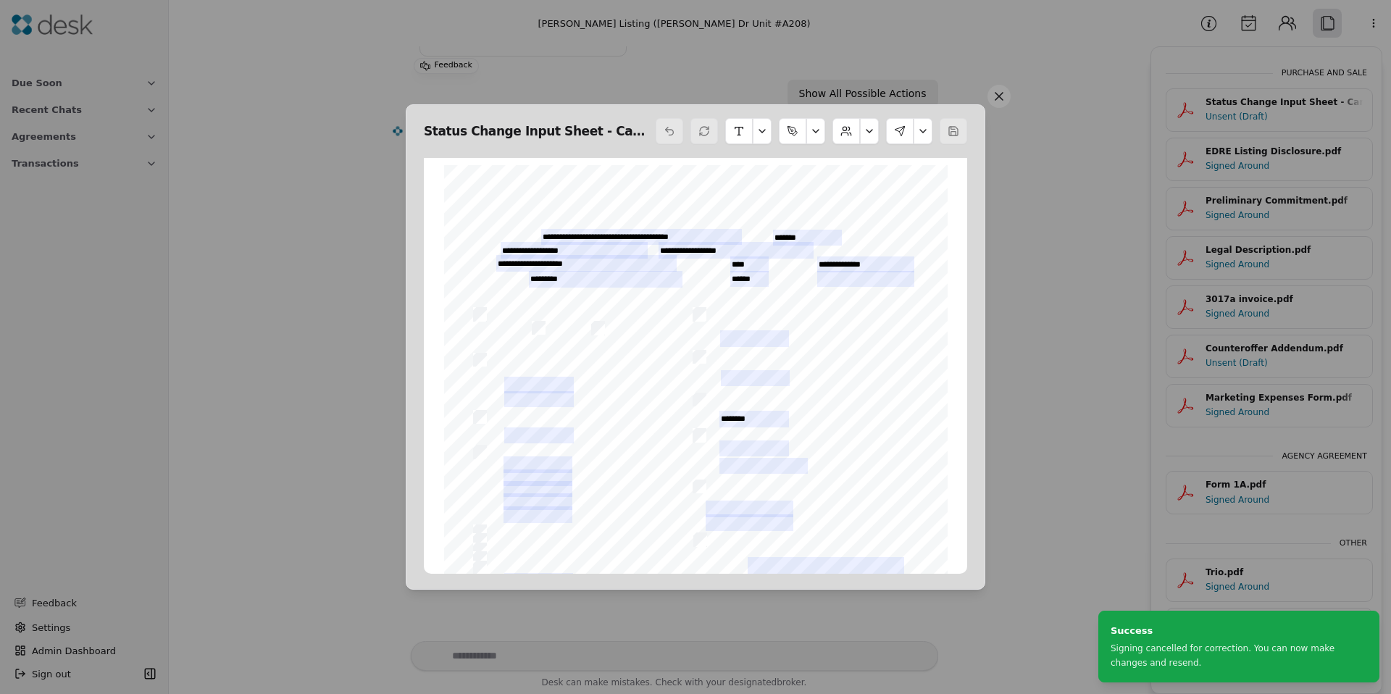
click at [929, 127] on button at bounding box center [922, 131] width 19 height 26
click at [890, 188] on button "Edit Signers" at bounding box center [879, 193] width 98 height 26
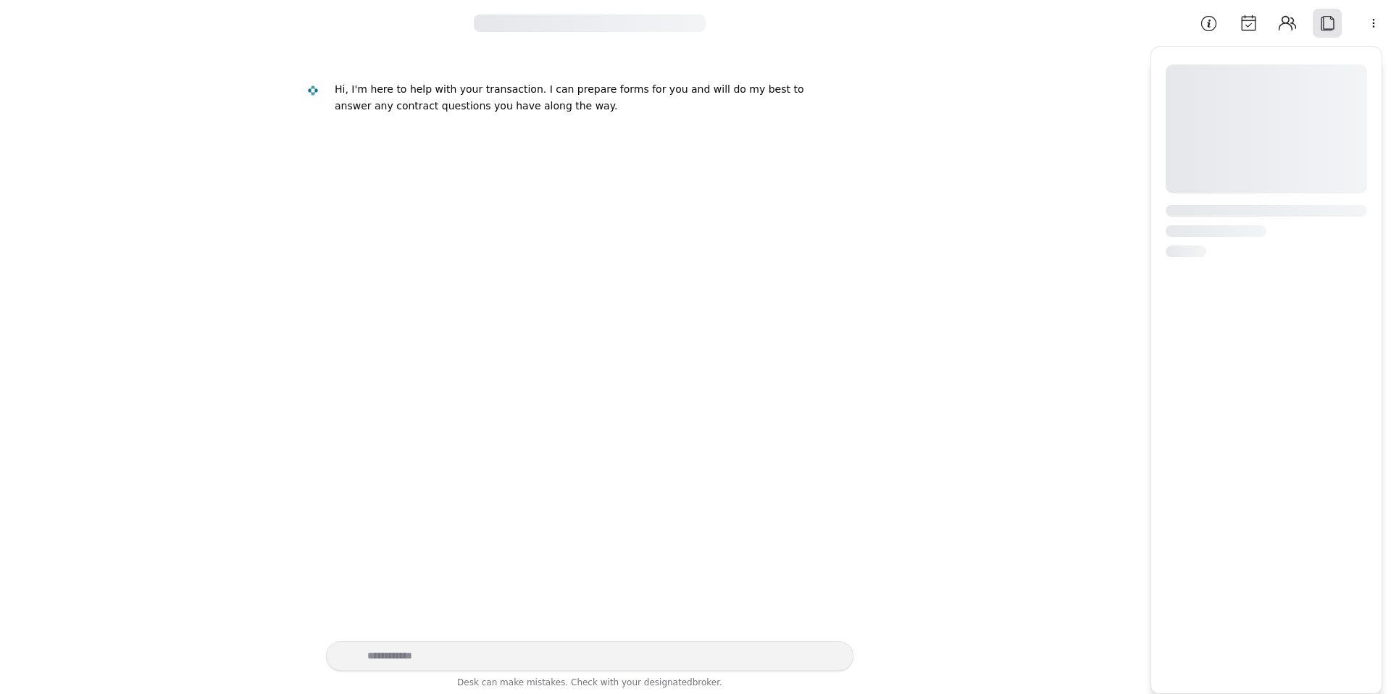
scroll to position [159, 0]
